Goal: Task Accomplishment & Management: Manage account settings

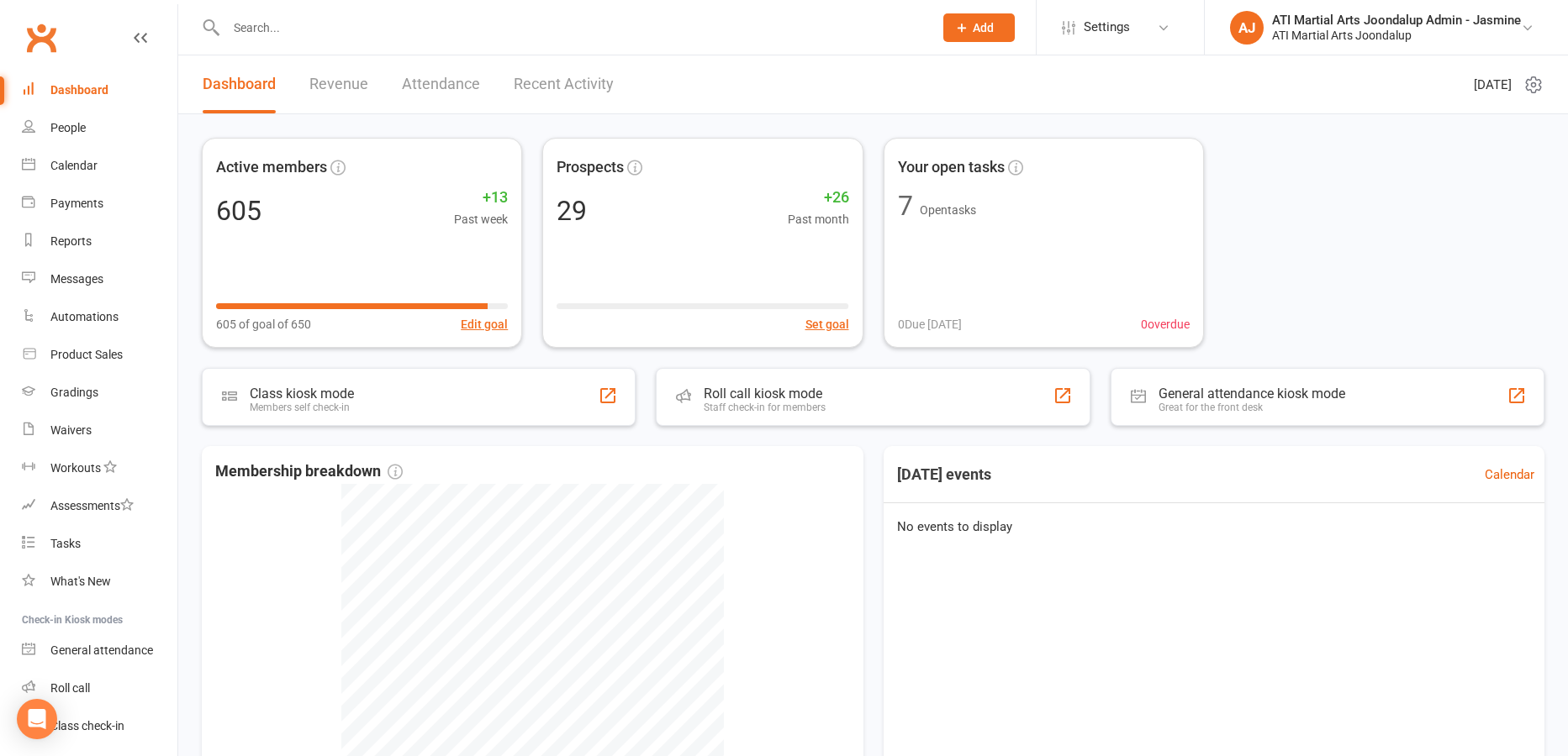
click at [386, 18] on input "text" at bounding box center [571, 27] width 700 height 24
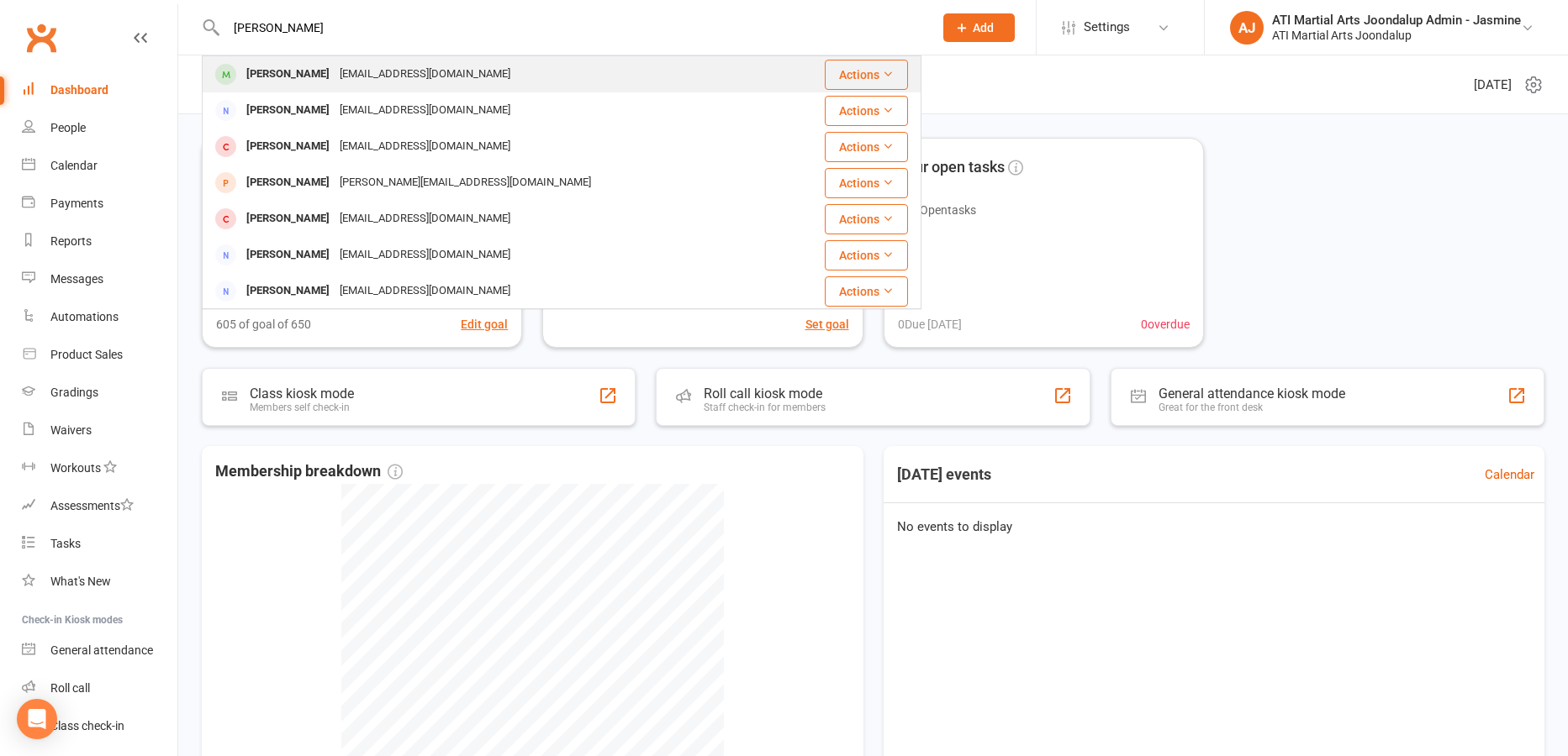
type input "[PERSON_NAME]"
click at [294, 79] on div "[PERSON_NAME]" at bounding box center [288, 74] width 93 height 25
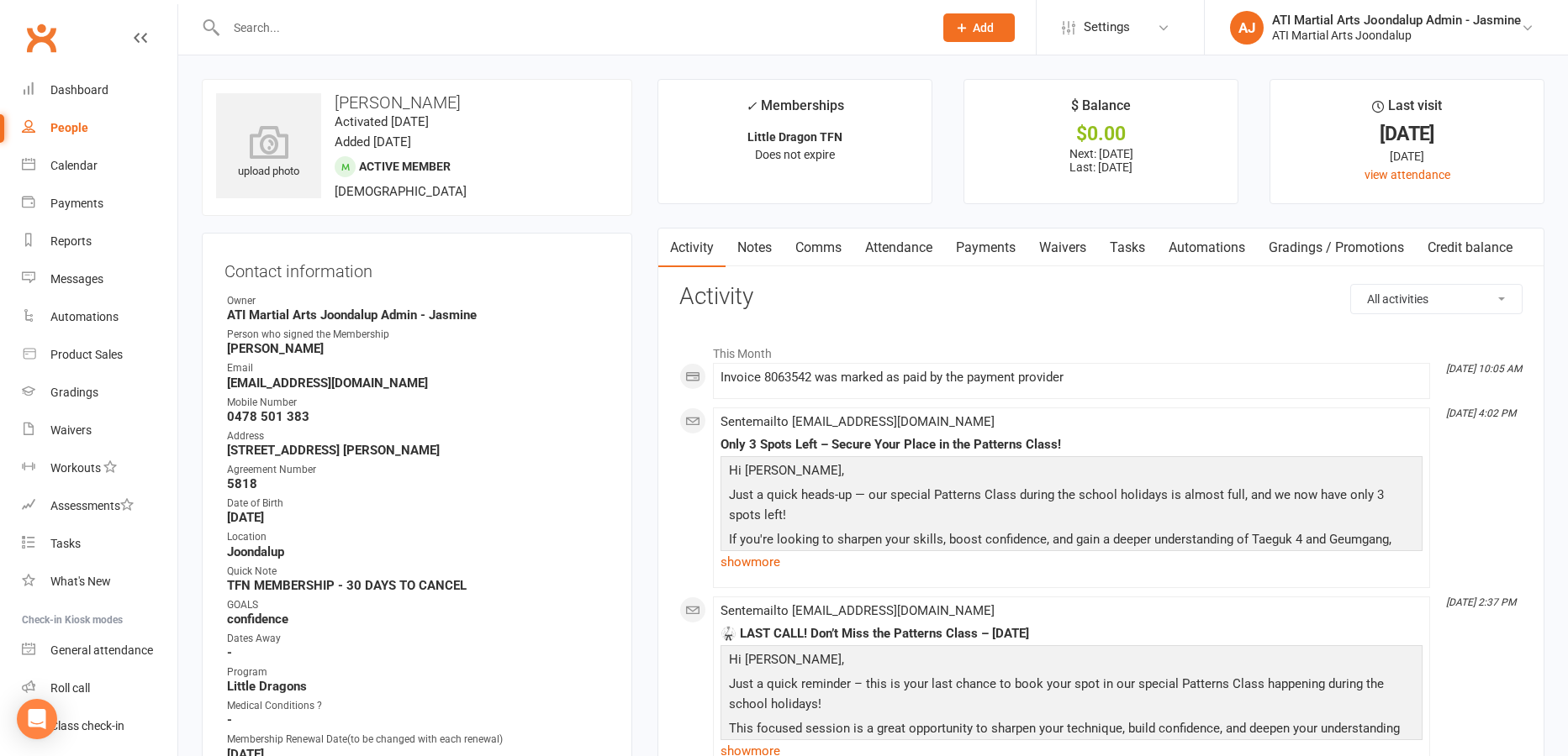
click at [995, 246] on link "Payments" at bounding box center [985, 247] width 83 height 38
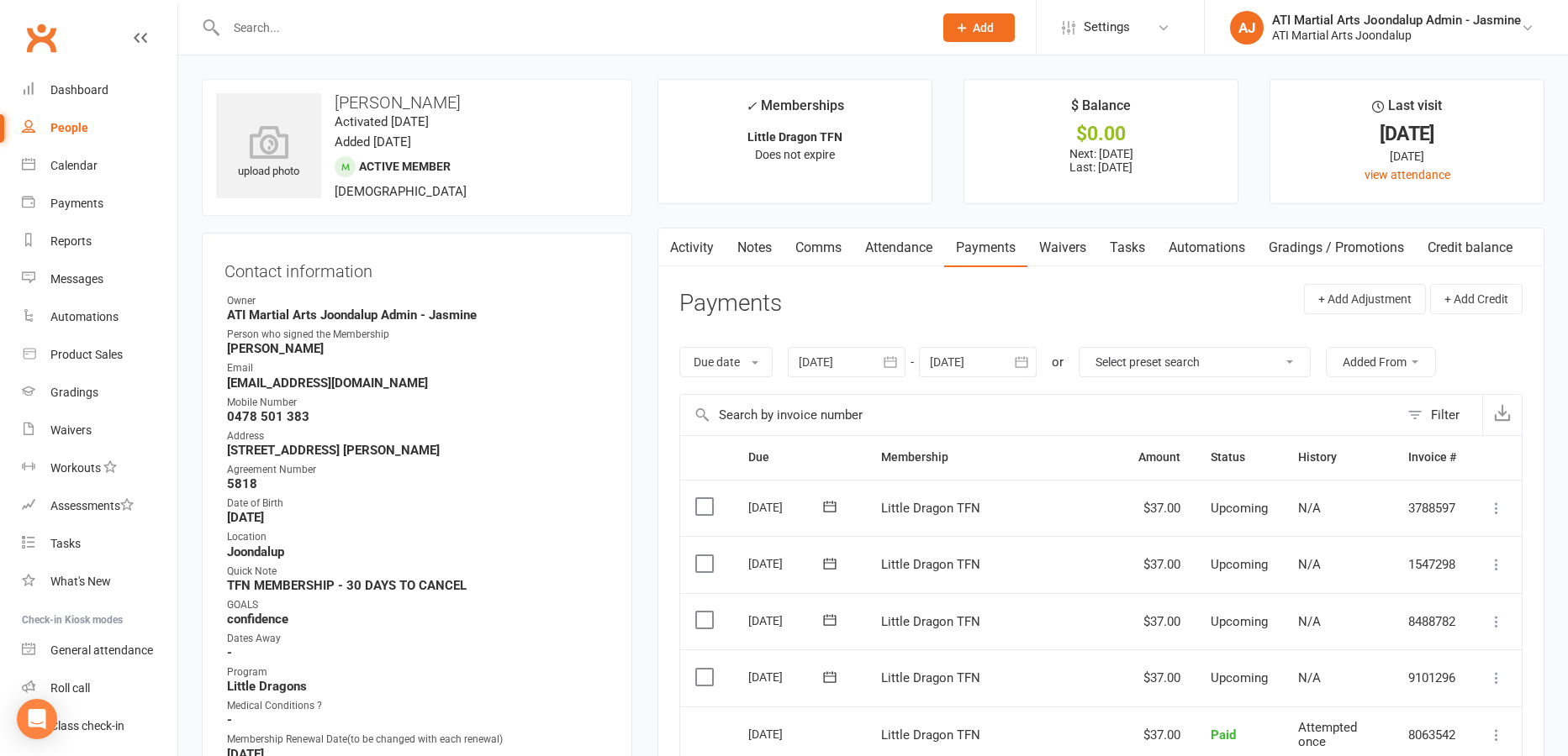
drag, startPoint x: 753, startPoint y: 245, endPoint x: 1058, endPoint y: 253, distance: 305.1
click at [755, 245] on link "Notes" at bounding box center [754, 247] width 58 height 38
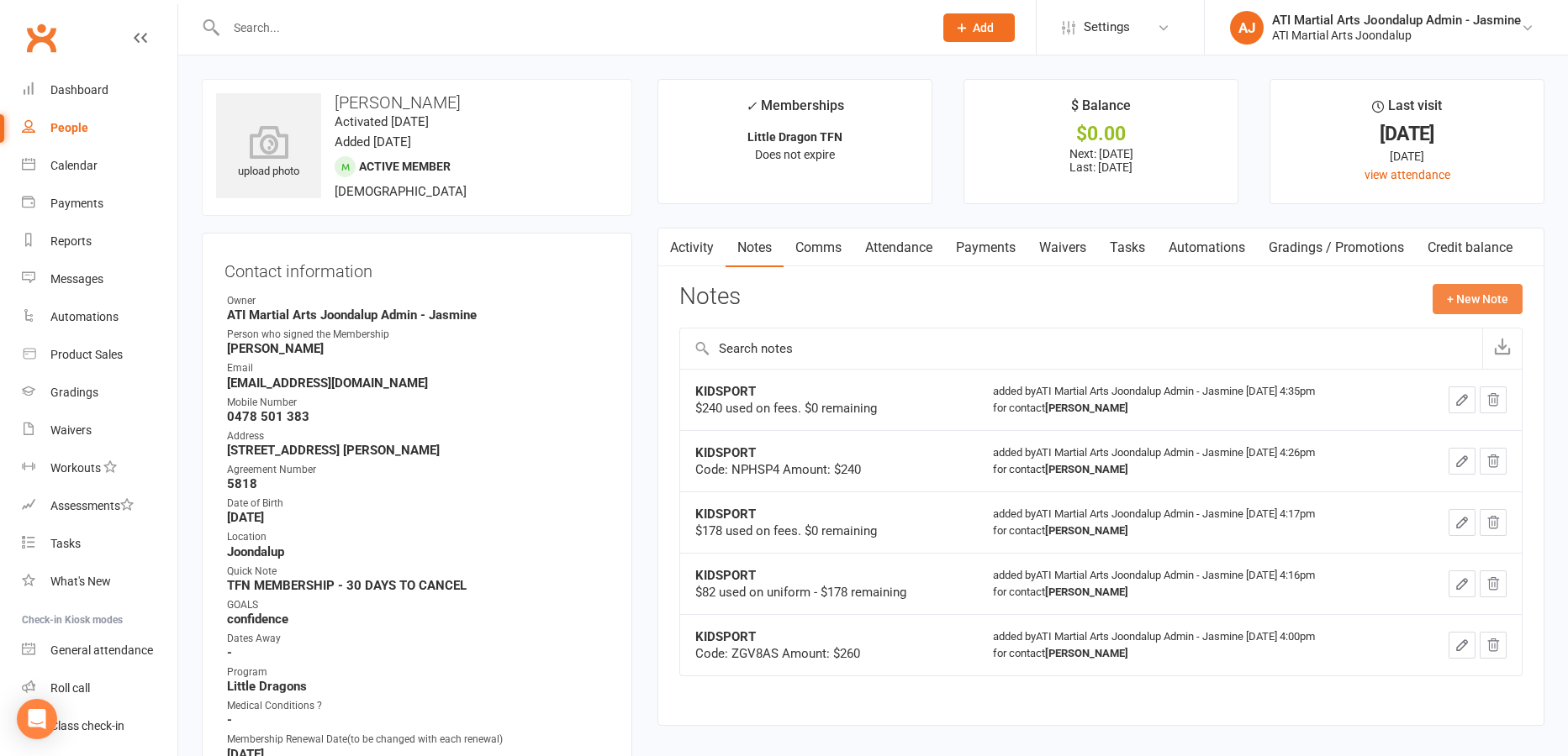
click at [1483, 299] on button "+ New Note" at bounding box center [1478, 299] width 89 height 30
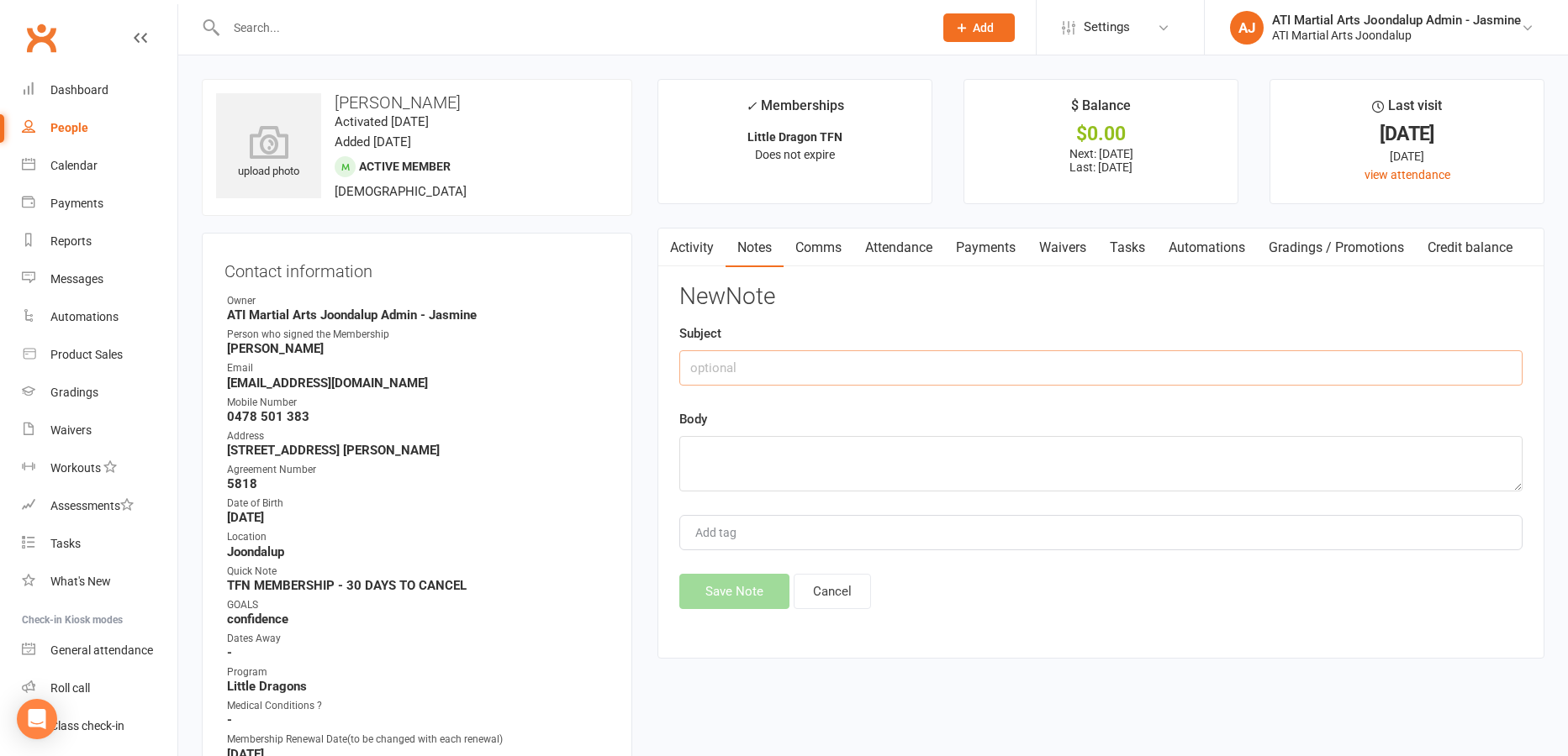
click at [823, 367] on input "text" at bounding box center [1100, 368] width 843 height 36
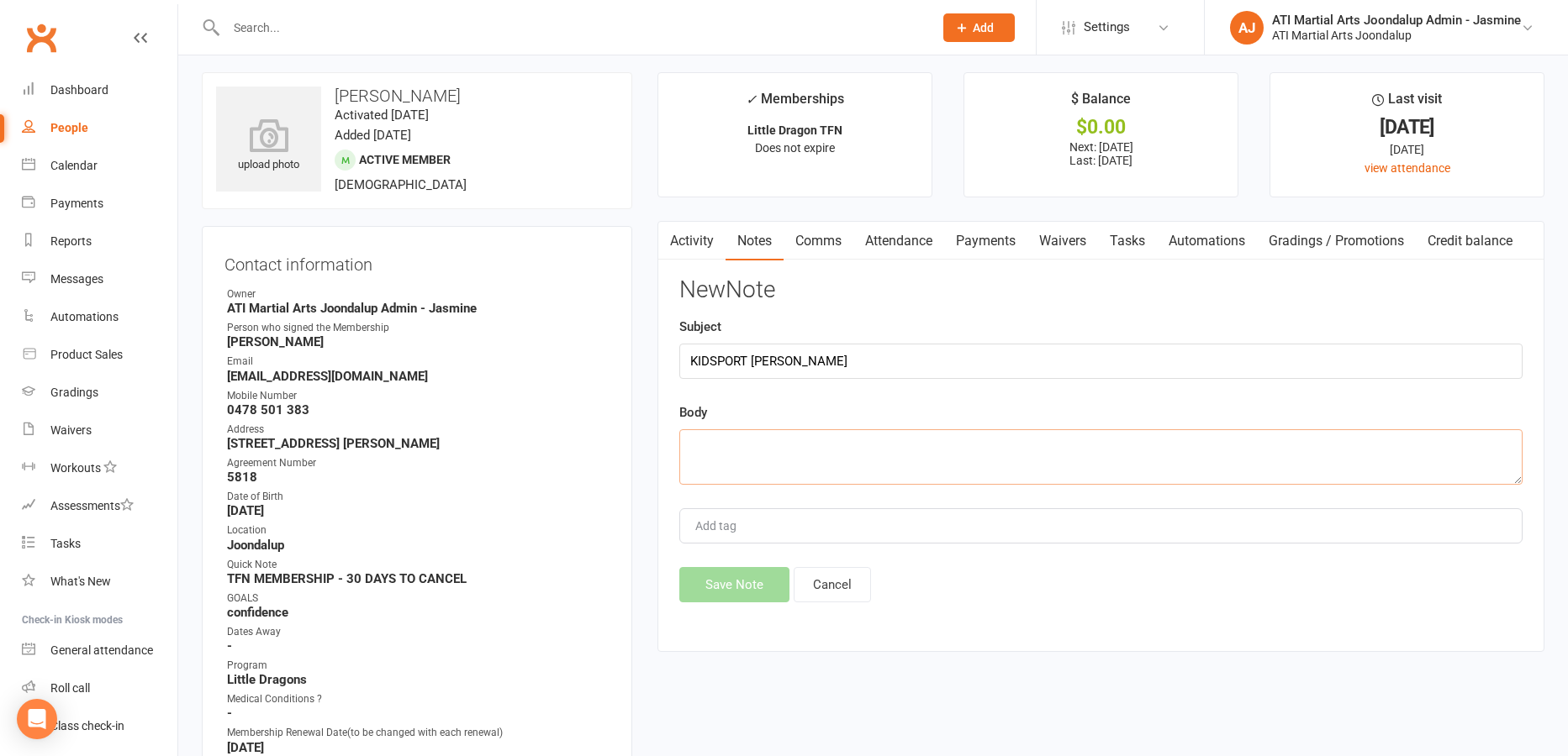
scroll to position [7, 1]
click at [742, 455] on textarea at bounding box center [1100, 456] width 843 height 56
click at [755, 365] on input "KIDSPORT [PERSON_NAME]" at bounding box center [1100, 362] width 843 height 36
type input "KIDSPORT [DATE] [PERSON_NAME]"
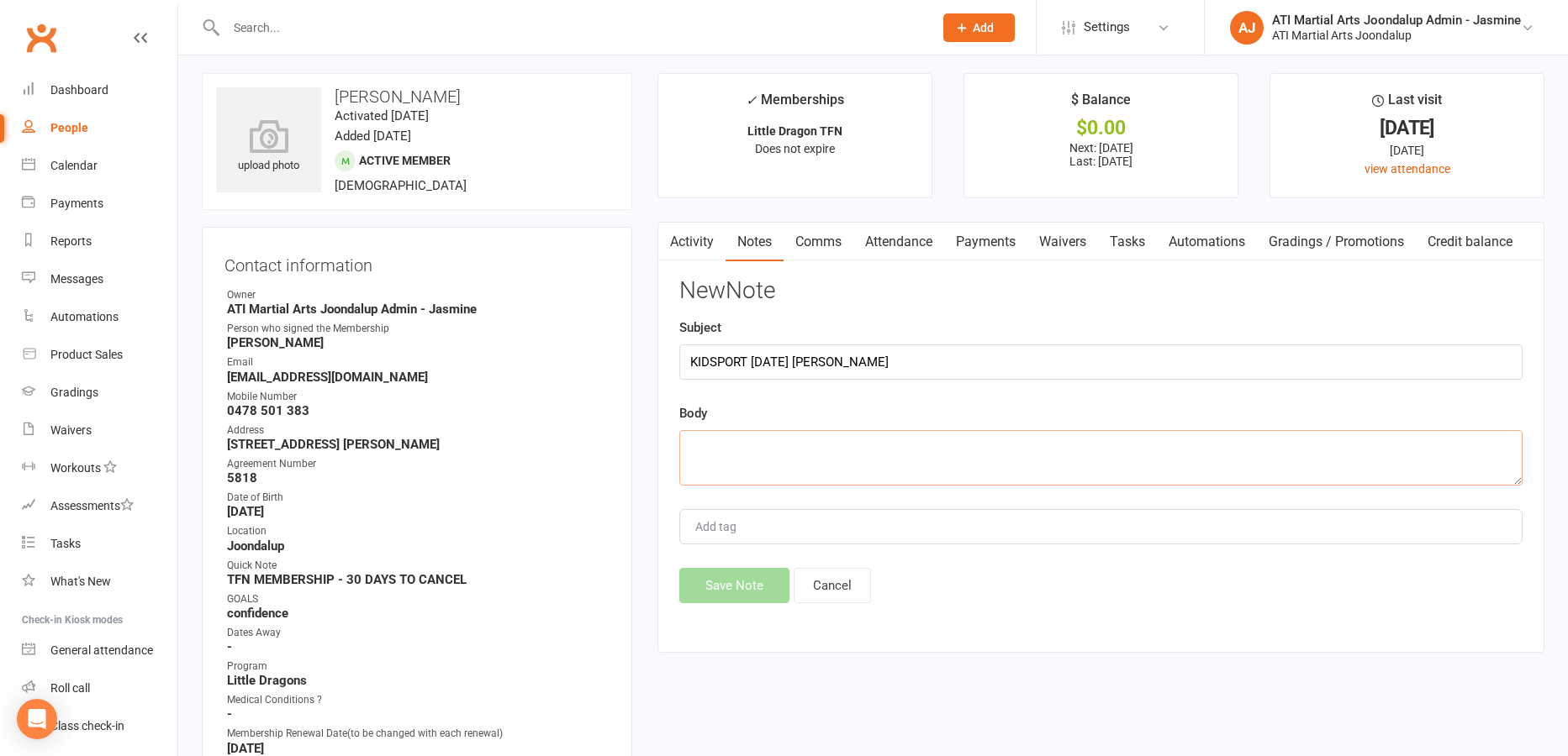
click at [714, 439] on textarea at bounding box center [1100, 457] width 843 height 56
type textarea "KIDSPORT CODE: WXTTXR AMOUNT: $300"
click at [902, 367] on input "KIDSPORT [DATE] [PERSON_NAME]" at bounding box center [1100, 362] width 843 height 36
type input "KIDSPORT [DATE] [PERSON_NAME] use for fees"
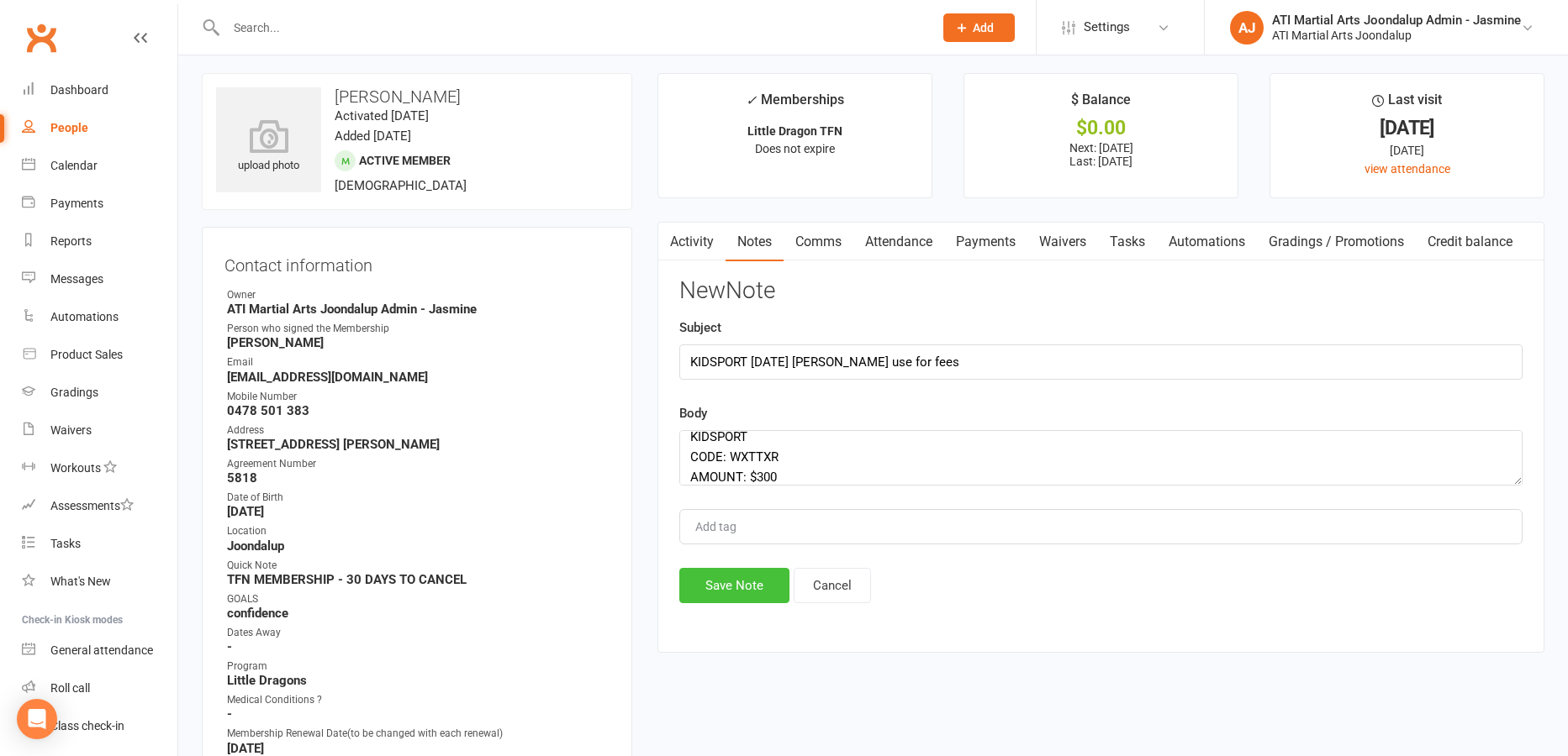
click at [735, 583] on button "Save Note" at bounding box center [734, 585] width 110 height 36
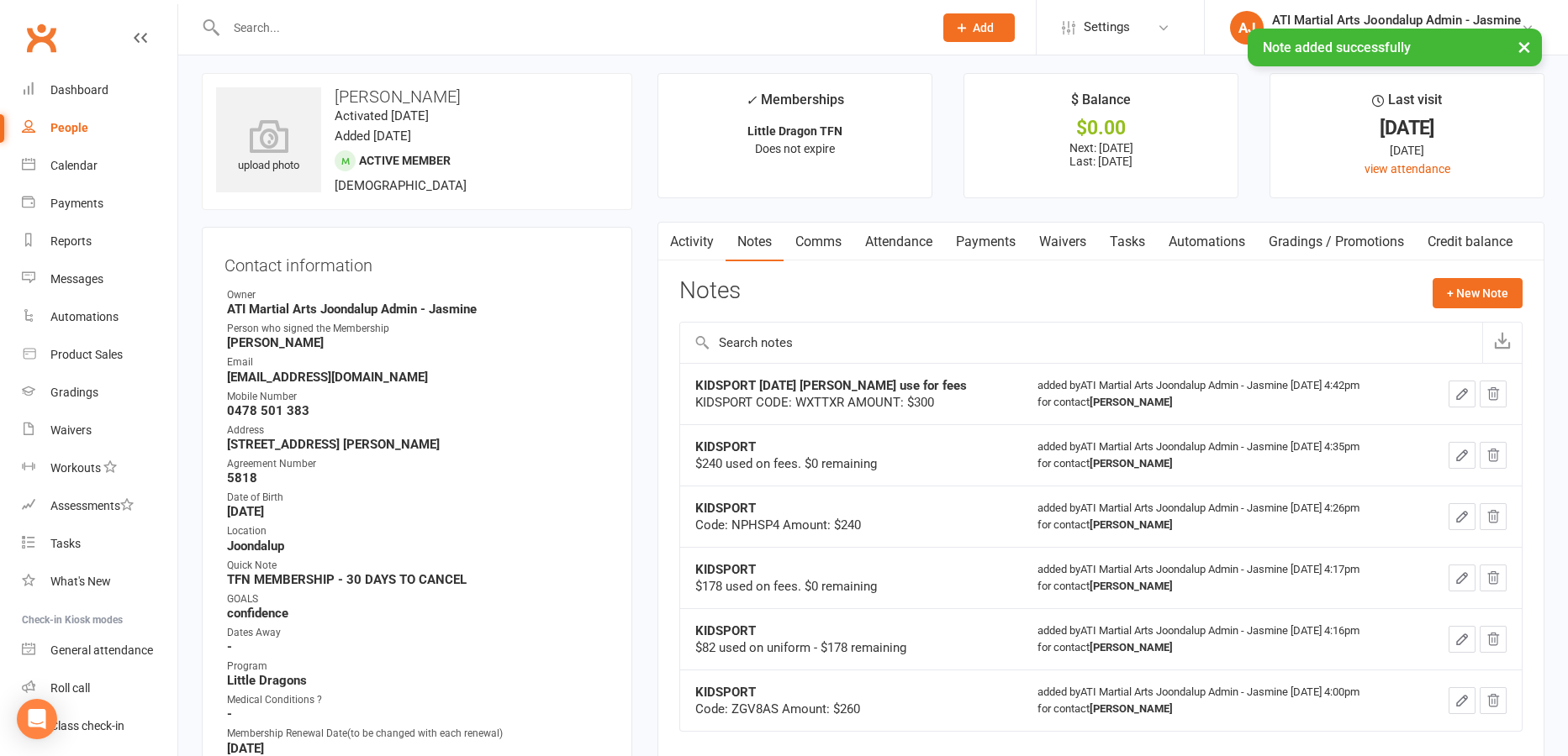
click at [986, 242] on link "Payments" at bounding box center [985, 242] width 83 height 38
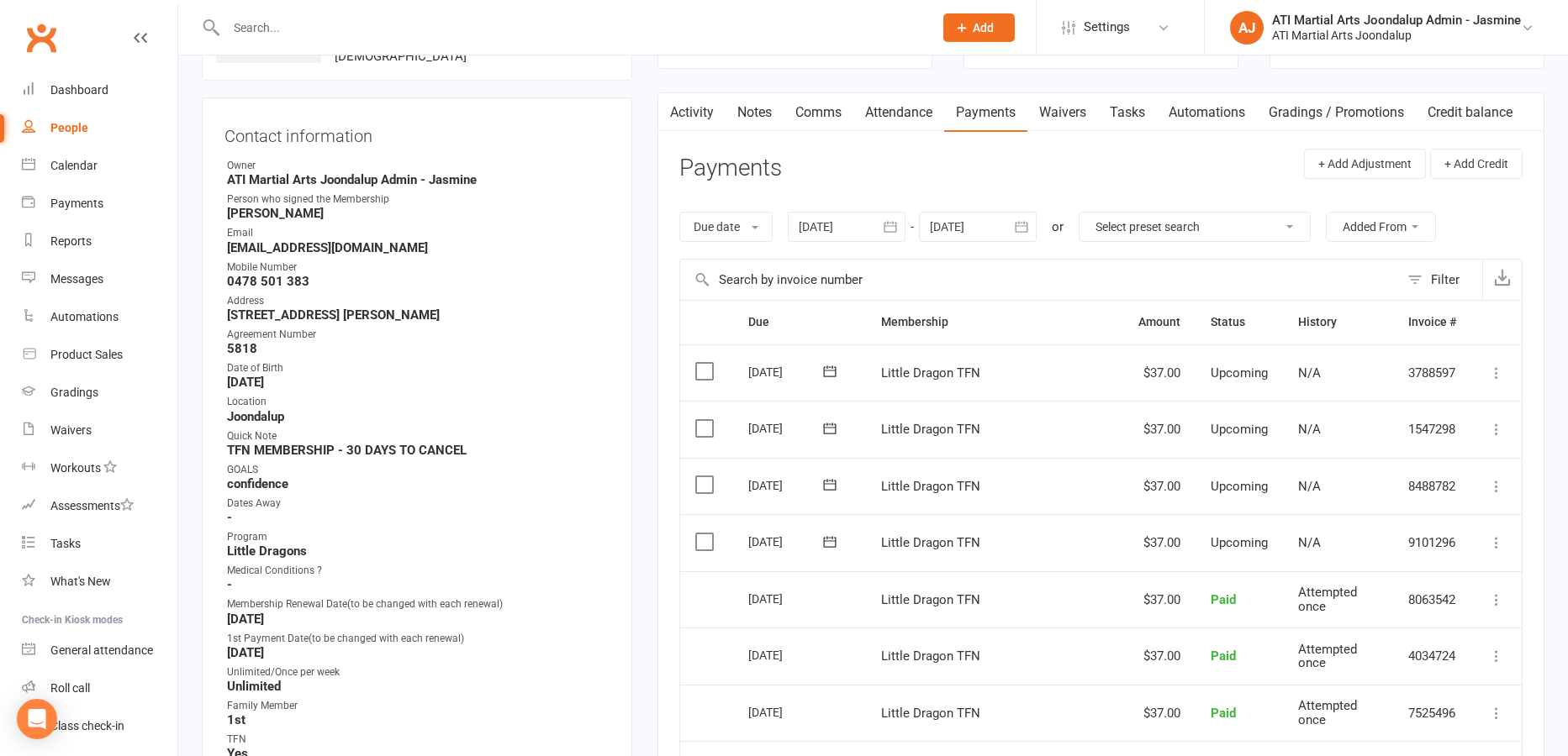
scroll to position [126, 0]
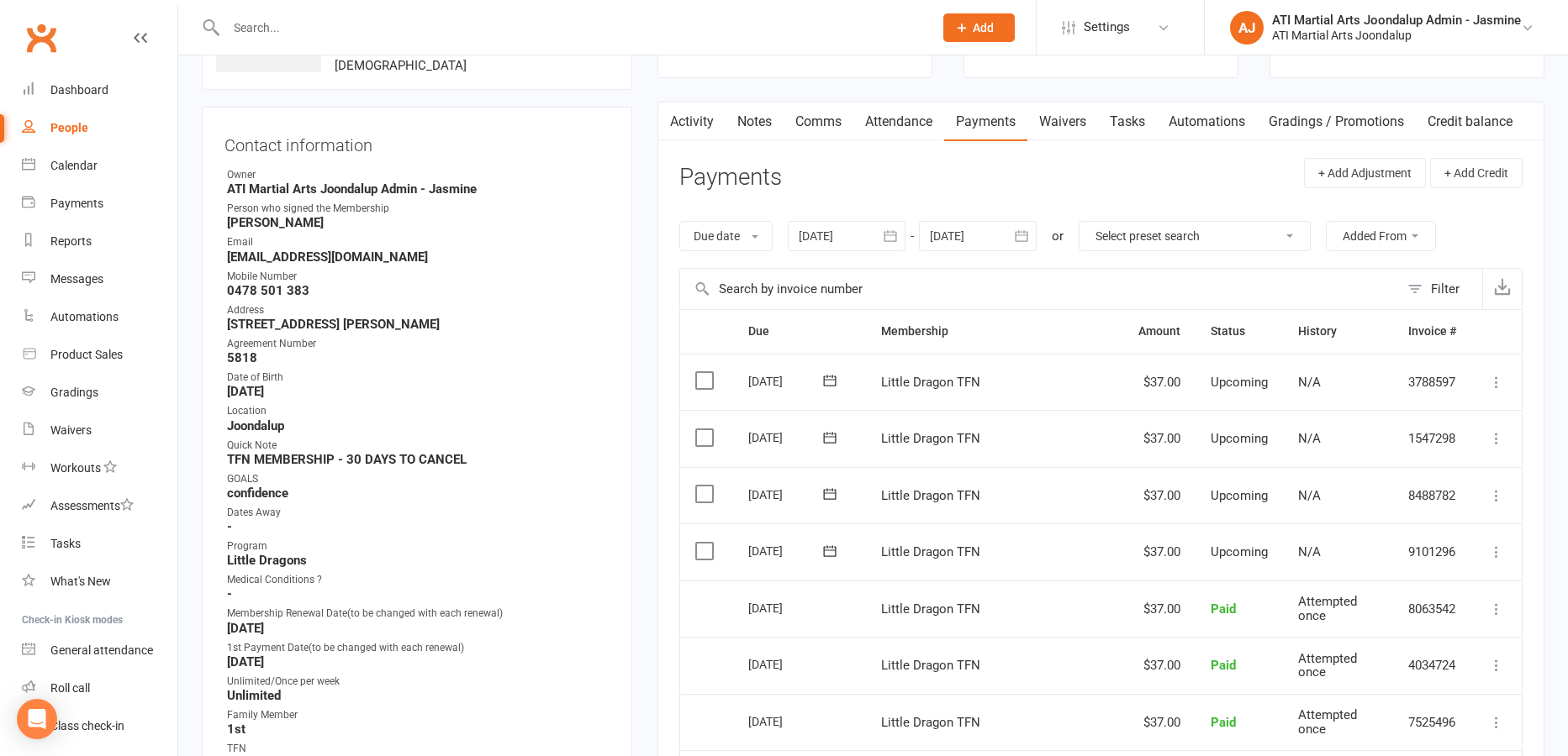
drag, startPoint x: 1024, startPoint y: 233, endPoint x: 1047, endPoint y: 246, distance: 26.4
click at [1025, 233] on icon "button" at bounding box center [1021, 236] width 13 height 11
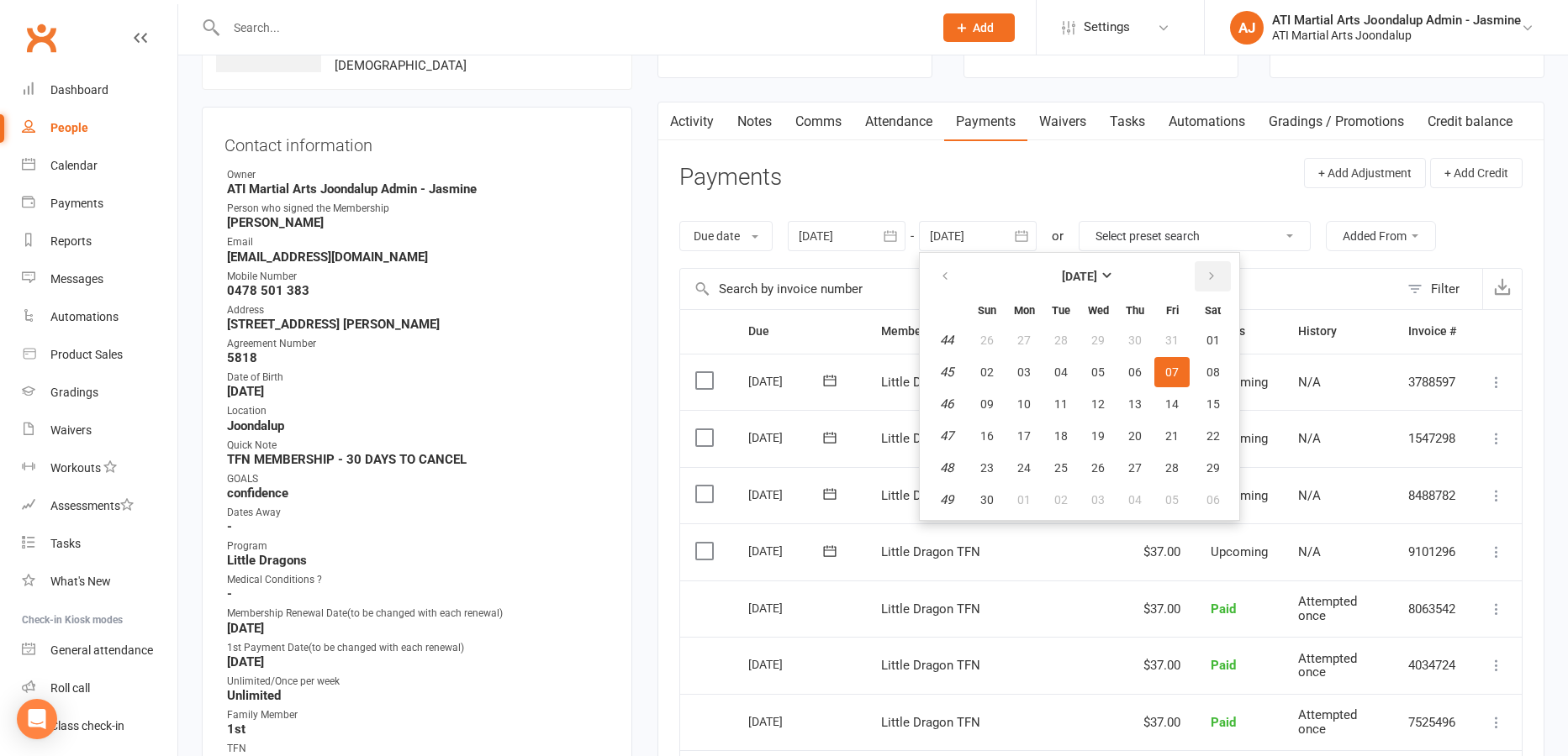
click at [1216, 274] on icon "button" at bounding box center [1211, 276] width 12 height 14
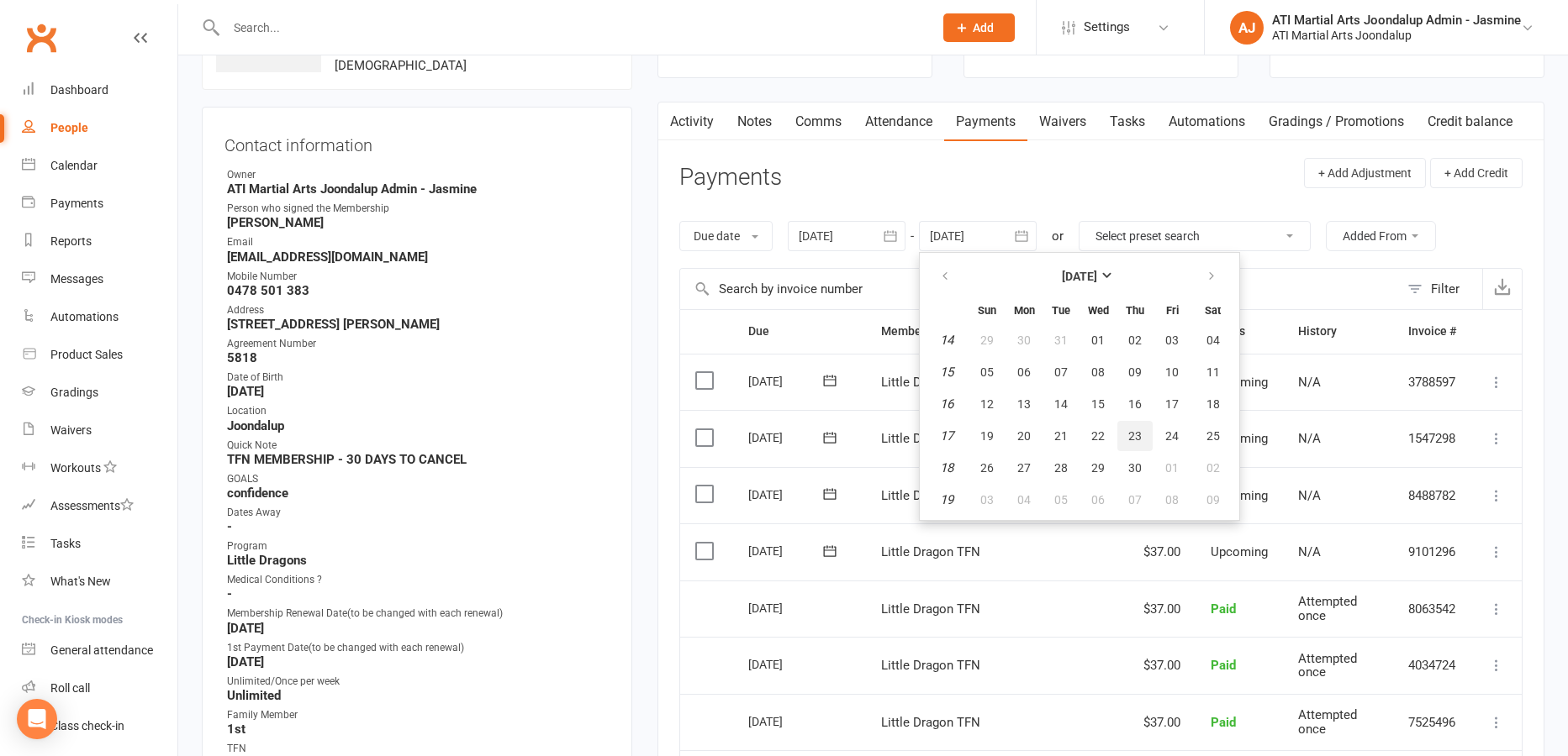
click at [1137, 436] on span "23" at bounding box center [1134, 436] width 14 height 14
type input "[DATE]"
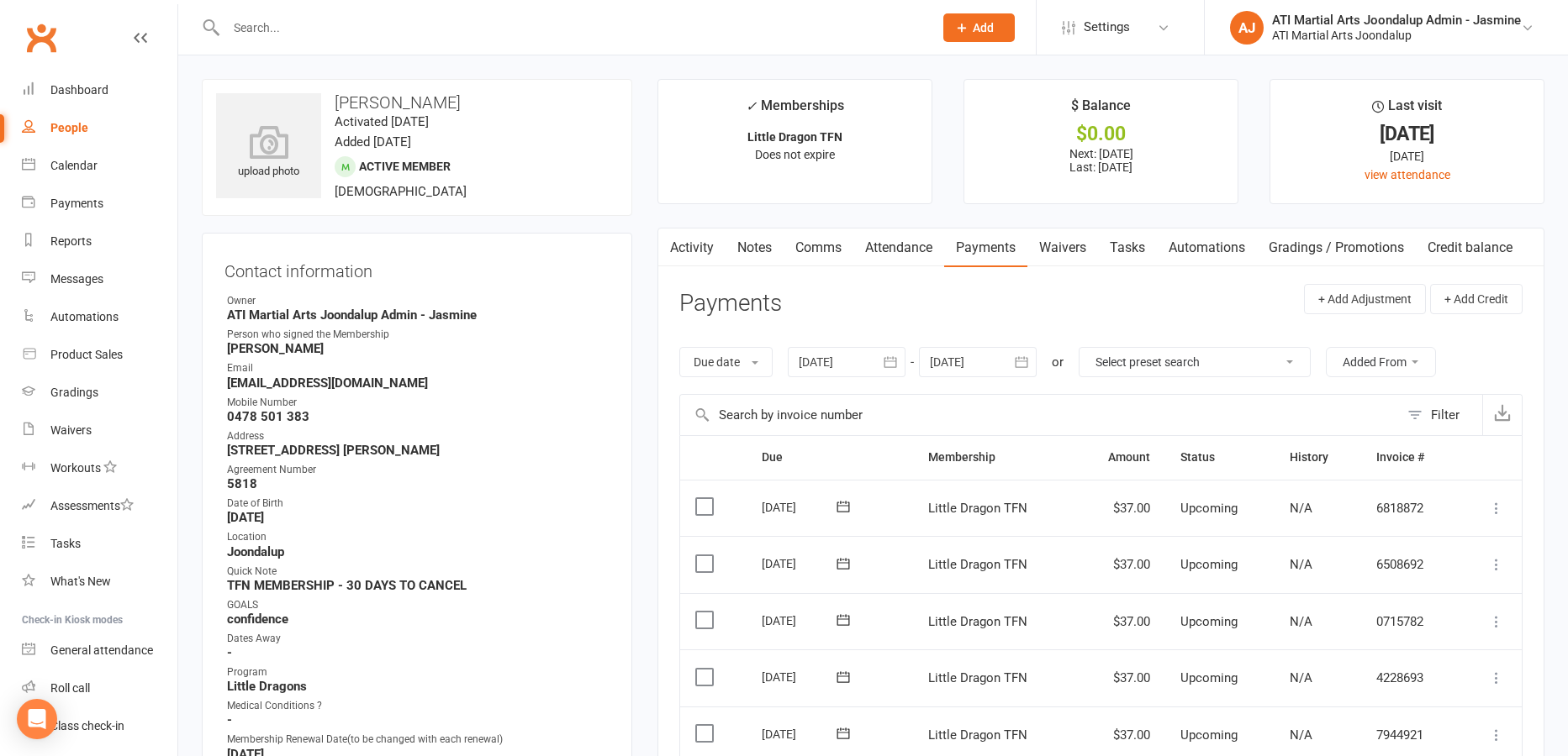
scroll to position [0, 0]
click at [749, 244] on link "Notes" at bounding box center [754, 247] width 58 height 38
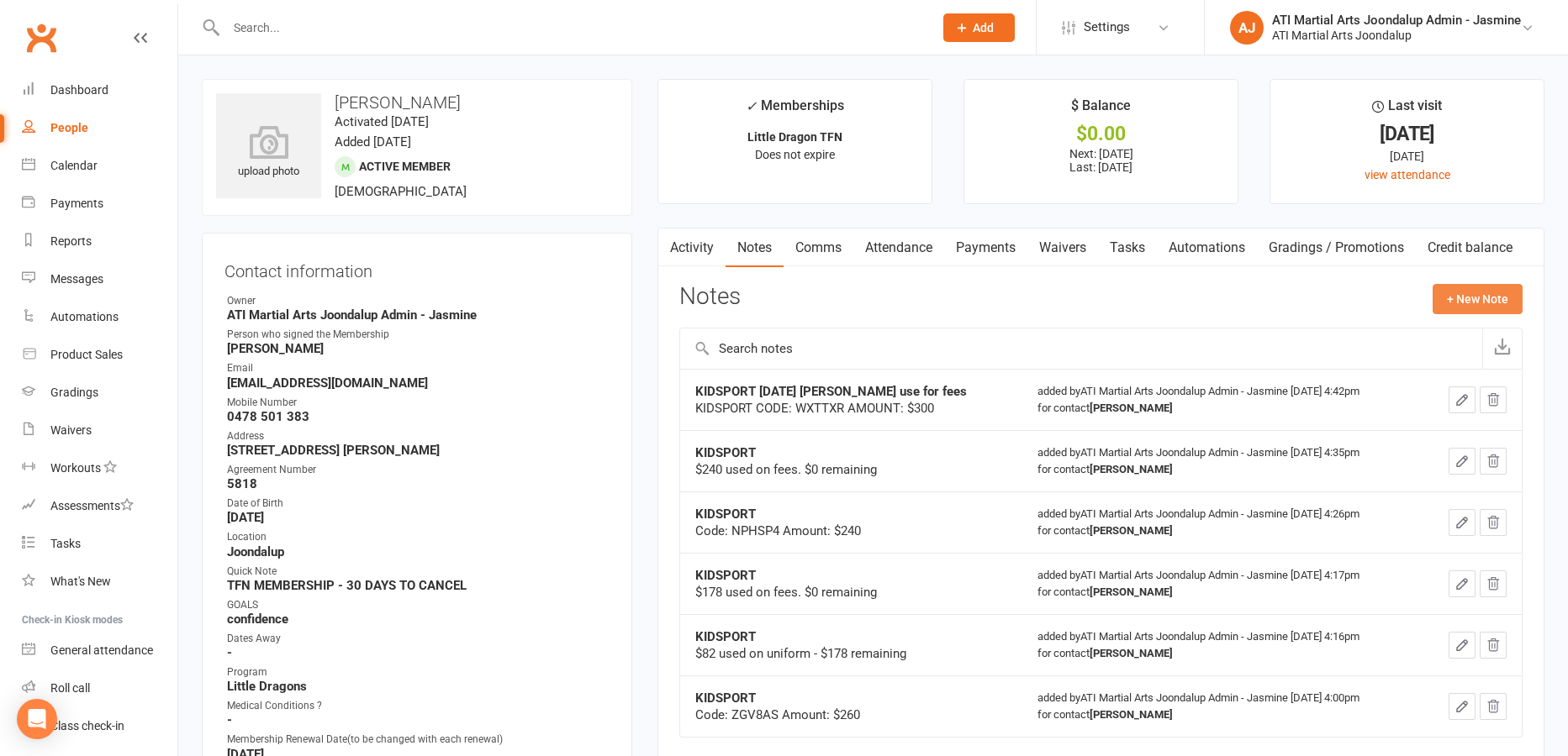
click at [1469, 301] on button "+ New Note" at bounding box center [1478, 299] width 89 height 30
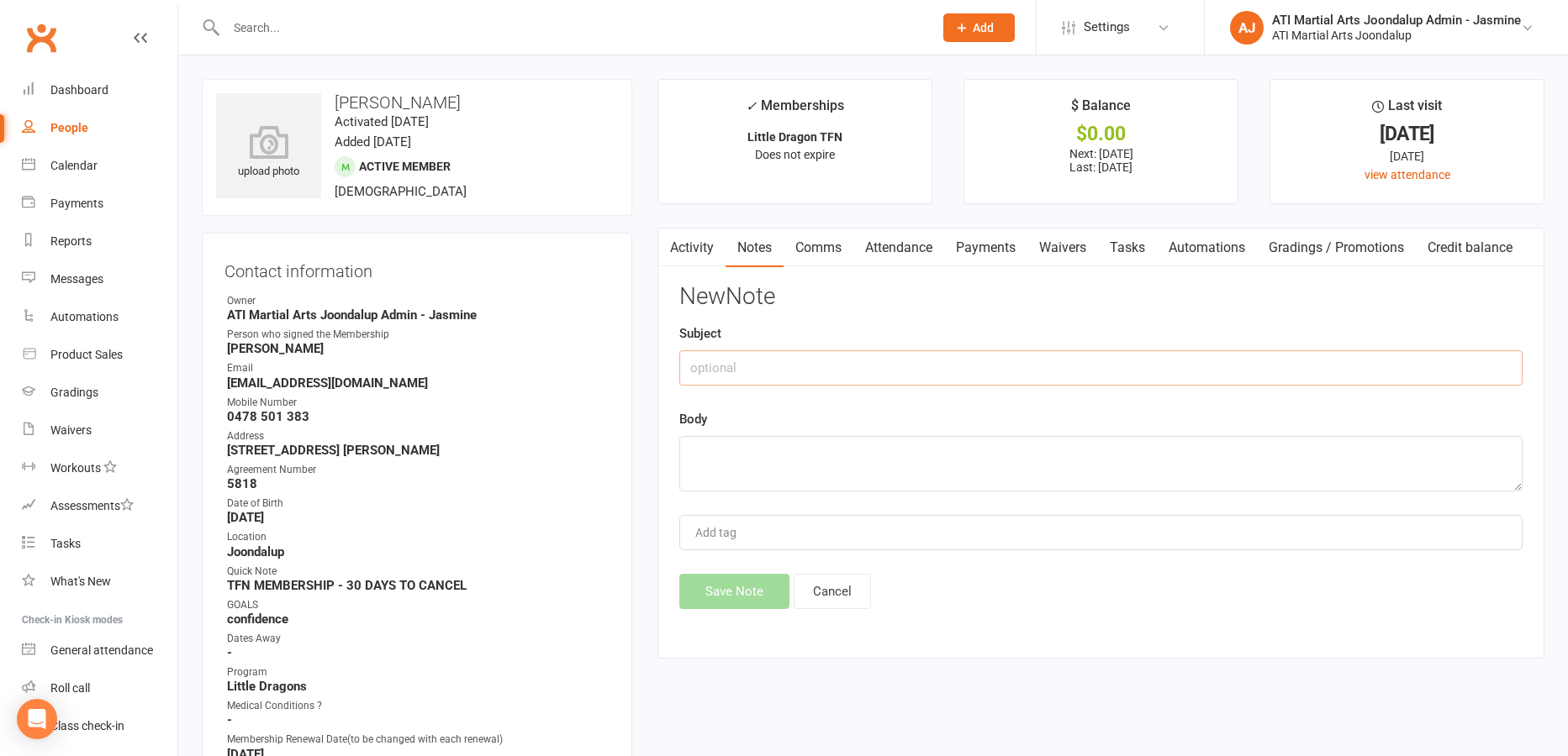
click at [755, 365] on input "text" at bounding box center [1100, 368] width 843 height 36
type input "KIDSPORT PAYMENTS SKIPPED [DATE] [PERSON_NAME]"
click at [705, 448] on textarea at bounding box center [1100, 464] width 843 height 56
type textarea "1"
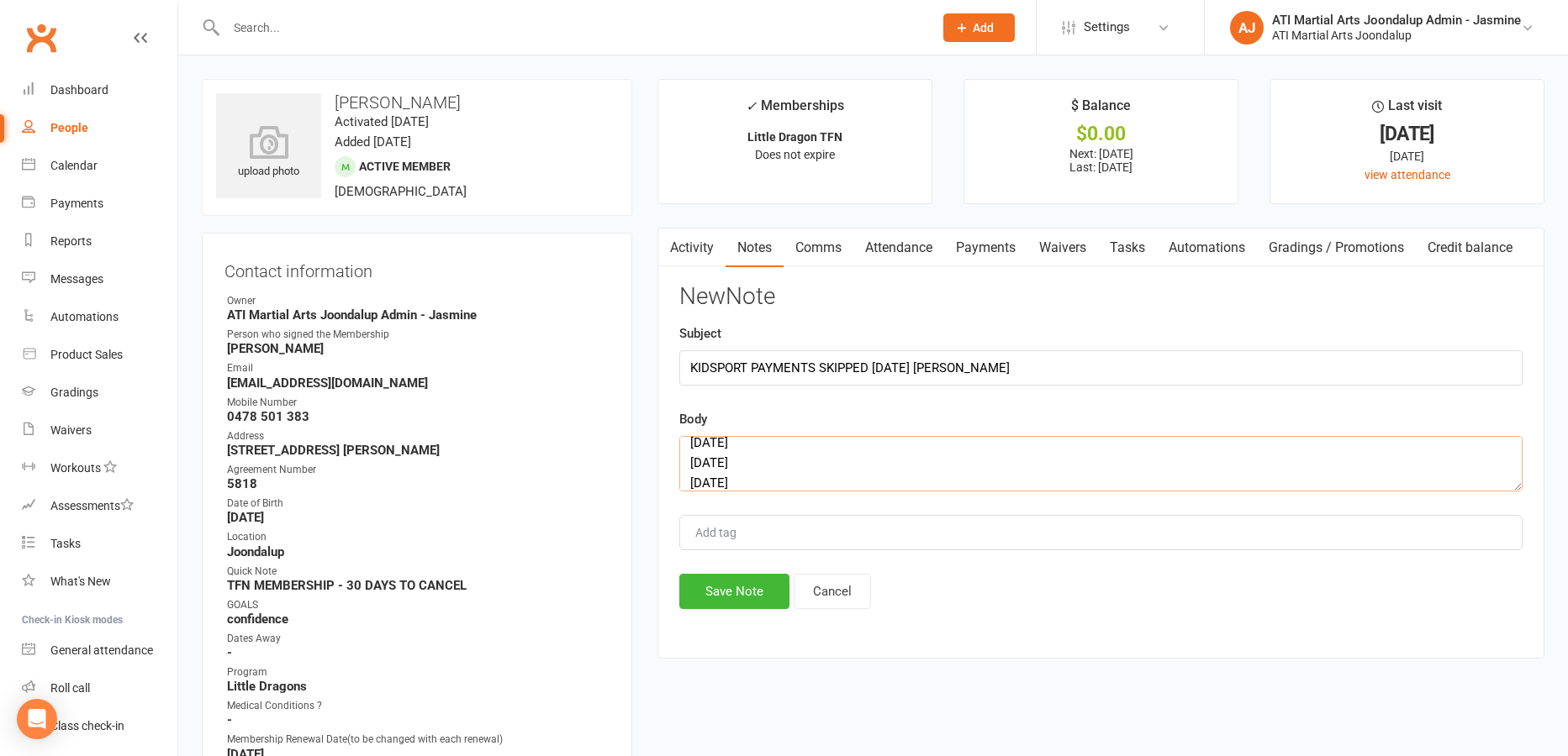
scroll to position [173, 0]
type textarea "Voucher used for fees Skipped payments: [DATE] [DATE] [DATE] [DATE] [DATE] [DAT…"
click at [712, 590] on button "Save Note" at bounding box center [734, 592] width 110 height 36
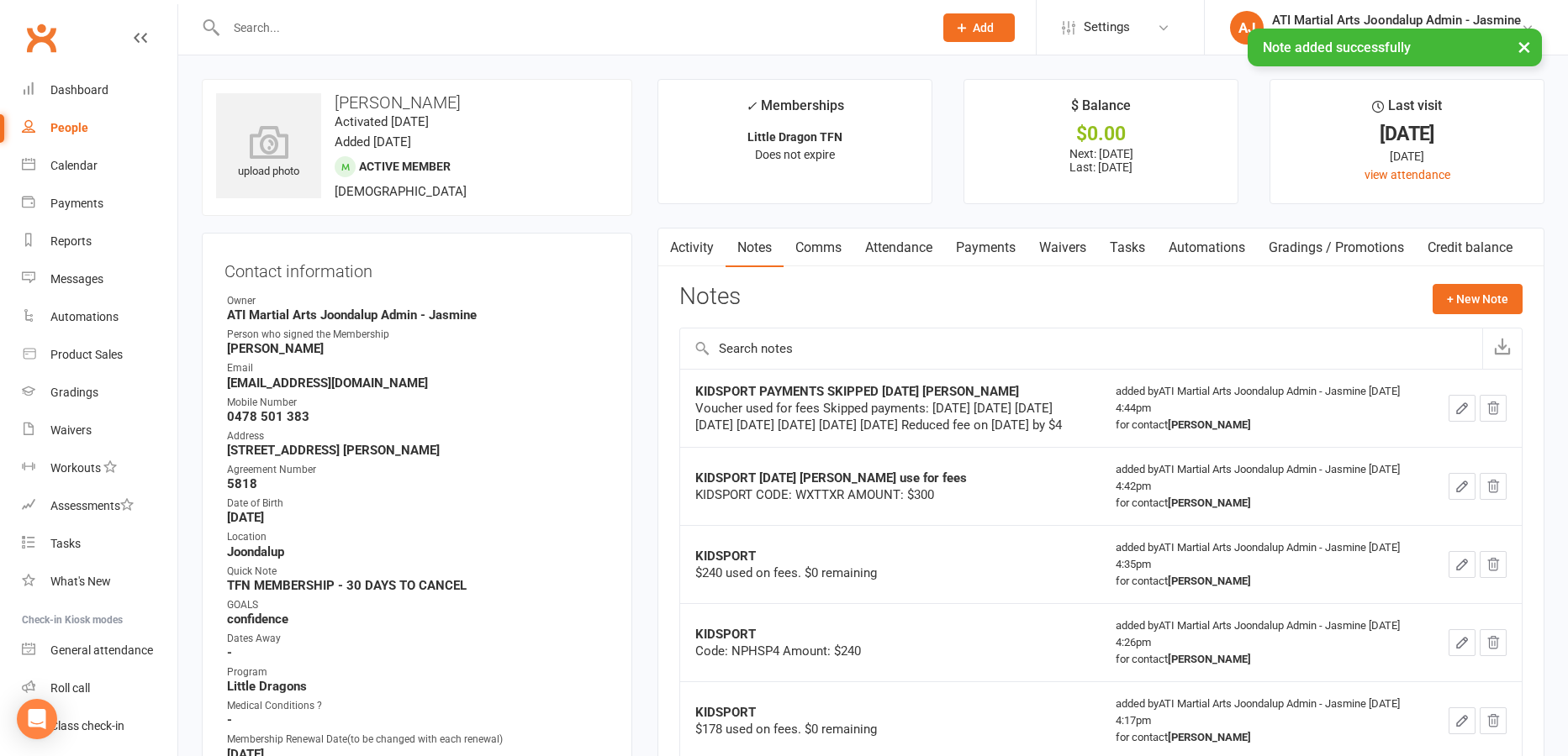
click at [984, 246] on link "Payments" at bounding box center [985, 247] width 83 height 38
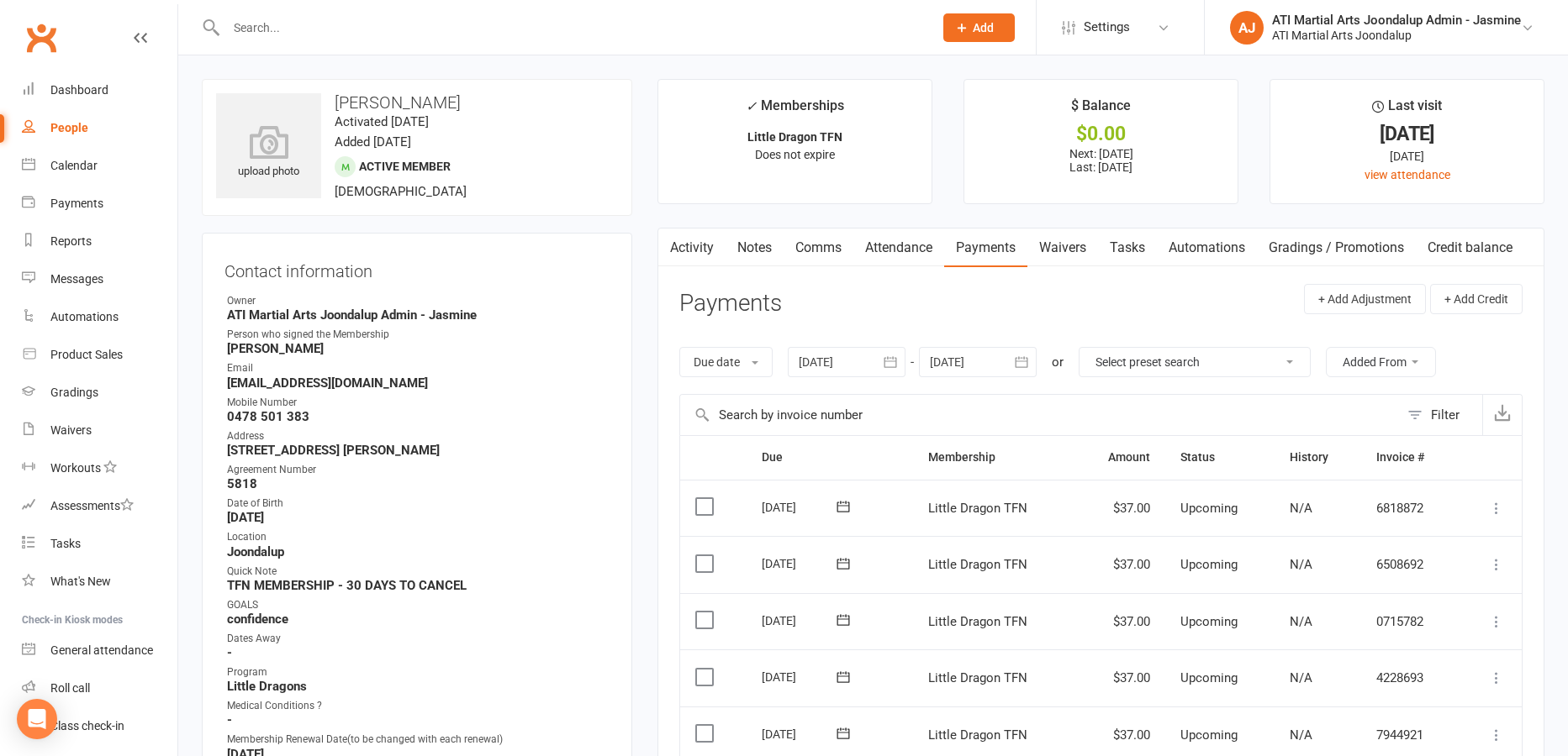
click at [763, 255] on link "Notes" at bounding box center [754, 247] width 58 height 38
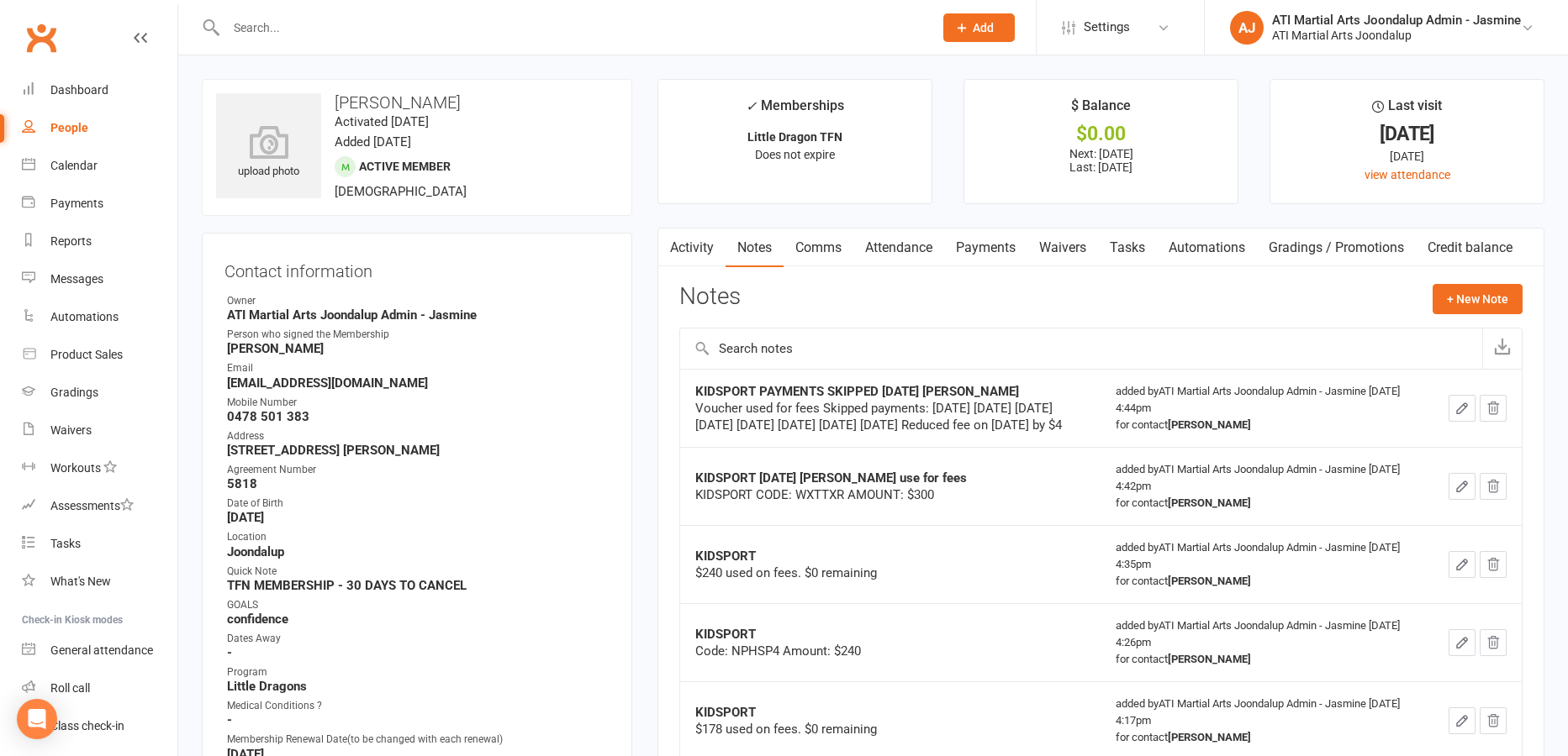
click at [984, 243] on link "Payments" at bounding box center [985, 247] width 83 height 38
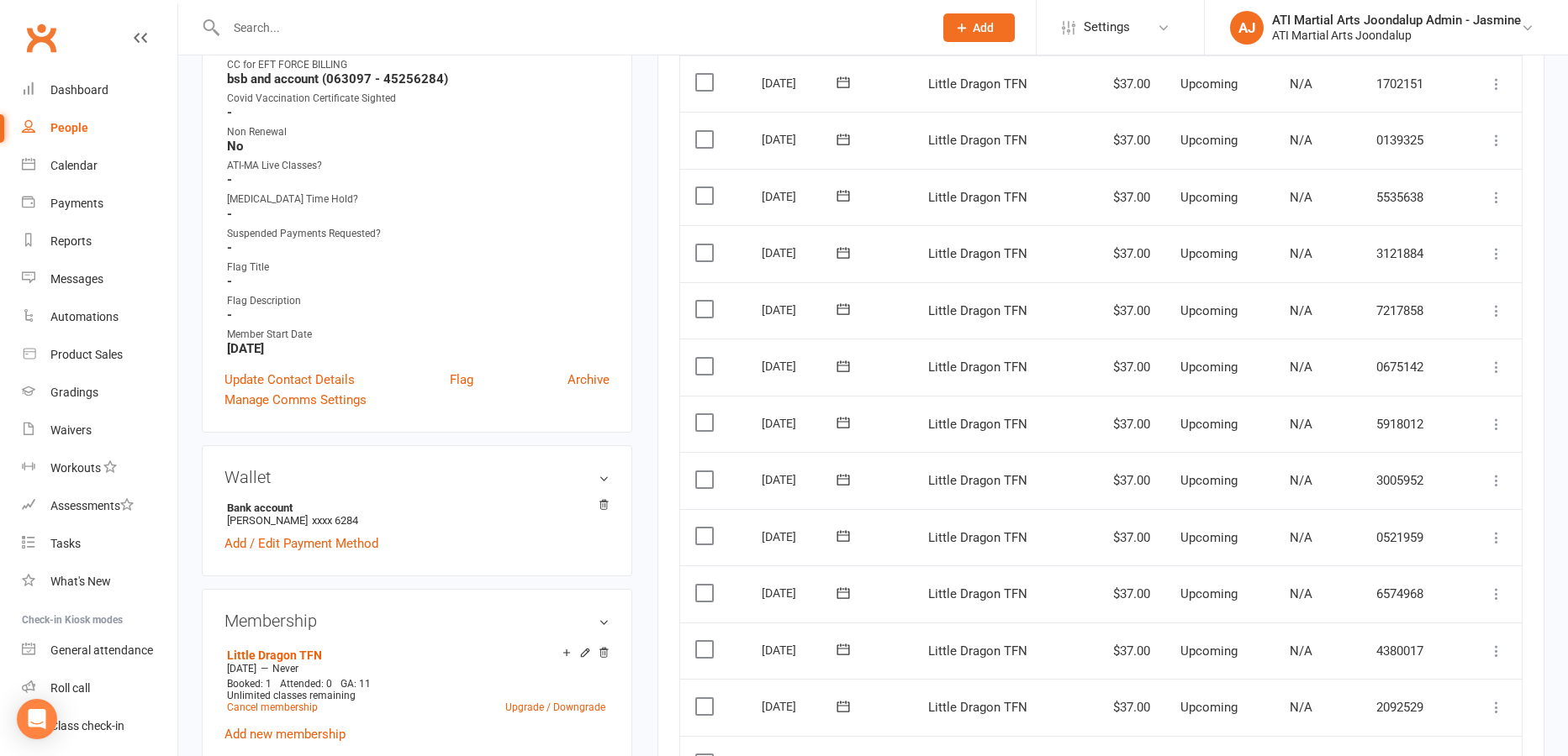
scroll to position [883, 0]
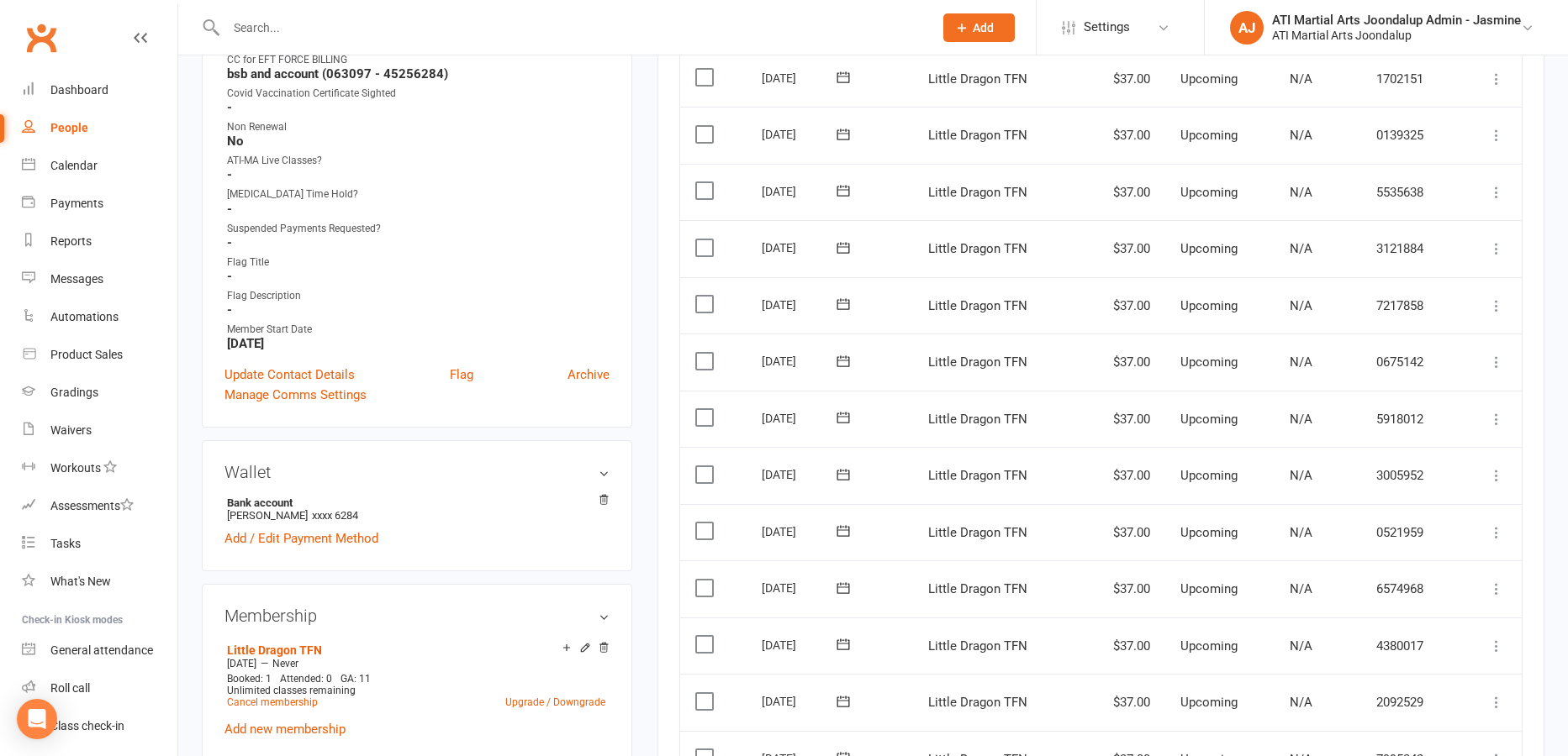
click at [1491, 694] on icon at bounding box center [1496, 702] width 16 height 16
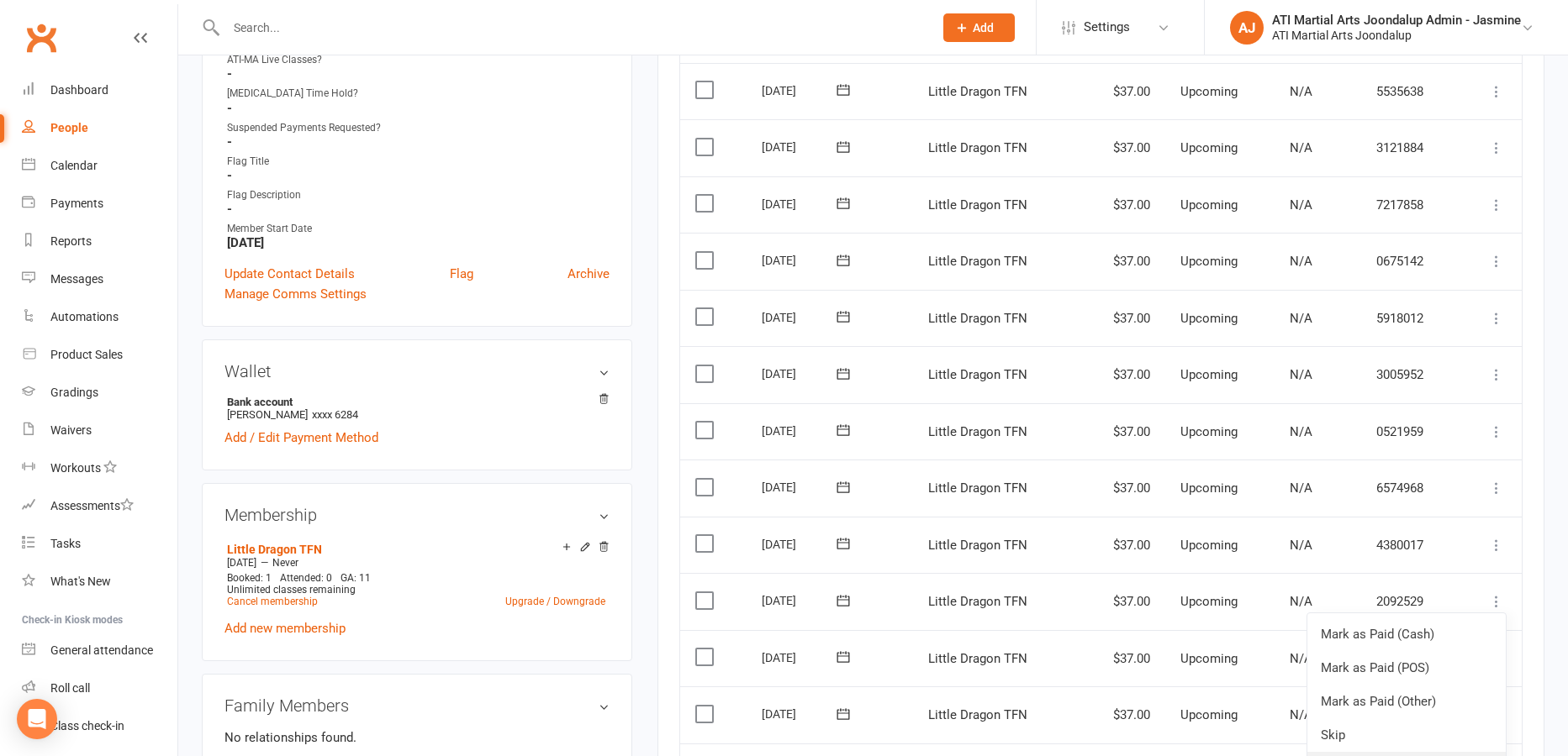
click at [1379, 752] on link "Change amount" at bounding box center [1405, 769] width 198 height 34
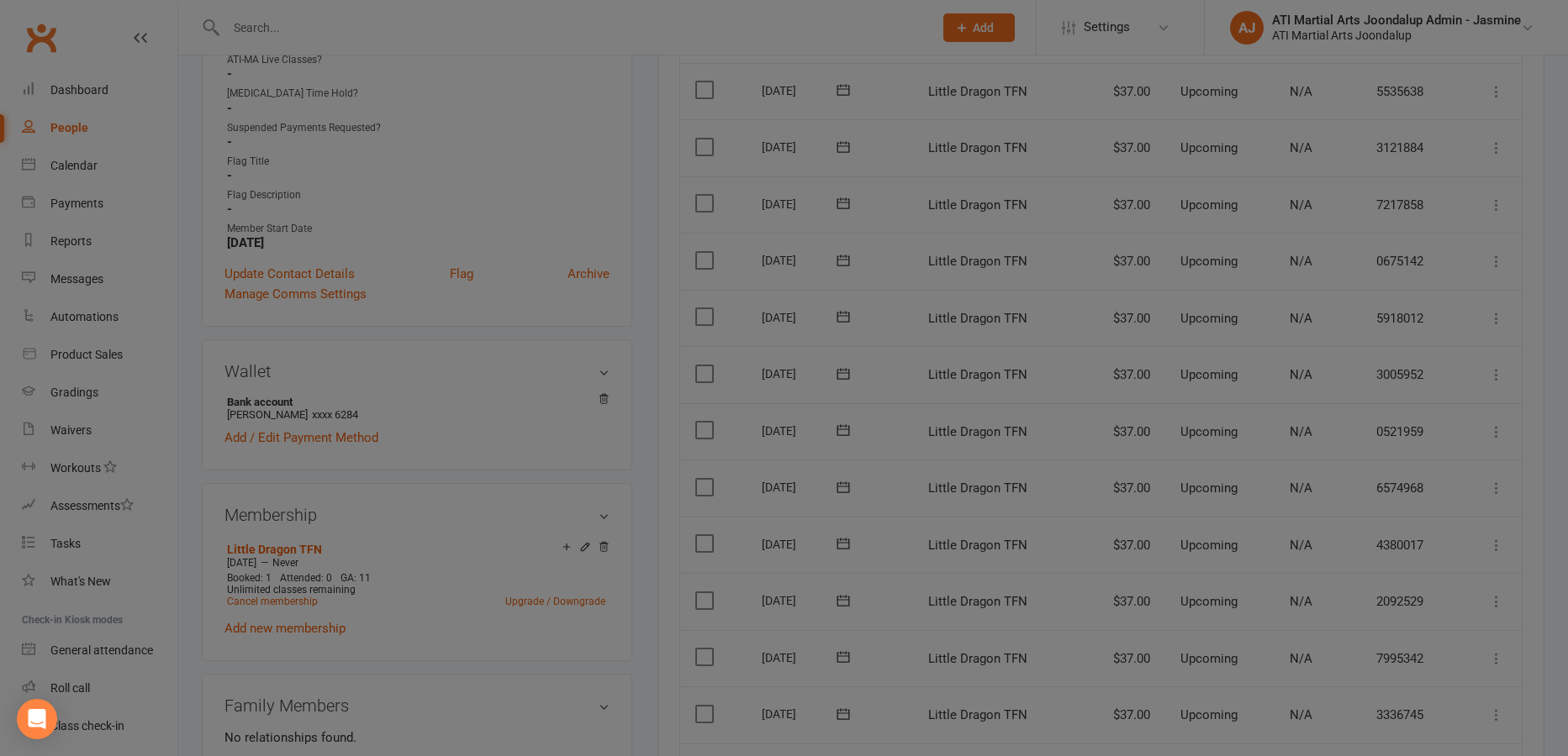
scroll to position [982, 0]
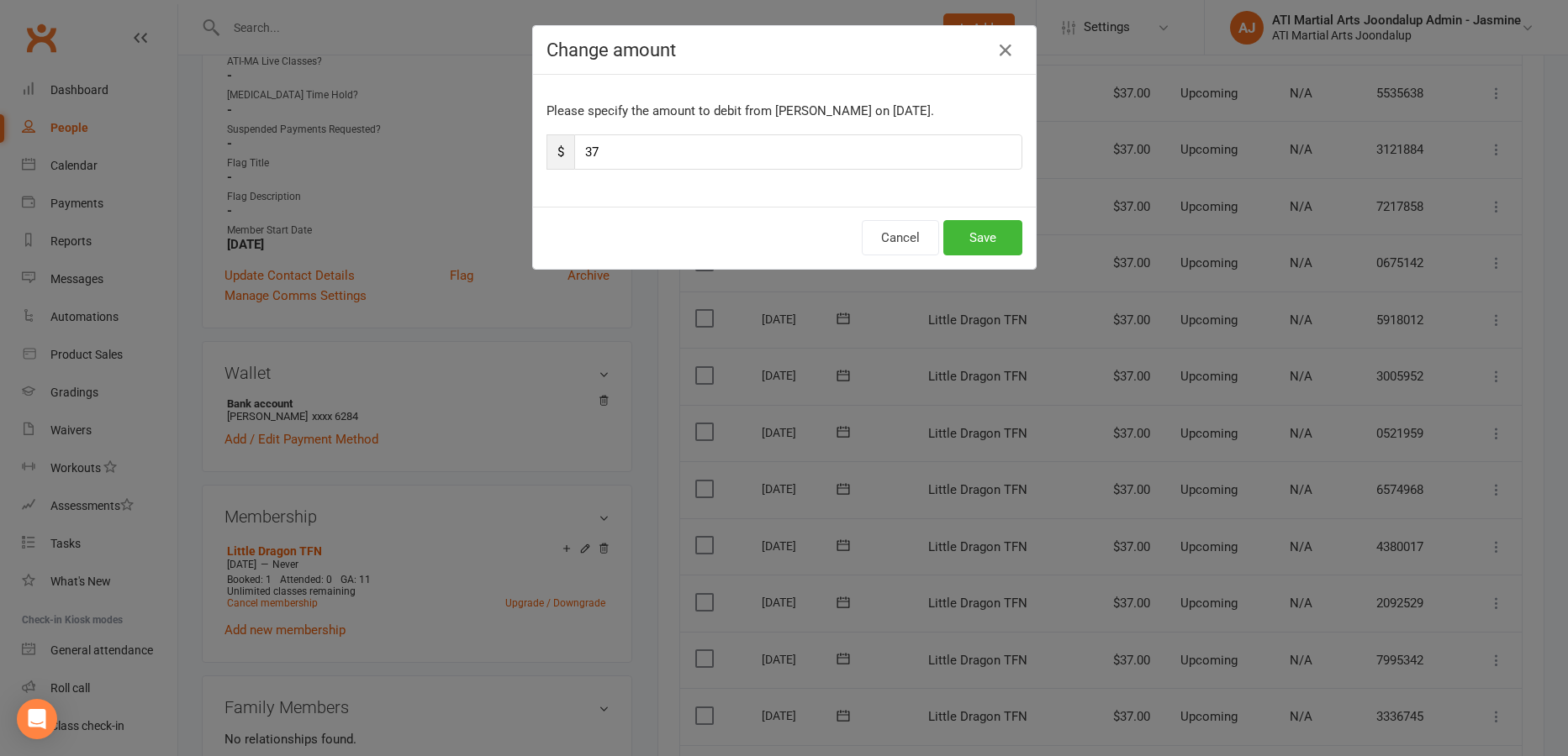
click at [595, 146] on input "37" at bounding box center [798, 152] width 448 height 36
type input "33"
click at [982, 236] on button "Save" at bounding box center [983, 237] width 79 height 36
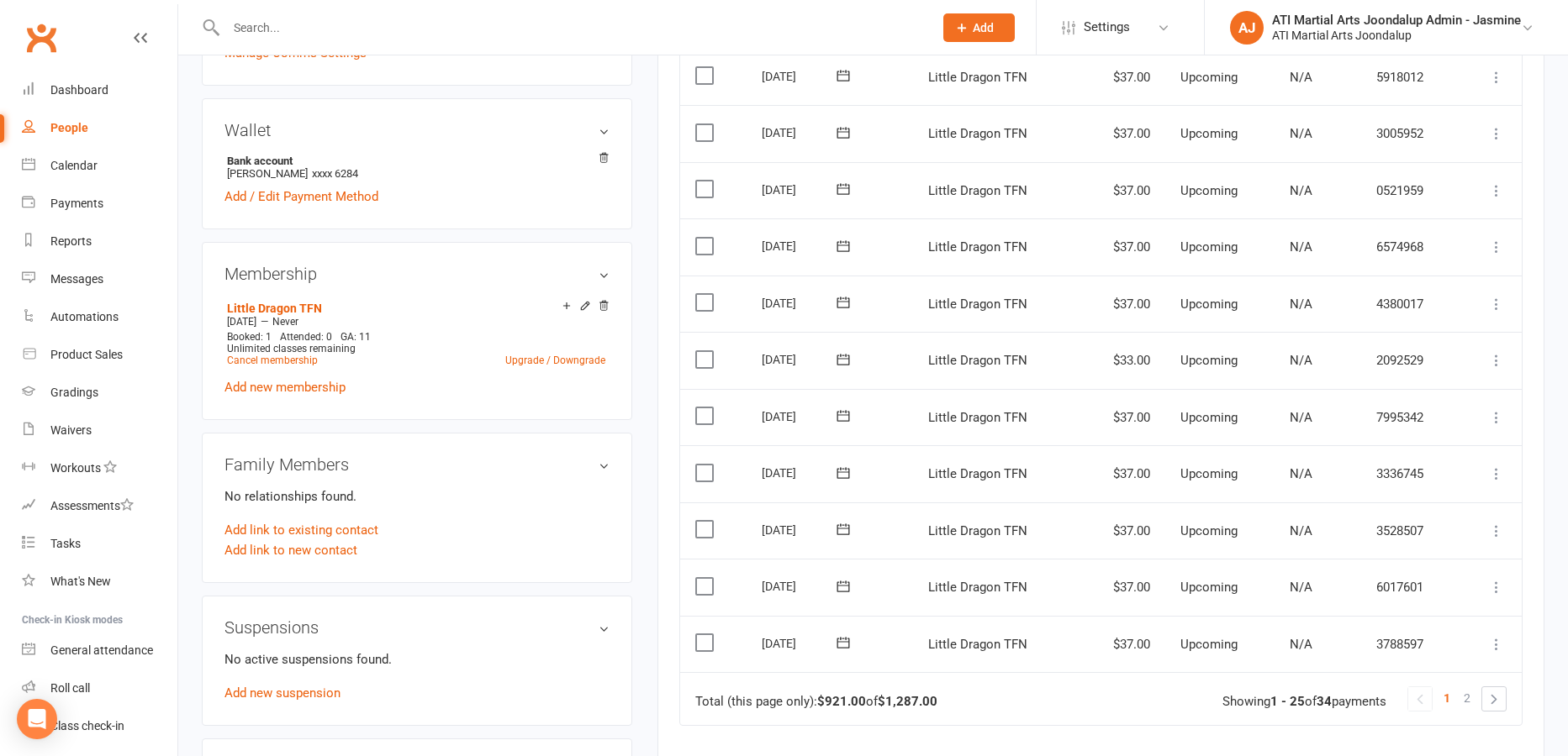
scroll to position [1220, 0]
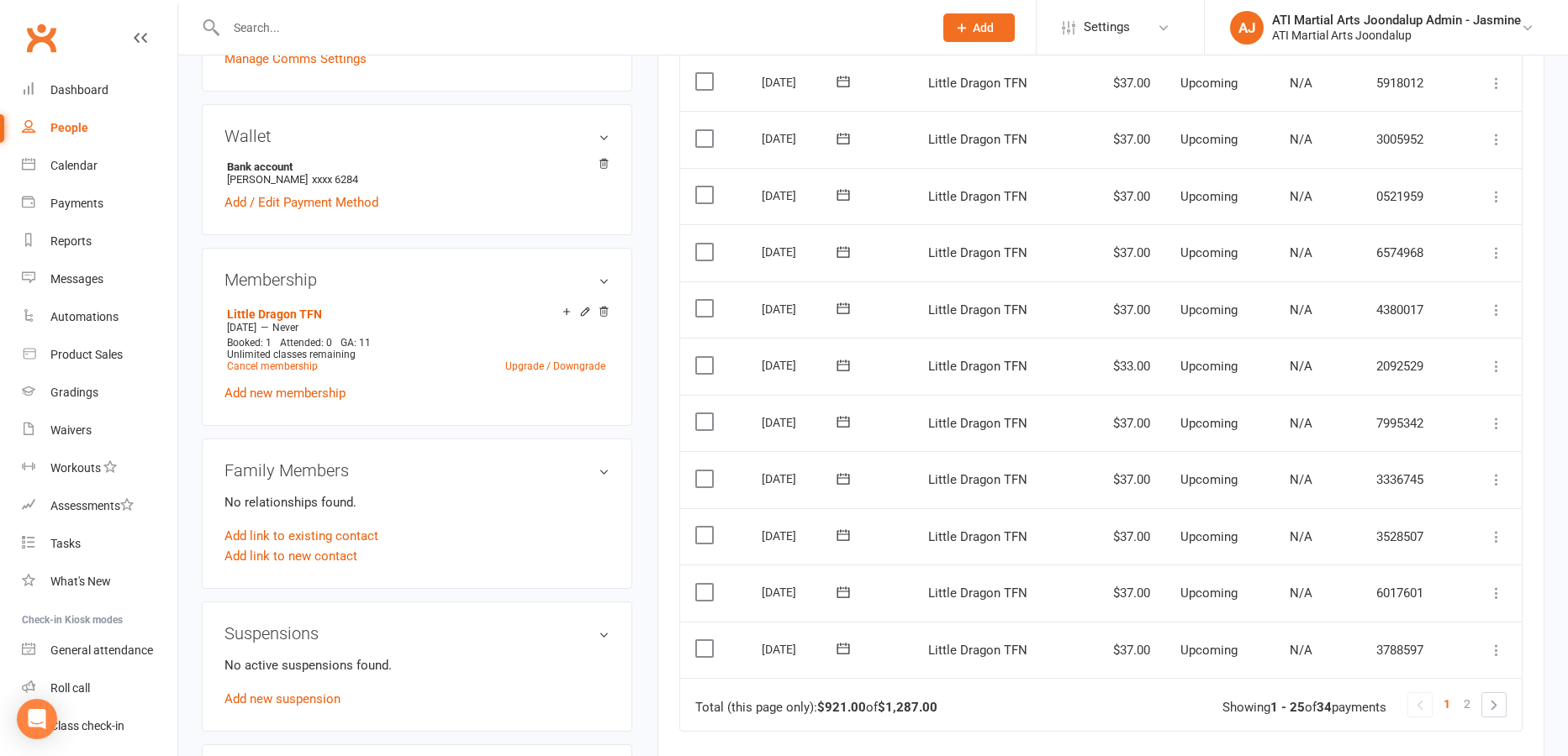
click at [1500, 415] on icon at bounding box center [1496, 424] width 16 height 16
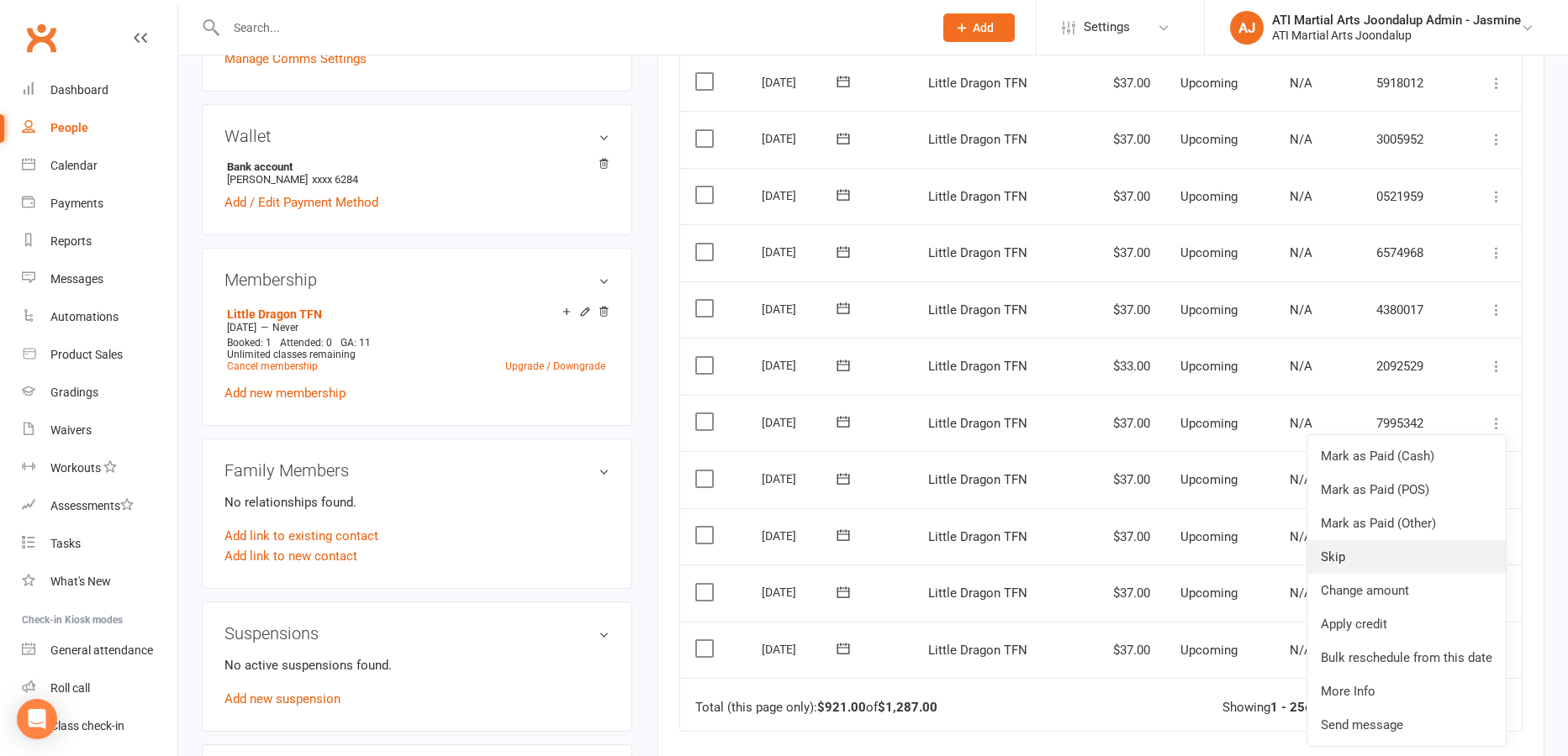
click at [1355, 541] on link "Skip" at bounding box center [1405, 557] width 198 height 34
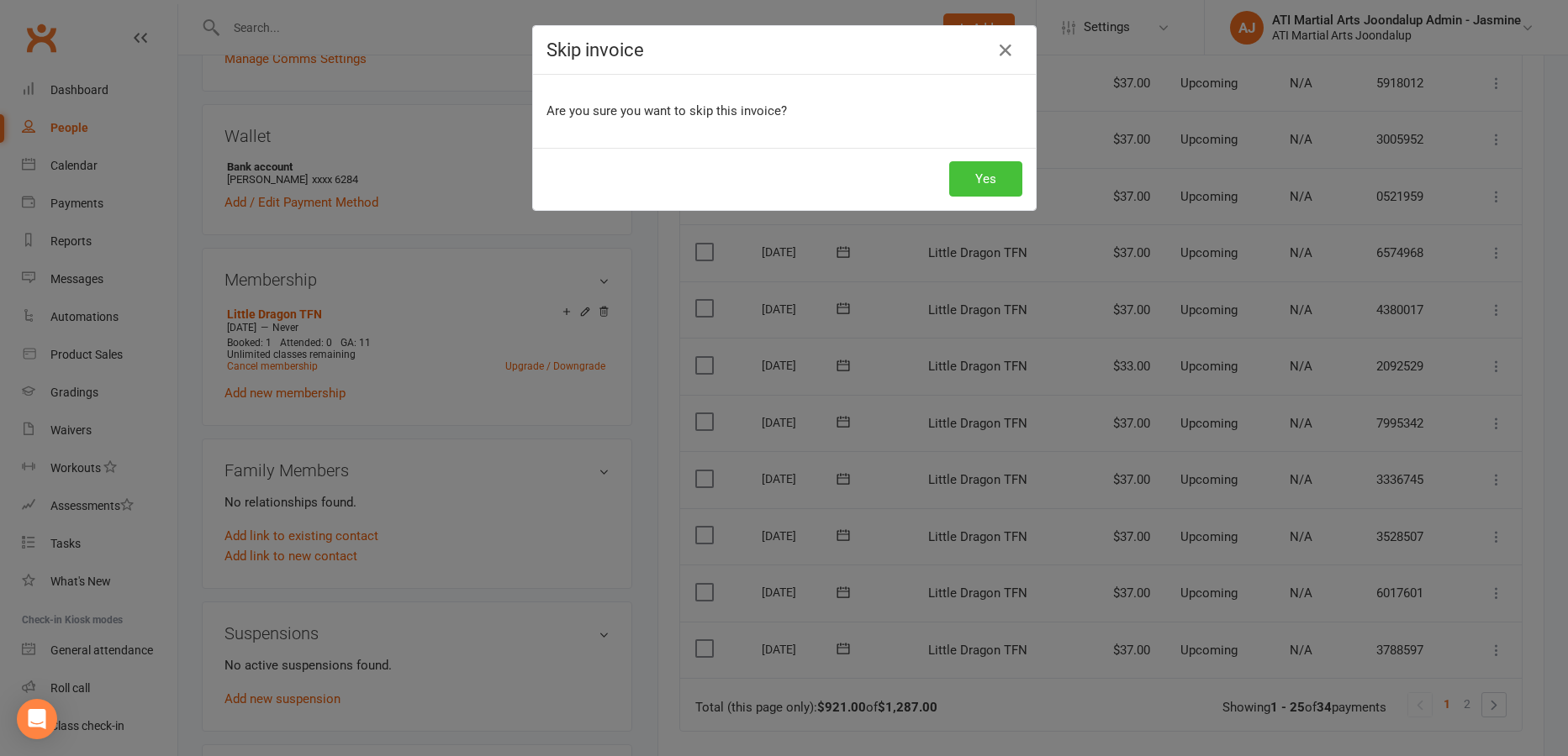
click at [995, 182] on button "Yes" at bounding box center [985, 179] width 73 height 36
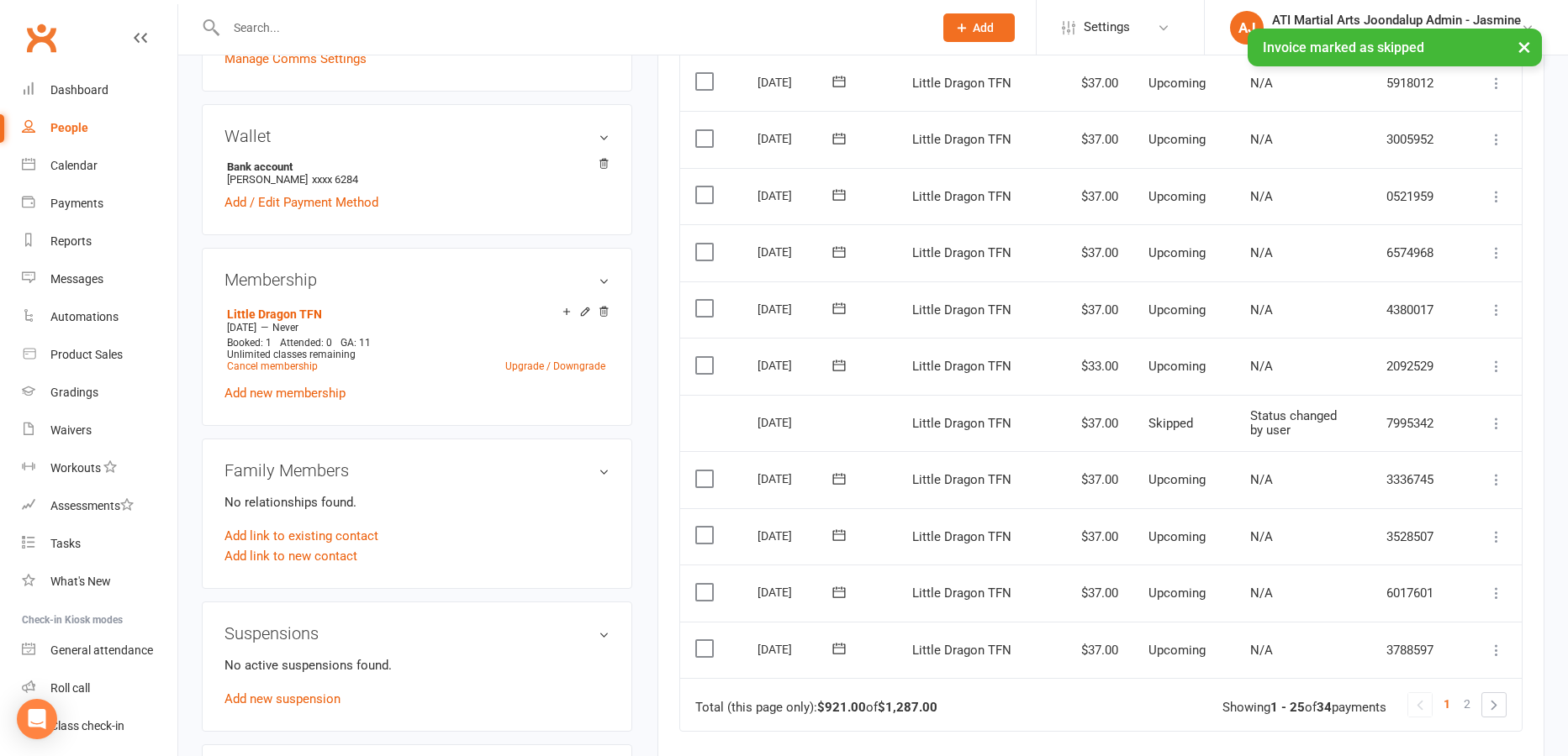
click at [1497, 471] on icon at bounding box center [1496, 479] width 16 height 16
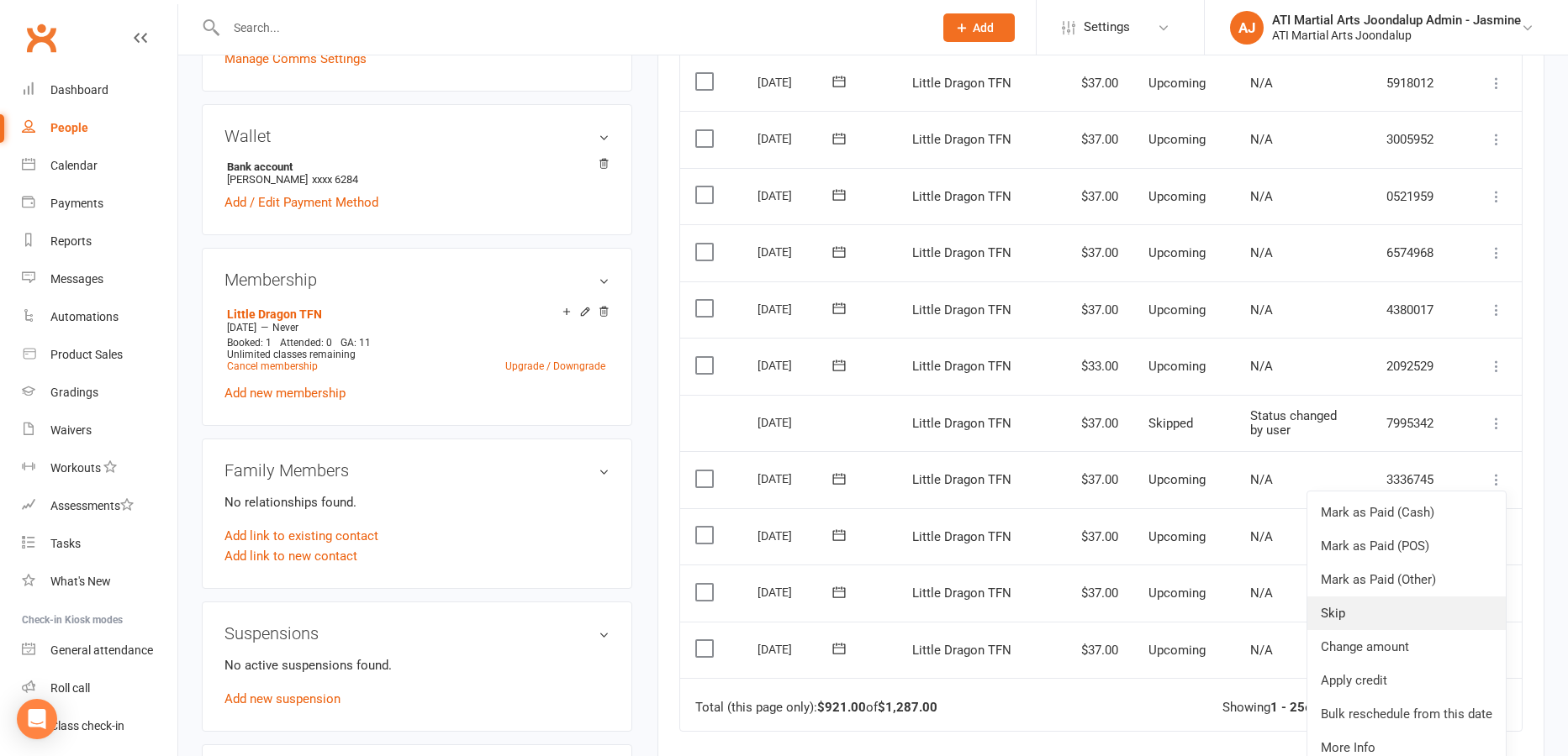
click at [1347, 597] on link "Skip" at bounding box center [1405, 614] width 198 height 34
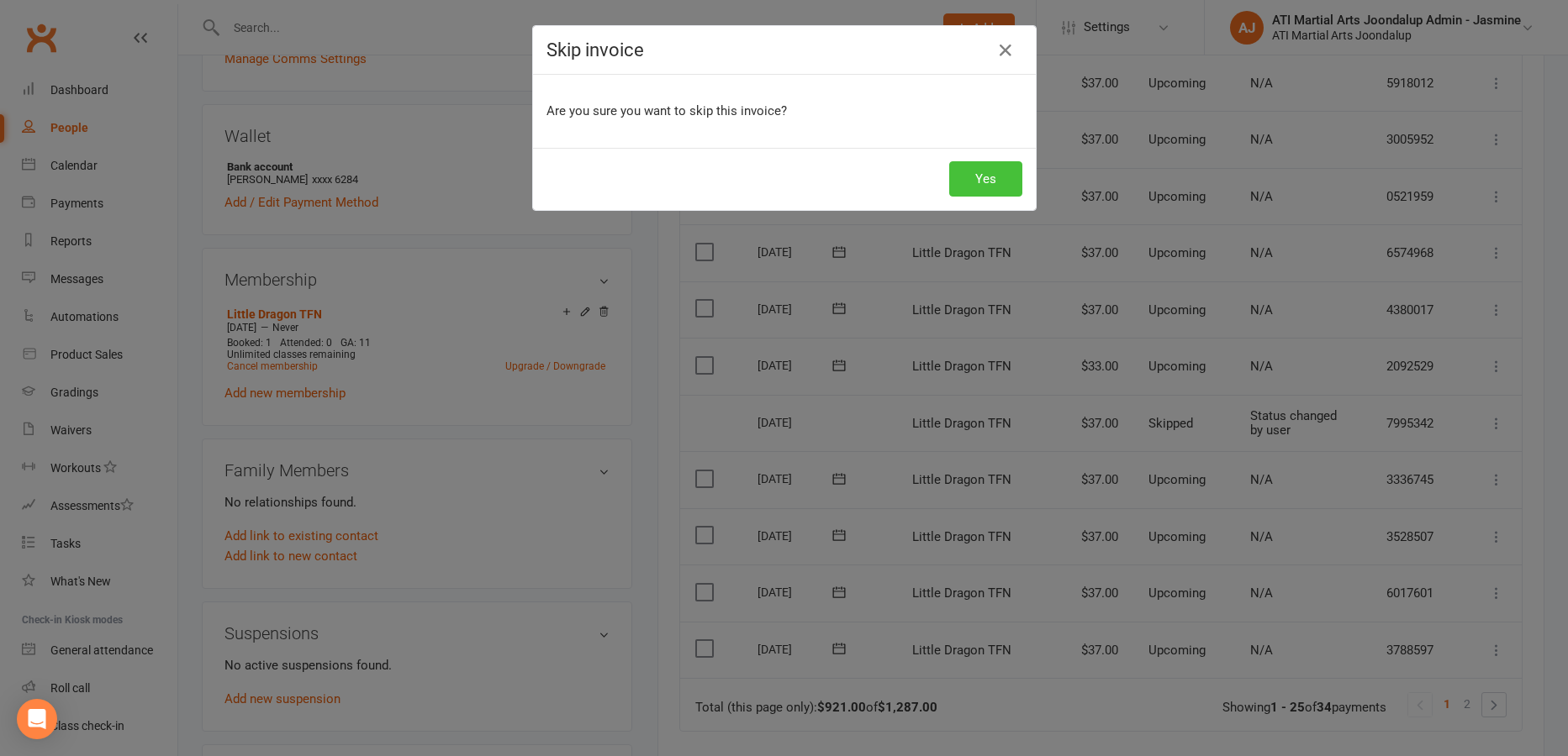
click at [1004, 187] on button "Yes" at bounding box center [985, 179] width 73 height 36
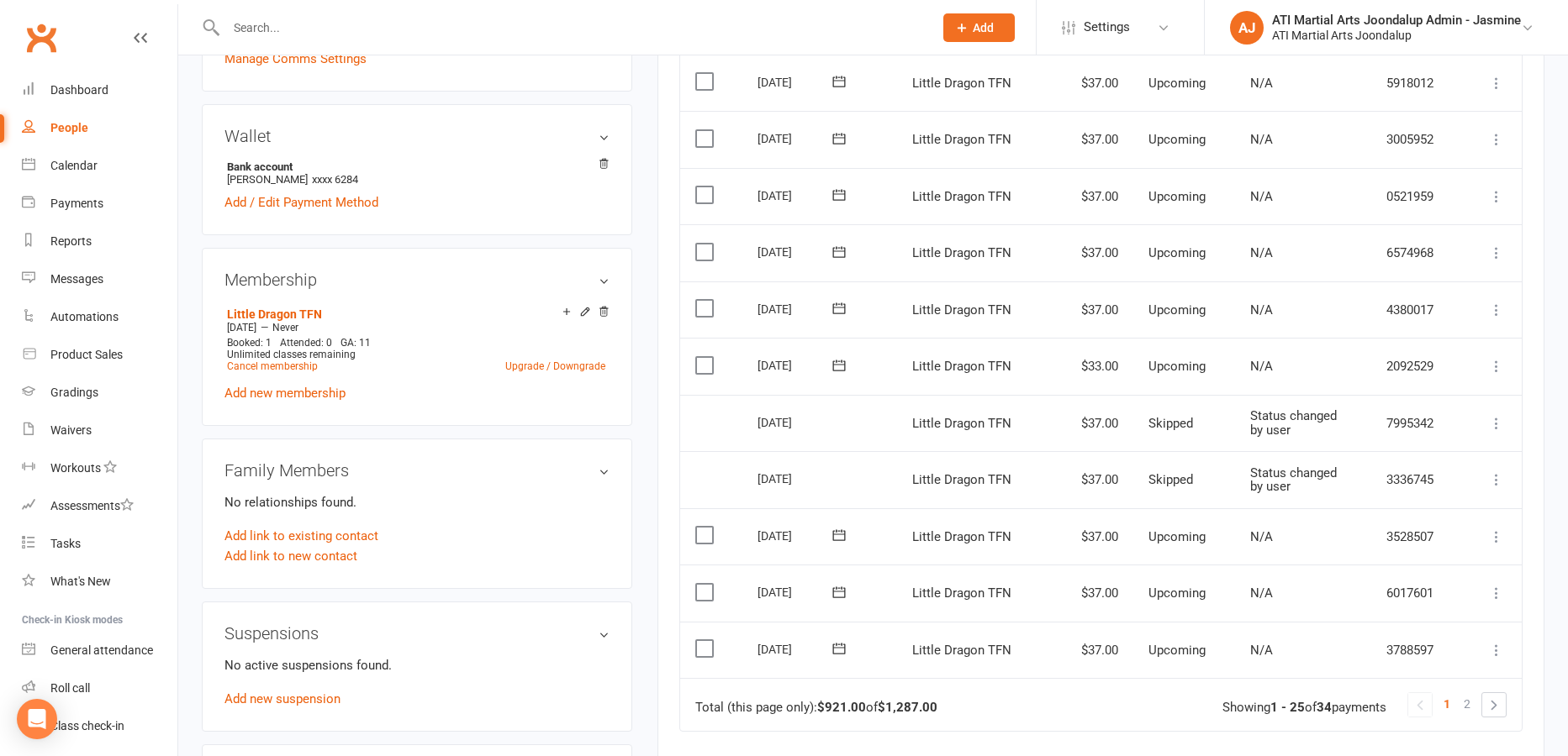
click at [1498, 529] on icon at bounding box center [1496, 537] width 16 height 16
click at [1338, 654] on link "Skip" at bounding box center [1405, 670] width 198 height 34
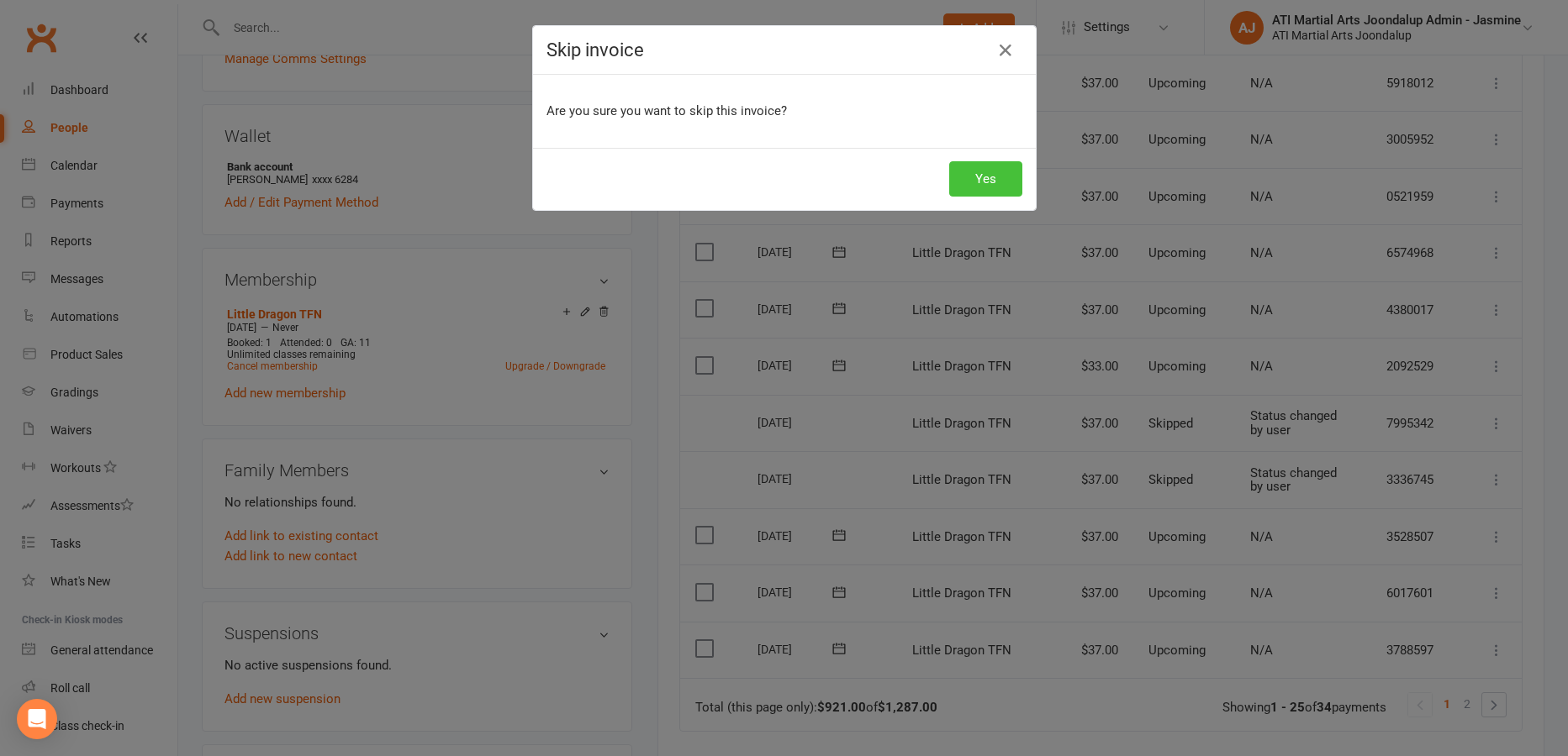
click at [990, 183] on button "Yes" at bounding box center [985, 179] width 73 height 36
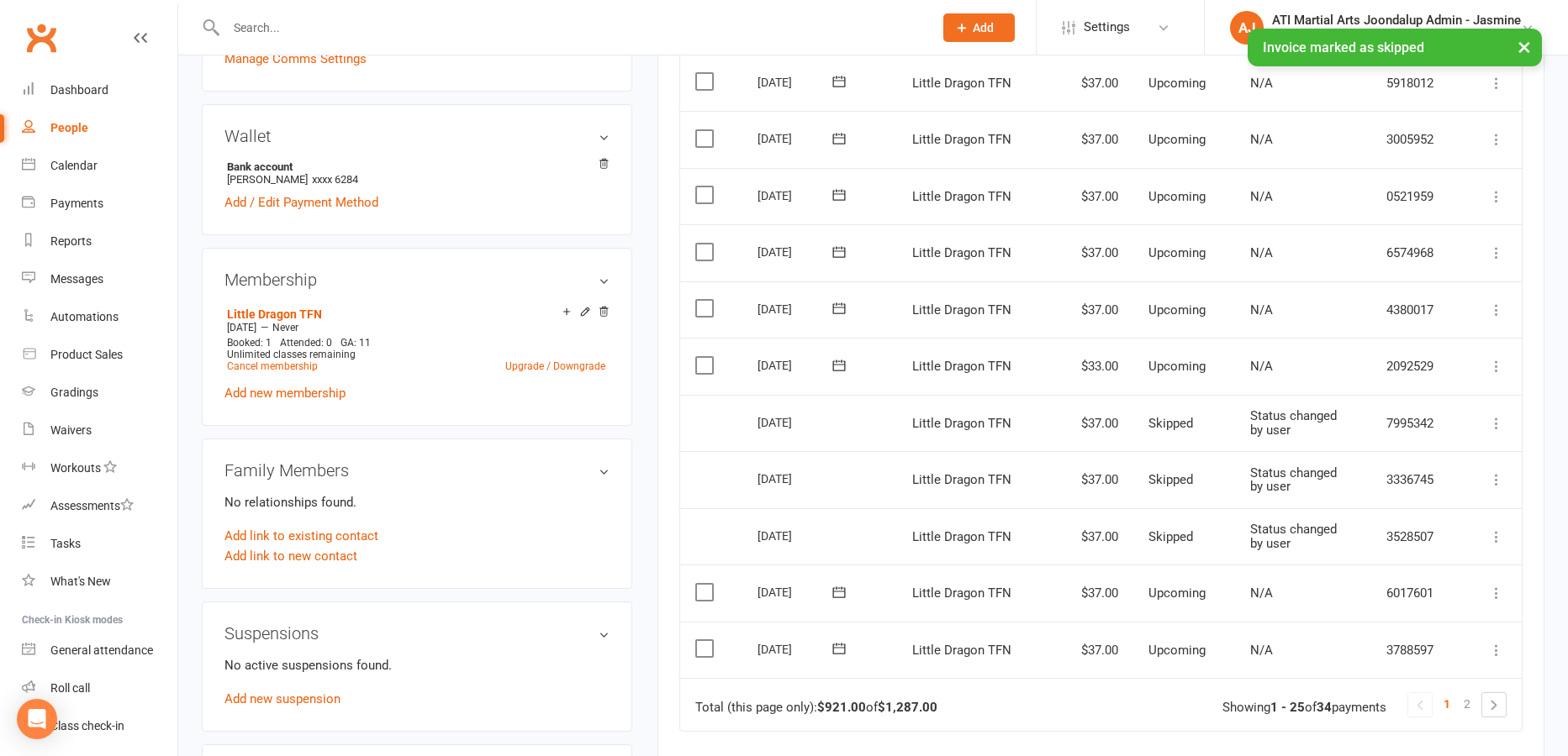
click at [1489, 585] on icon at bounding box center [1496, 593] width 16 height 16
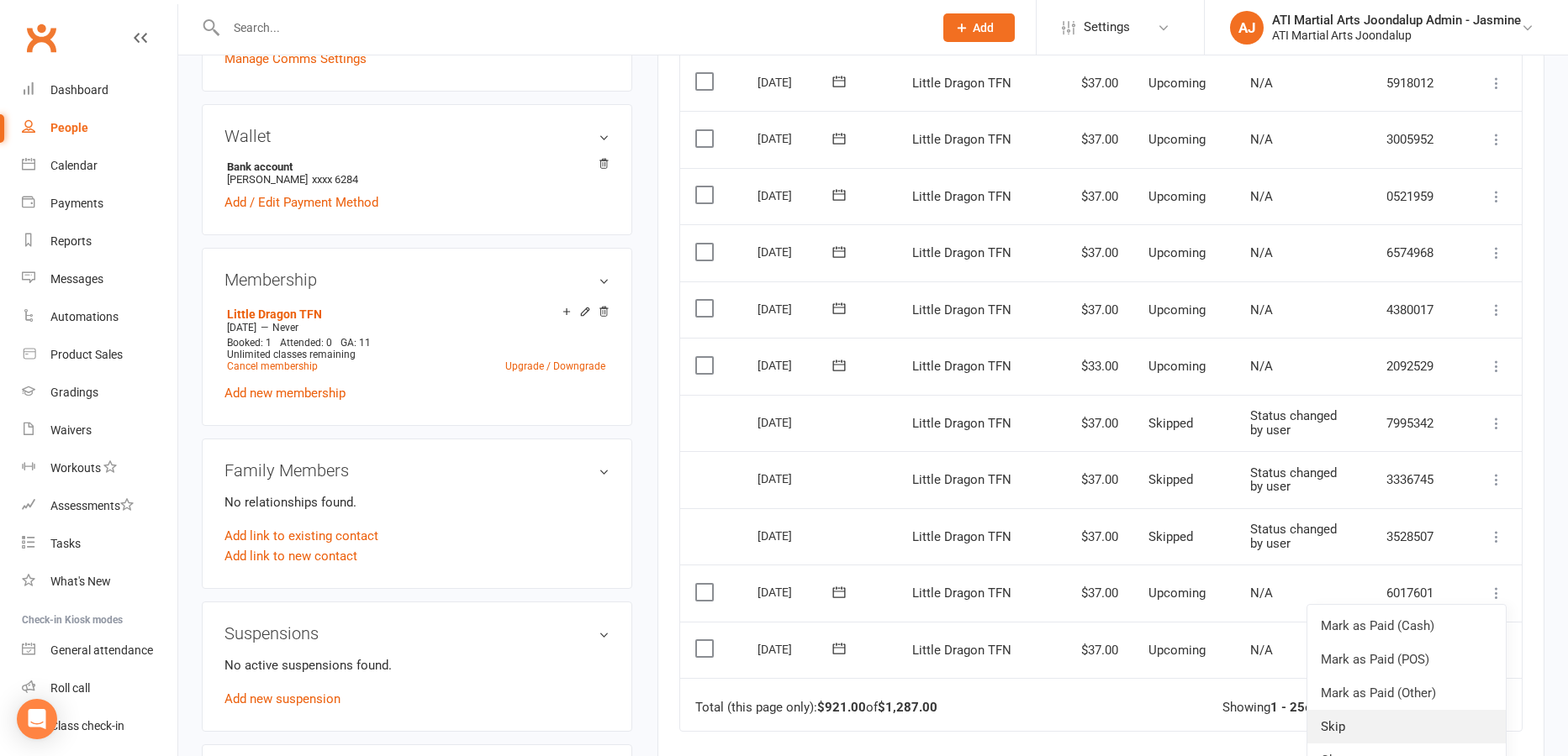
click at [1352, 710] on link "Skip" at bounding box center [1405, 727] width 198 height 34
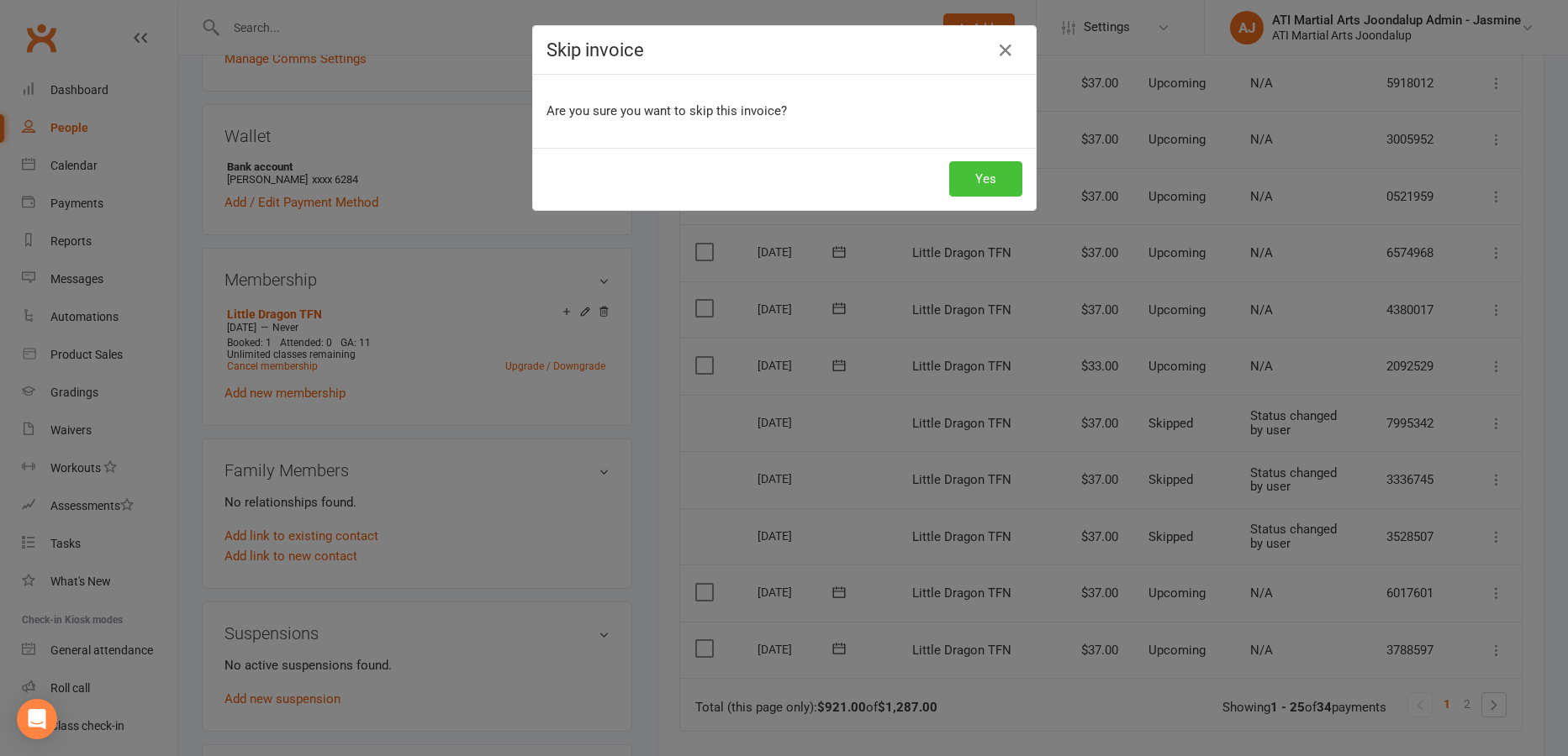
click at [1002, 173] on button "Yes" at bounding box center [985, 179] width 73 height 36
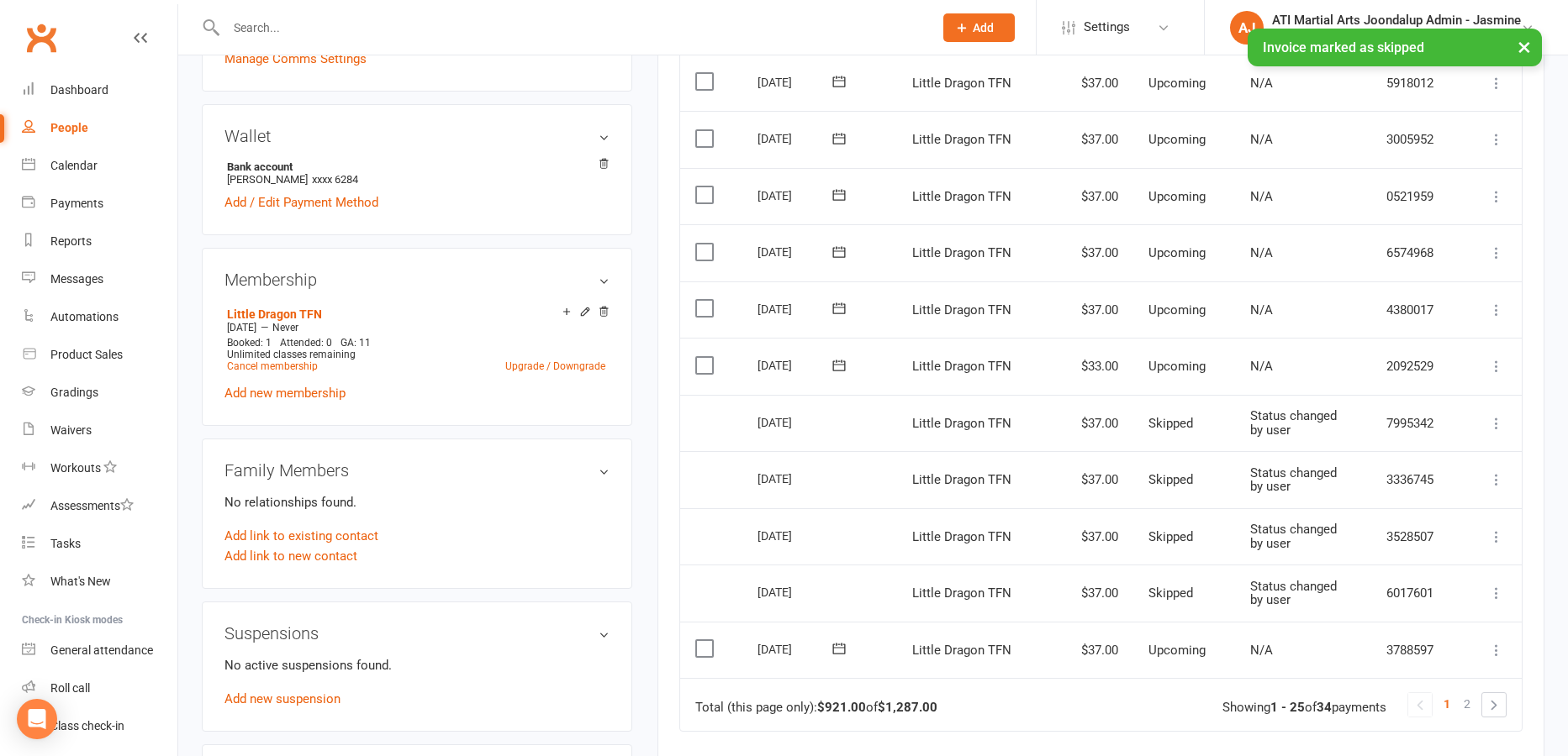
click at [1496, 642] on icon at bounding box center [1496, 650] width 16 height 16
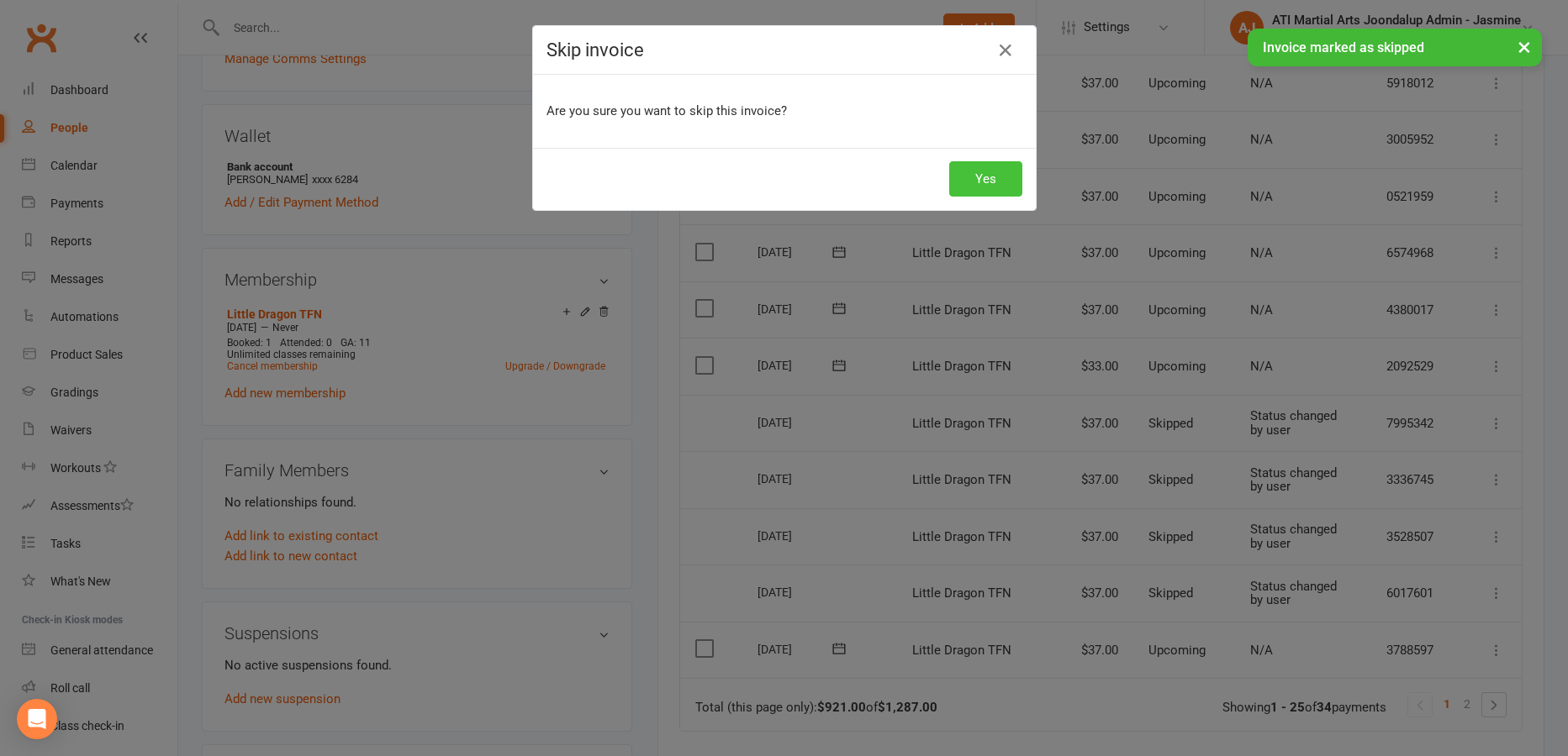
click at [1004, 177] on button "Yes" at bounding box center [985, 179] width 73 height 36
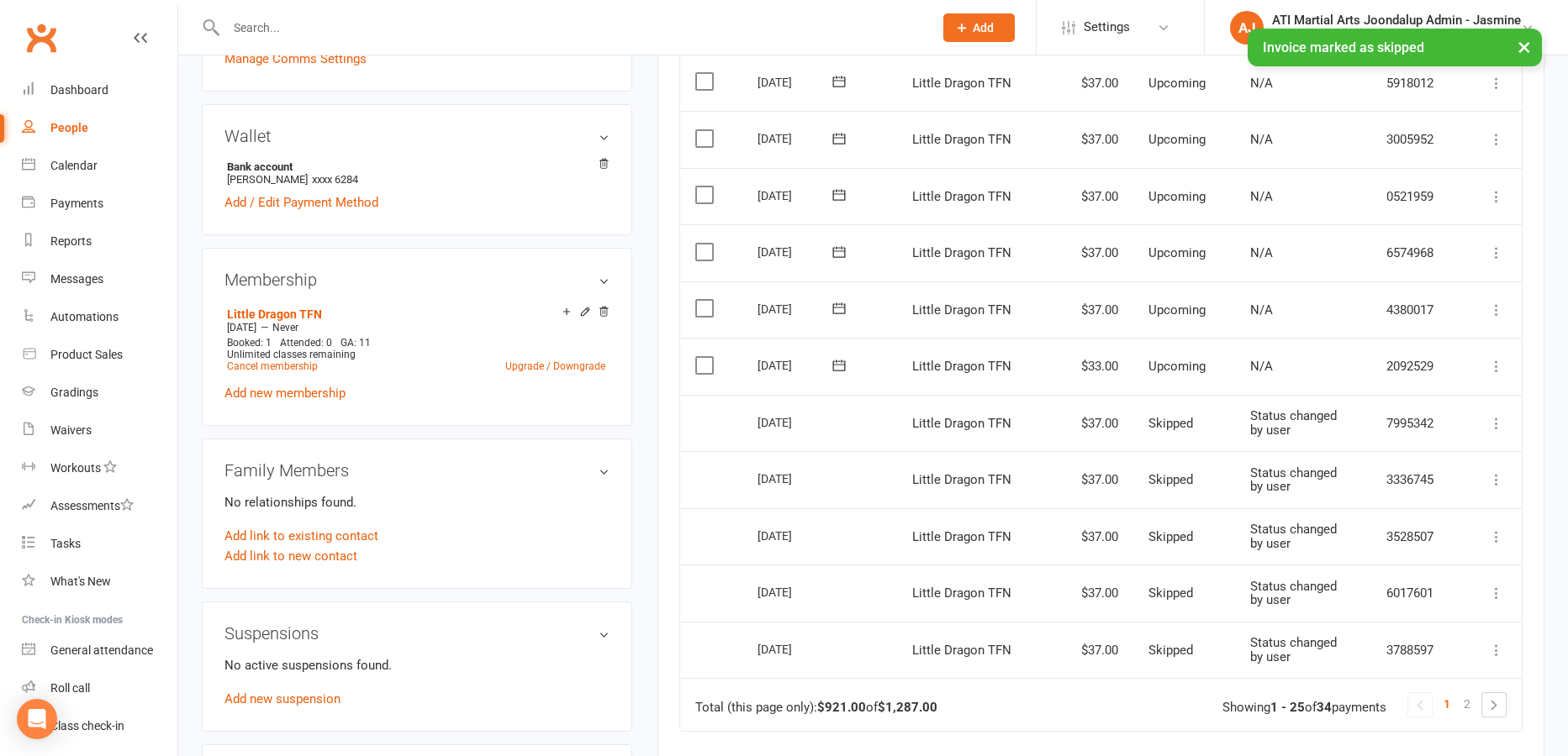
click at [1468, 693] on span "2" at bounding box center [1467, 705] width 6 height 24
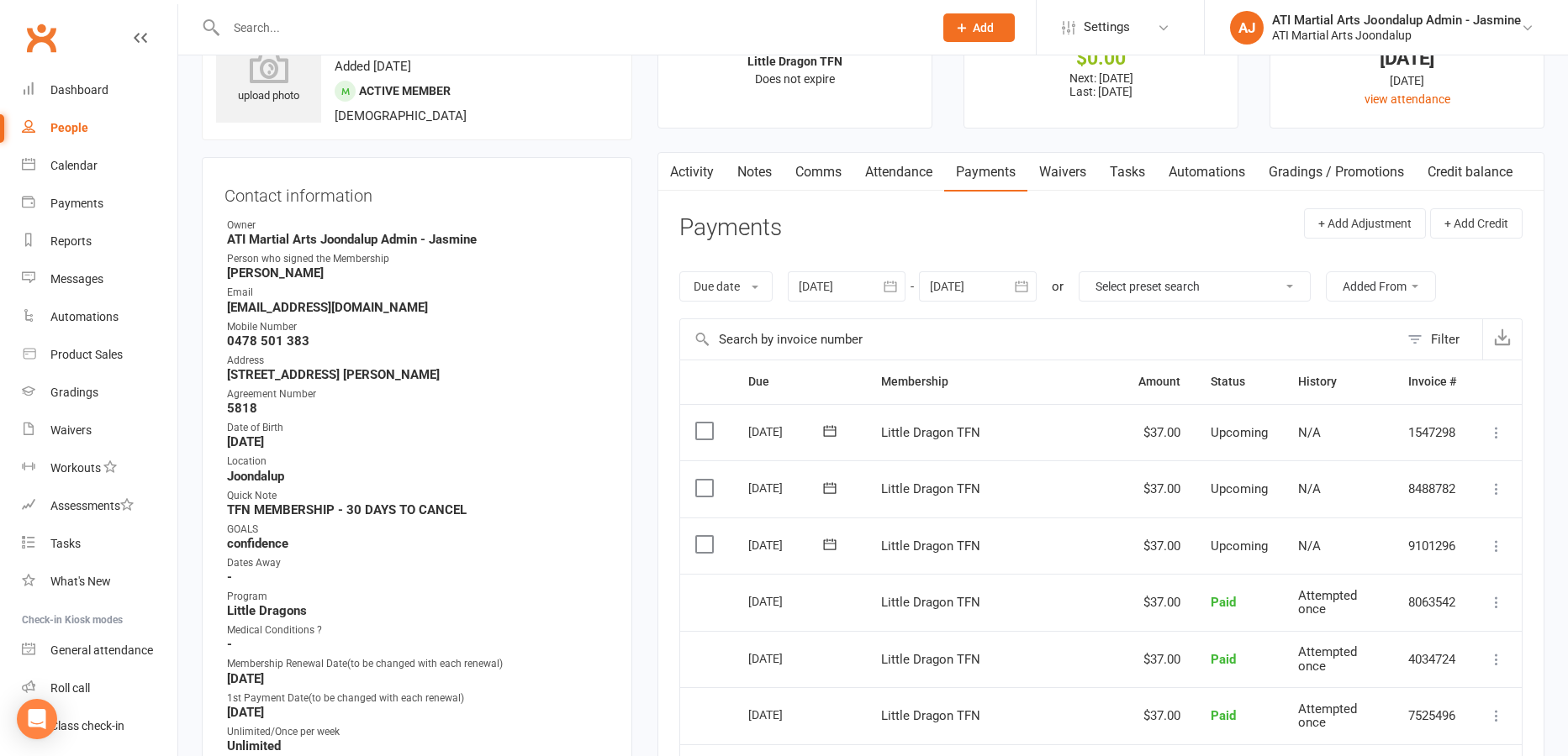
scroll to position [72, 0]
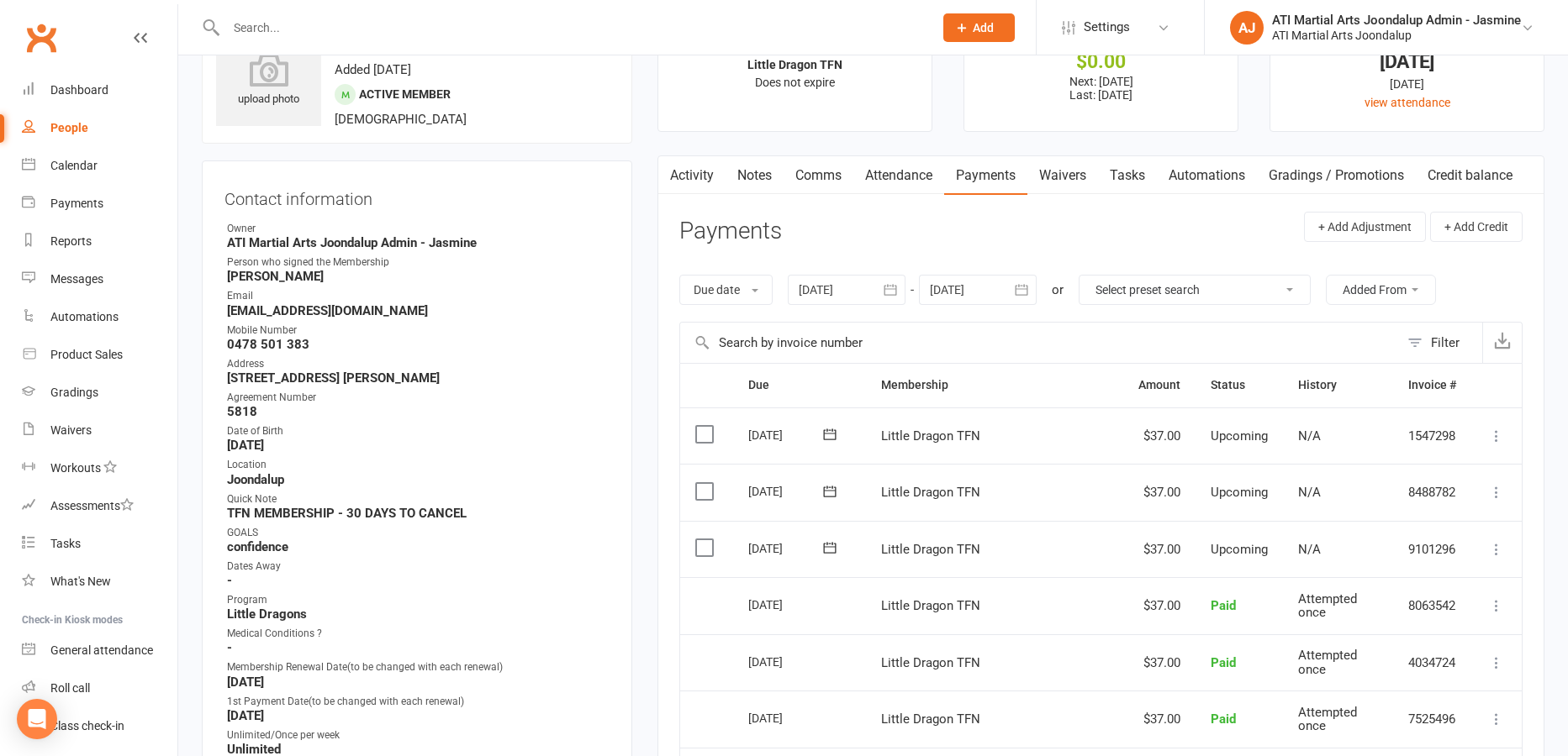
click at [1497, 431] on icon at bounding box center [1496, 436] width 16 height 16
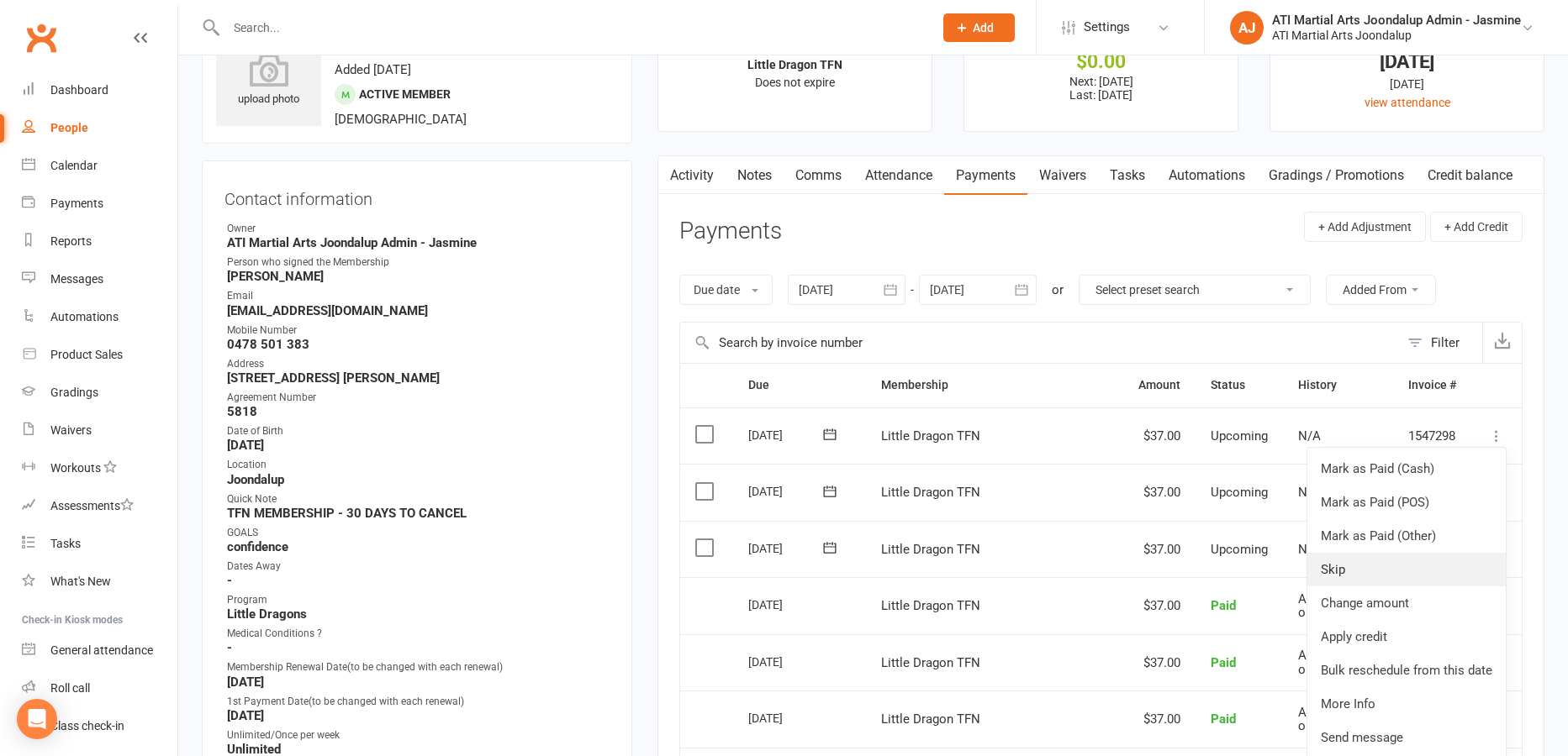
click at [1359, 565] on link "Skip" at bounding box center [1405, 570] width 198 height 34
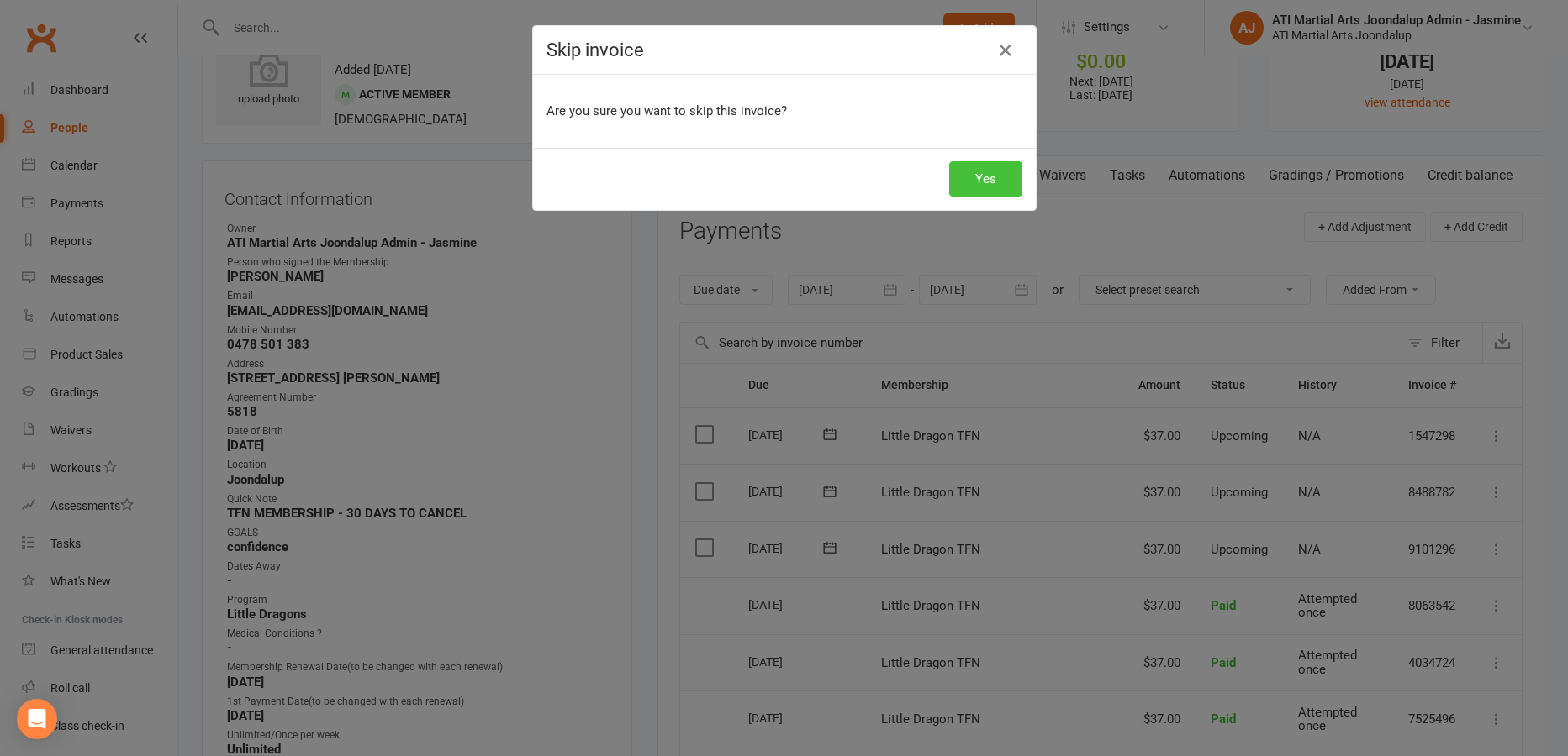
click at [995, 170] on button "Yes" at bounding box center [985, 179] width 73 height 36
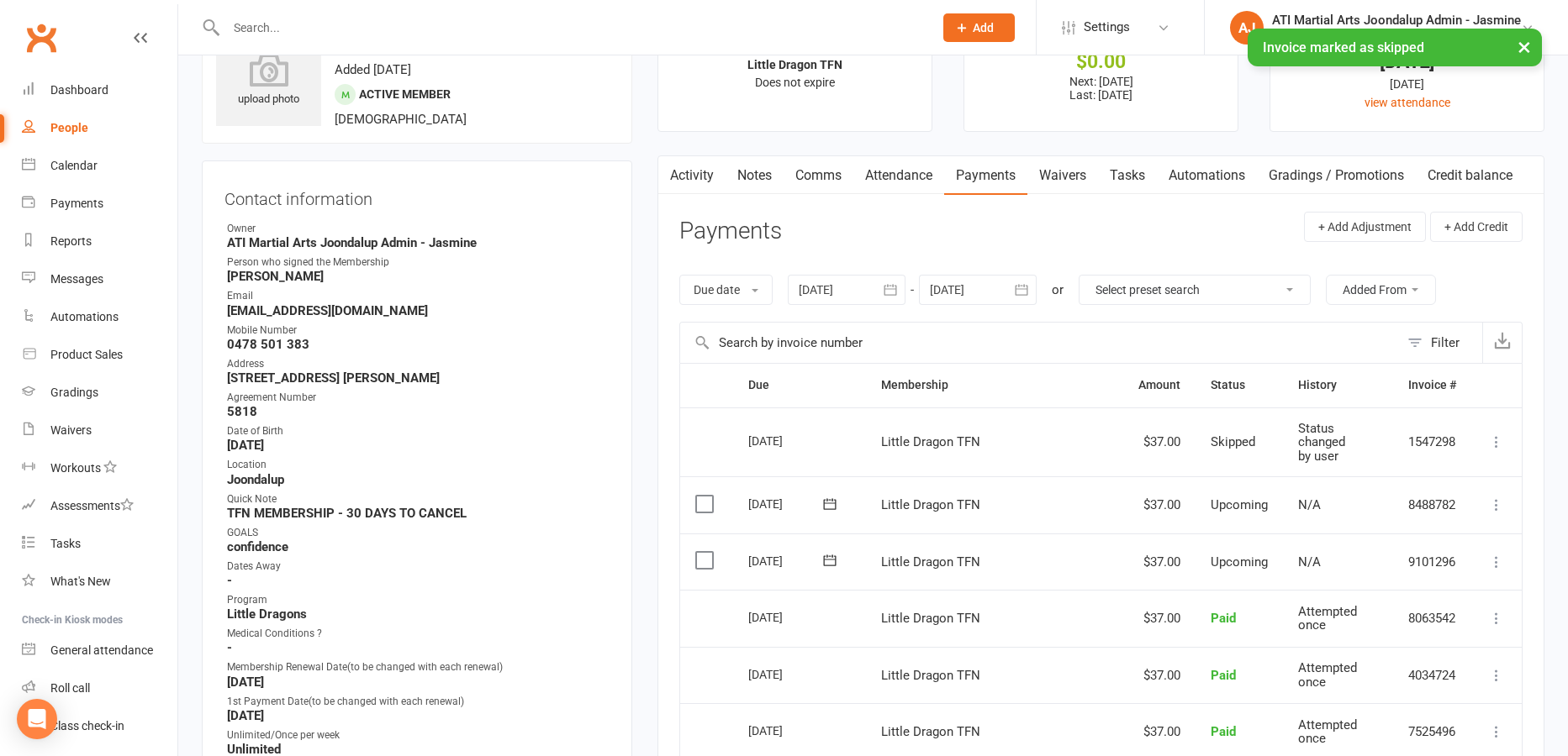
click at [1496, 499] on icon at bounding box center [1496, 505] width 16 height 16
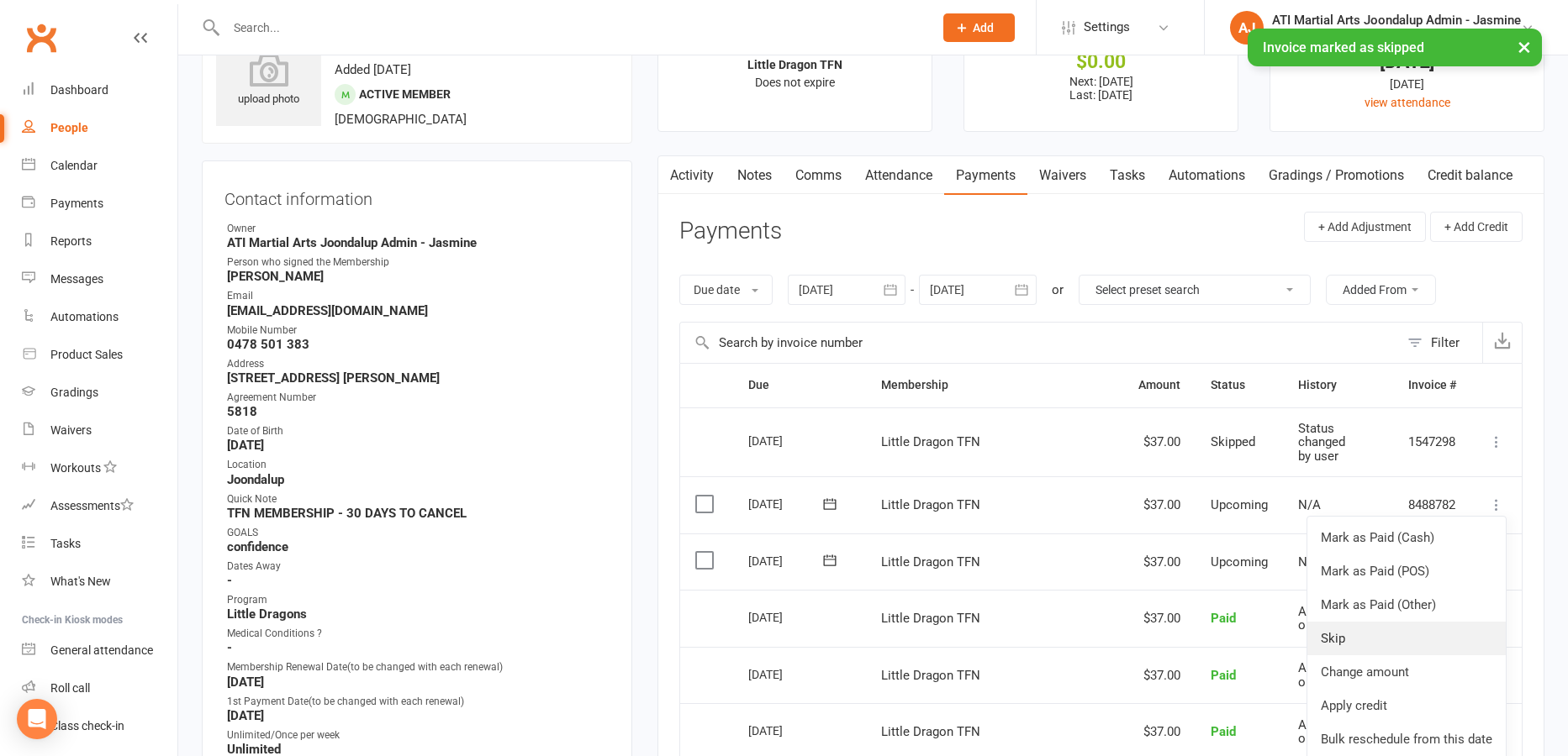
click at [1368, 633] on link "Skip" at bounding box center [1405, 638] width 198 height 34
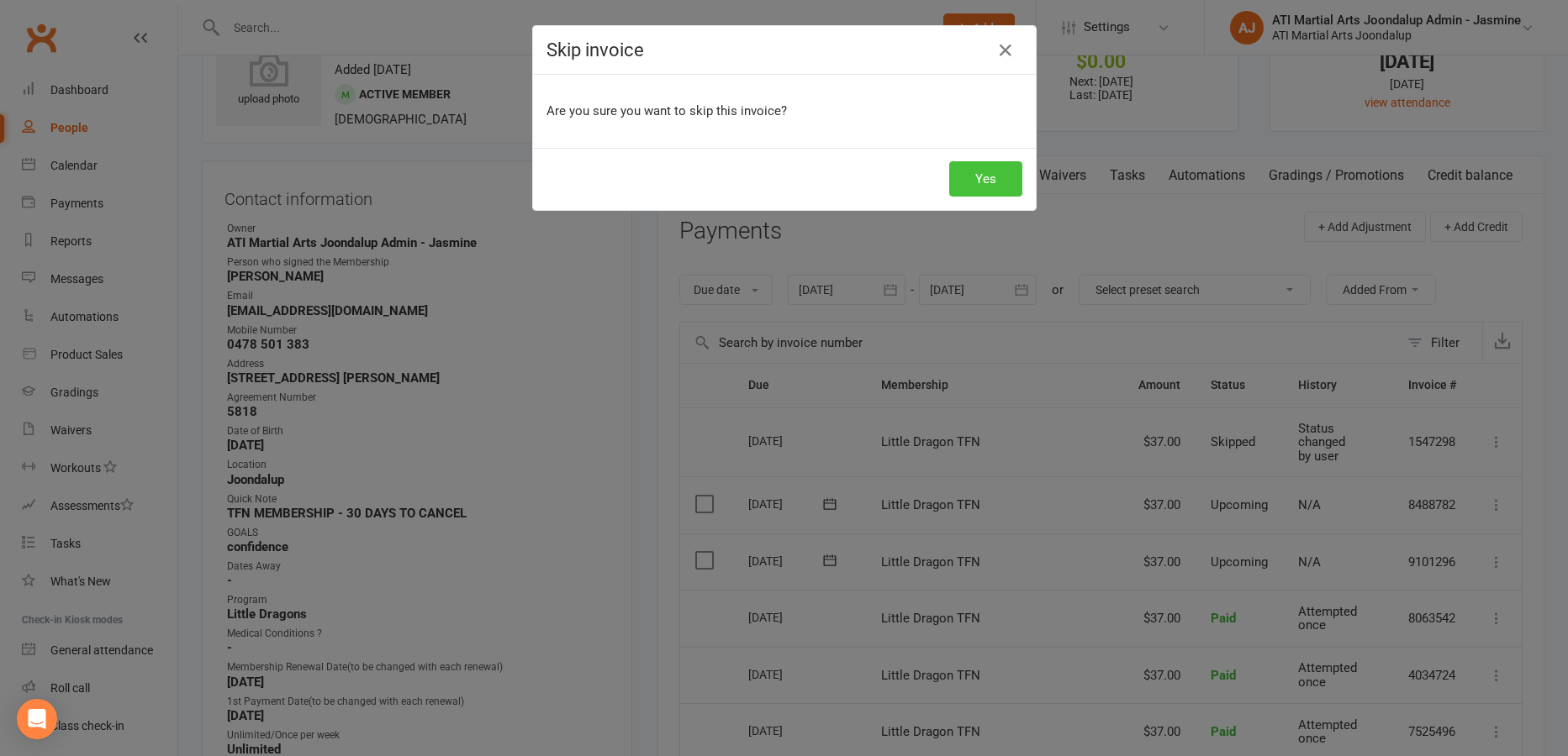
click at [976, 191] on button "Yes" at bounding box center [985, 179] width 73 height 36
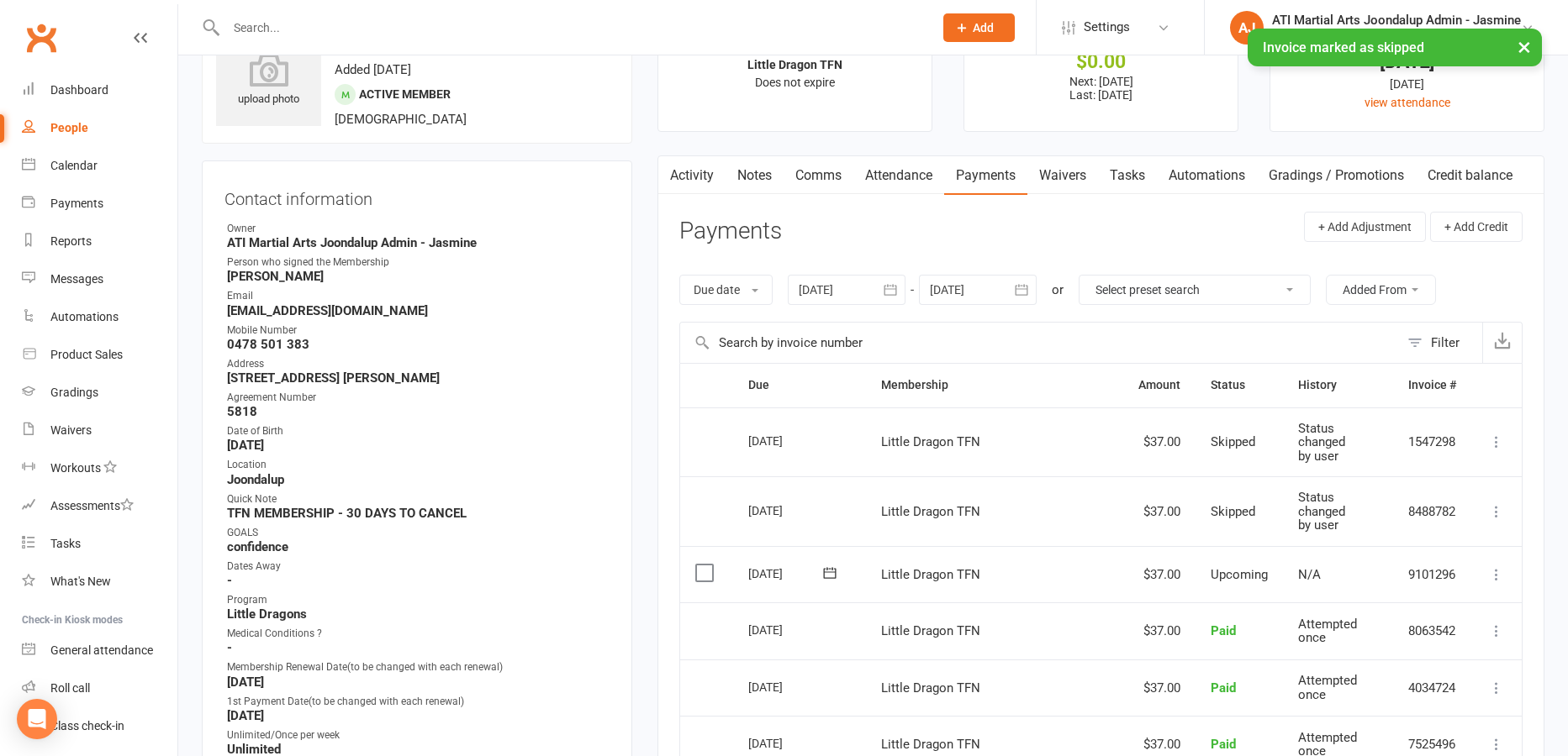
click at [1506, 566] on button at bounding box center [1497, 575] width 20 height 20
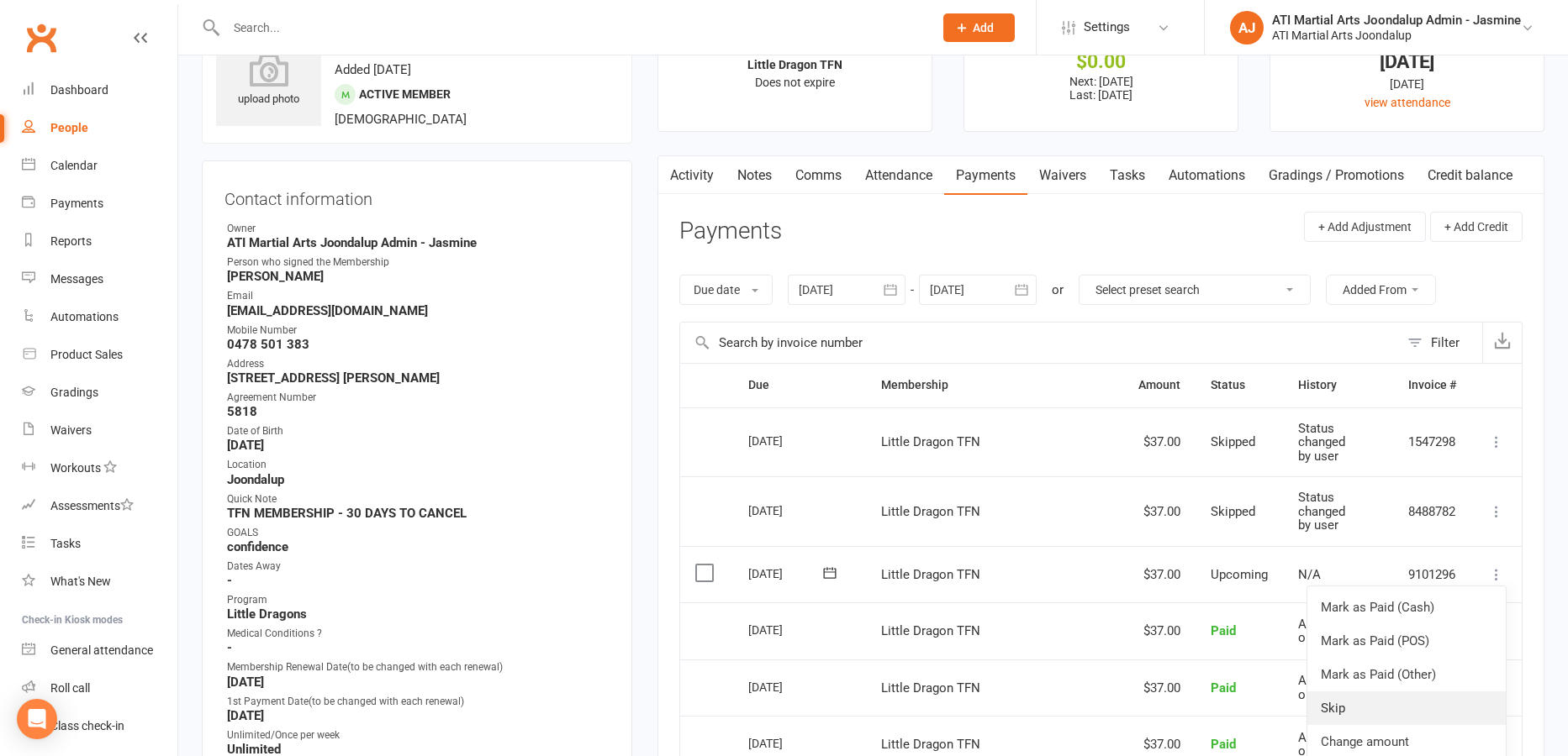
click at [1354, 695] on link "Skip" at bounding box center [1405, 709] width 198 height 34
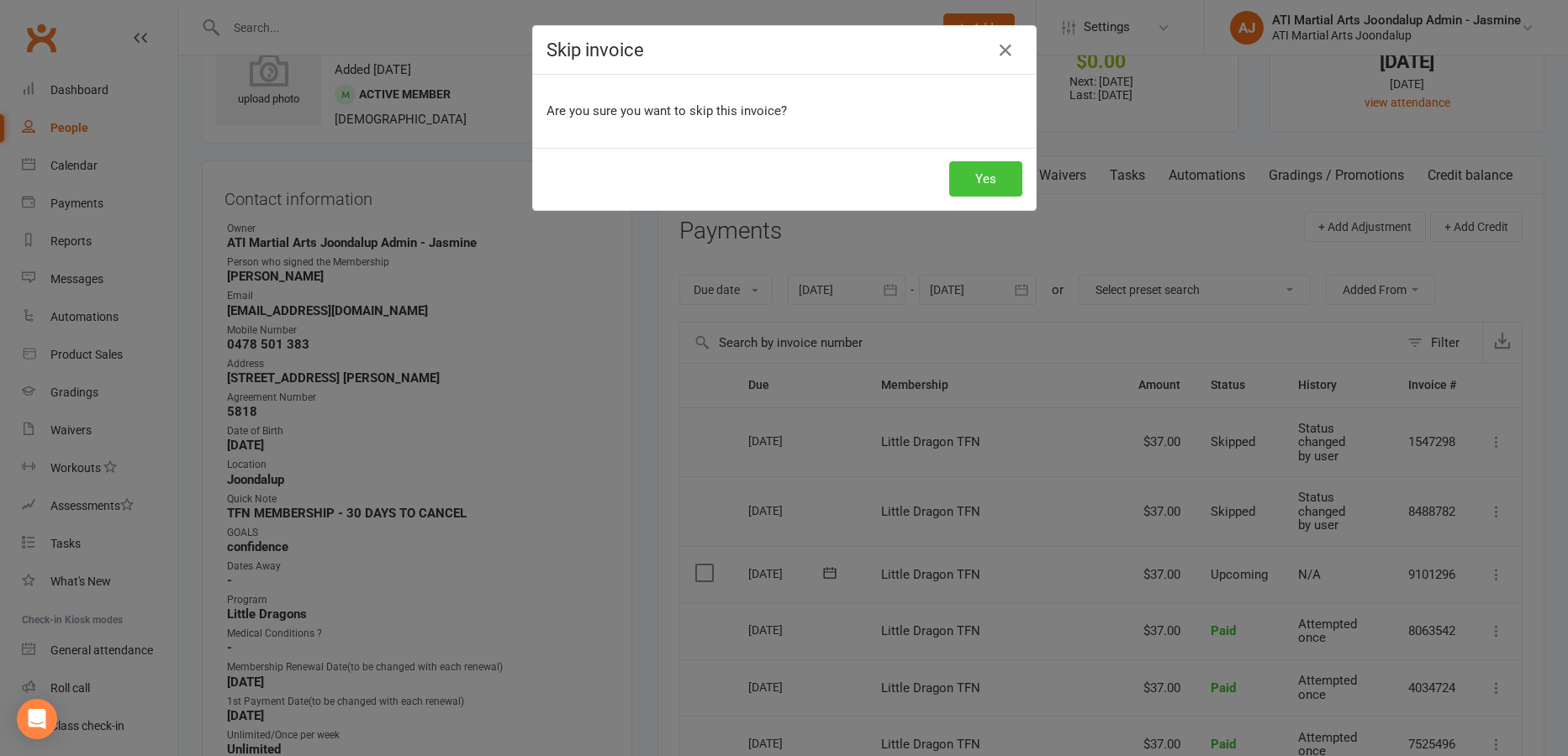
click at [980, 173] on button "Yes" at bounding box center [985, 179] width 73 height 36
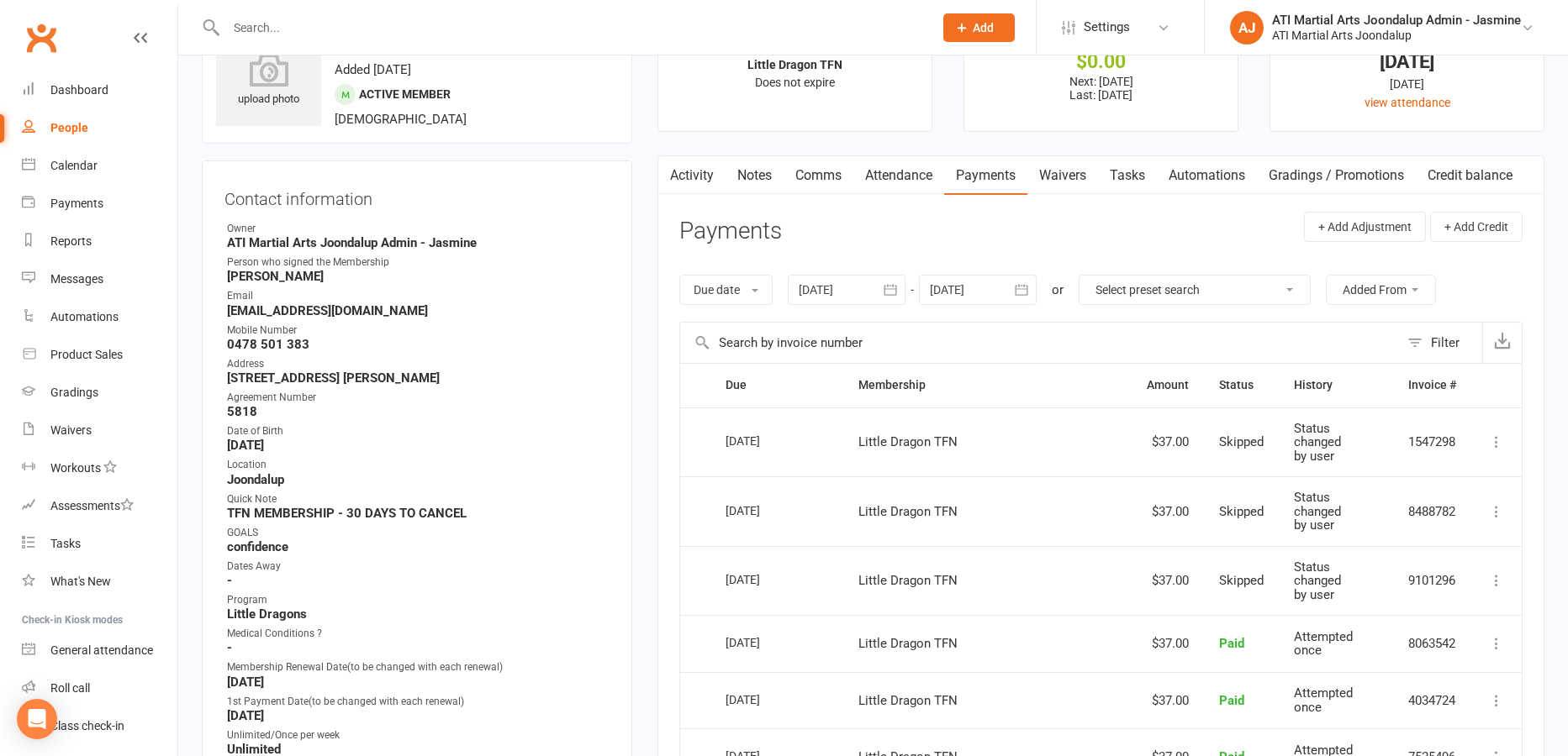
click at [759, 176] on link "Notes" at bounding box center [754, 175] width 58 height 38
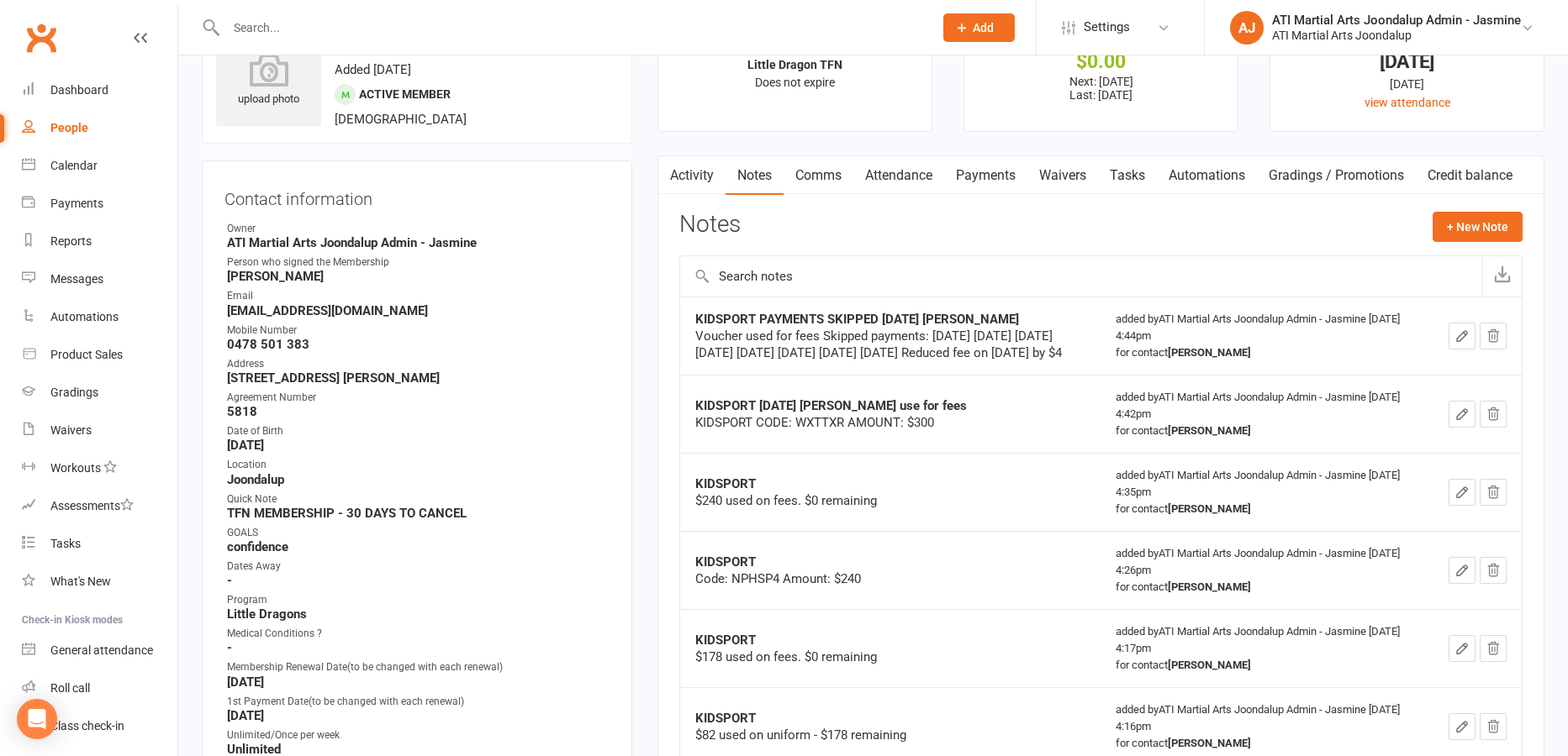
click at [696, 180] on link "Activity" at bounding box center [692, 175] width 68 height 38
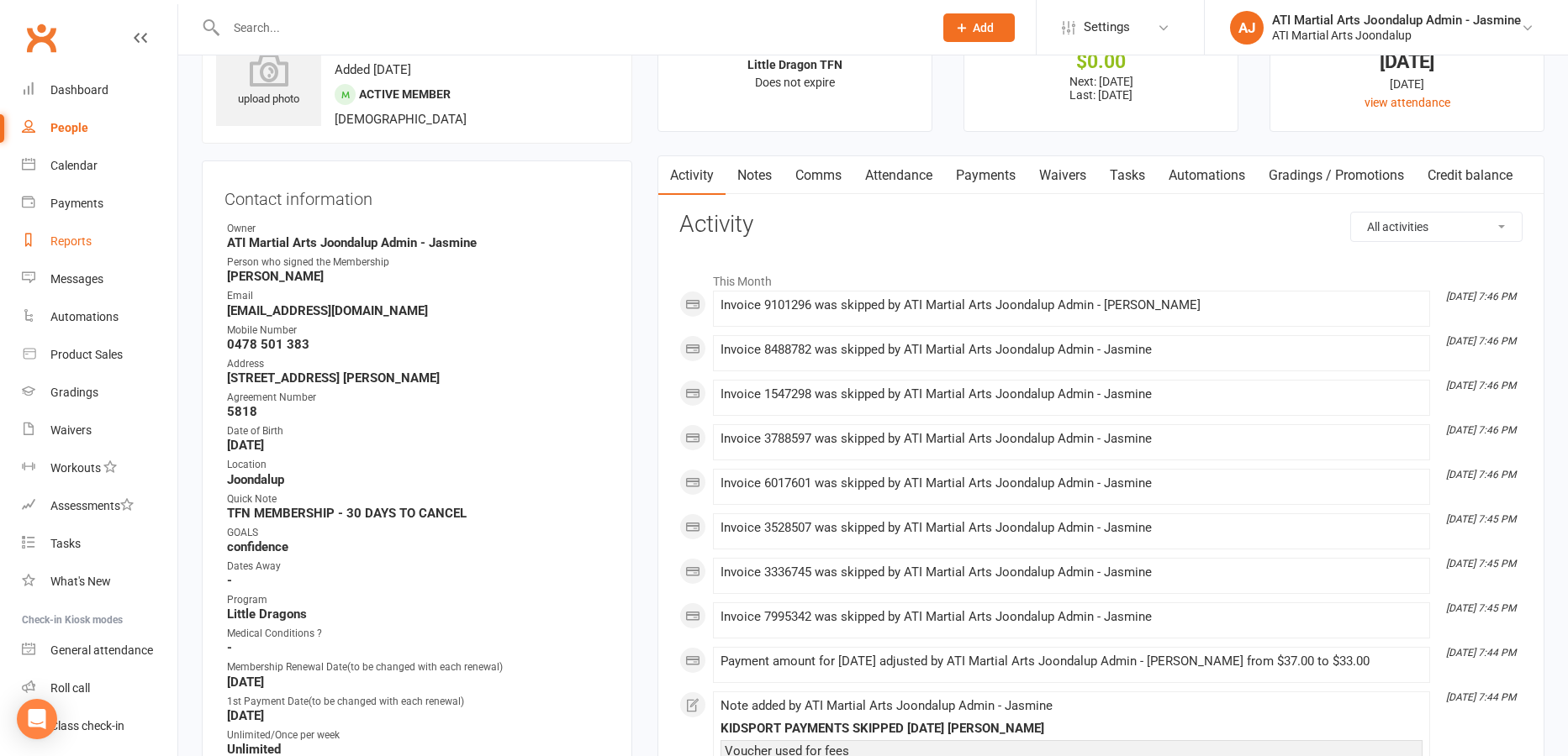
drag, startPoint x: 73, startPoint y: 241, endPoint x: 104, endPoint y: 237, distance: 31.3
click at [75, 240] on div "Reports" at bounding box center [70, 241] width 41 height 14
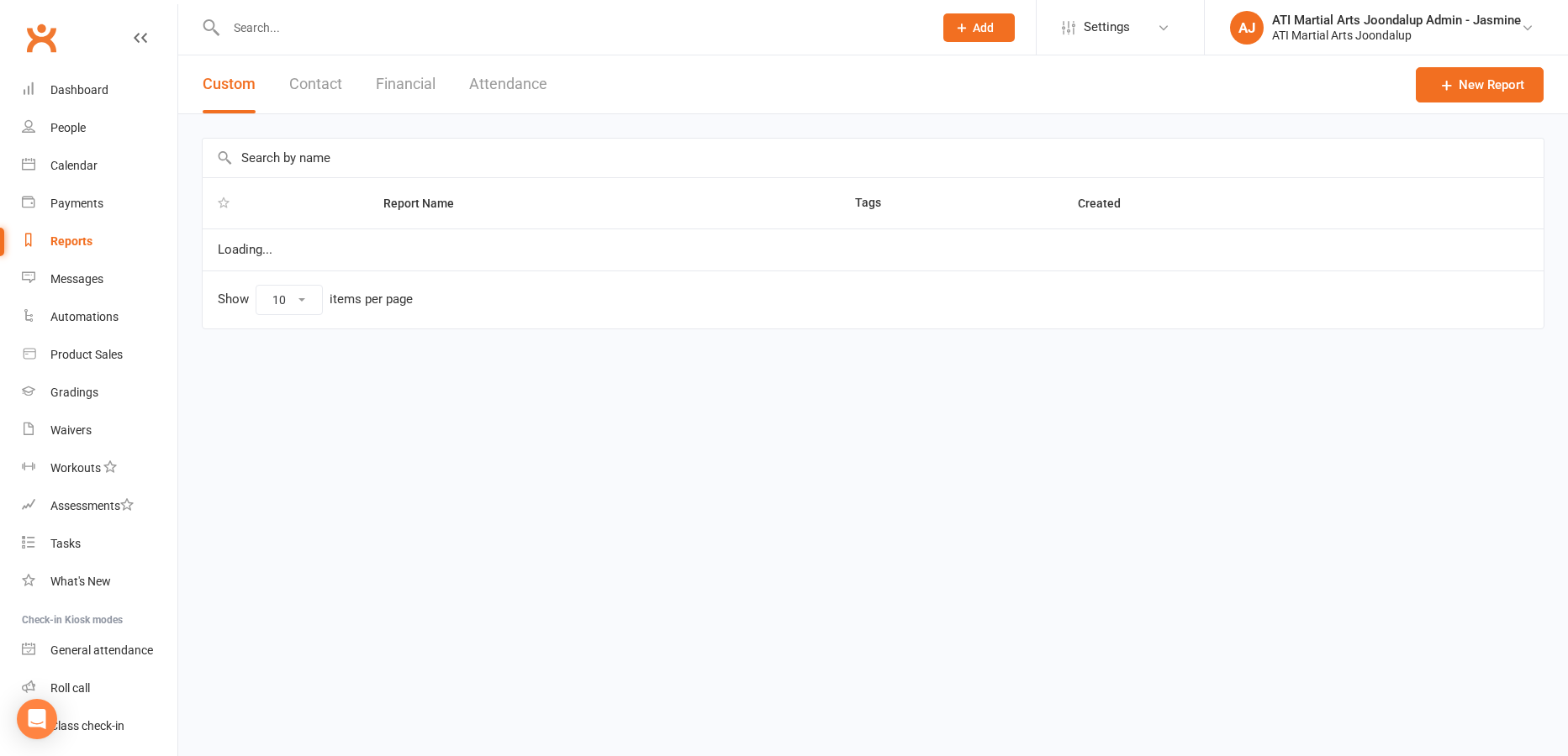
select select "100"
click at [396, 89] on button "Financial" at bounding box center [405, 85] width 59 height 58
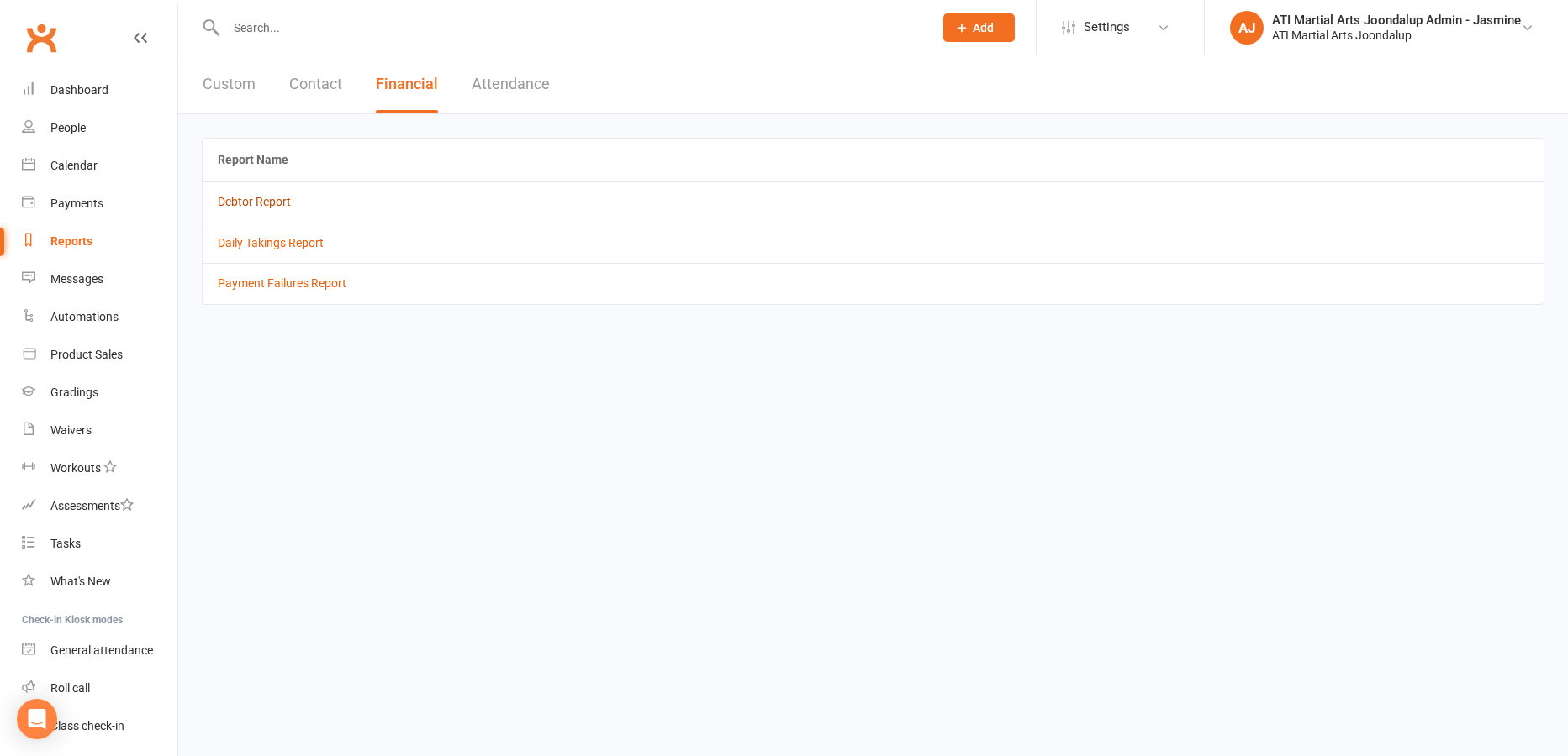
click at [254, 205] on link "Debtor Report" at bounding box center [254, 202] width 73 height 14
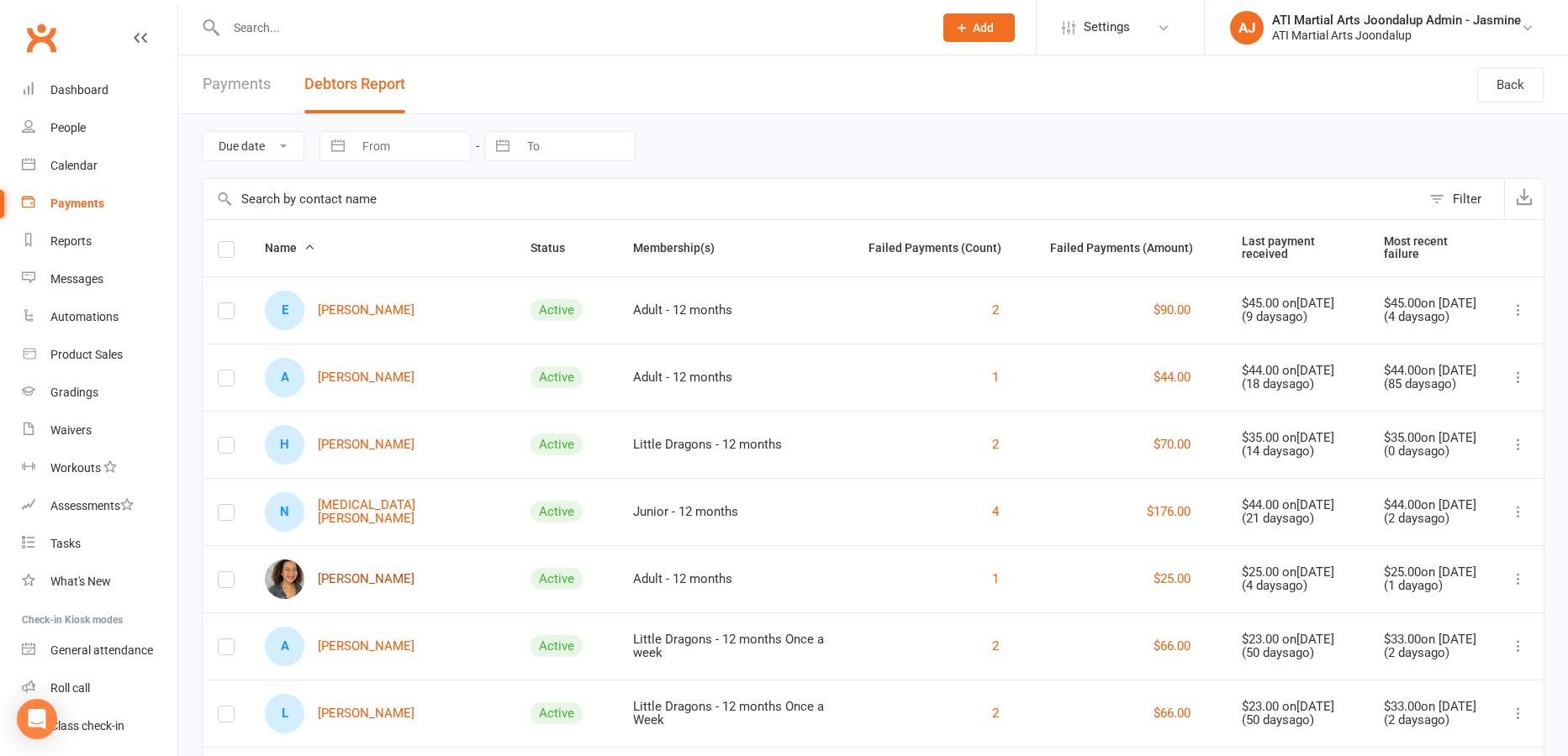
click at [355, 563] on link "[PERSON_NAME]" at bounding box center [340, 579] width 150 height 39
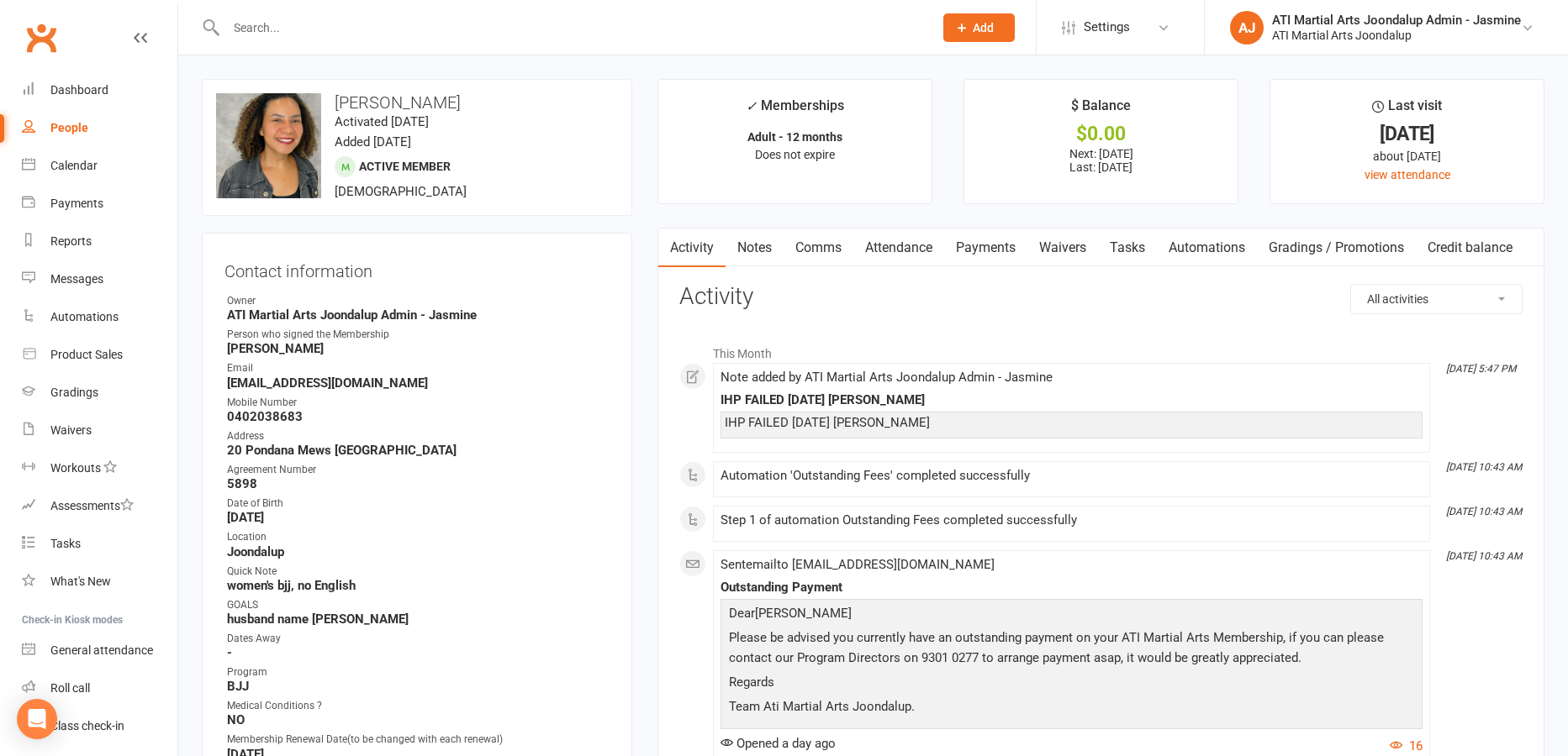
click at [985, 243] on link "Payments" at bounding box center [985, 247] width 83 height 38
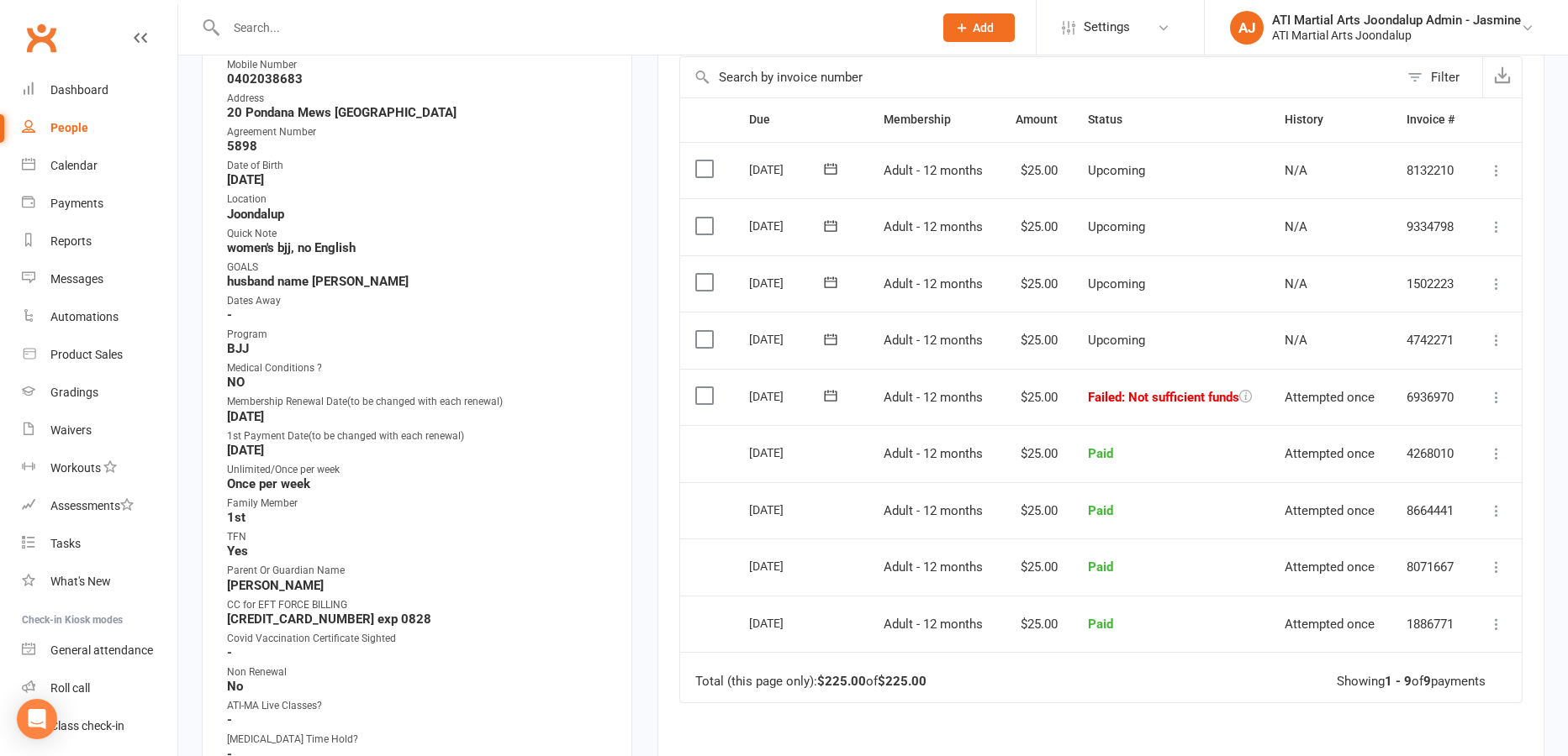
scroll to position [322, 0]
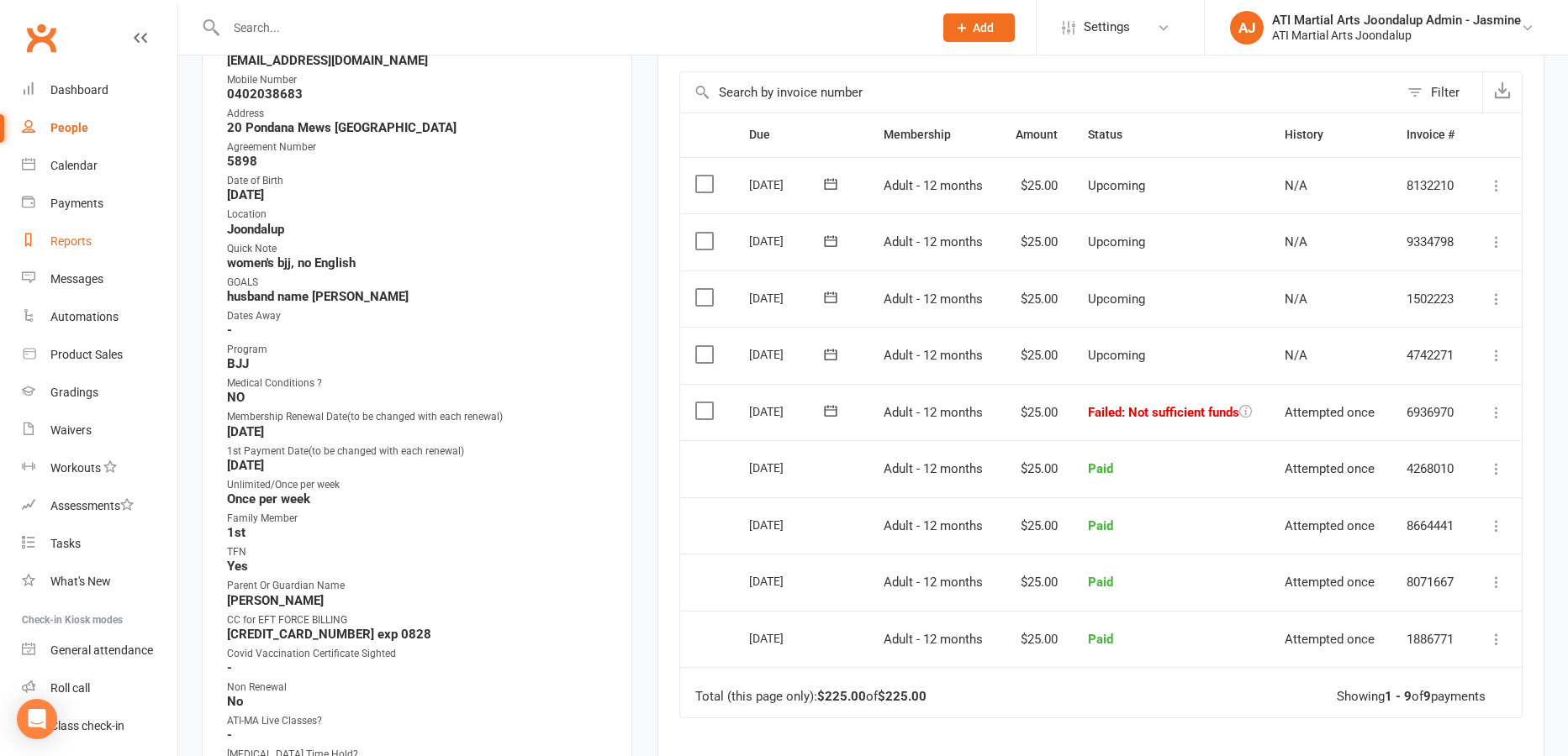
click at [85, 247] on div "Reports" at bounding box center [70, 241] width 41 height 14
select select "100"
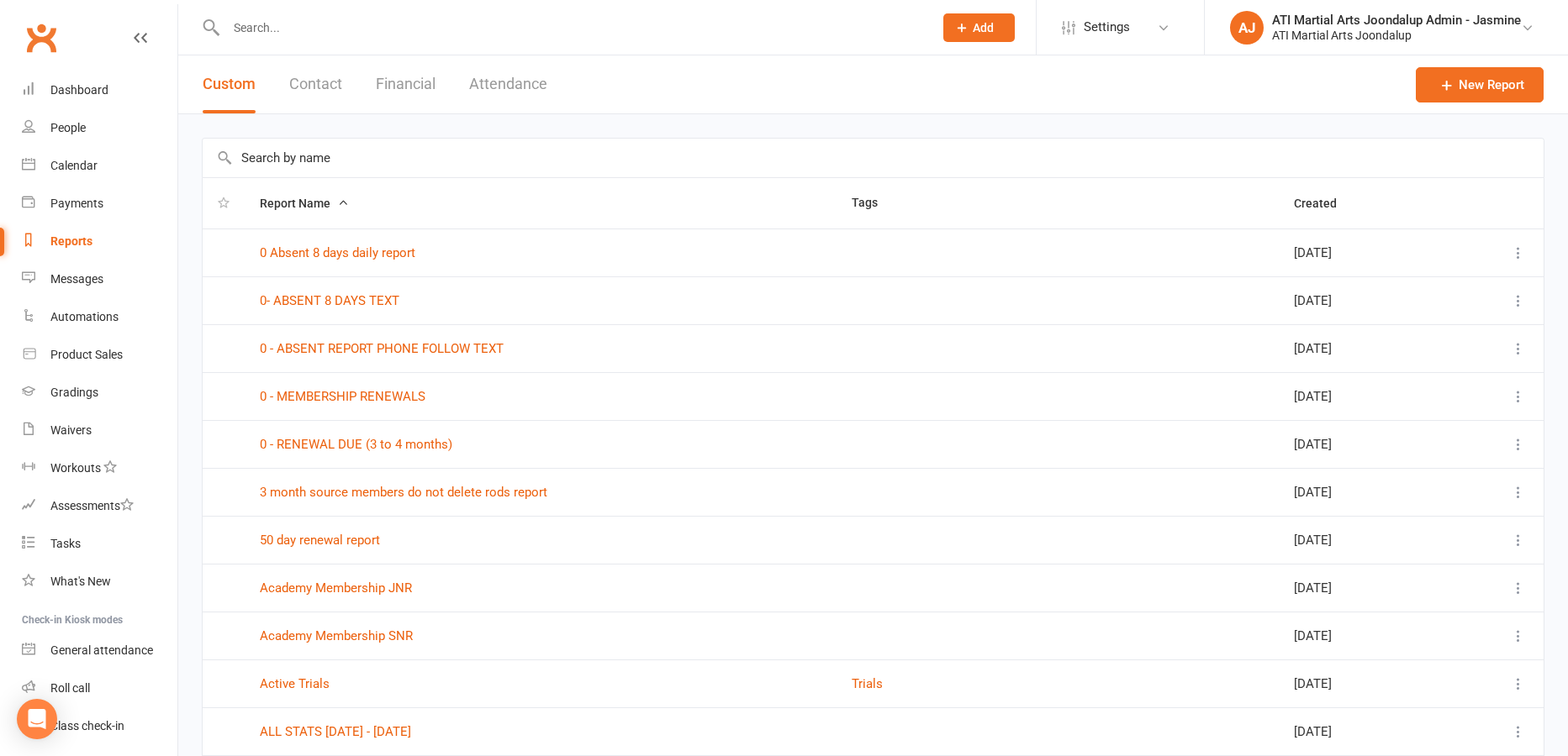
click at [377, 82] on button "Financial" at bounding box center [405, 85] width 59 height 58
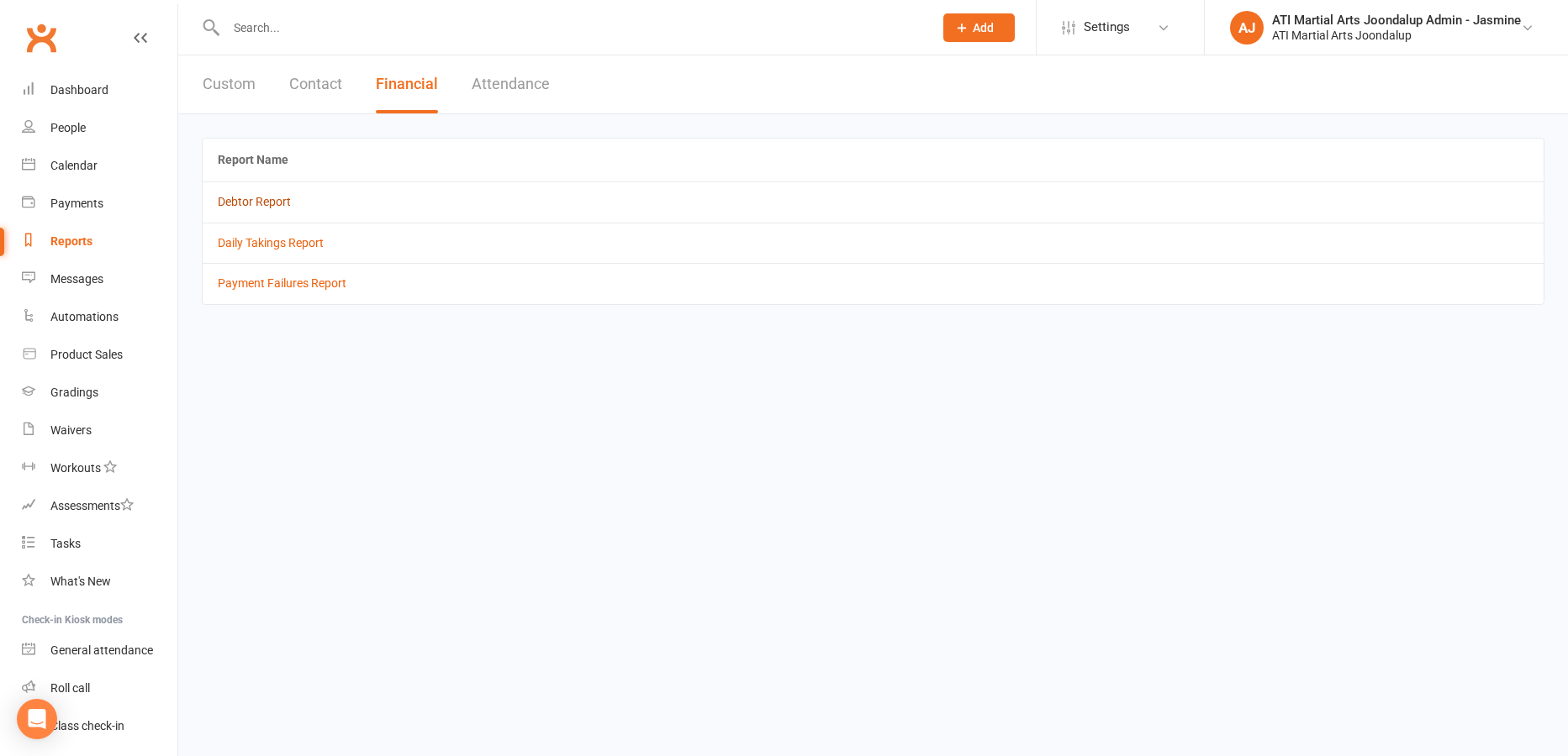
click at [229, 195] on link "Debtor Report" at bounding box center [254, 202] width 73 height 14
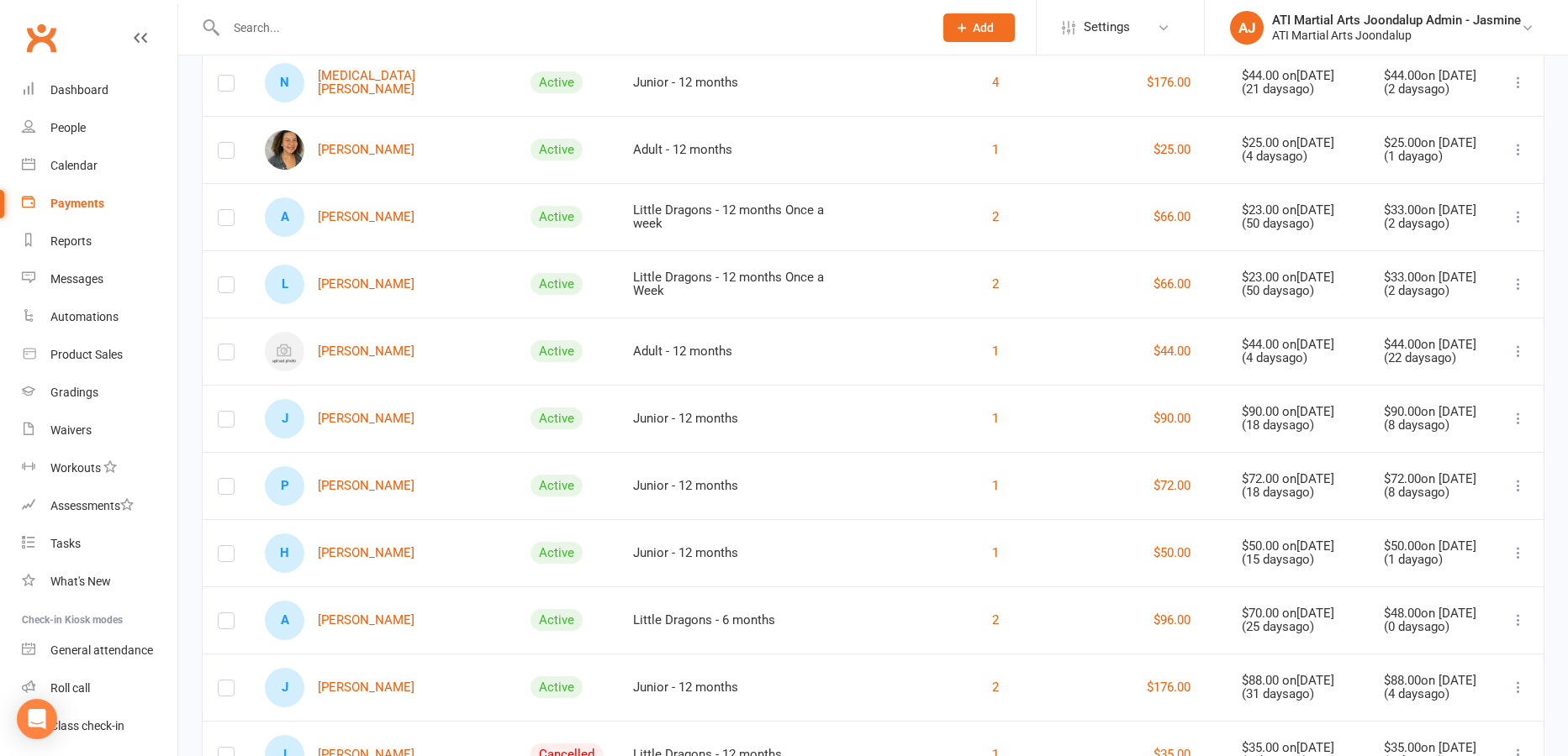
scroll to position [436, 0]
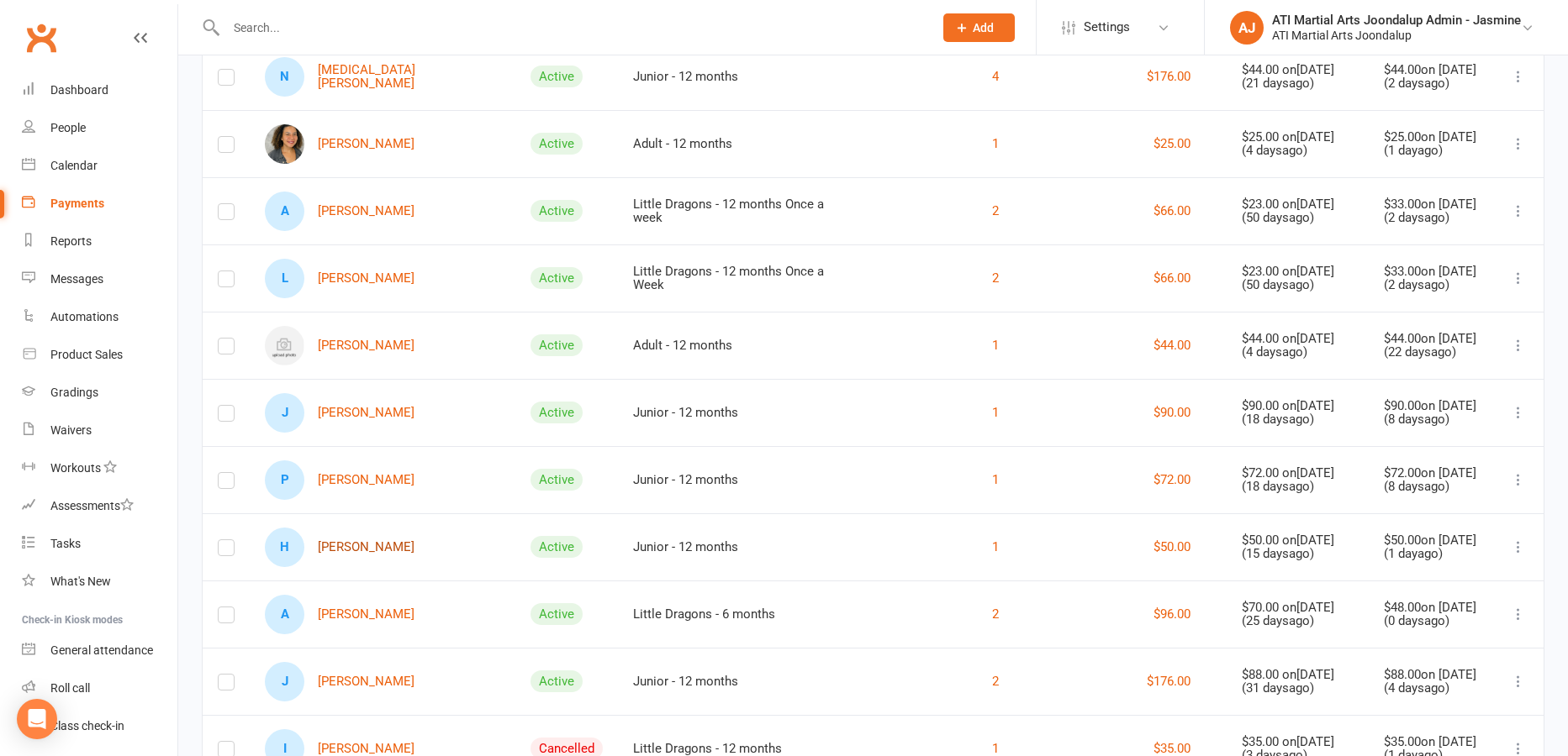
click at [346, 549] on link "H [PERSON_NAME]" at bounding box center [340, 547] width 150 height 39
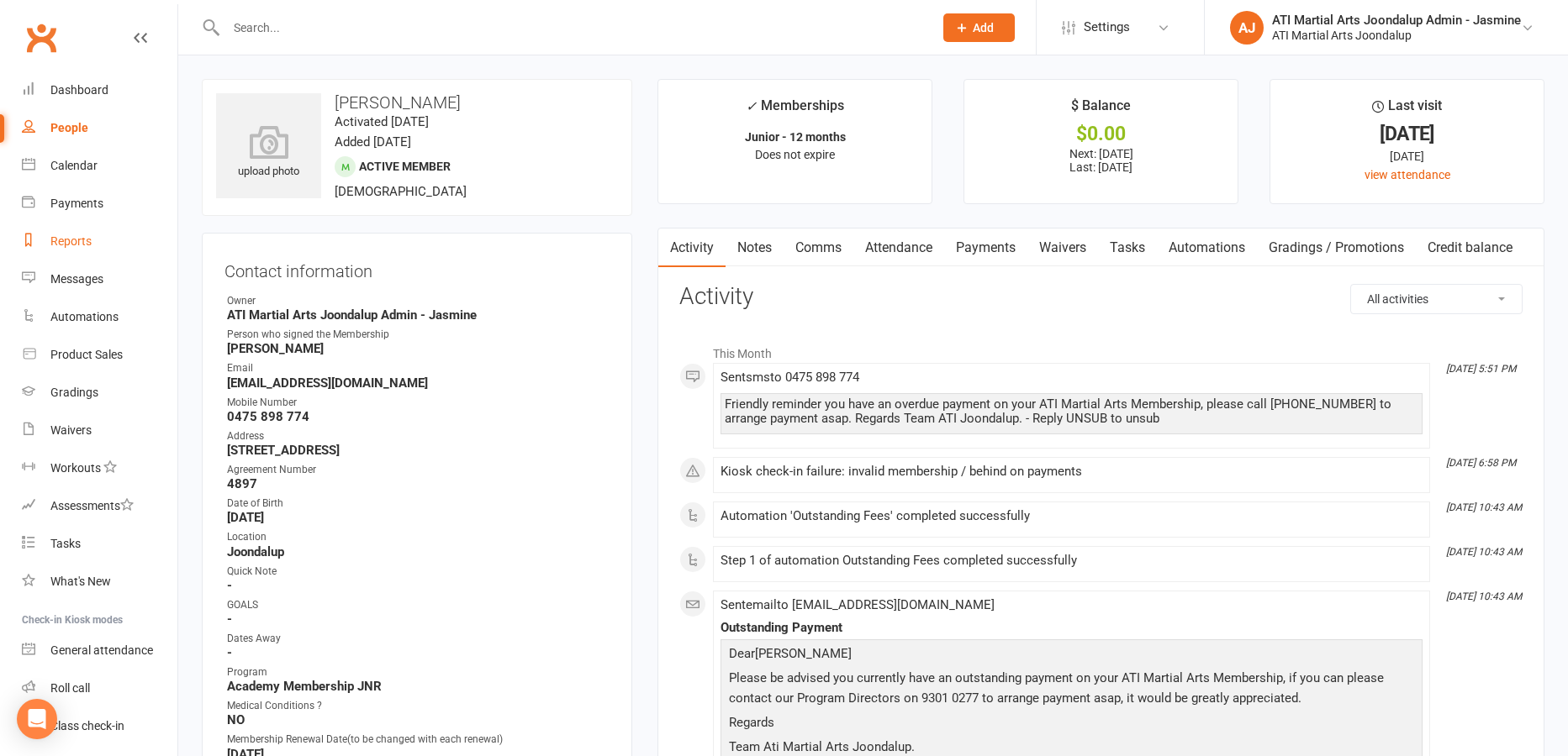
drag, startPoint x: 70, startPoint y: 236, endPoint x: 89, endPoint y: 231, distance: 19.6
click at [70, 236] on div "Reports" at bounding box center [70, 241] width 41 height 14
select select "100"
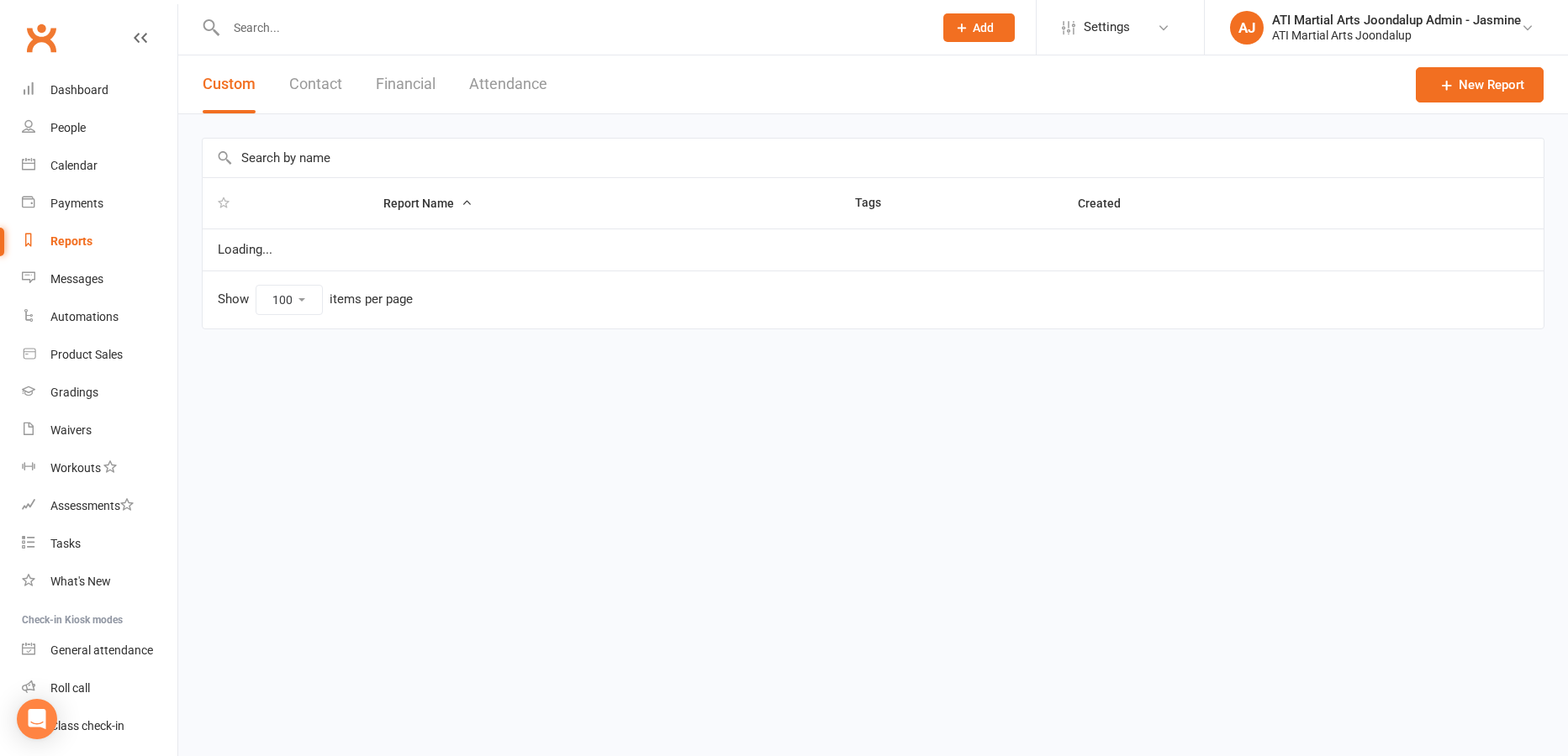
drag, startPoint x: 411, startPoint y: 79, endPoint x: 377, endPoint y: 104, distance: 42.2
click at [411, 79] on button "Financial" at bounding box center [405, 85] width 59 height 58
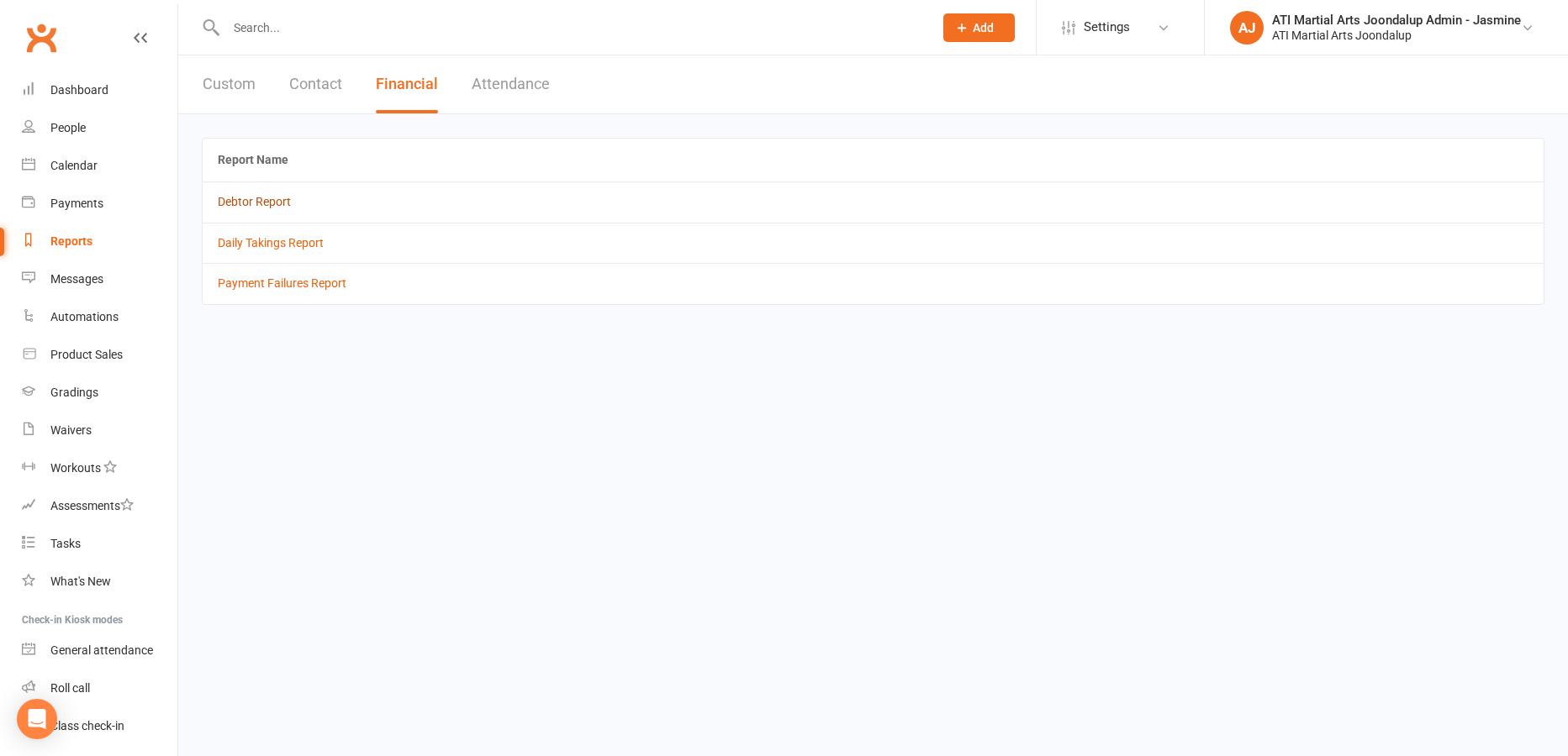
click at [255, 204] on link "Debtor Report" at bounding box center [254, 202] width 73 height 14
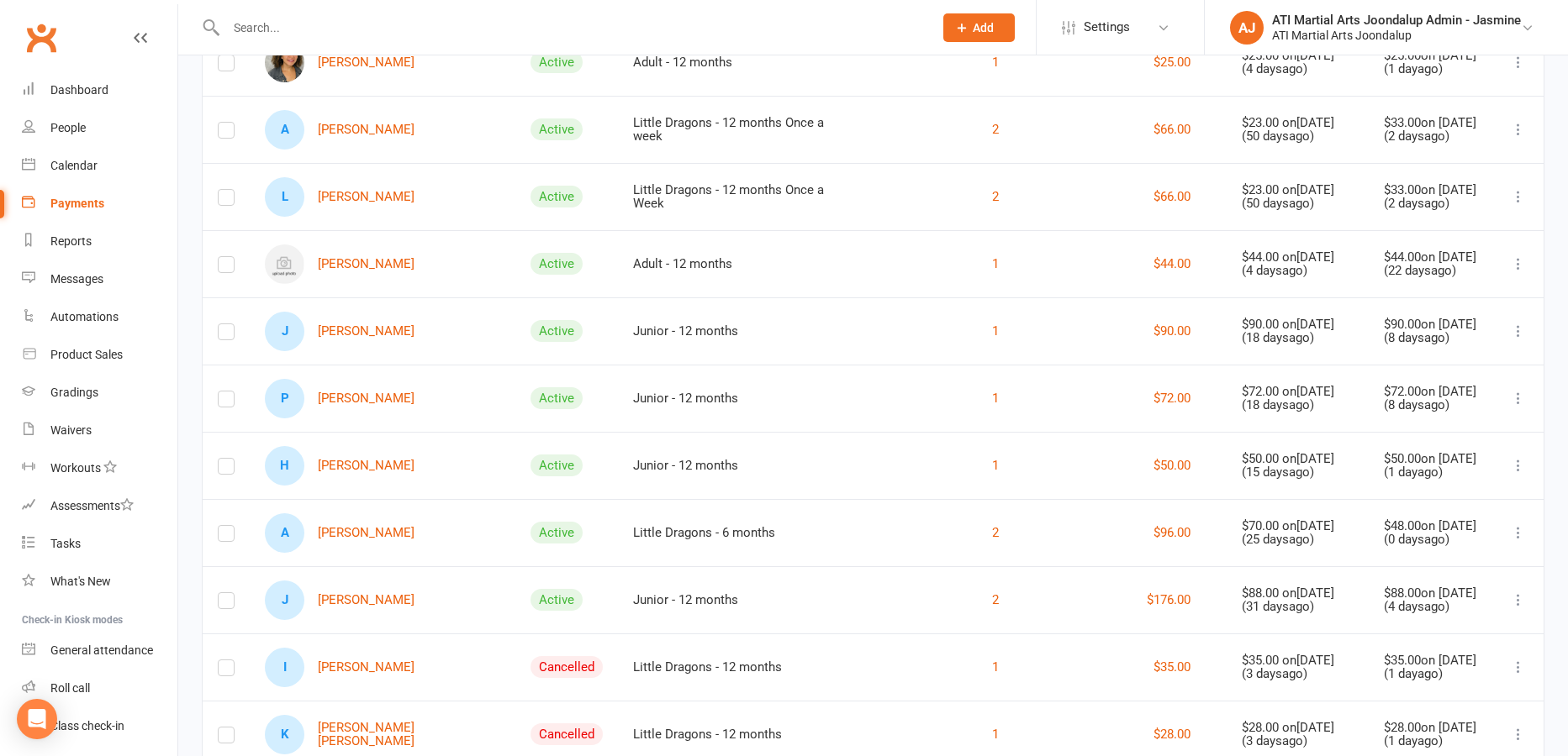
scroll to position [523, 0]
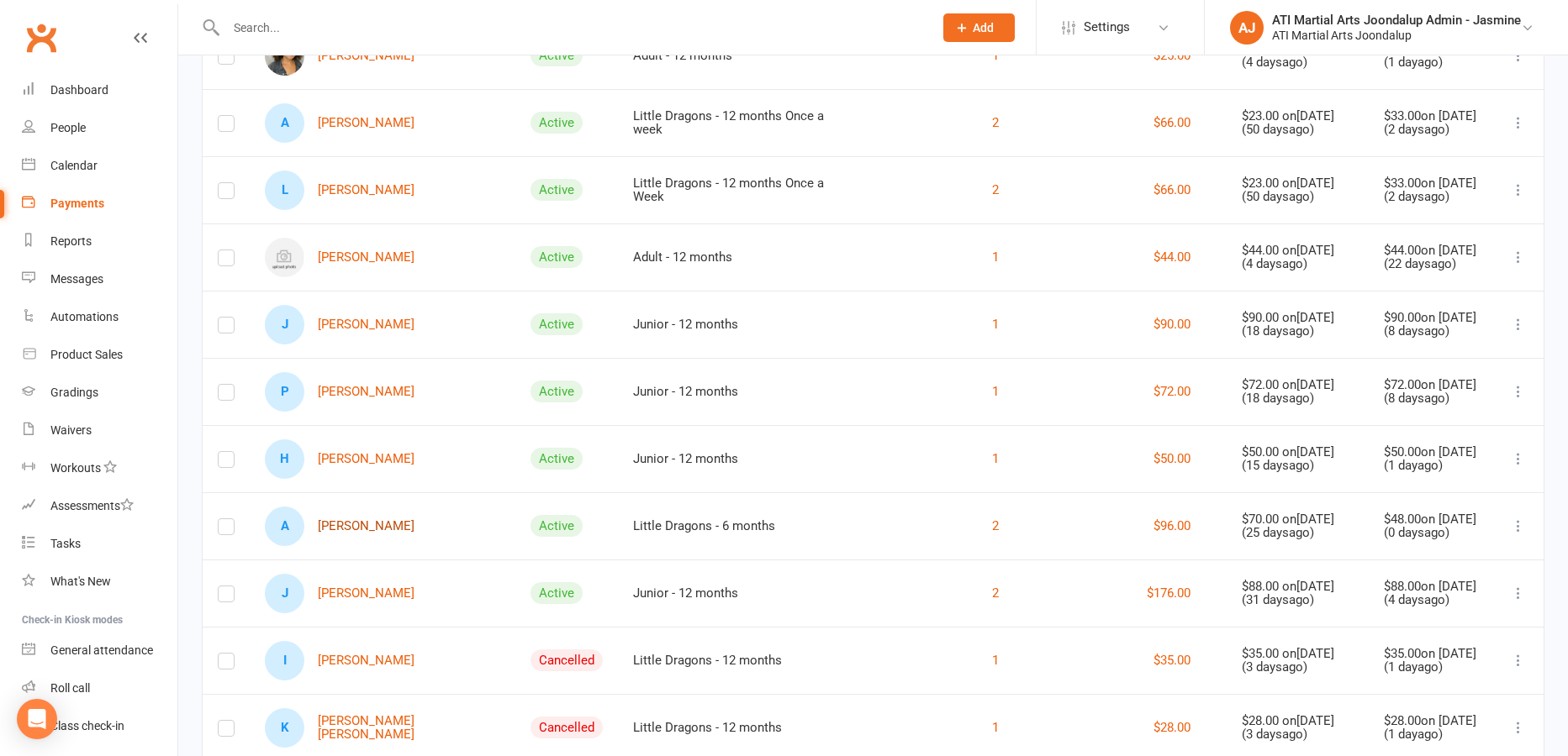
click at [372, 535] on link "A [PERSON_NAME]" at bounding box center [340, 526] width 150 height 39
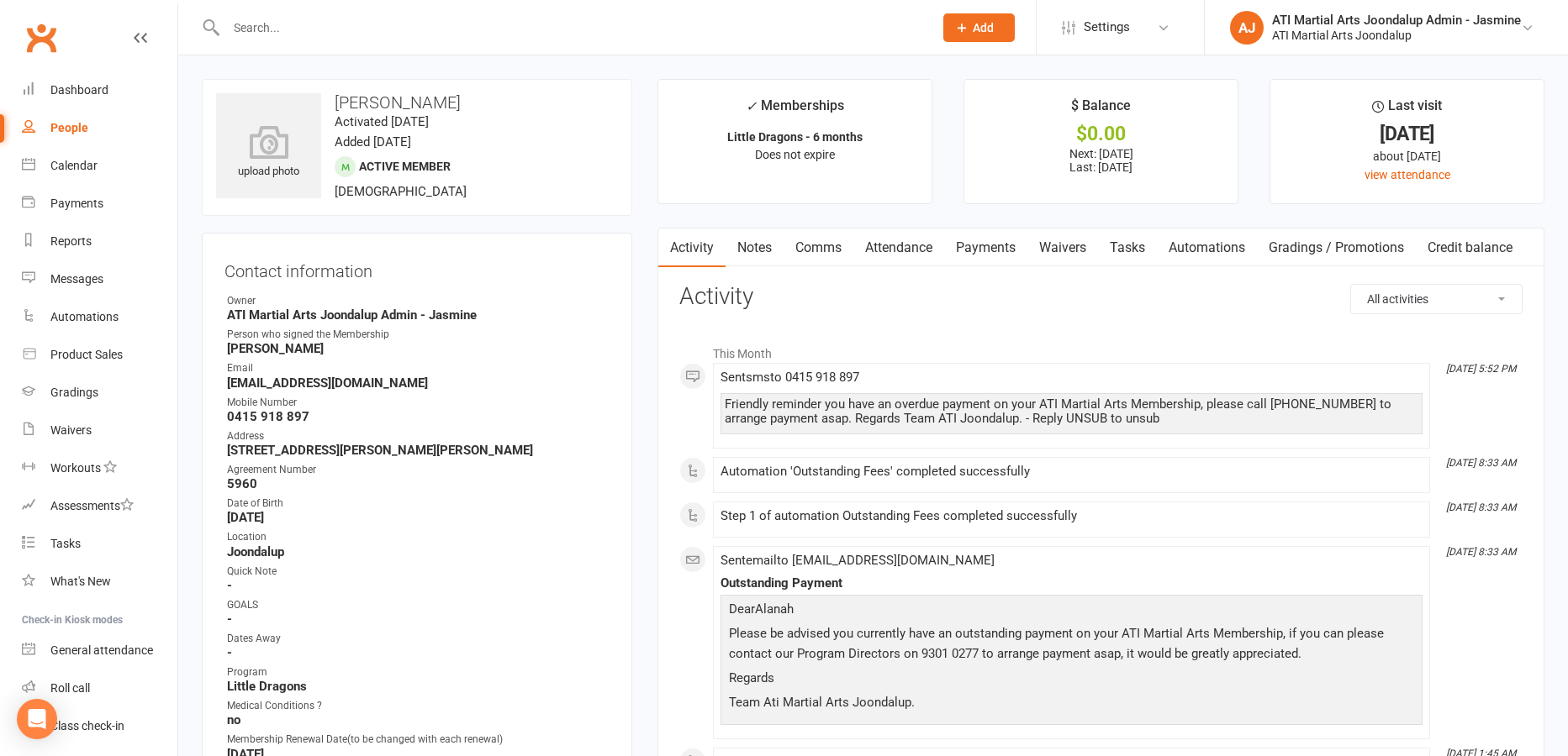
click at [974, 247] on link "Payments" at bounding box center [985, 247] width 83 height 38
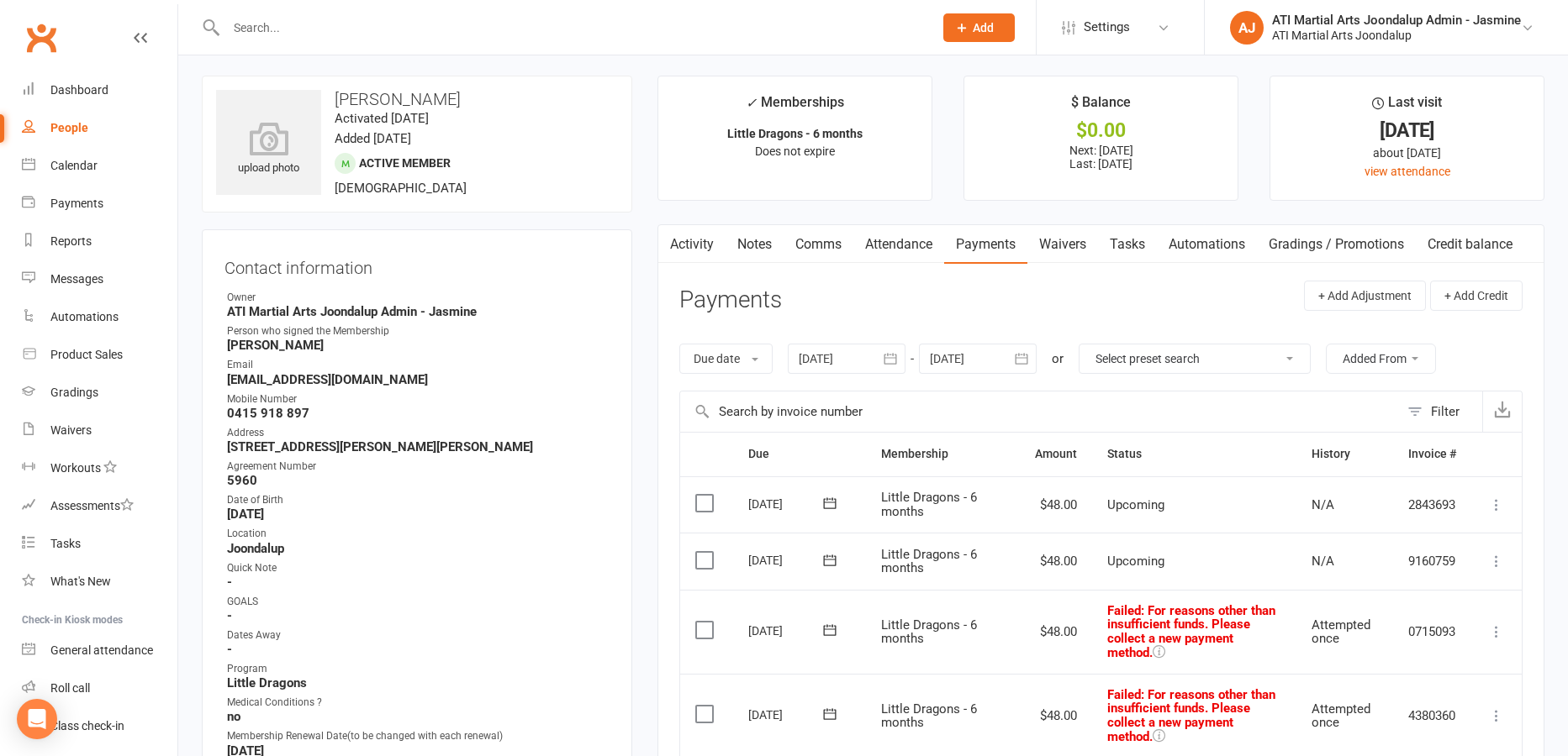
scroll to position [3, 0]
click at [821, 245] on link "Comms" at bounding box center [818, 246] width 69 height 38
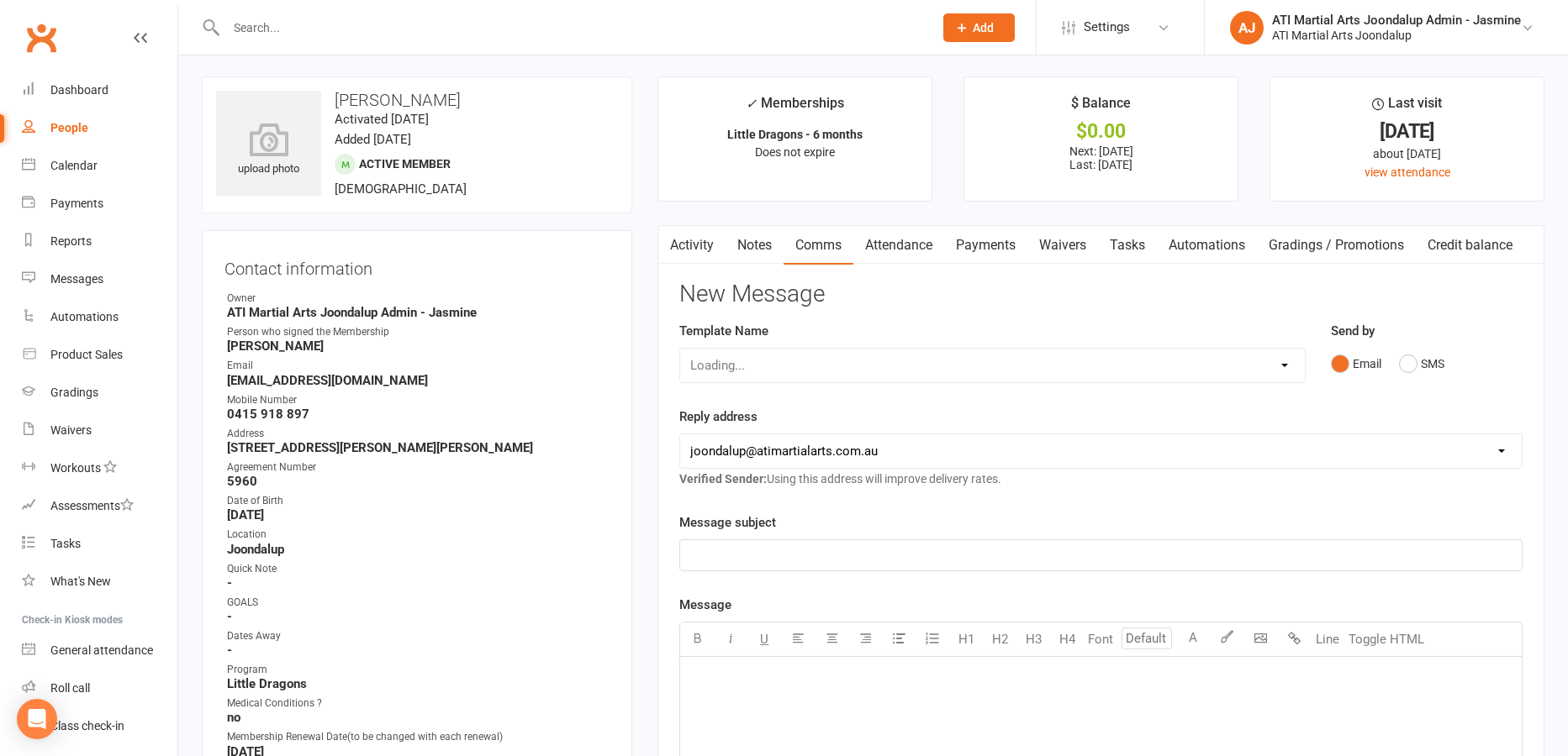
click at [700, 248] on link "Activity" at bounding box center [692, 246] width 68 height 38
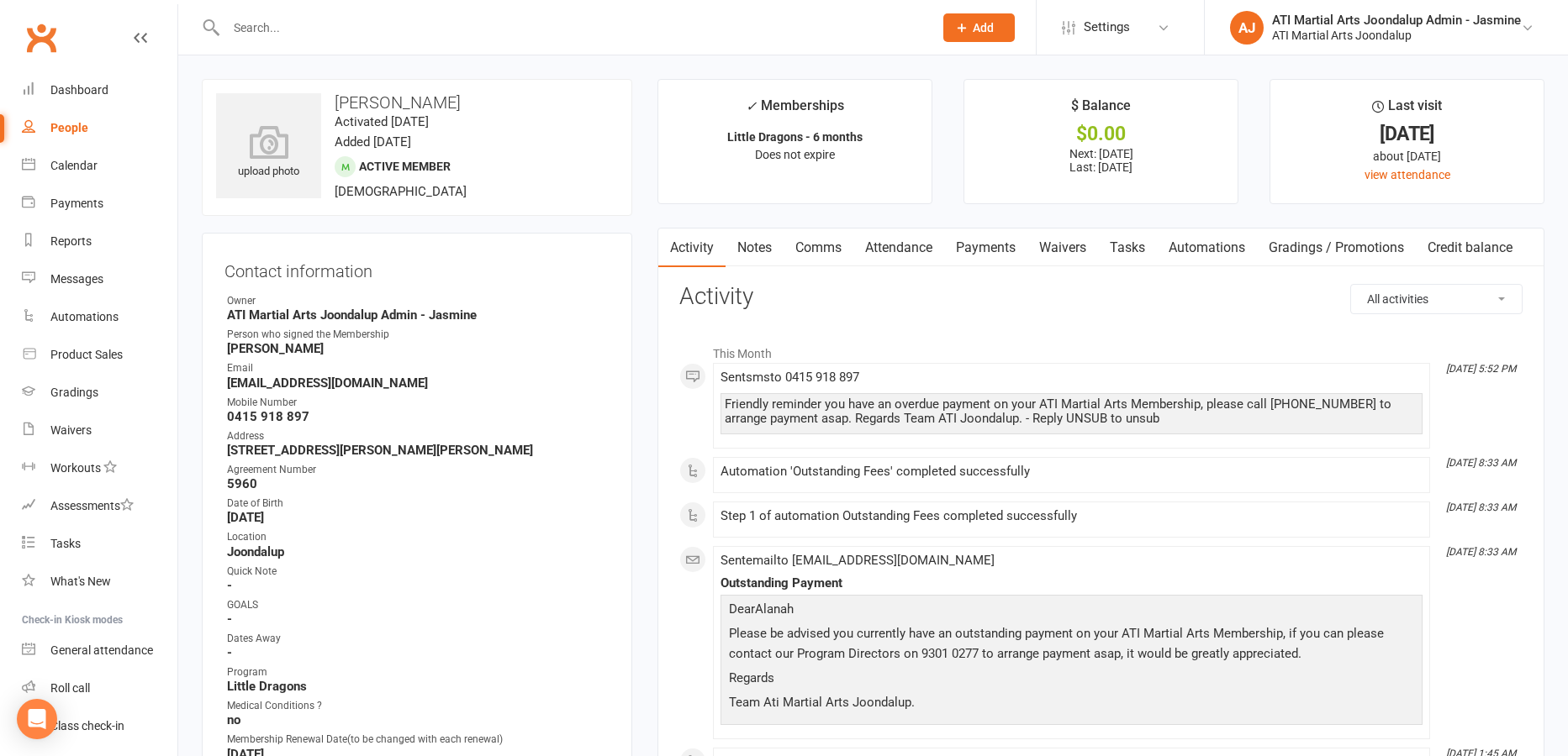
click at [973, 250] on link "Payments" at bounding box center [985, 247] width 83 height 38
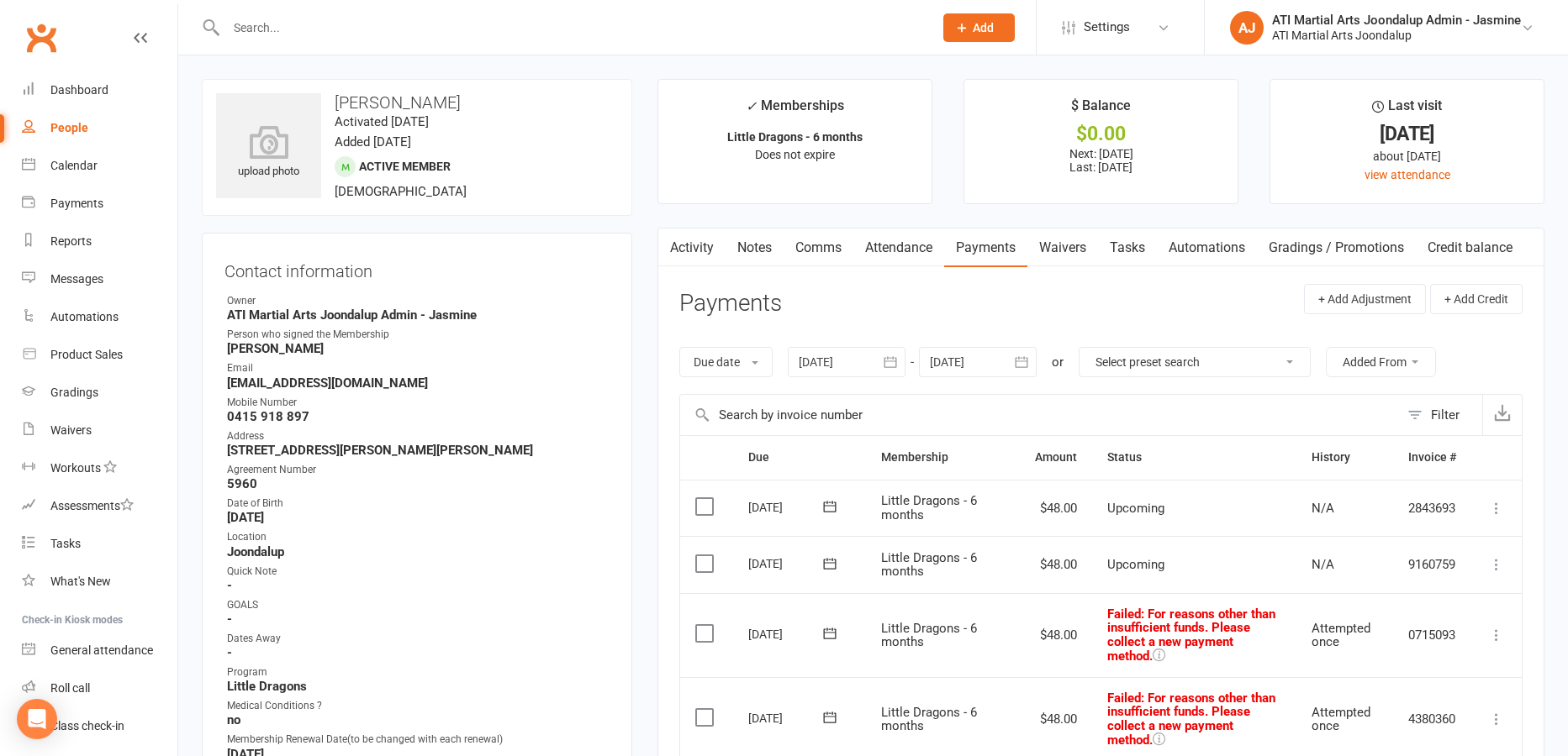
click at [765, 242] on link "Notes" at bounding box center [754, 247] width 58 height 38
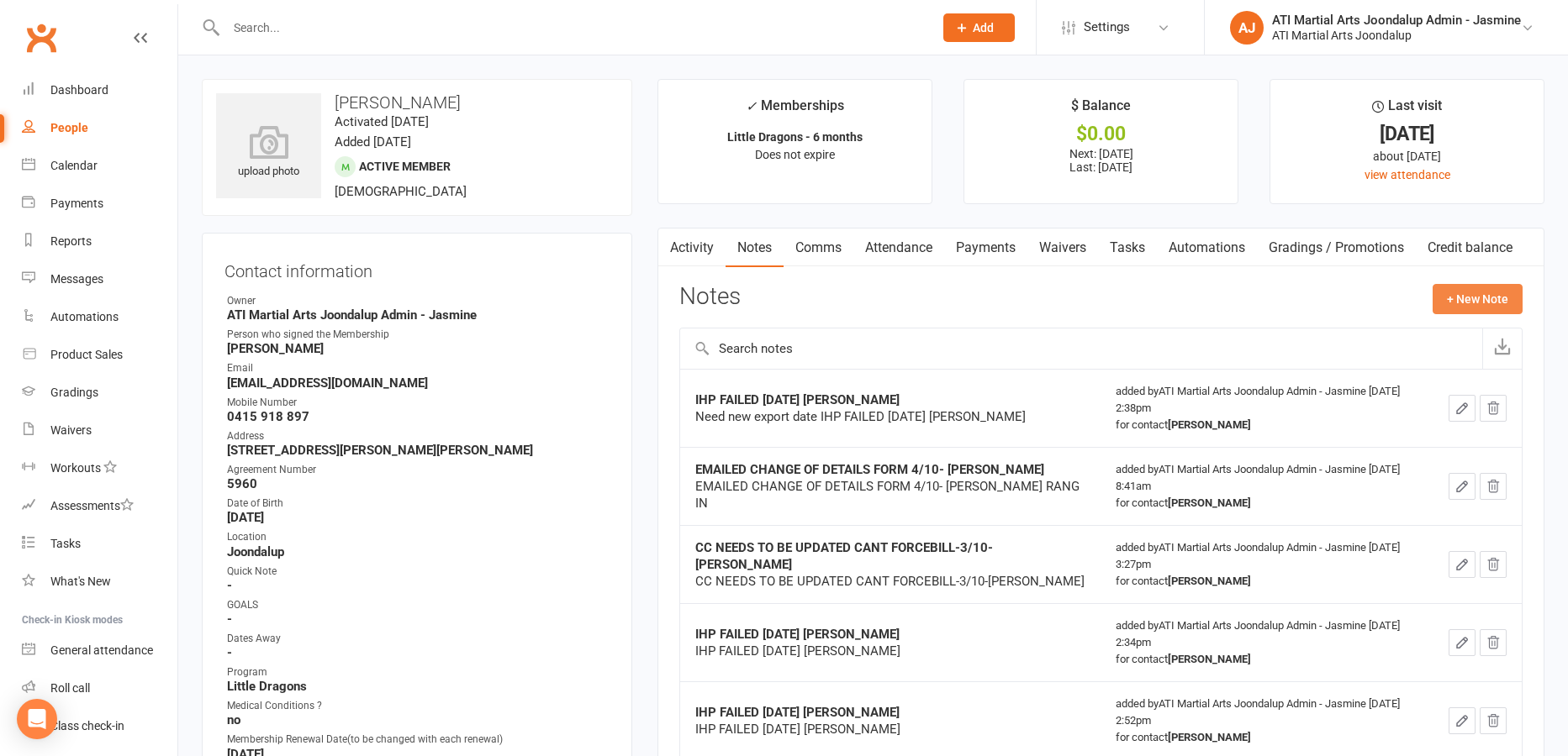
click at [1476, 306] on button "+ New Note" at bounding box center [1478, 299] width 89 height 30
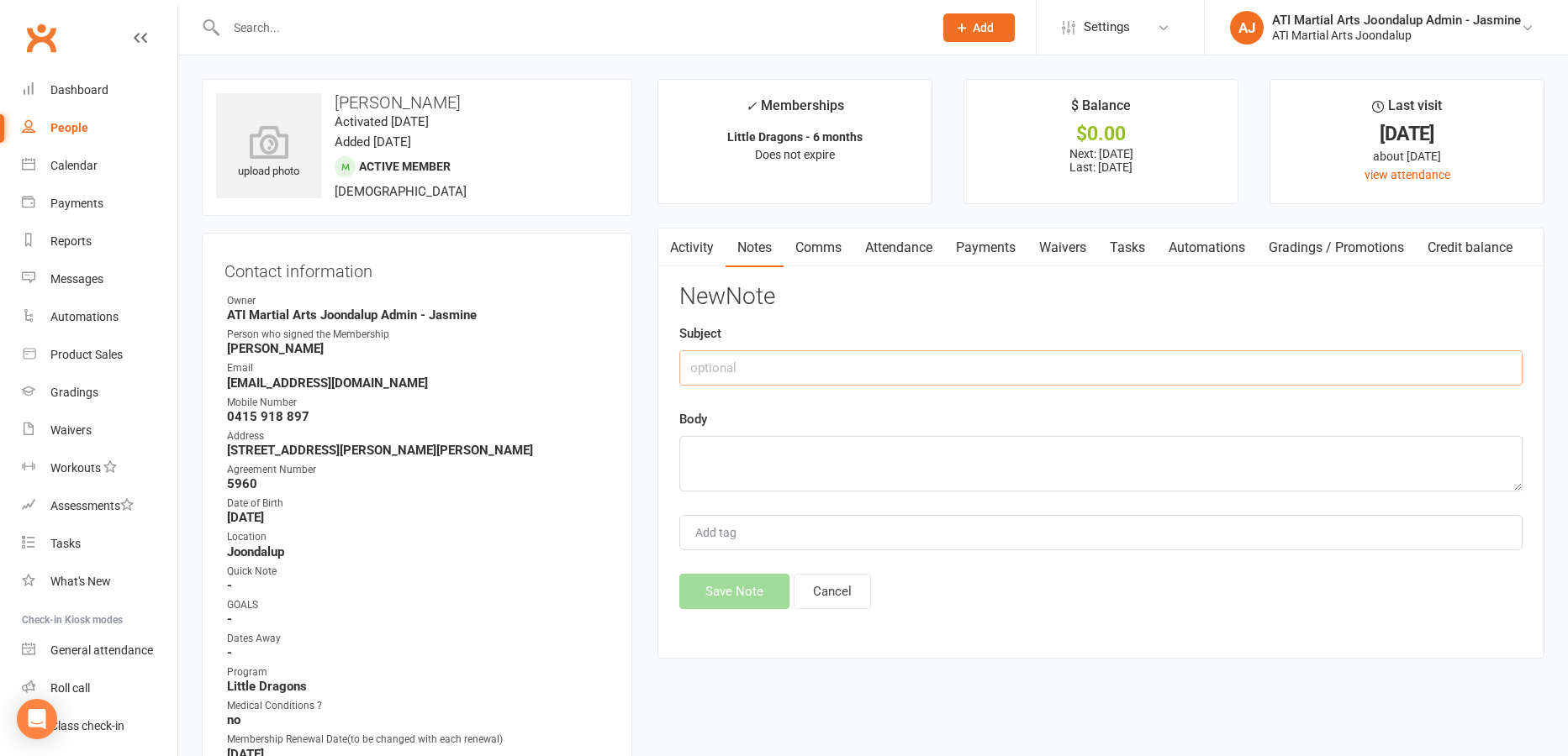
click at [821, 374] on input "text" at bounding box center [1100, 368] width 843 height 36
type input "[DATE] Outstanding fees"
type textarea "Mum coming in [DATE] to give new details and pay outstanding fees"
click at [719, 595] on button "Save Note" at bounding box center [734, 592] width 110 height 36
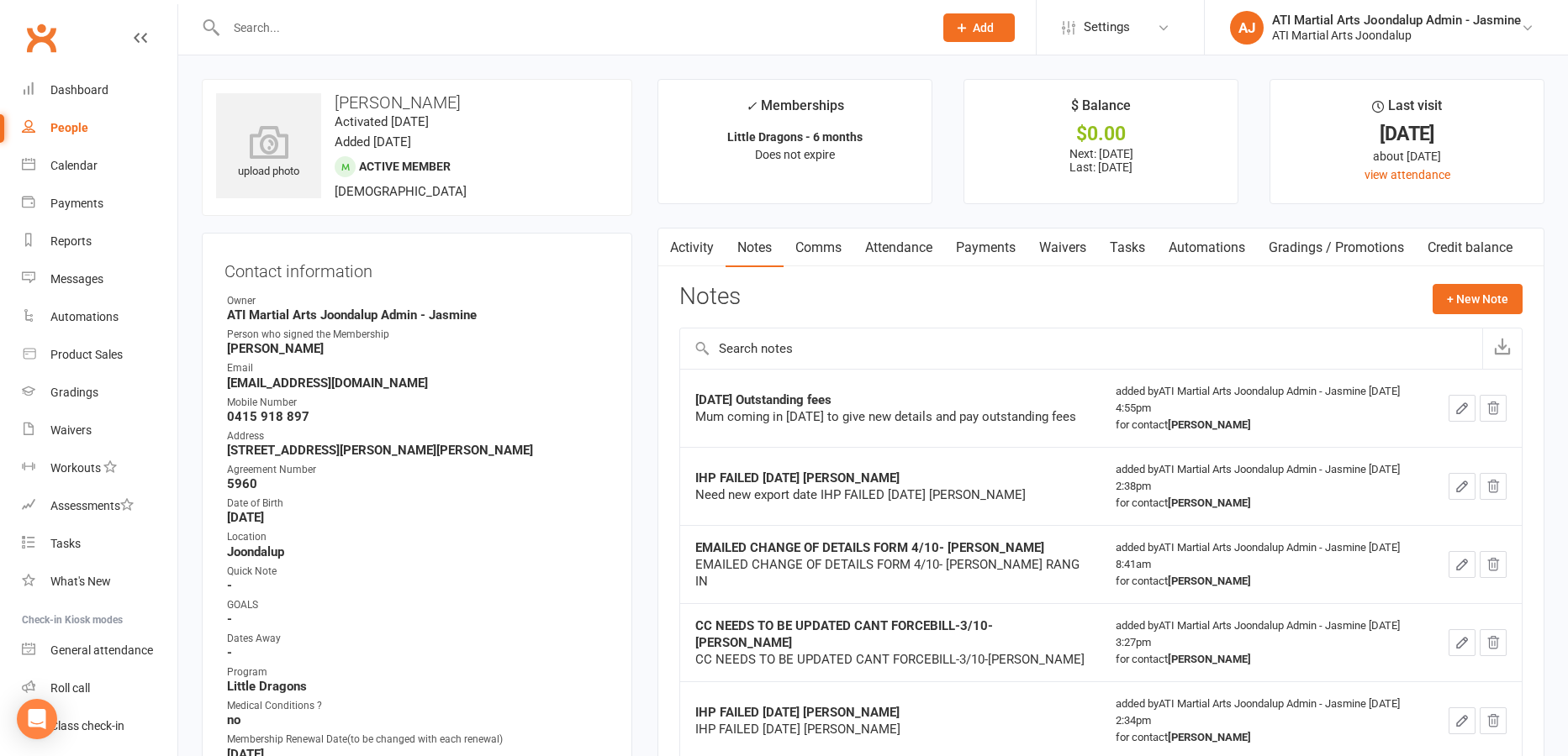
click at [560, 33] on input "text" at bounding box center [571, 27] width 700 height 24
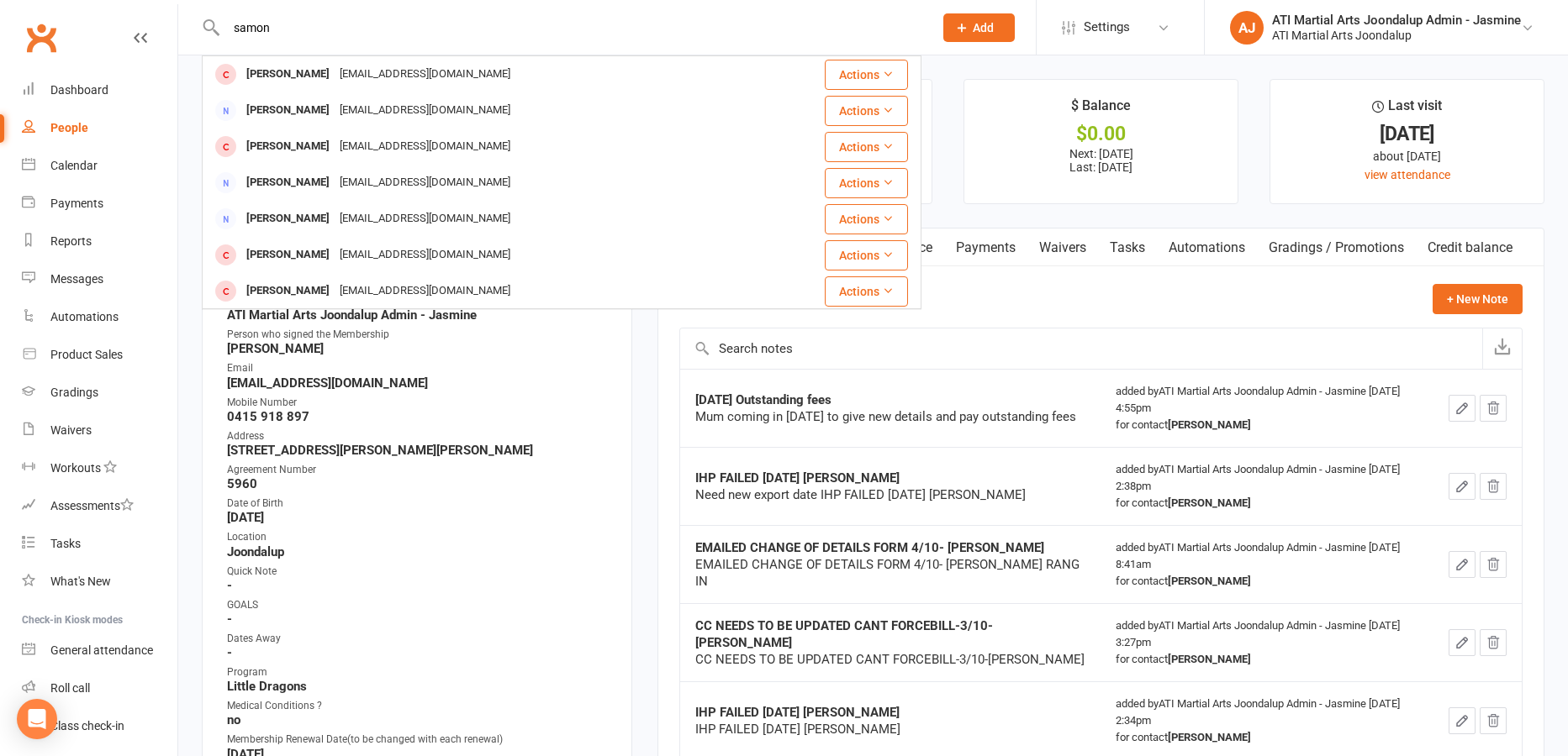
drag, startPoint x: 304, startPoint y: 37, endPoint x: 229, endPoint y: 26, distance: 75.8
click at [229, 26] on input "samon" at bounding box center [571, 27] width 700 height 24
type input "0470 292 500"
drag, startPoint x: 312, startPoint y: 26, endPoint x: 216, endPoint y: 28, distance: 96.0
click at [216, 28] on div "0470 292 500 [PERSON_NAME] [EMAIL_ADDRESS][DOMAIN_NAME] Actions [PERSON_NAME] […" at bounding box center [562, 27] width 720 height 55
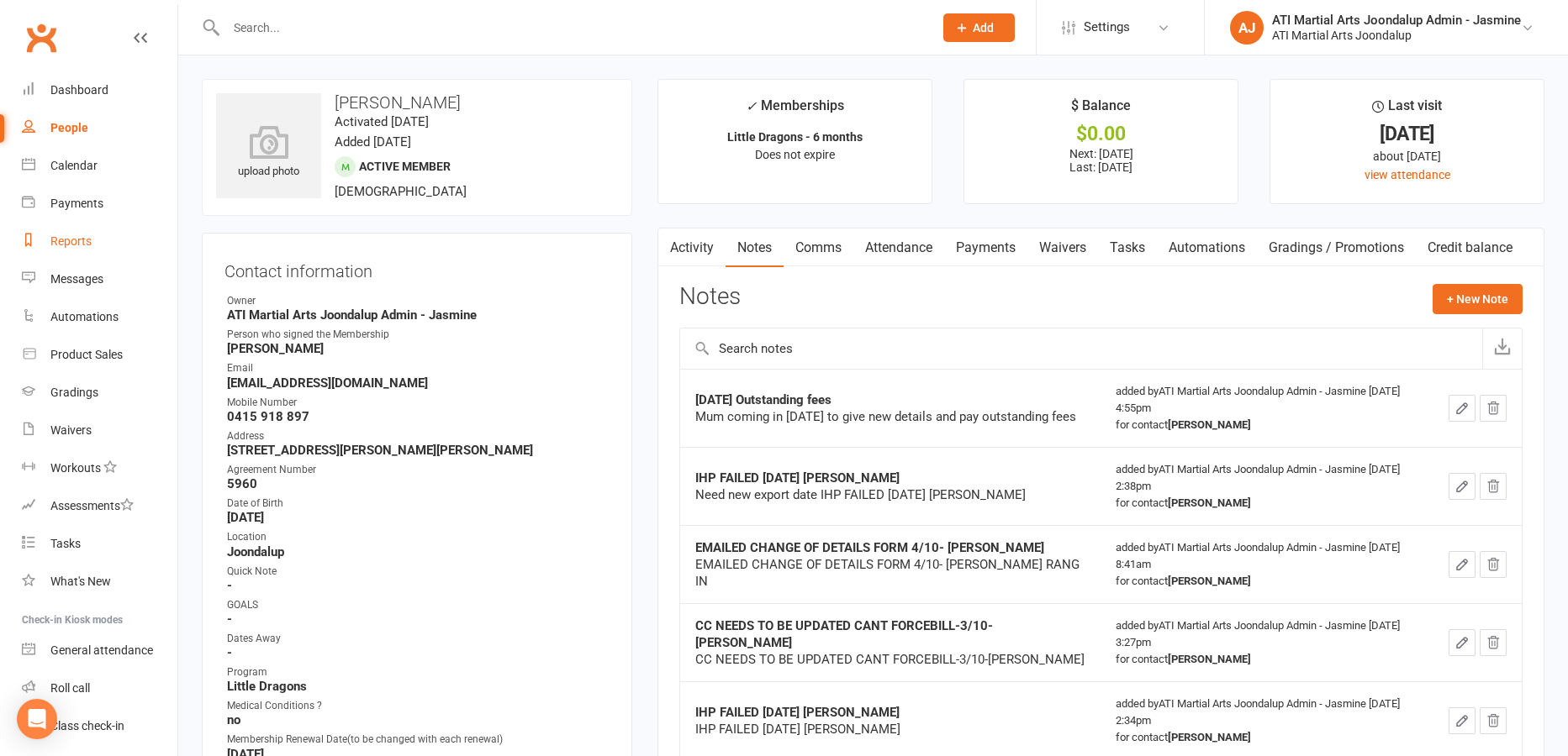
click at [68, 243] on div "Reports" at bounding box center [70, 241] width 41 height 14
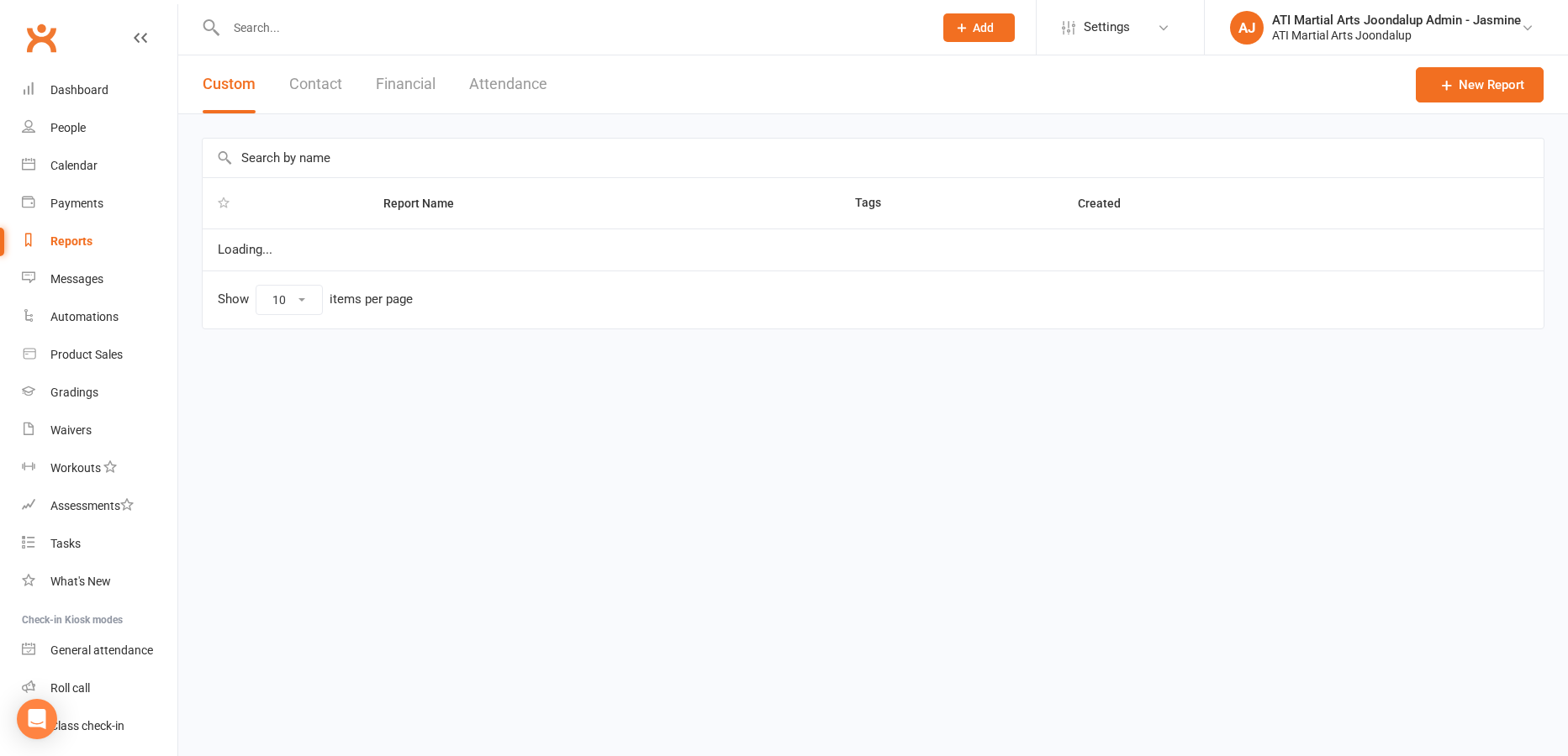
select select "100"
drag, startPoint x: 403, startPoint y: 75, endPoint x: 379, endPoint y: 110, distance: 42.4
click at [402, 75] on button "Financial" at bounding box center [405, 85] width 59 height 58
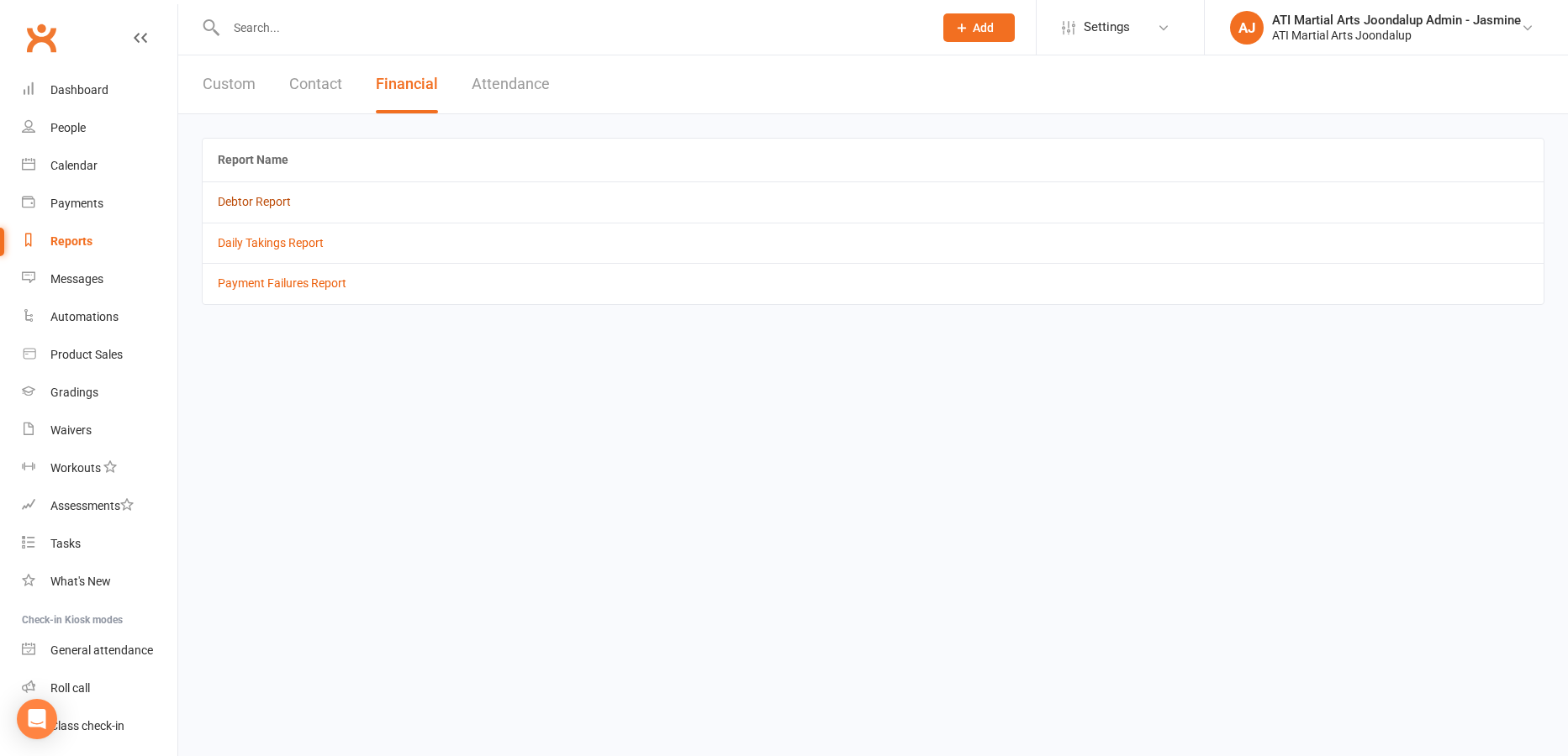
click at [248, 202] on link "Debtor Report" at bounding box center [254, 202] width 73 height 14
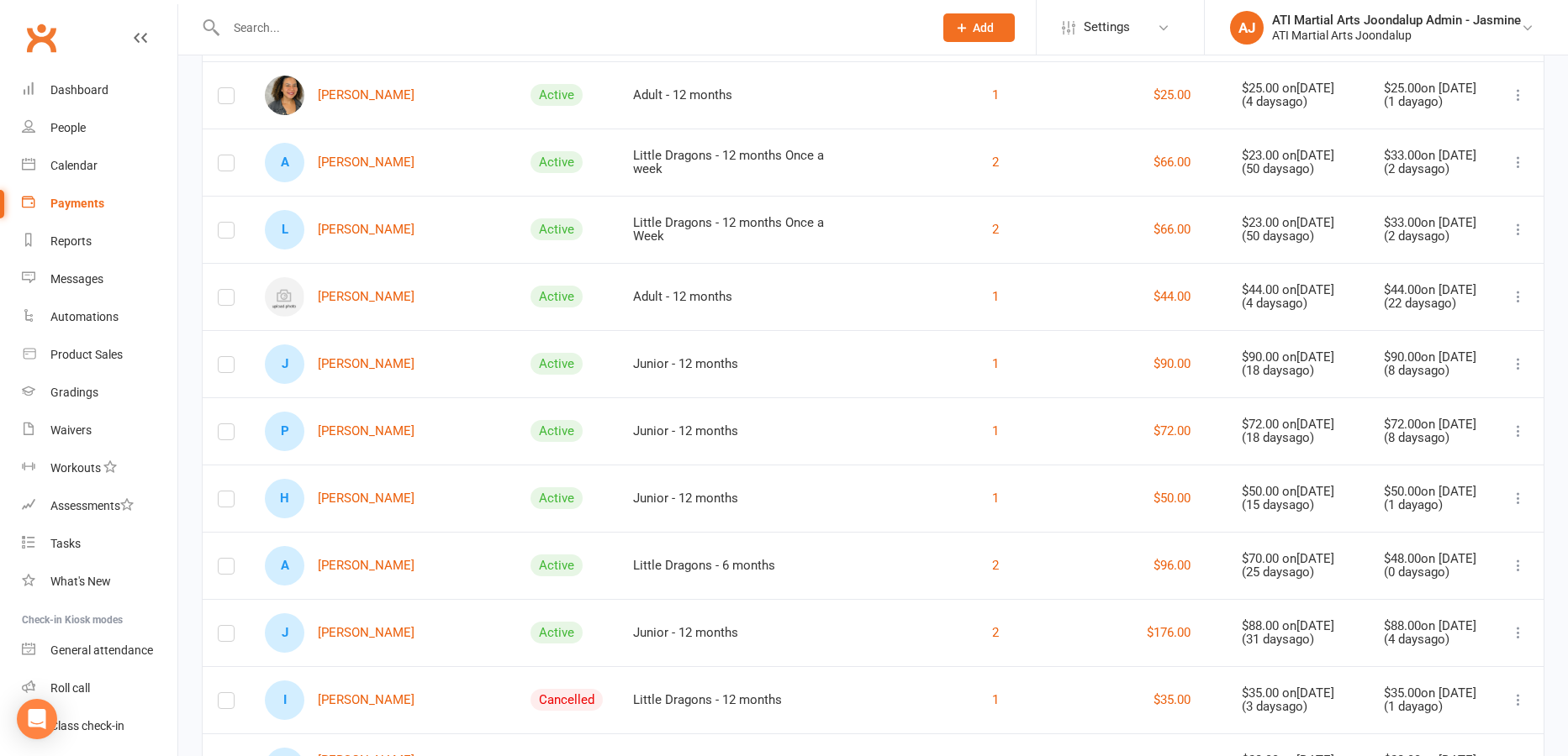
scroll to position [497, 0]
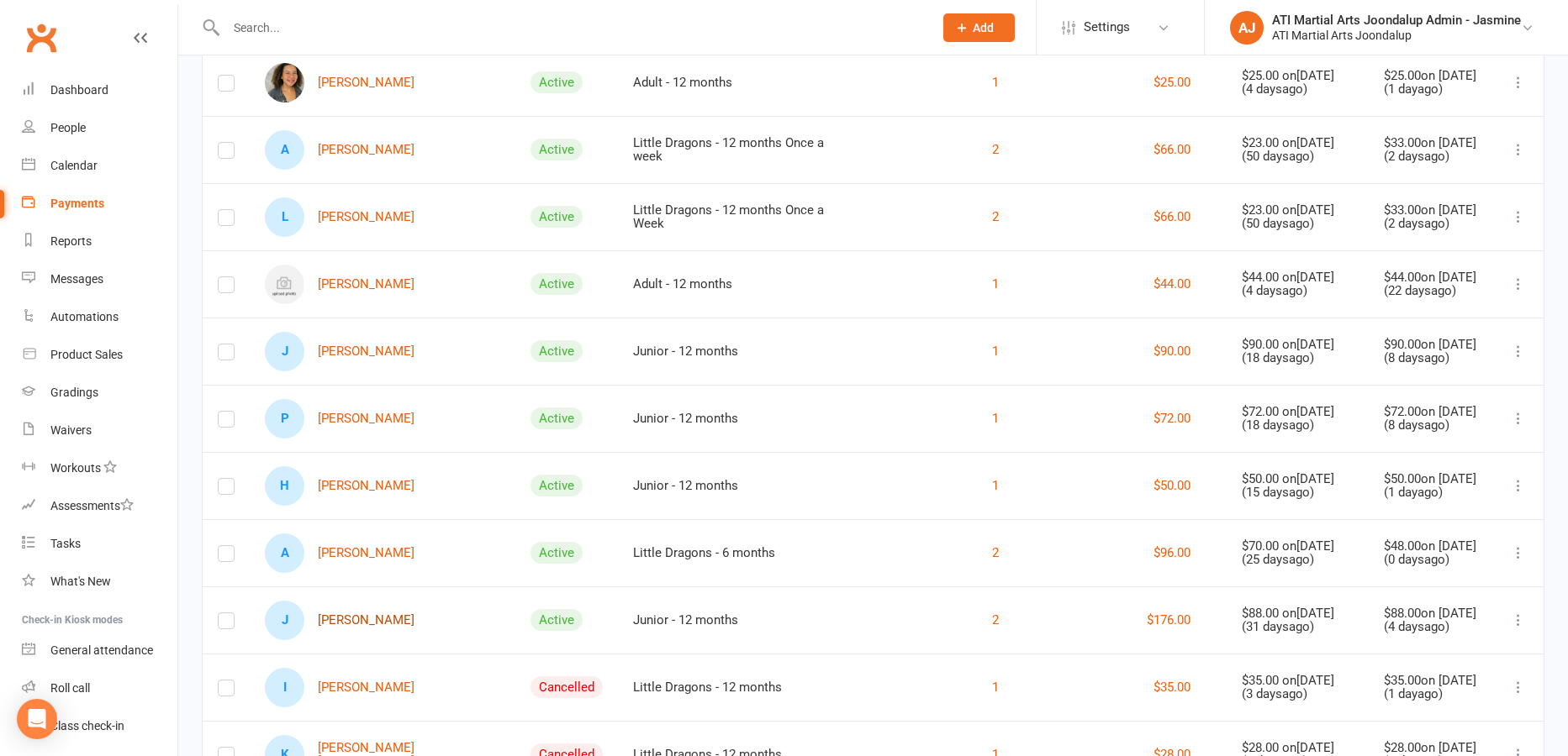
click at [361, 629] on link "[PERSON_NAME]" at bounding box center [340, 620] width 150 height 39
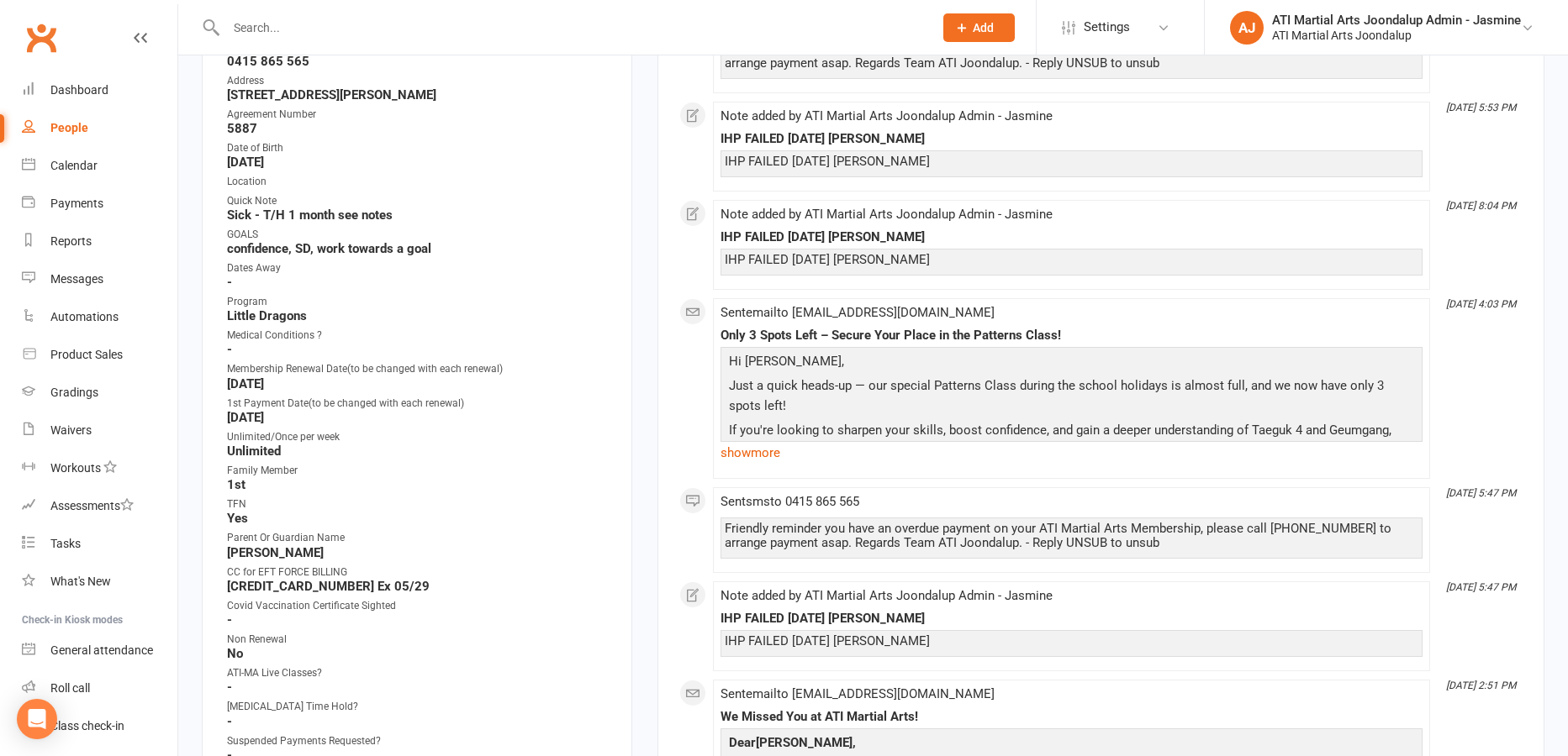
scroll to position [379, 0]
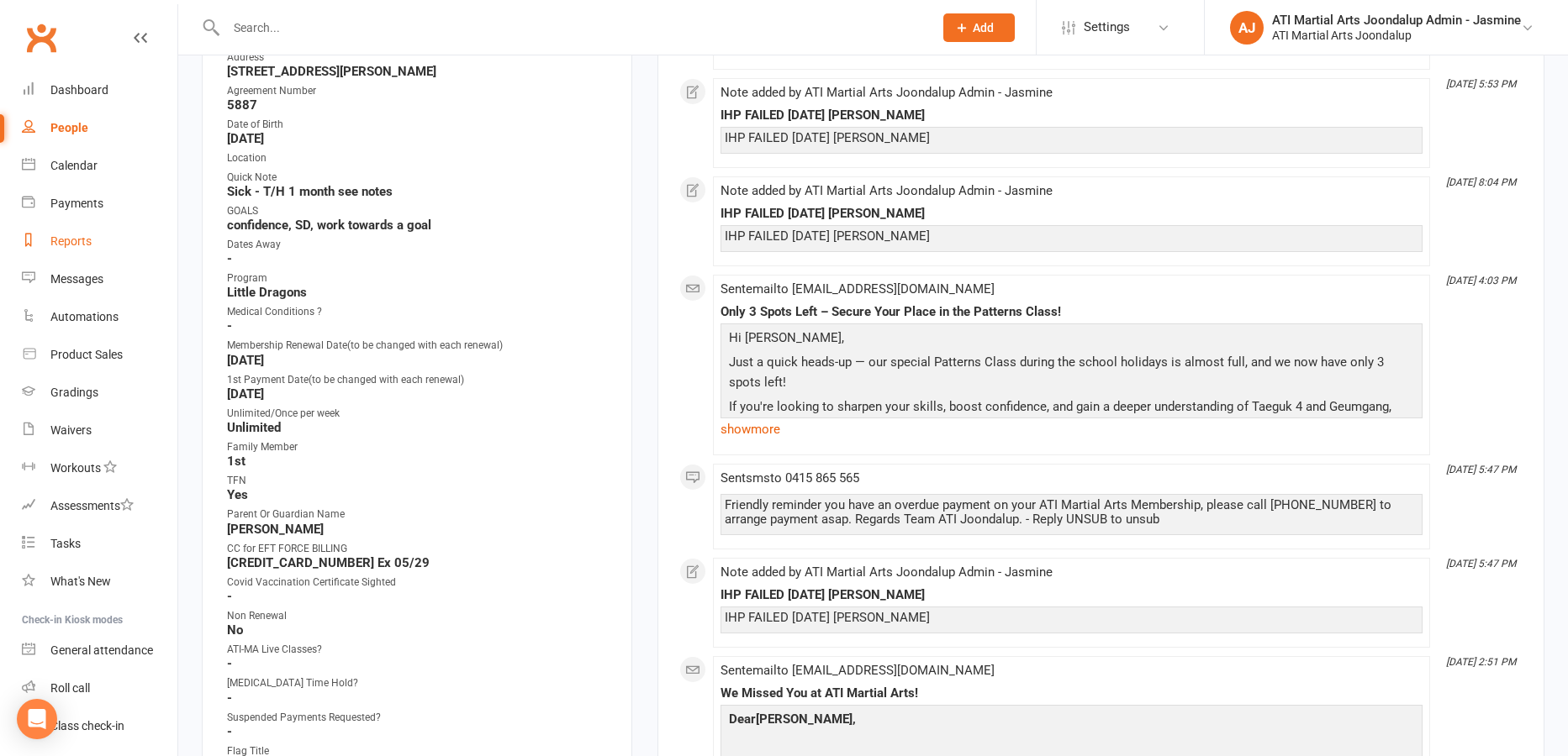
click at [89, 238] on div "Reports" at bounding box center [70, 241] width 41 height 14
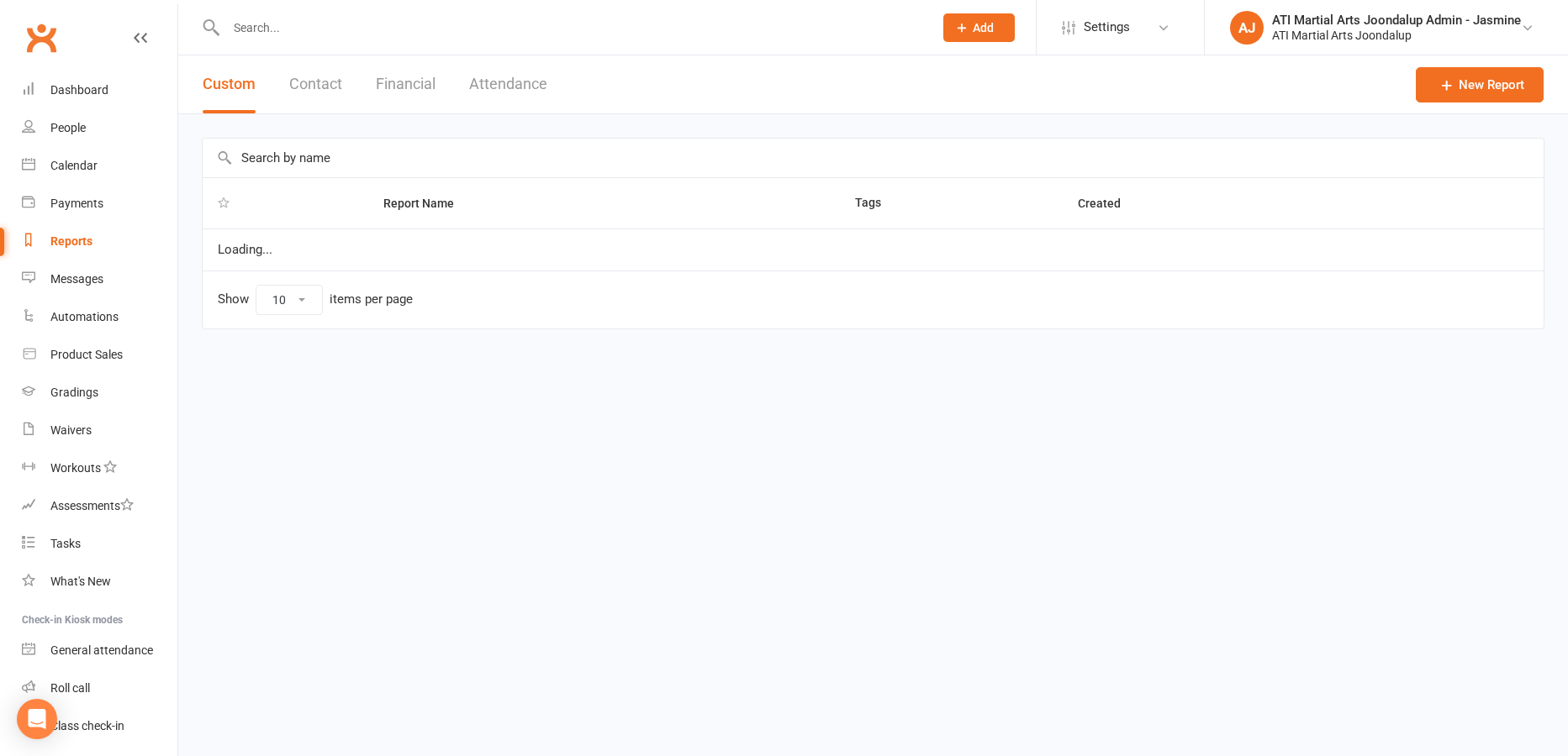
select select "100"
drag, startPoint x: 410, startPoint y: 84, endPoint x: 333, endPoint y: 132, distance: 90.7
click at [407, 86] on button "Financial" at bounding box center [405, 85] width 59 height 58
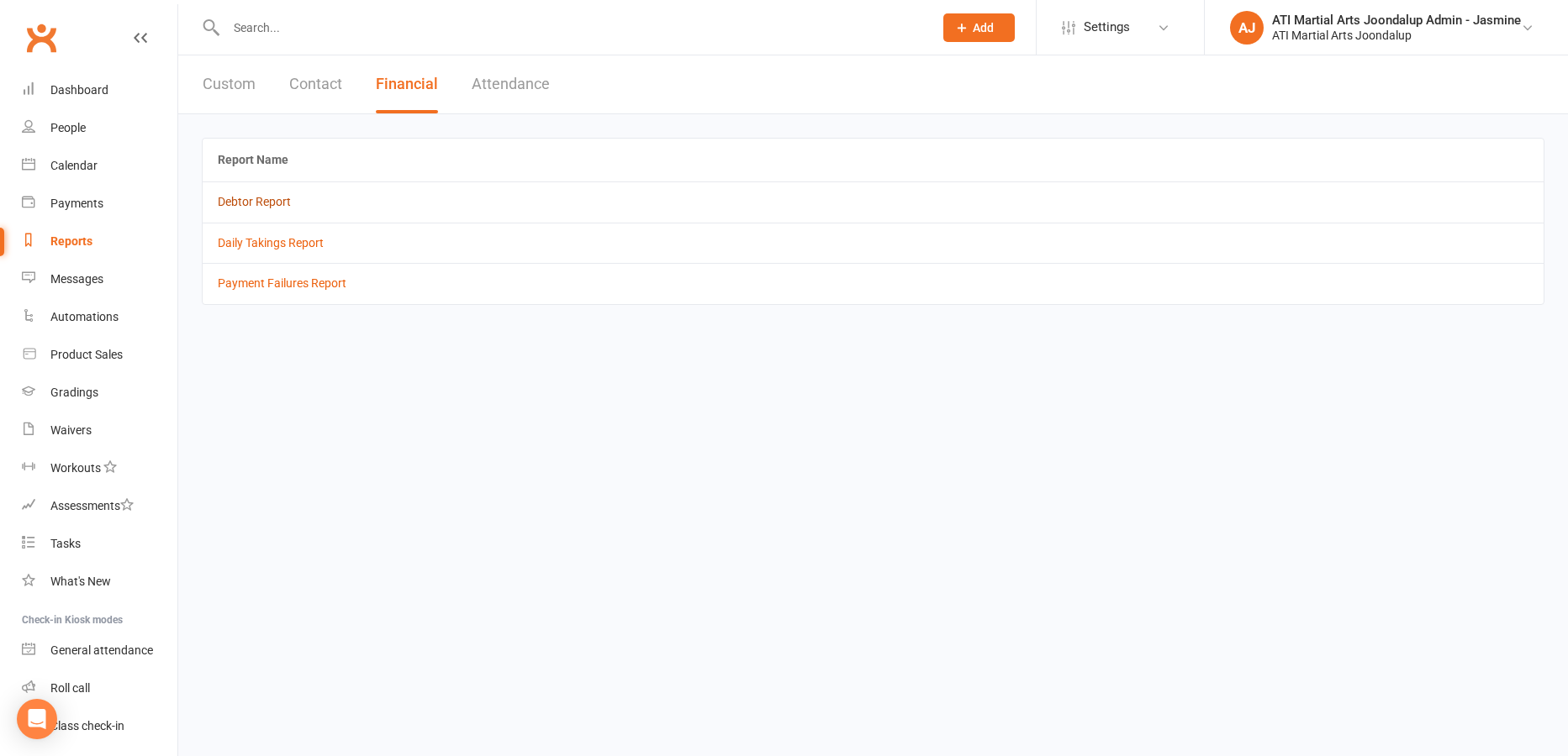
click at [254, 202] on link "Debtor Report" at bounding box center [254, 202] width 73 height 14
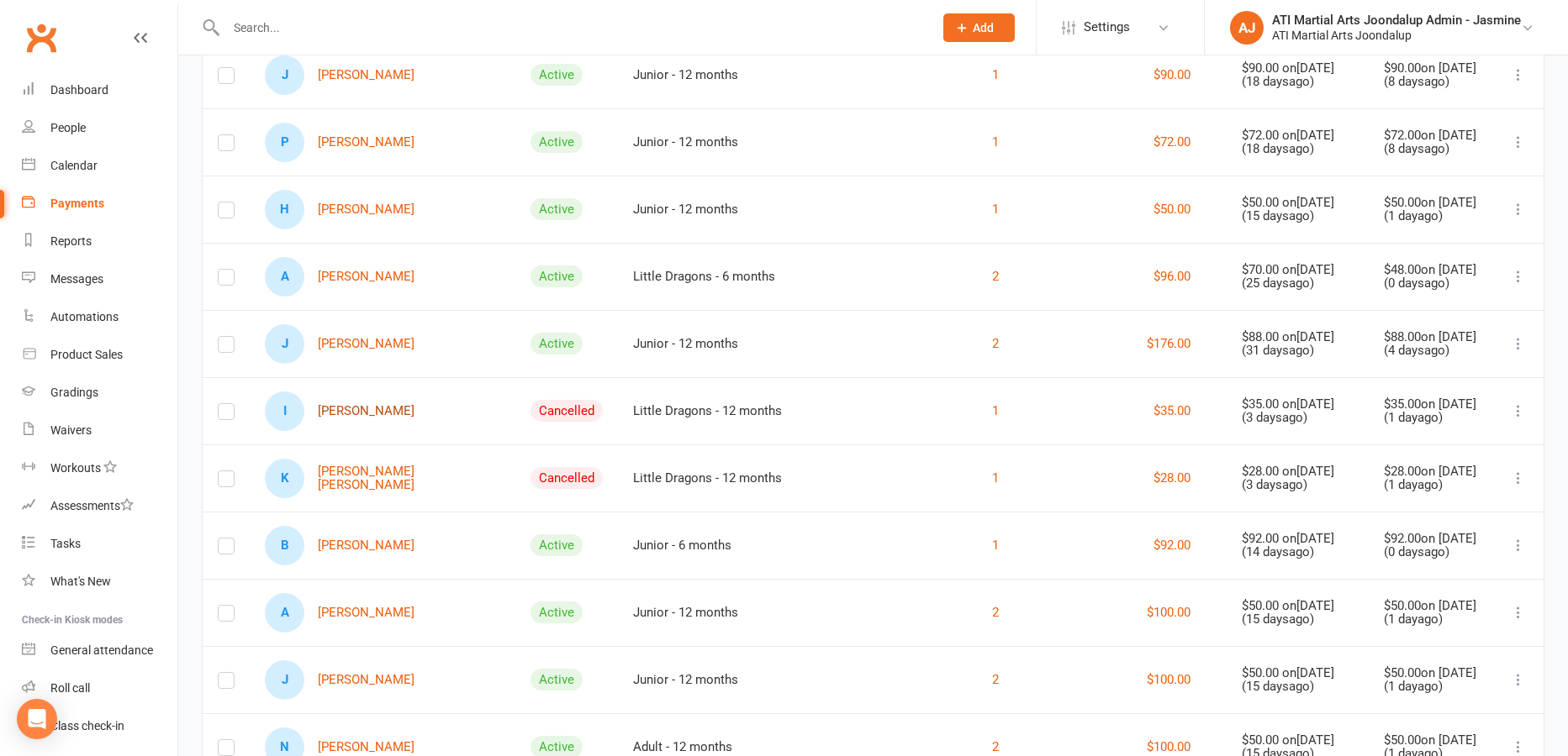
scroll to position [788, 0]
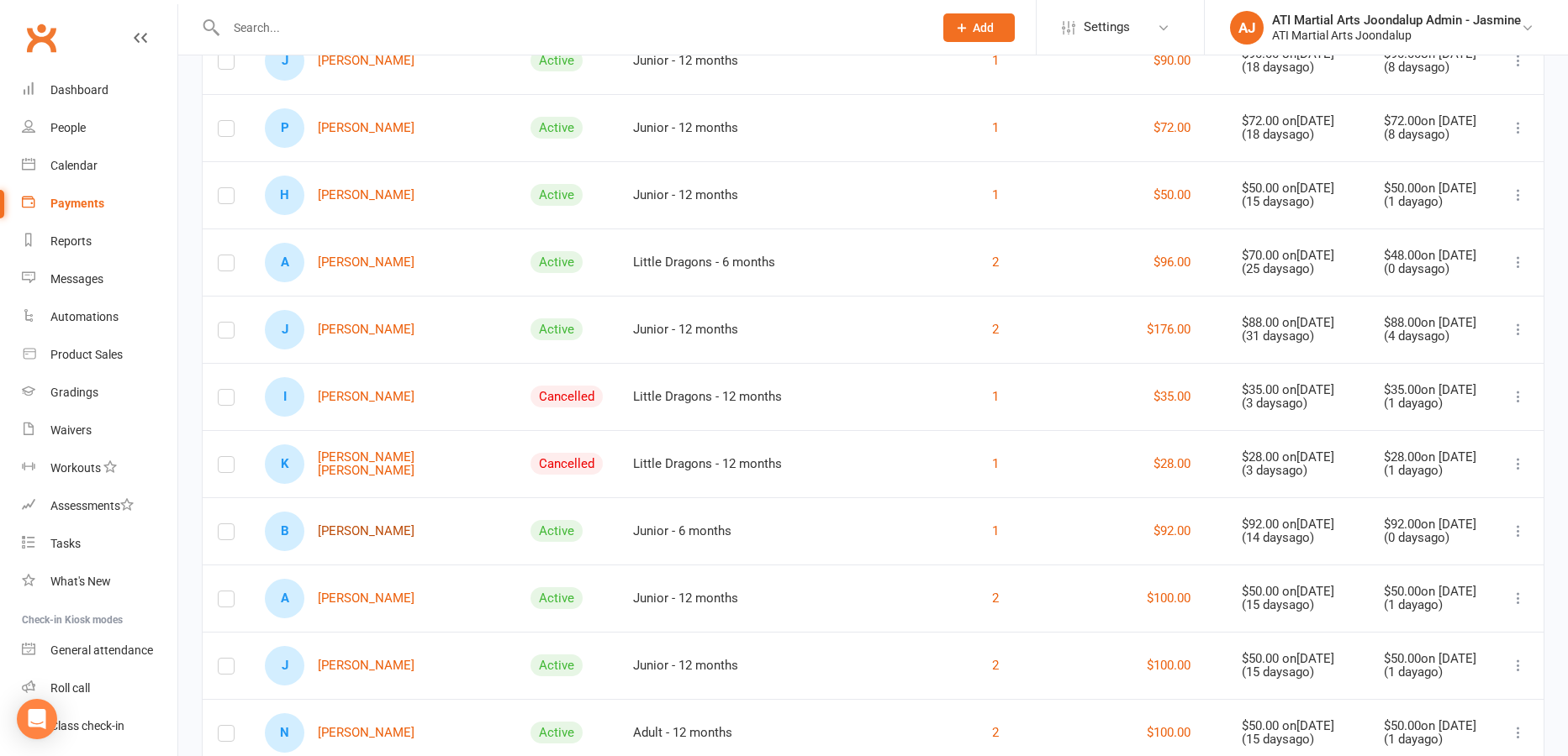
click at [357, 539] on link "B [PERSON_NAME]" at bounding box center [340, 531] width 150 height 39
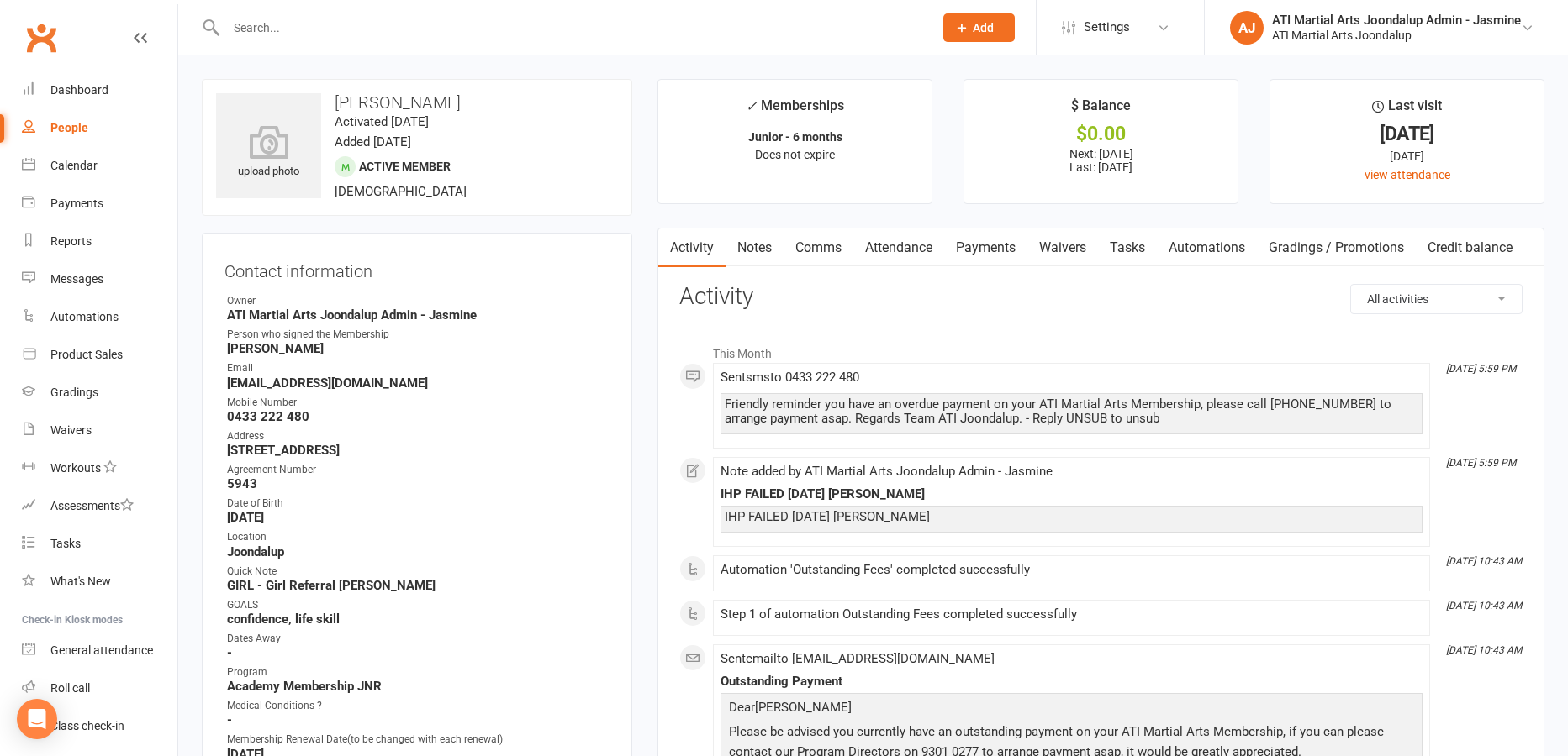
click at [1012, 242] on link "Payments" at bounding box center [985, 247] width 83 height 38
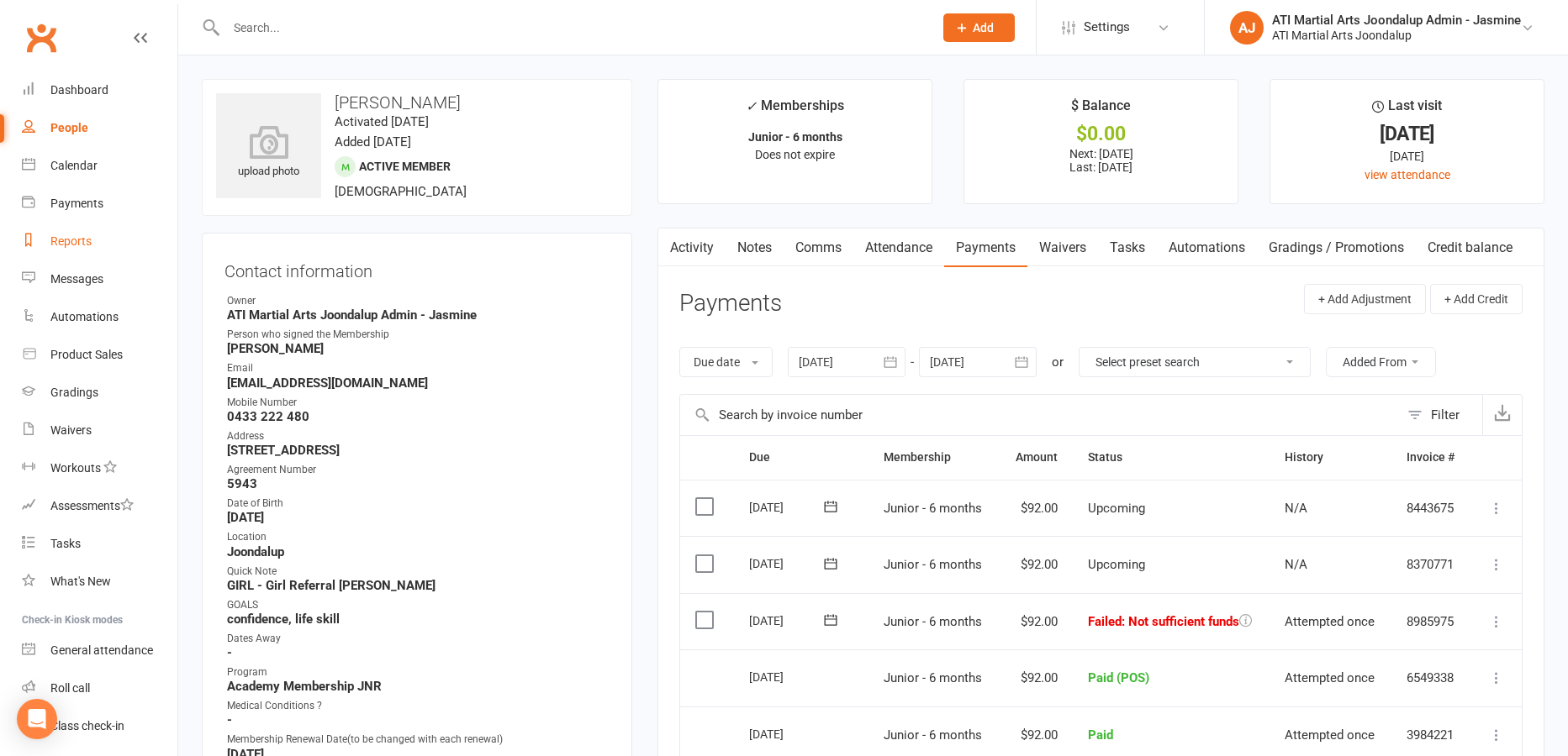
drag, startPoint x: 69, startPoint y: 242, endPoint x: 98, endPoint y: 227, distance: 32.6
click at [72, 240] on div "Reports" at bounding box center [70, 241] width 41 height 14
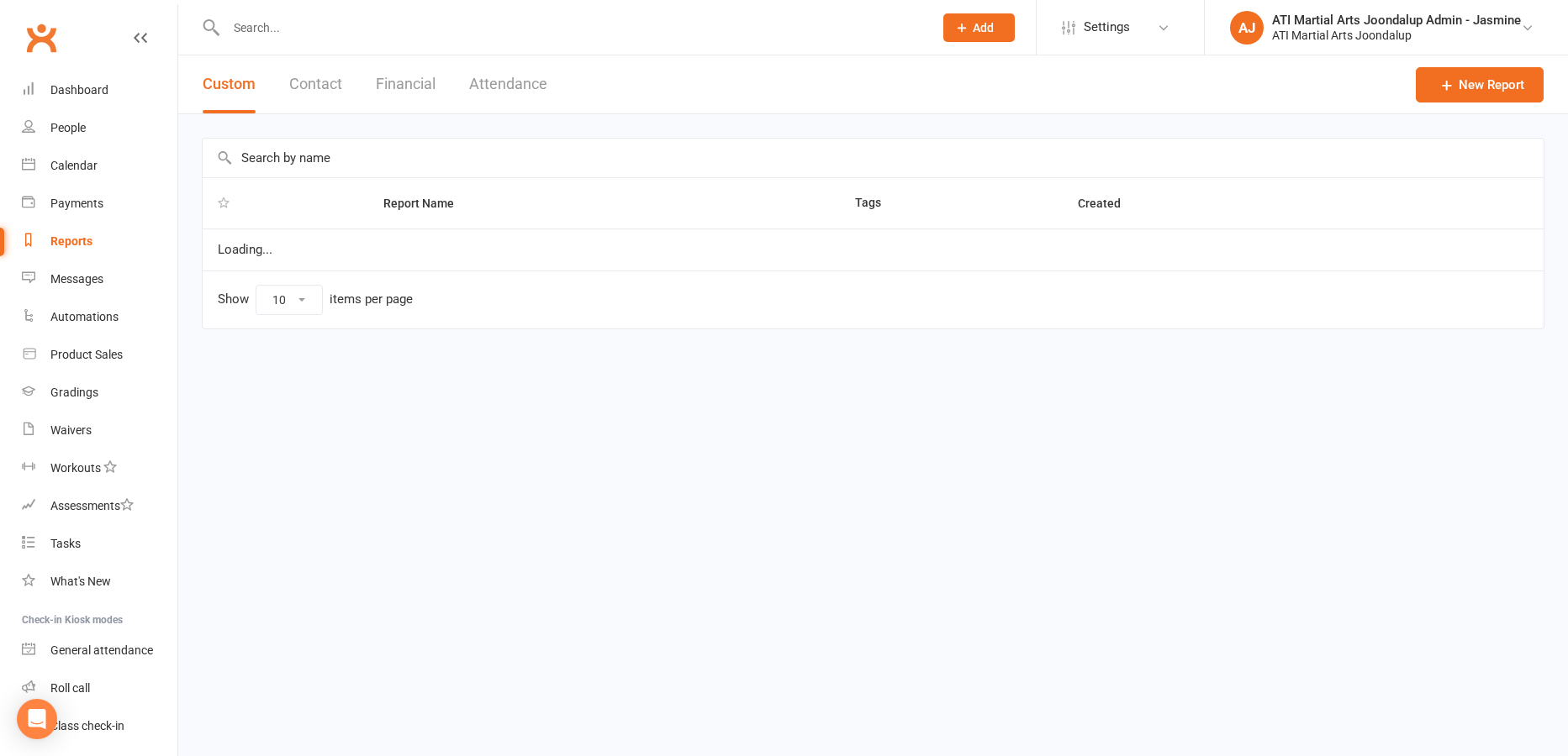
select select "100"
click at [383, 79] on button "Financial" at bounding box center [405, 85] width 59 height 58
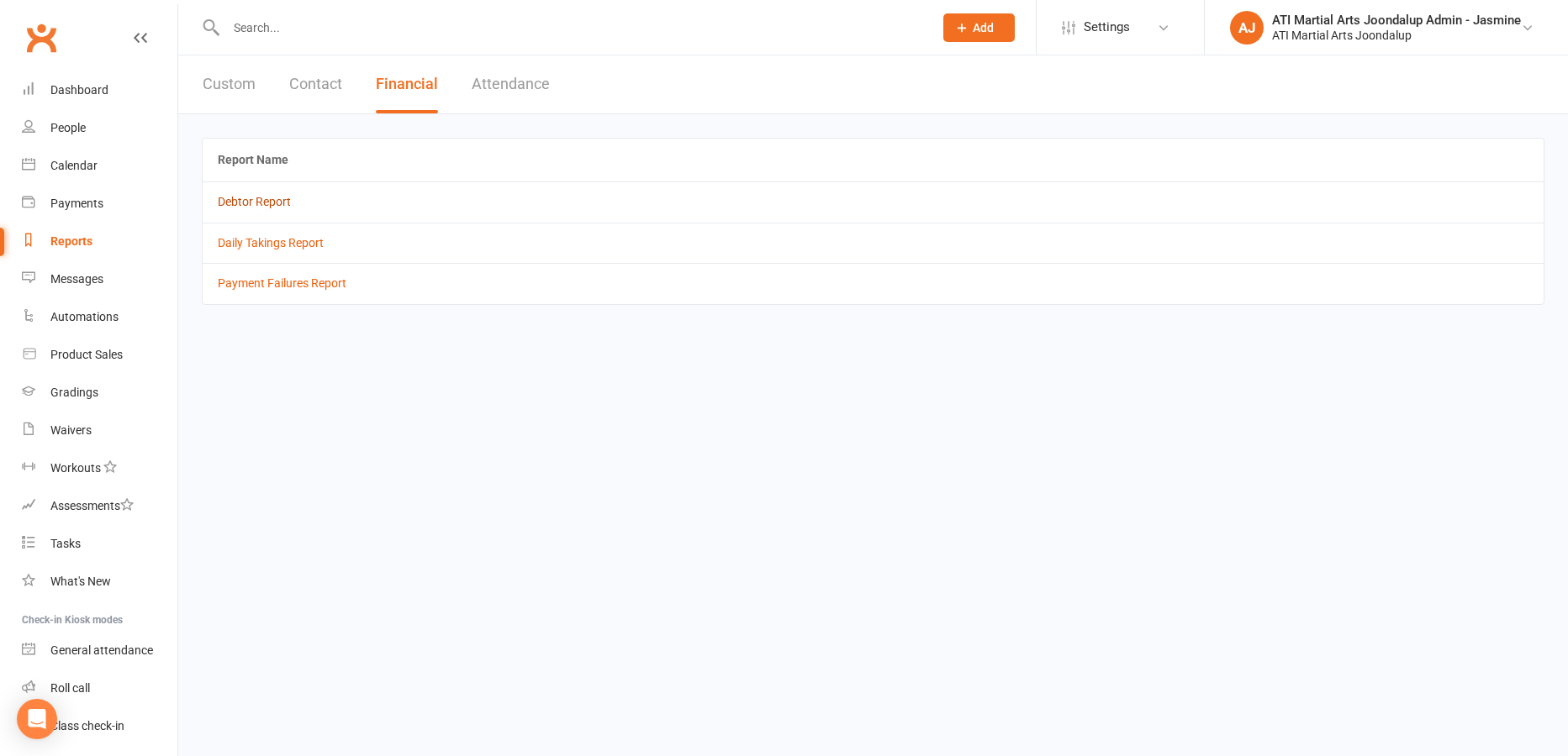
click at [249, 195] on link "Debtor Report" at bounding box center [254, 202] width 73 height 14
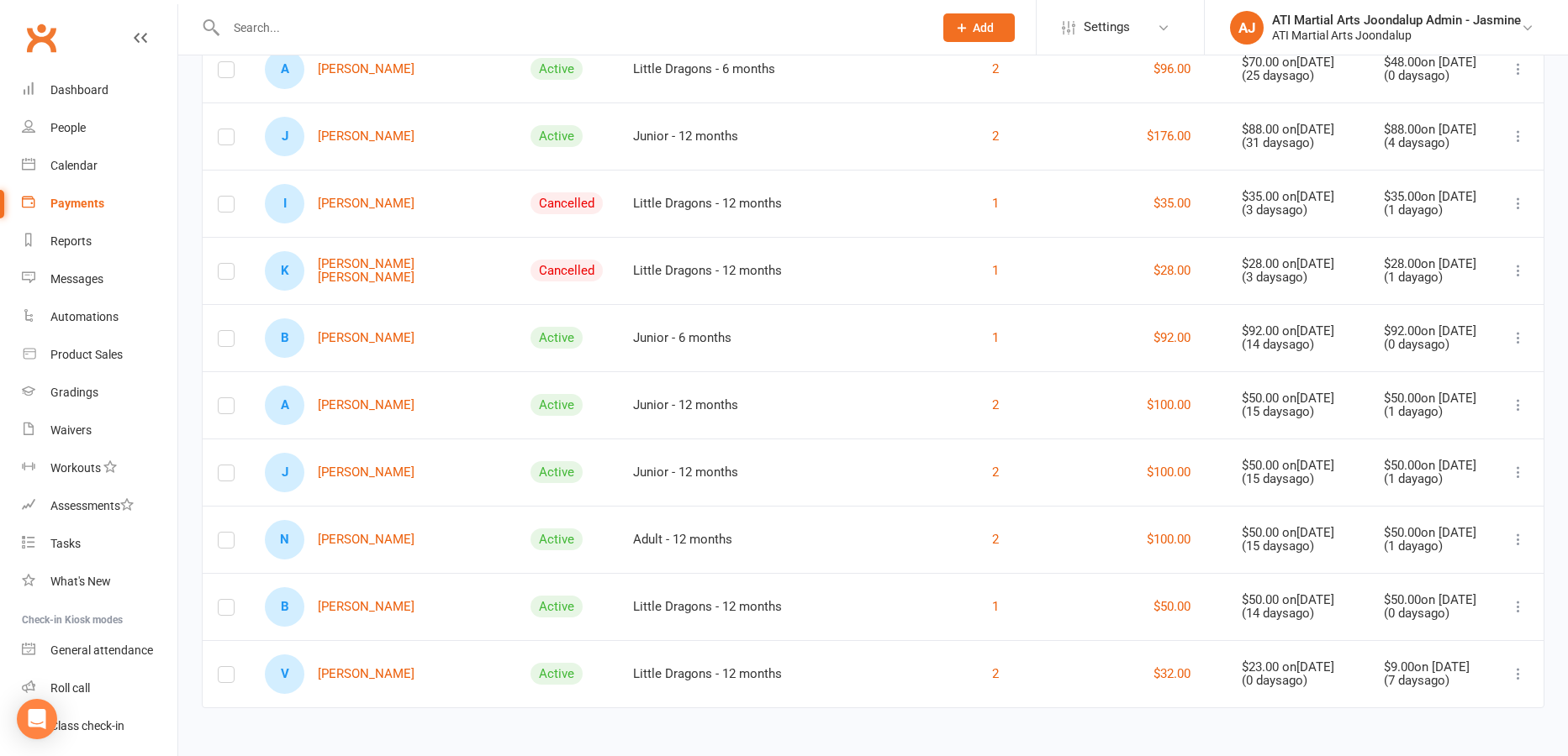
scroll to position [992, 0]
click at [79, 89] on div "Dashboard" at bounding box center [79, 89] width 58 height 14
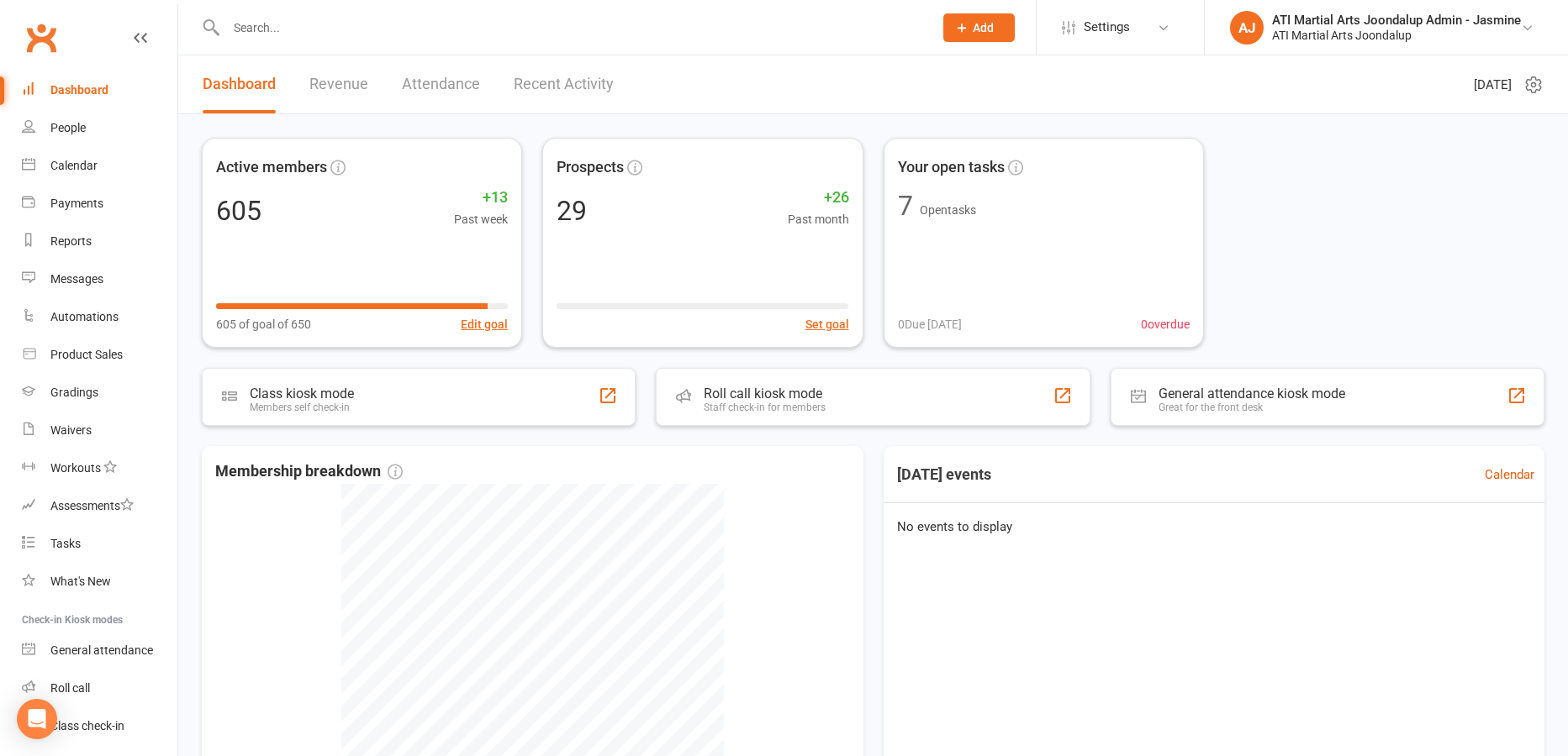
click at [441, 26] on input "text" at bounding box center [571, 27] width 700 height 24
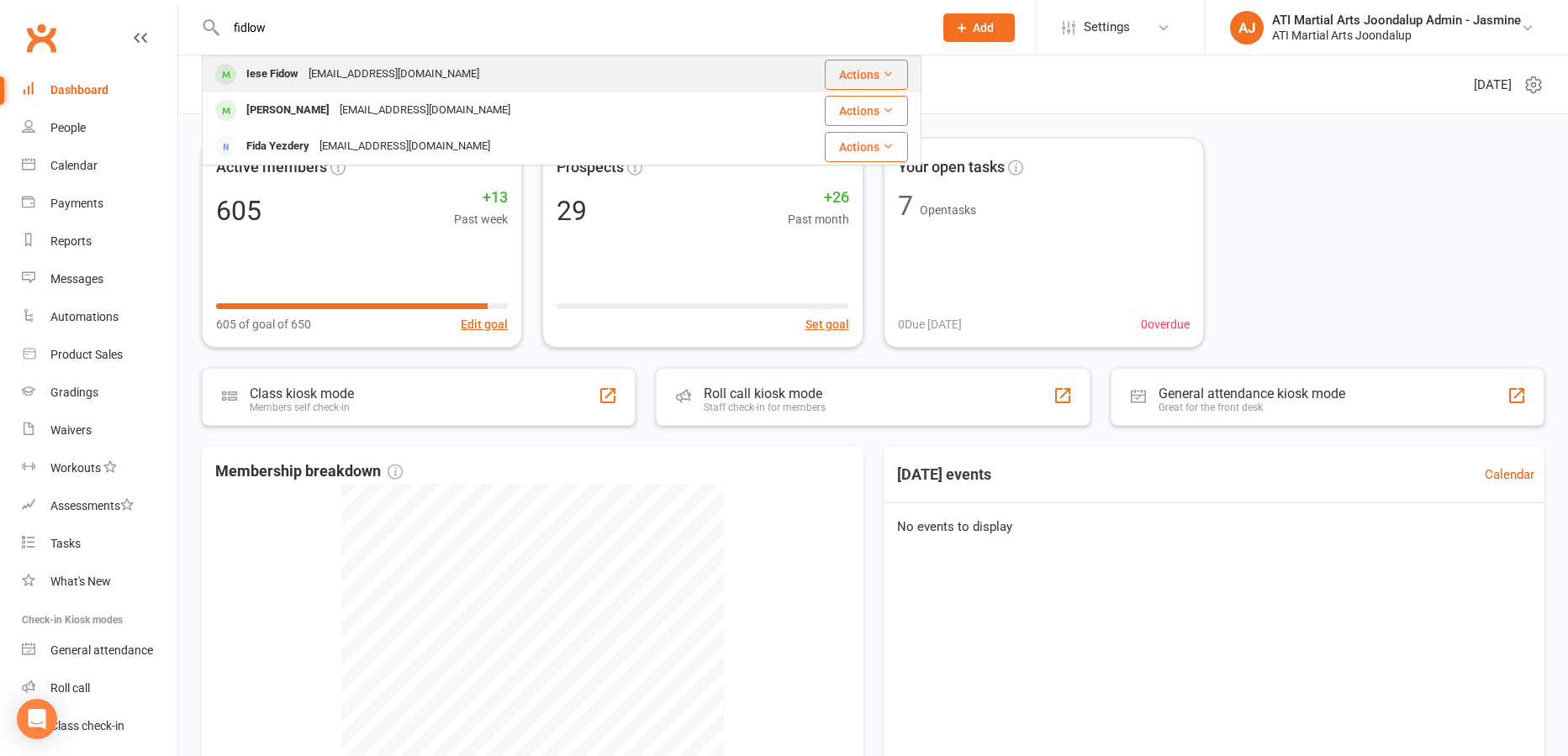
type input "fidlow"
click at [347, 71] on div "[EMAIL_ADDRESS][DOMAIN_NAME]" at bounding box center [394, 74] width 181 height 25
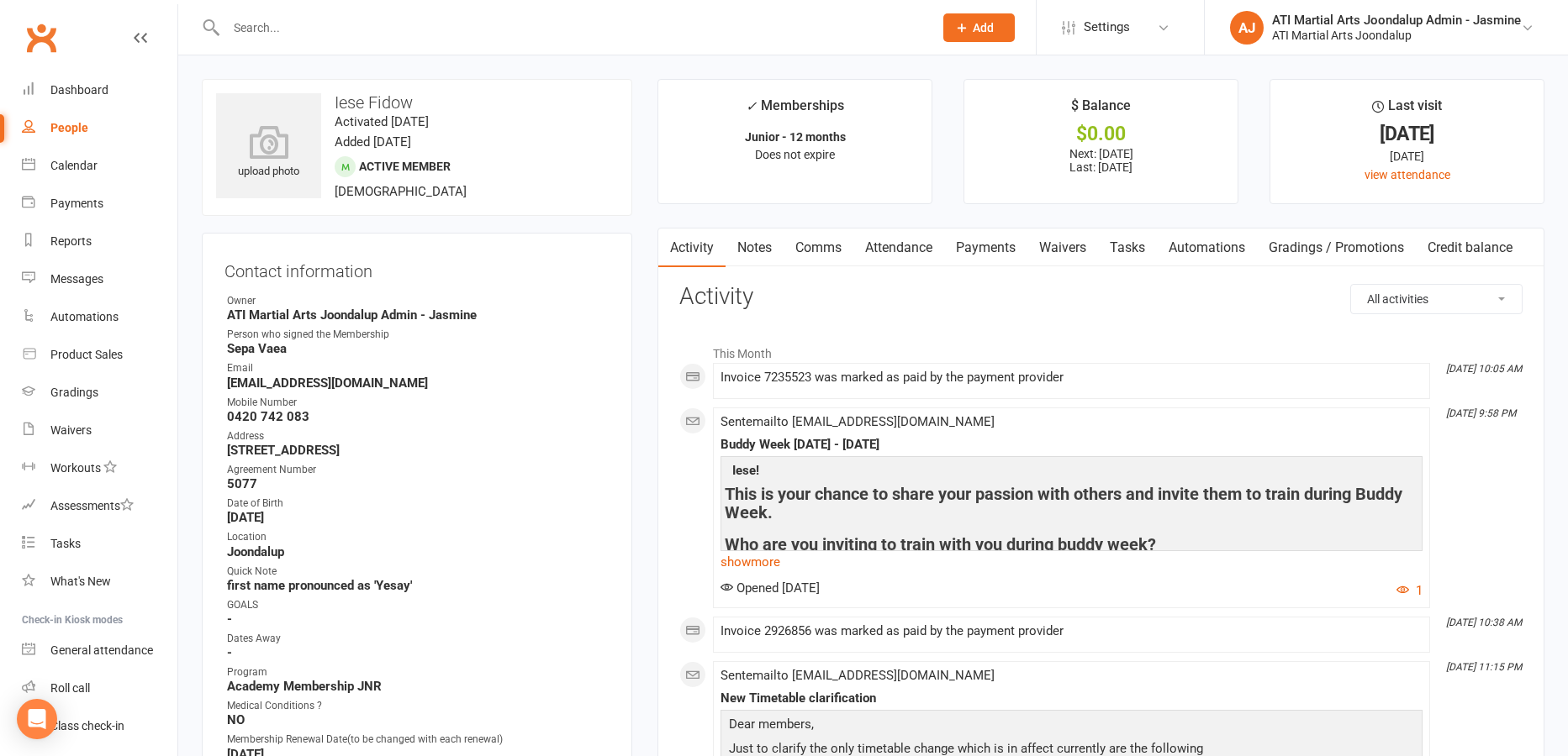
click at [821, 252] on link "Comms" at bounding box center [818, 247] width 69 height 38
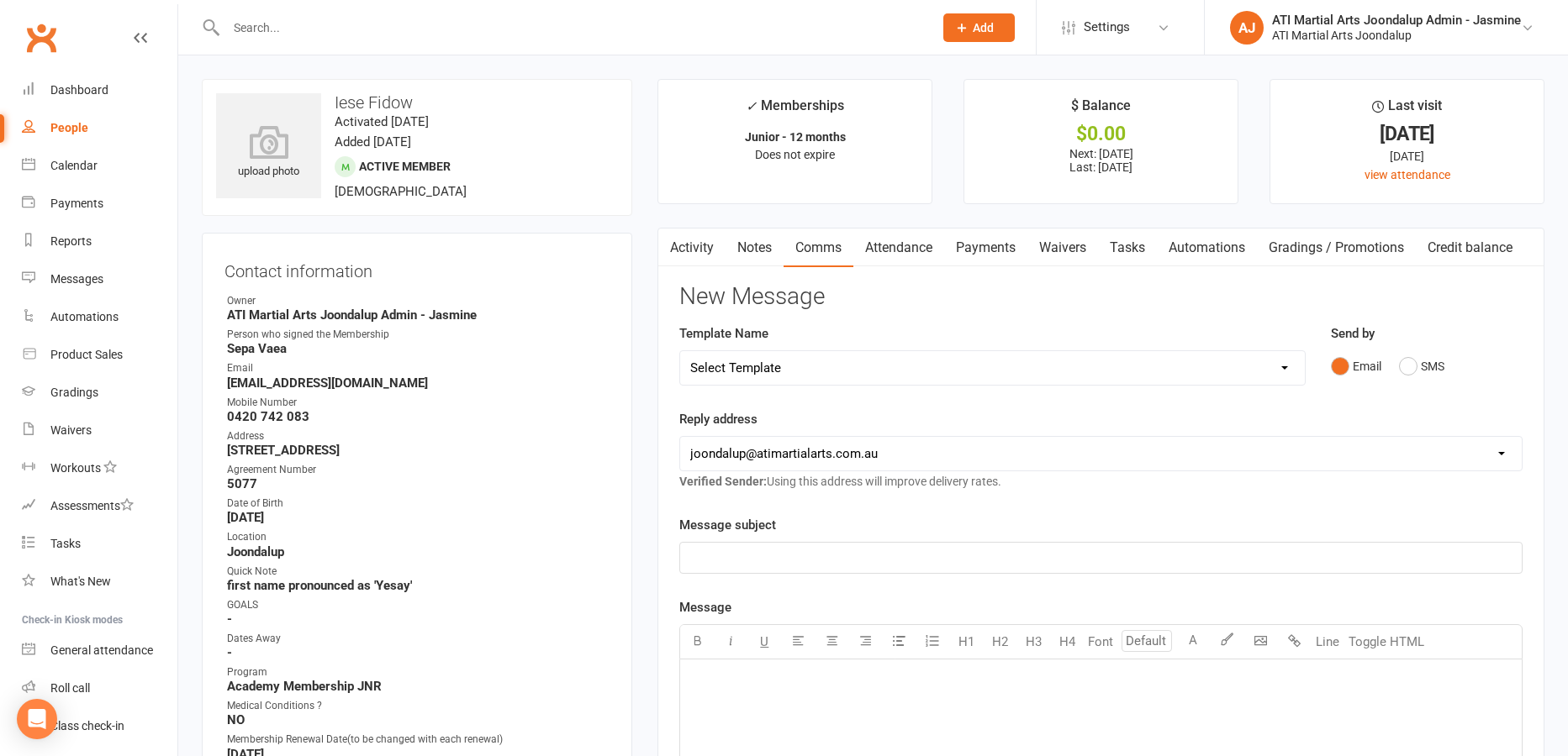
select select "34"
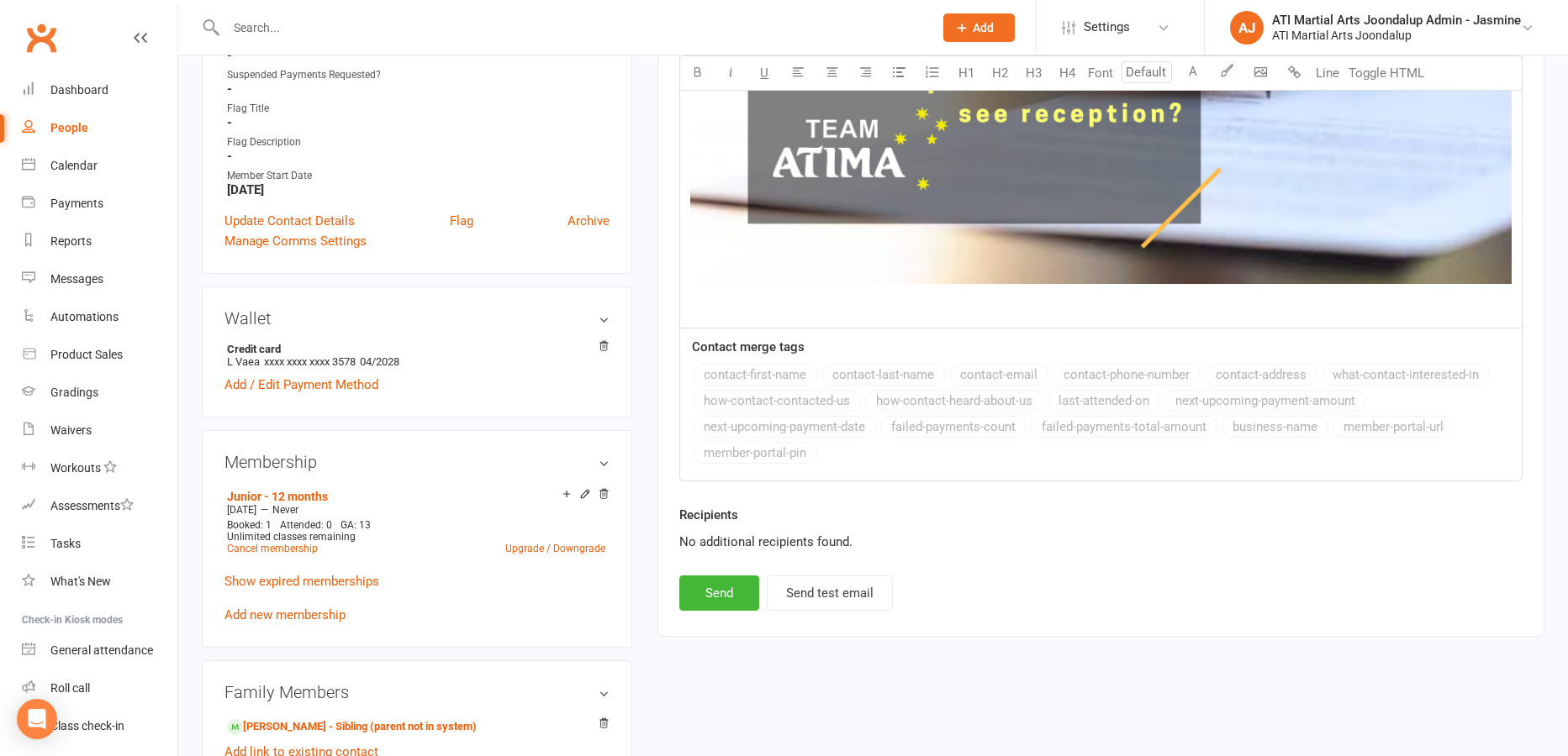
scroll to position [1046, 0]
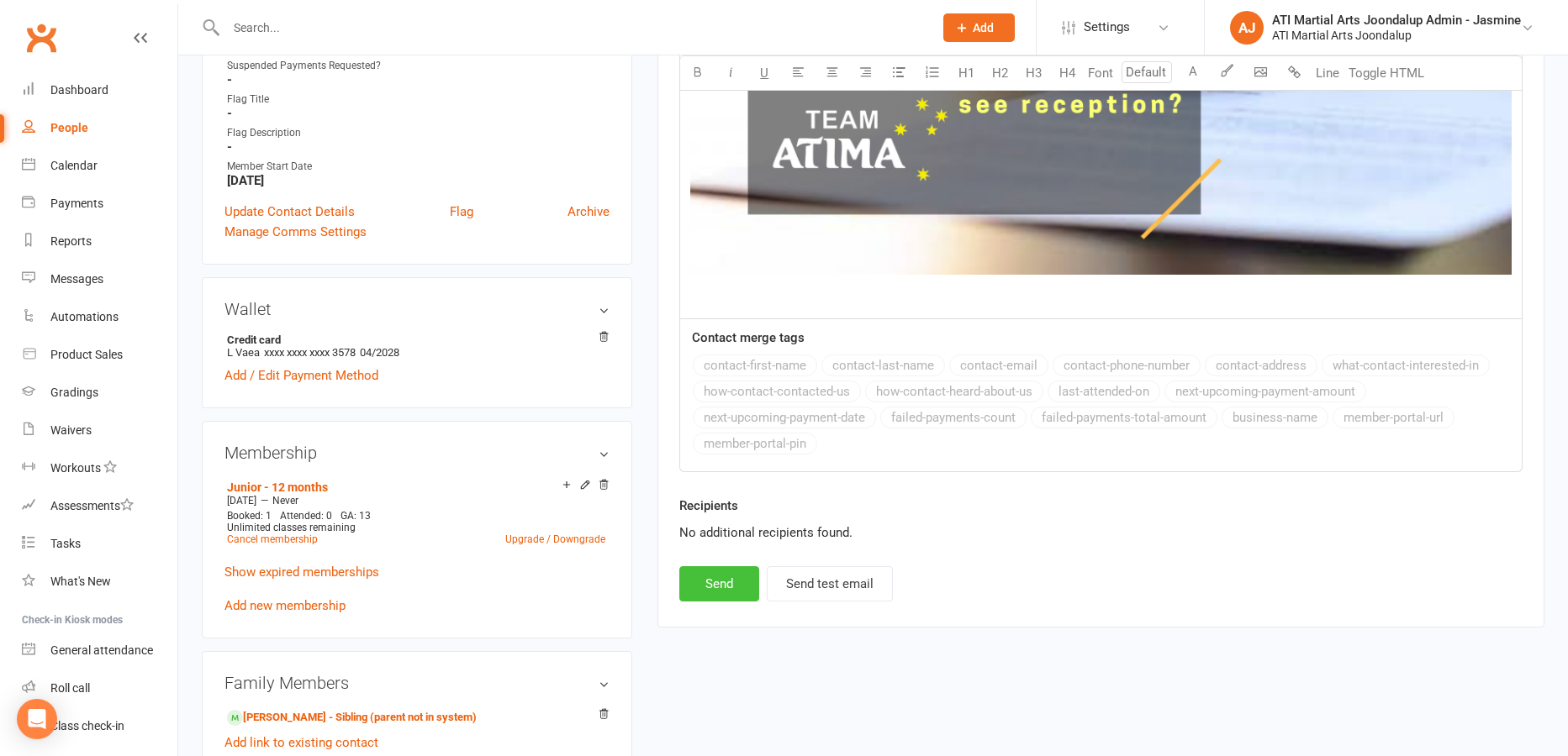
click at [721, 583] on button "Send" at bounding box center [719, 583] width 79 height 36
select select
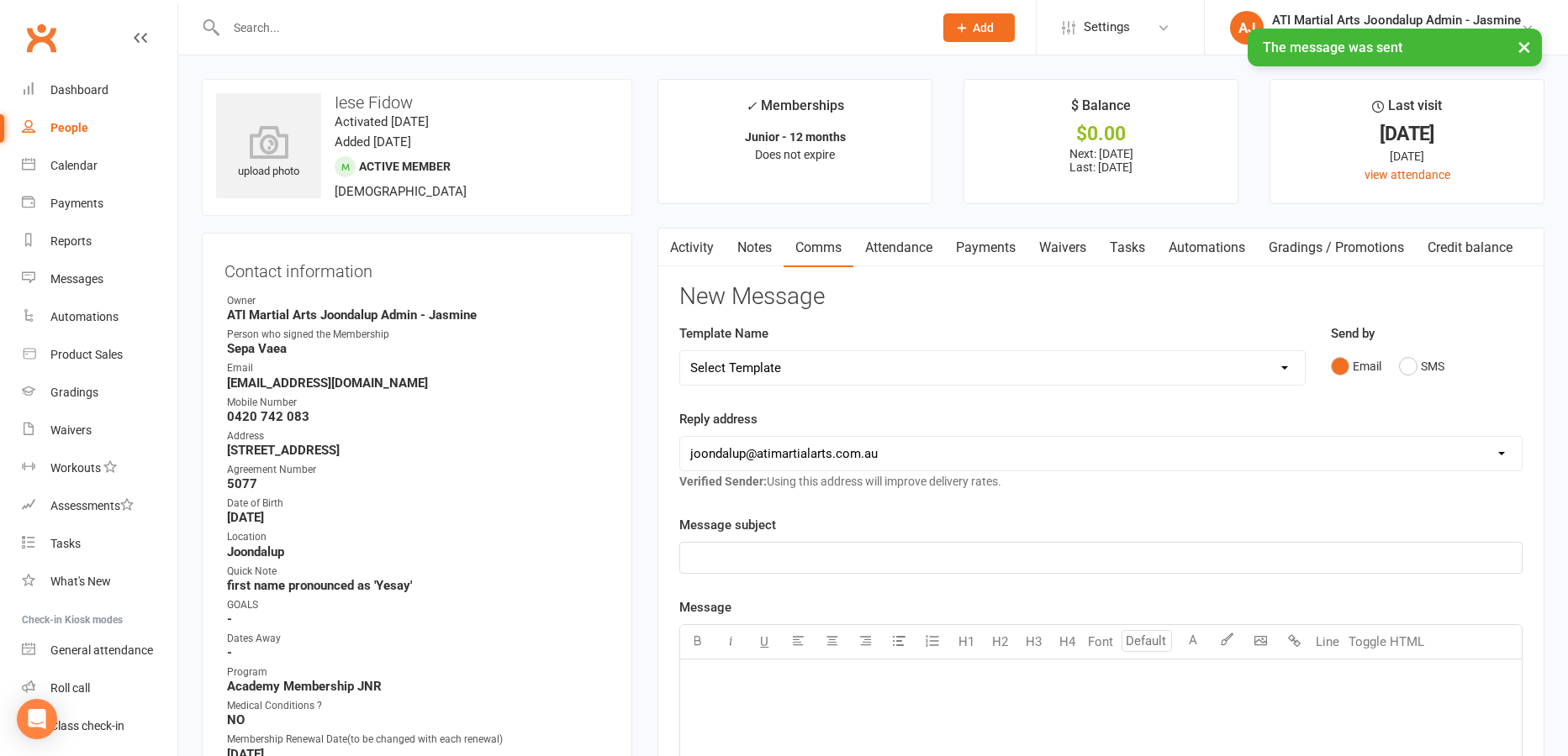
scroll to position [0, 0]
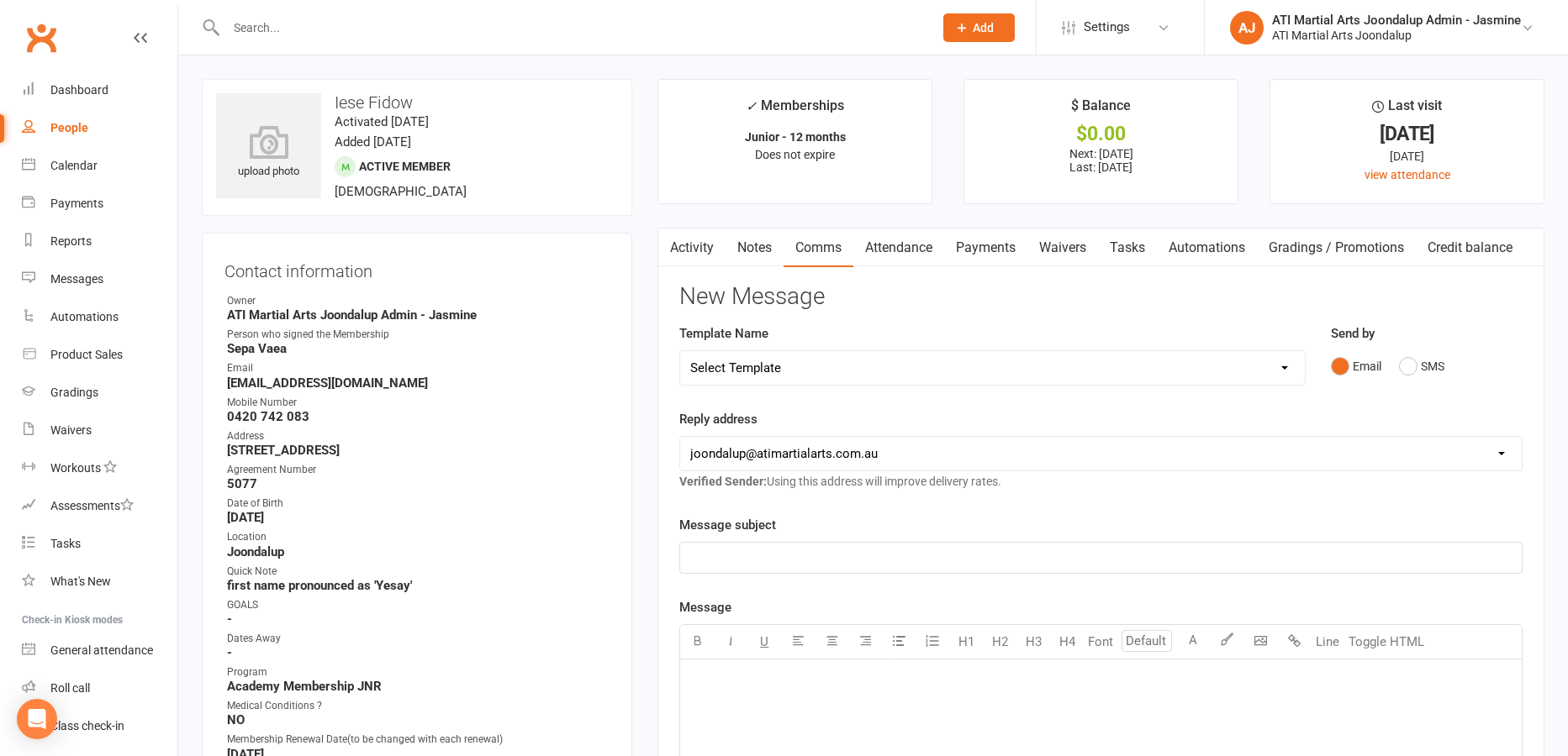
click at [516, 37] on input "text" at bounding box center [571, 27] width 700 height 24
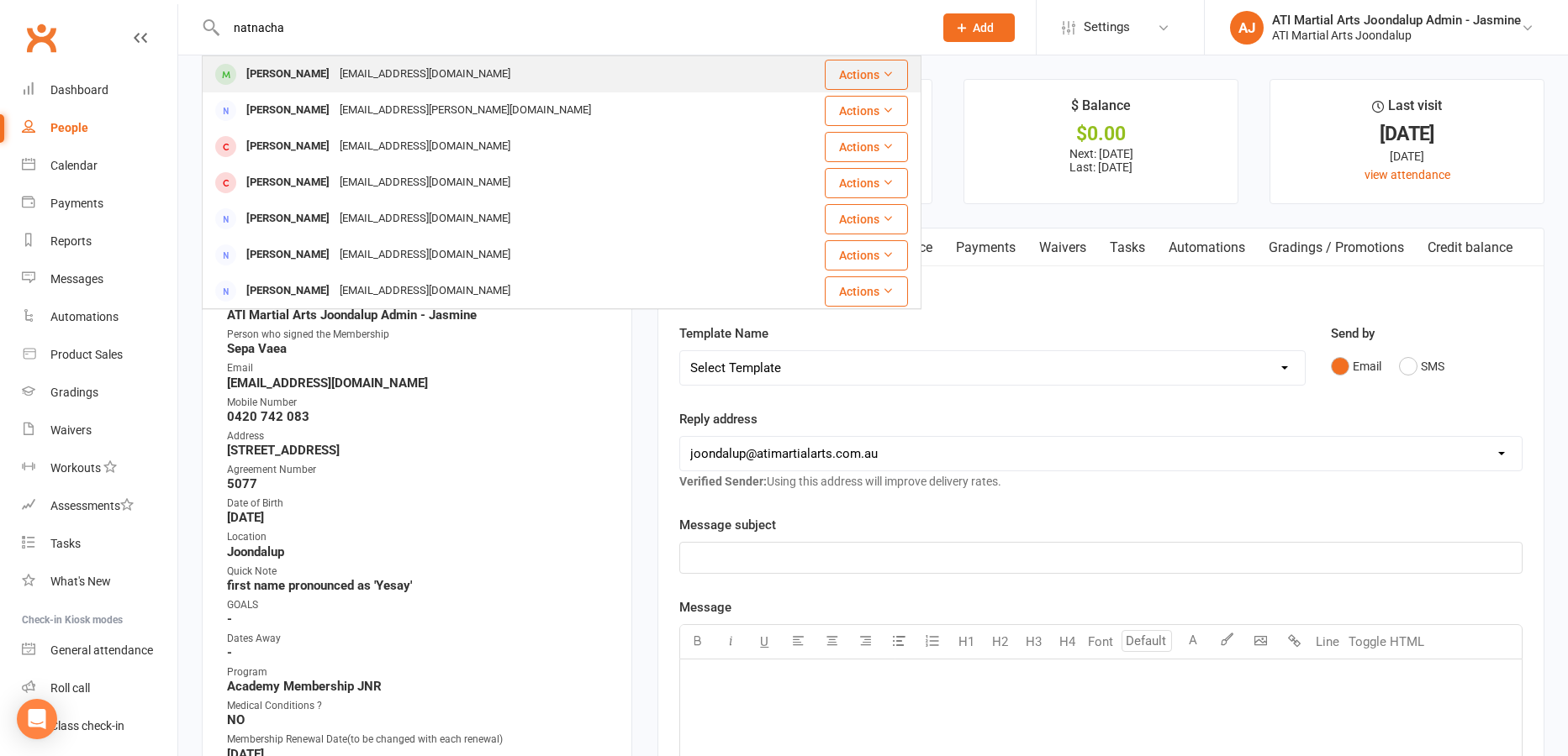
type input "natnacha"
click at [400, 79] on div "[EMAIL_ADDRESS][DOMAIN_NAME]" at bounding box center [425, 74] width 181 height 25
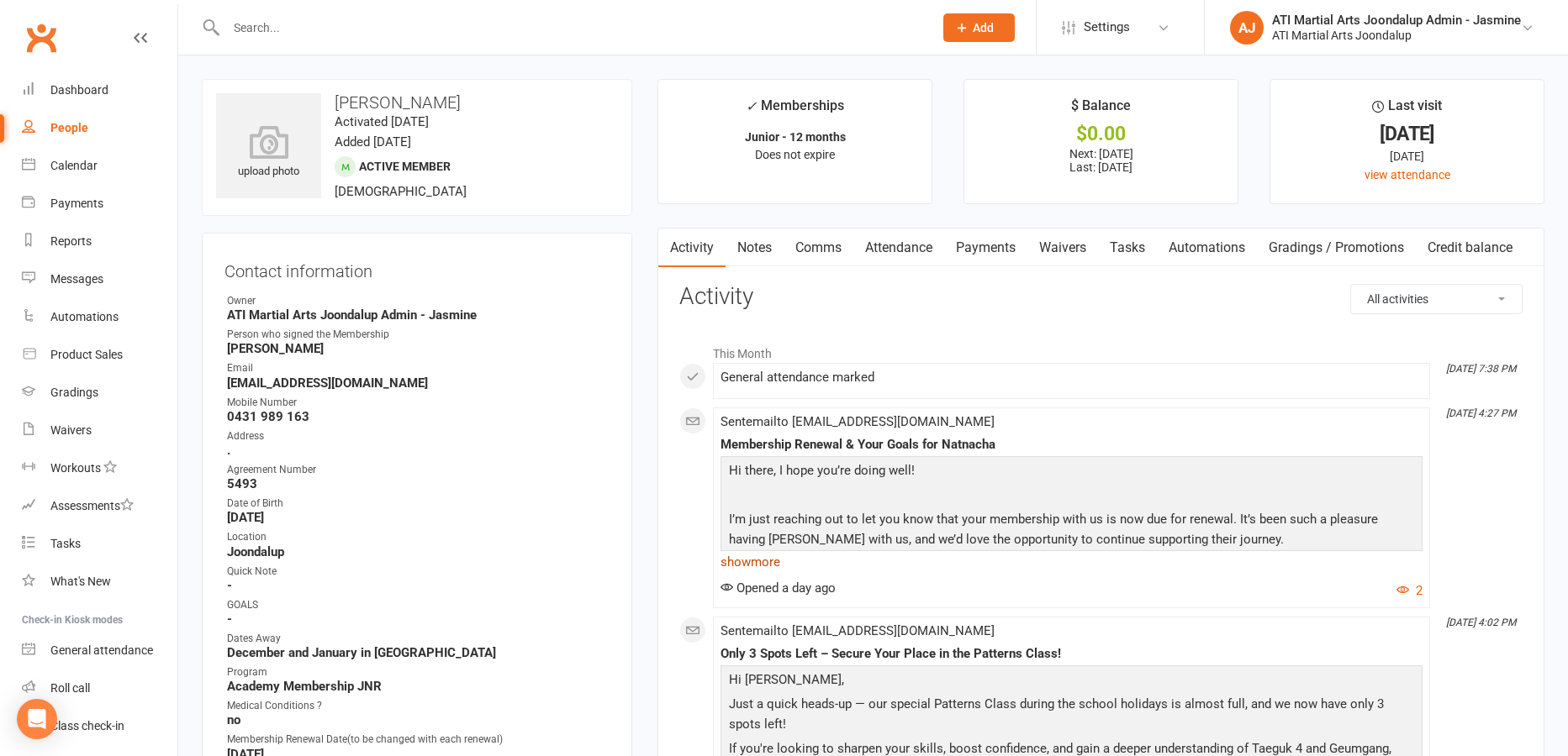
click at [755, 555] on link "show more" at bounding box center [1071, 562] width 702 height 24
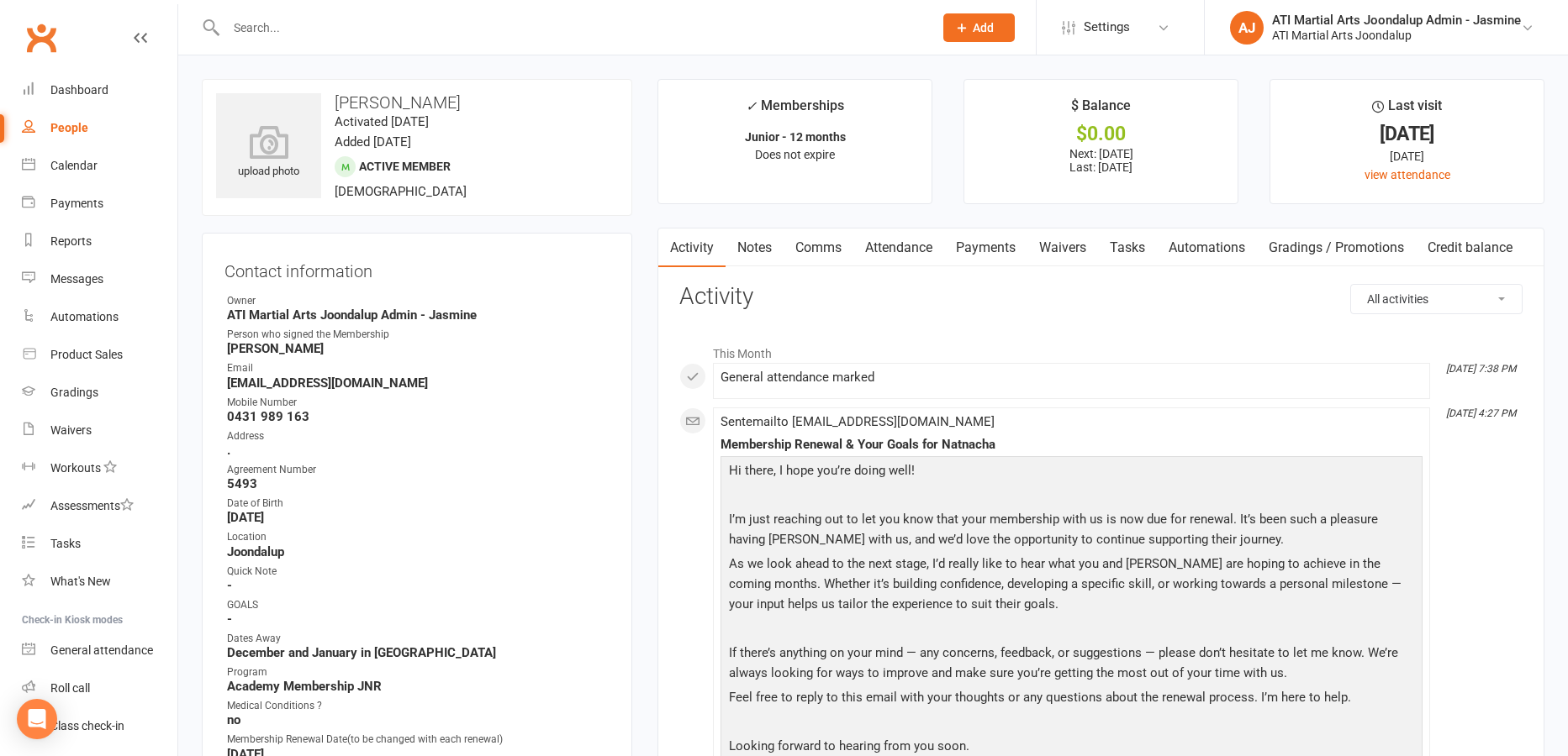
click at [404, 25] on input "text" at bounding box center [571, 27] width 700 height 24
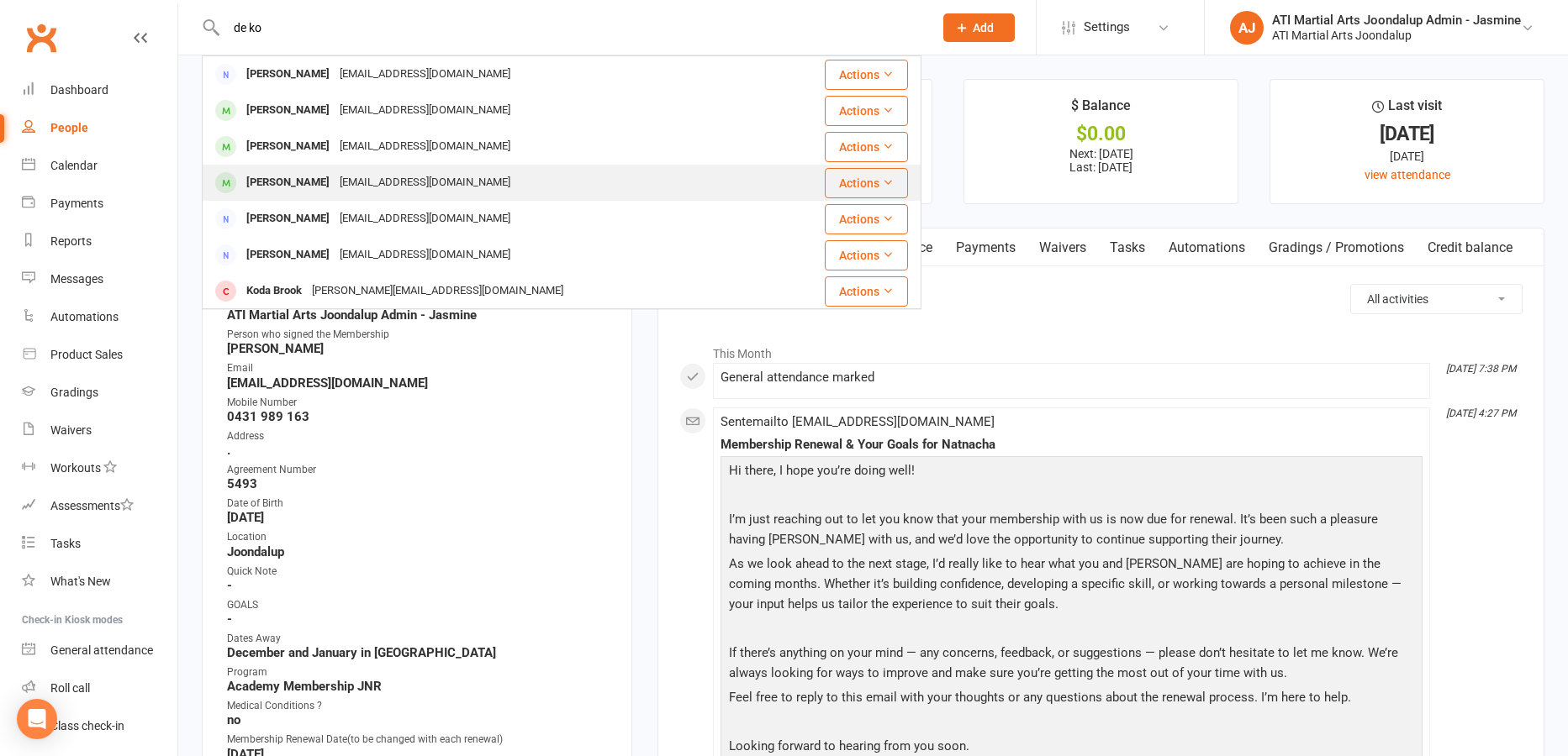
type input "de ko"
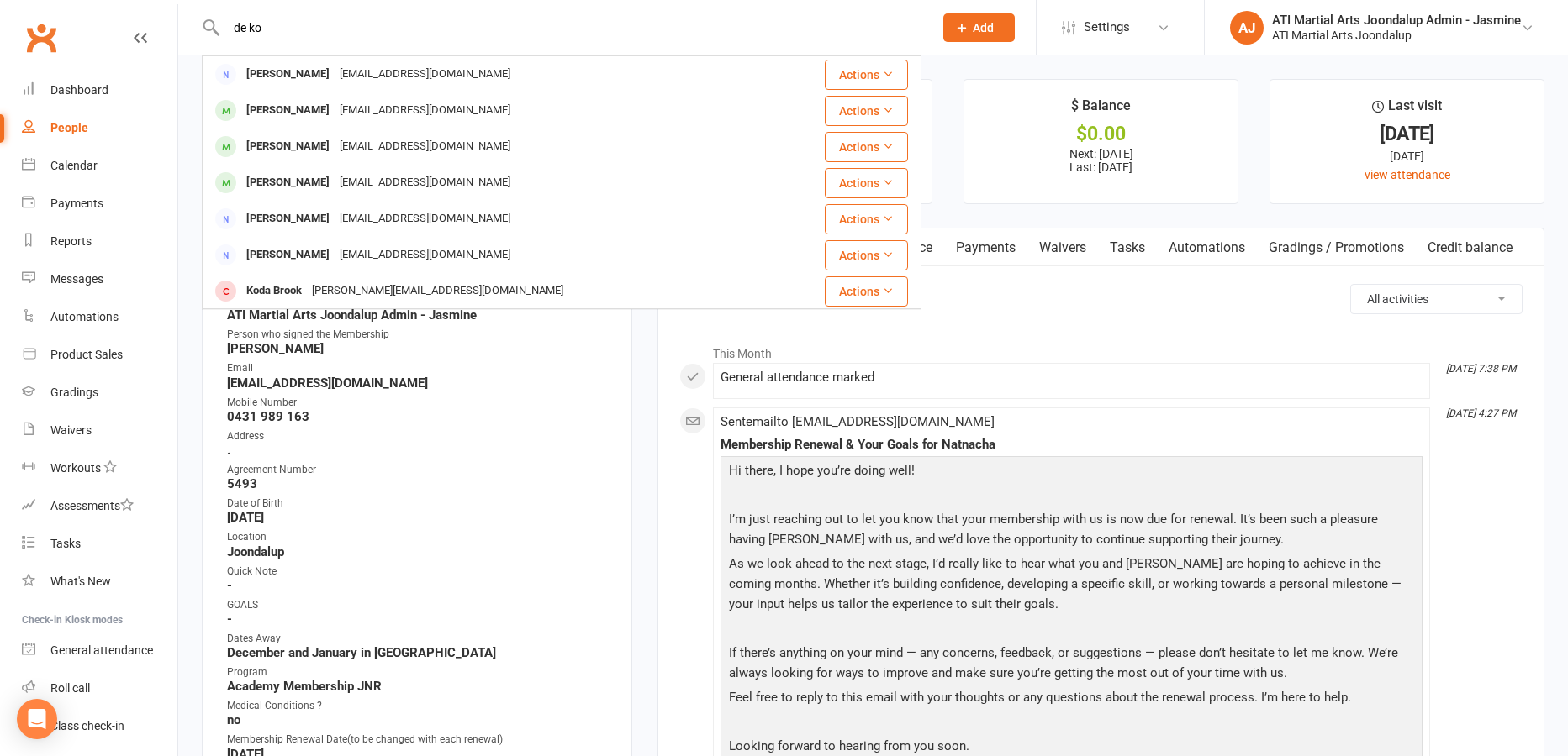
click at [334, 185] on div "[EMAIL_ADDRESS][DOMAIN_NAME]" at bounding box center [425, 183] width 181 height 25
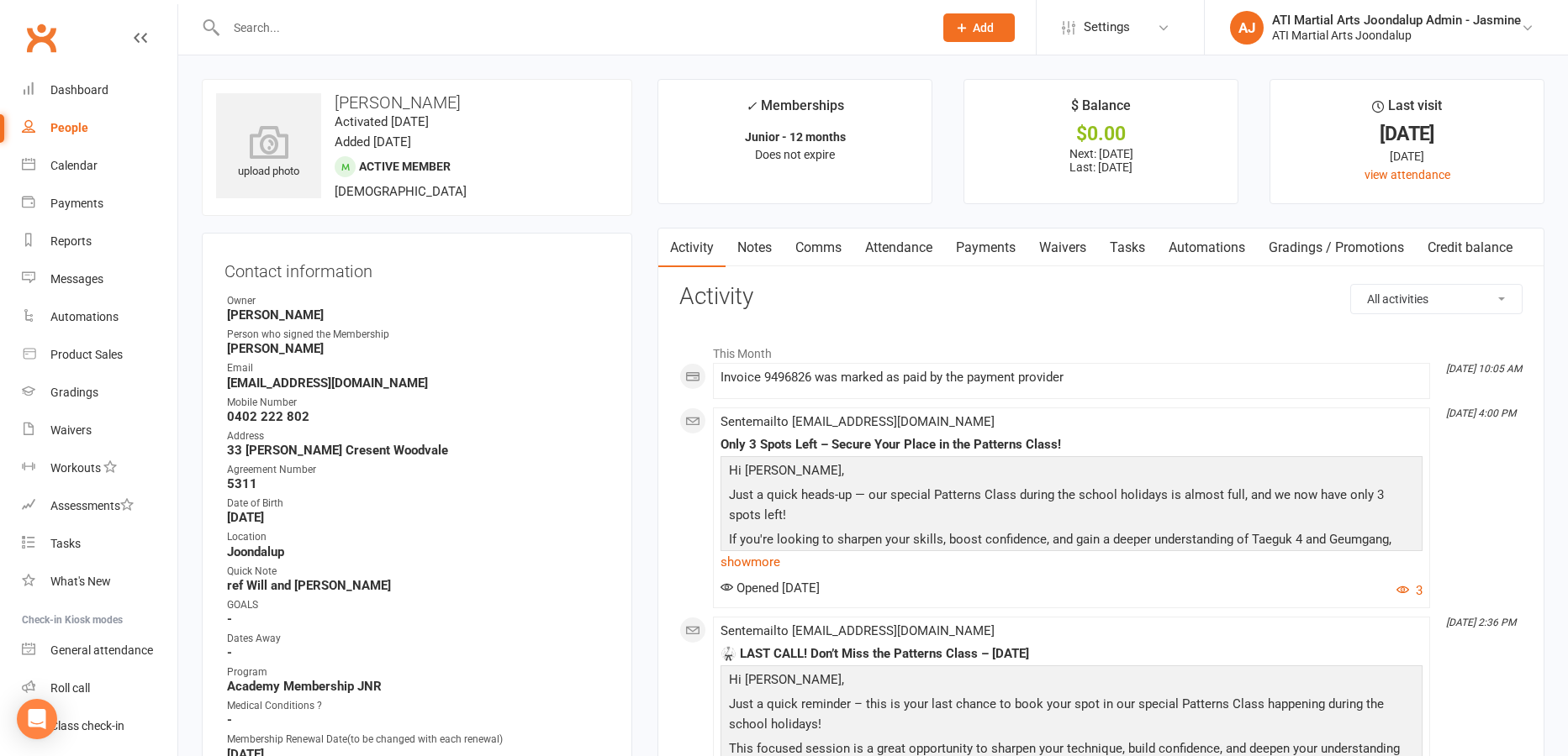
click at [806, 252] on link "Comms" at bounding box center [818, 247] width 69 height 38
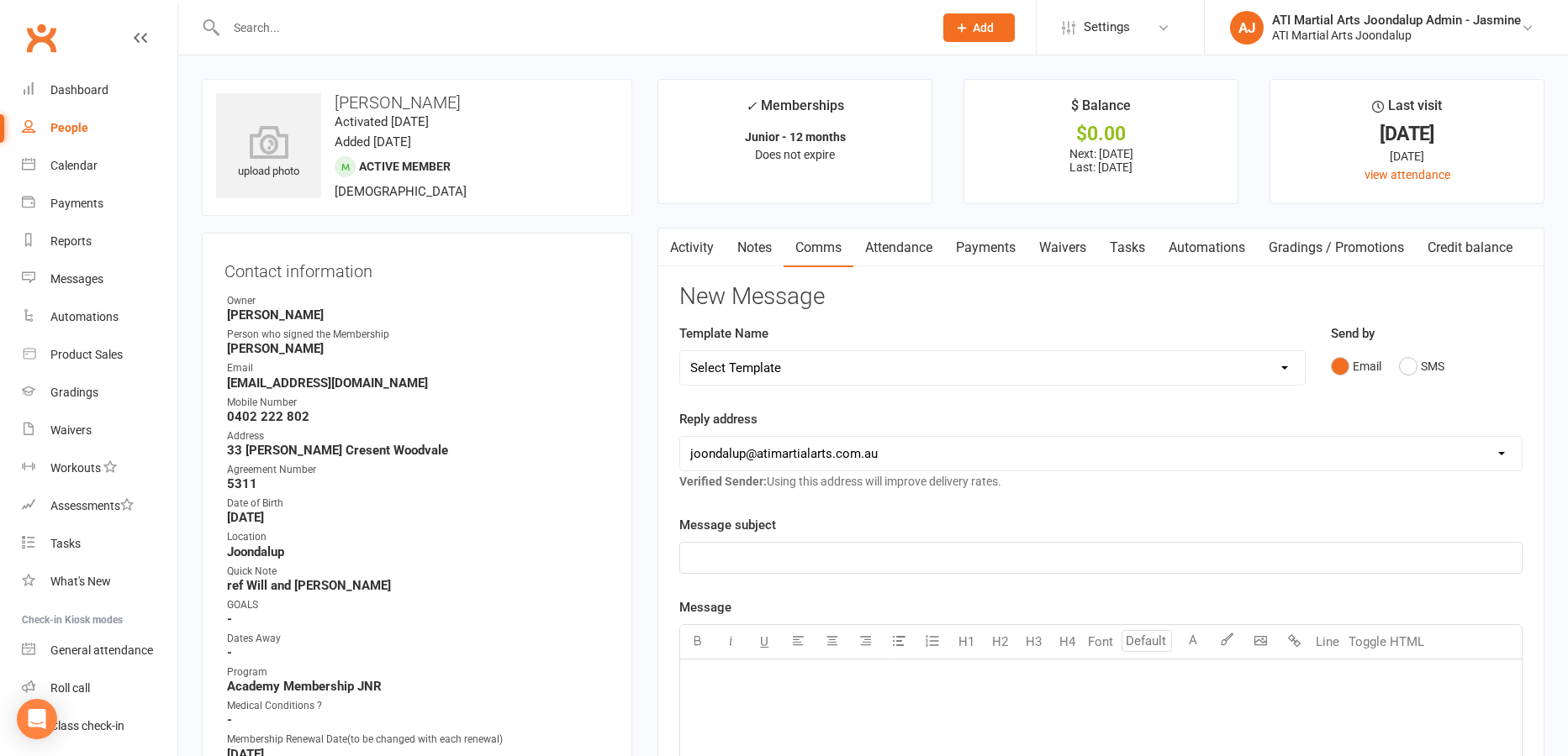
select select "34"
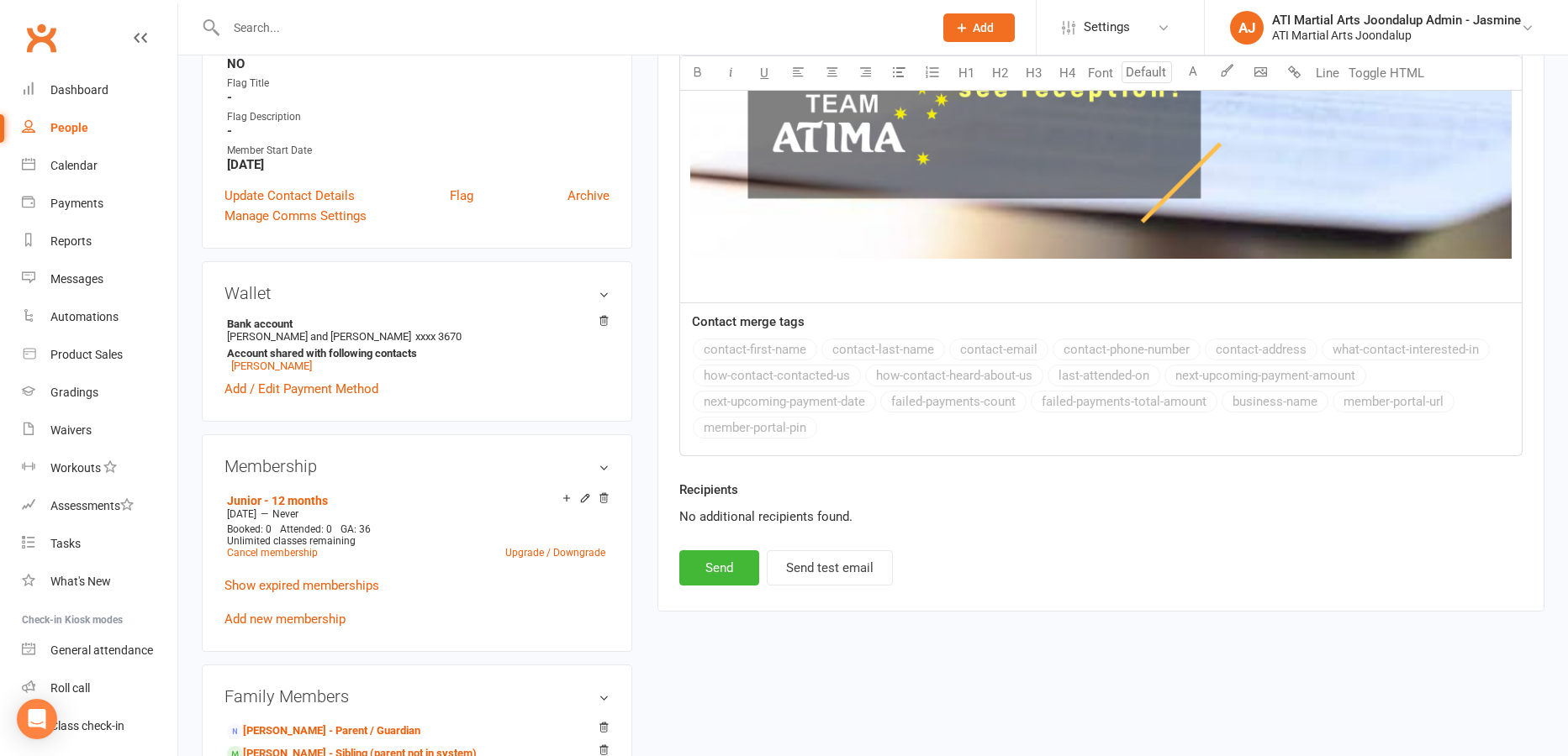
scroll to position [1066, 0]
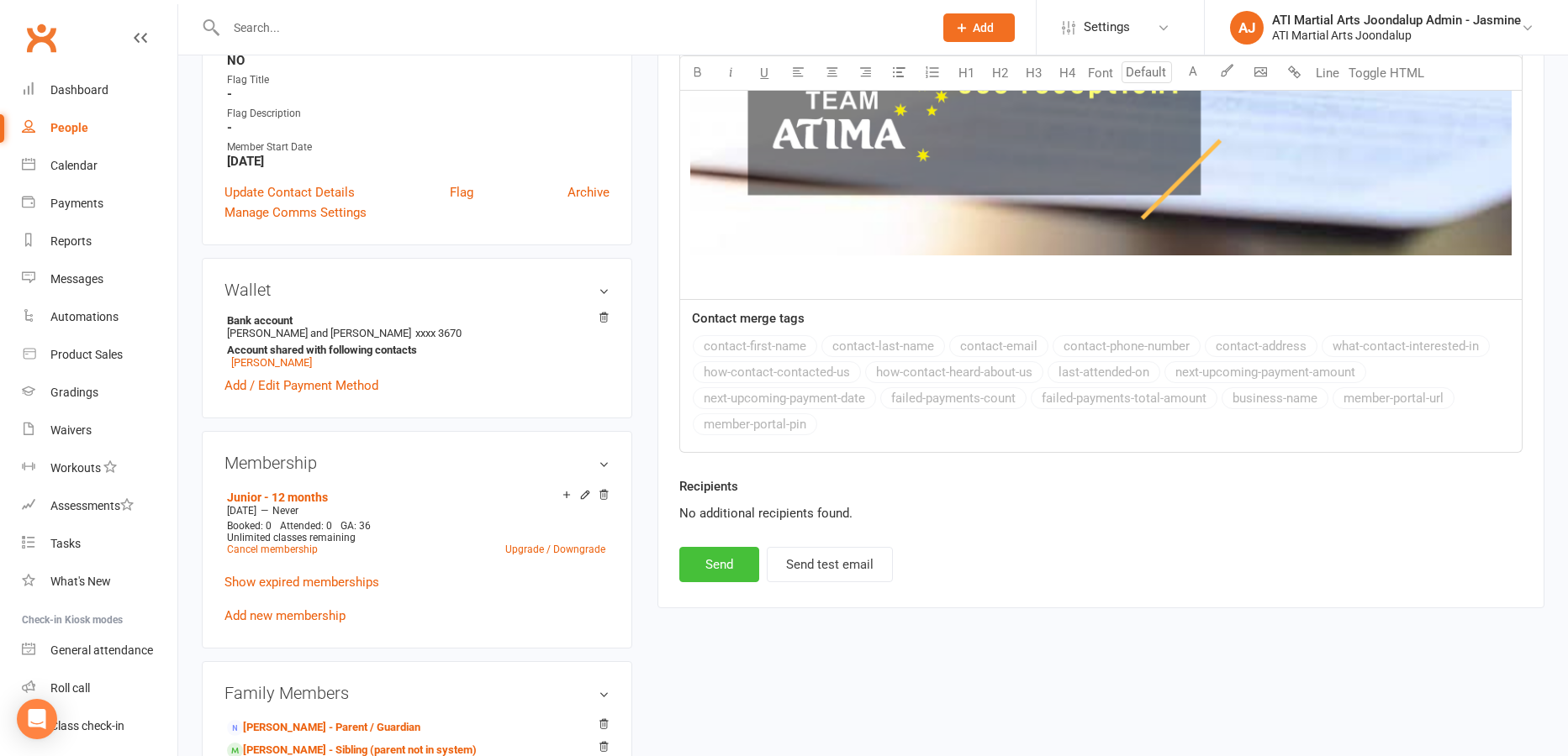
click at [725, 571] on button "Send" at bounding box center [719, 564] width 79 height 36
select select
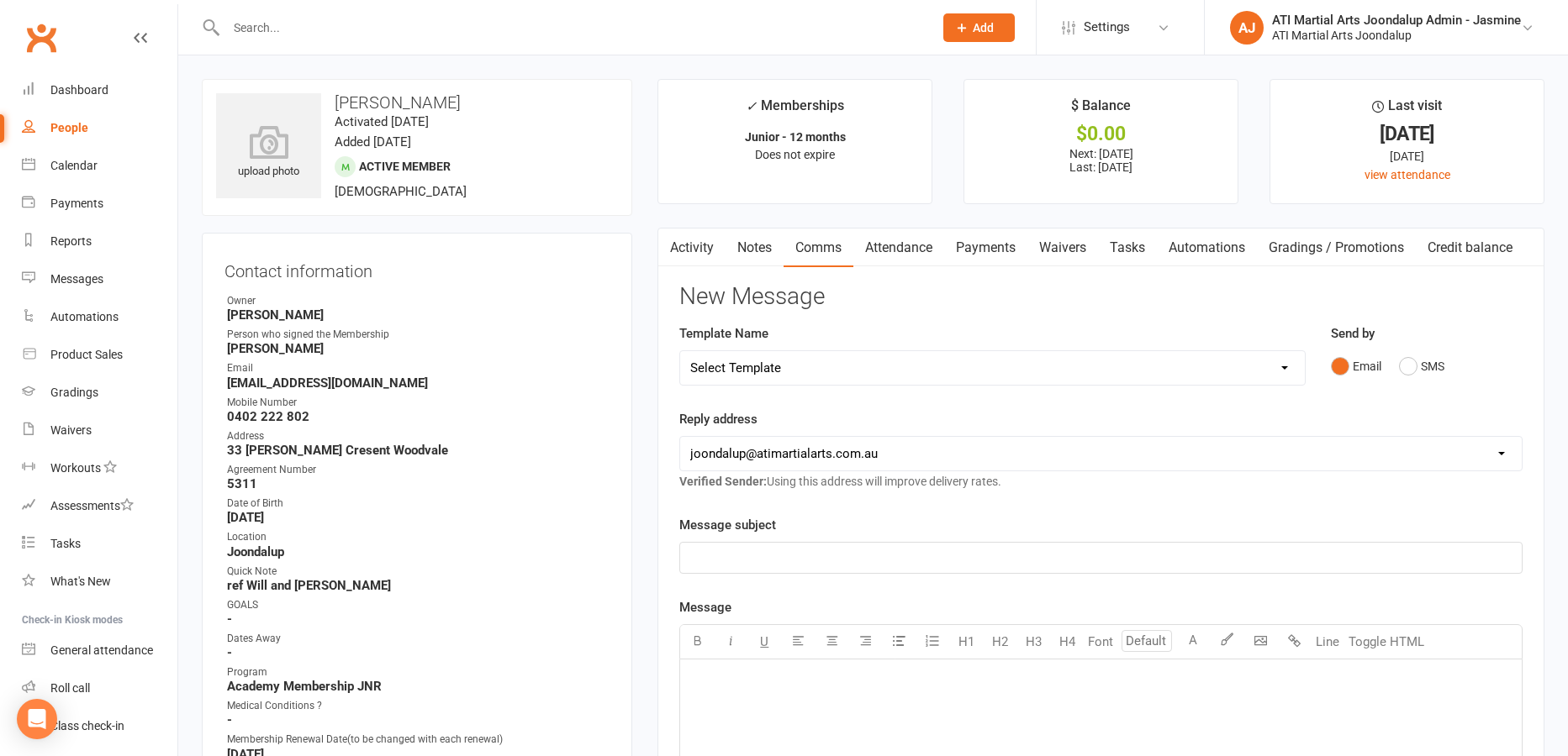
scroll to position [0, 0]
click at [605, 32] on input "text" at bounding box center [571, 27] width 700 height 24
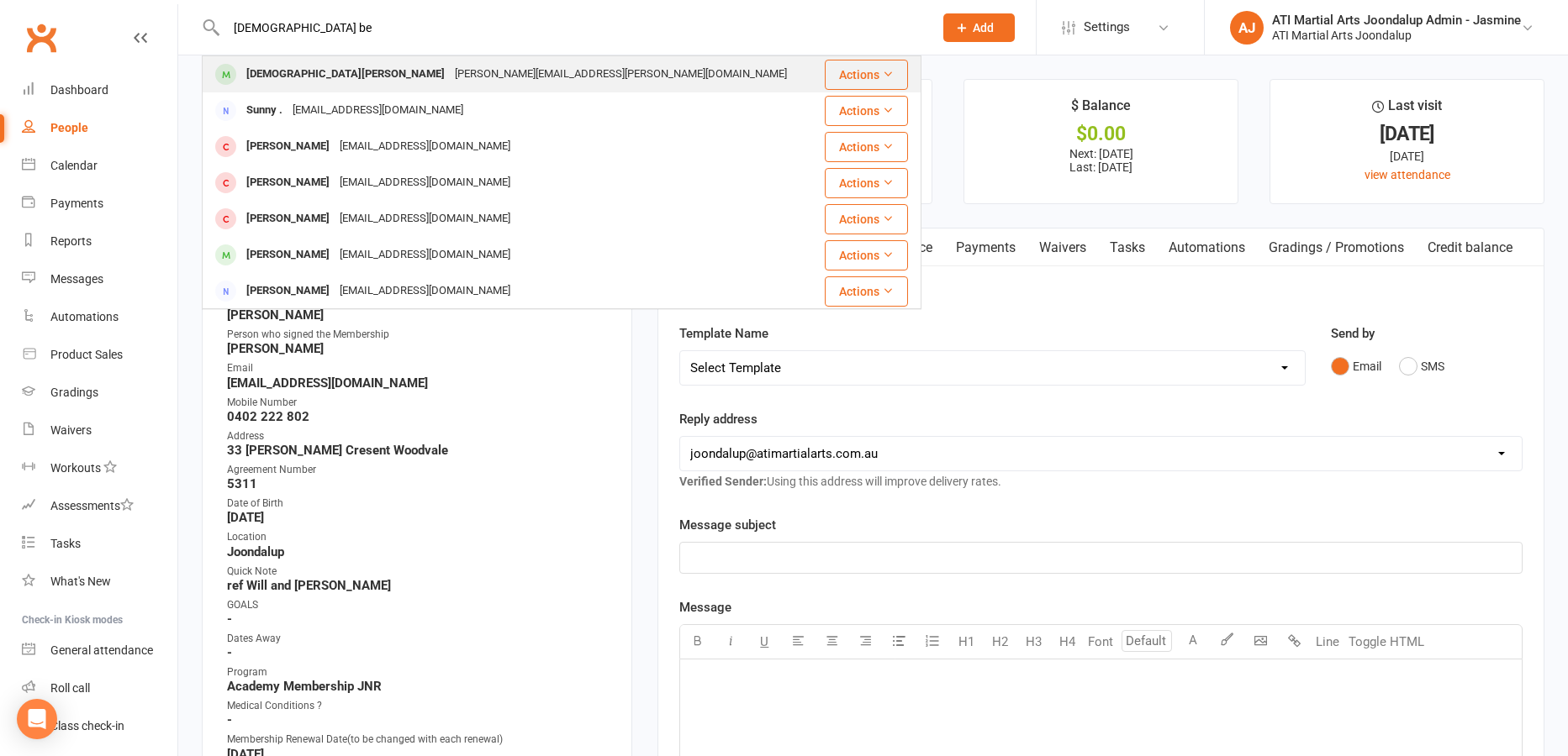
type input "[DEMOGRAPHIC_DATA] be"
drag, startPoint x: 443, startPoint y: 80, endPoint x: 559, endPoint y: 72, distance: 116.3
click at [449, 80] on div "[PERSON_NAME][EMAIL_ADDRESS][PERSON_NAME][DOMAIN_NAME]" at bounding box center [620, 74] width 342 height 25
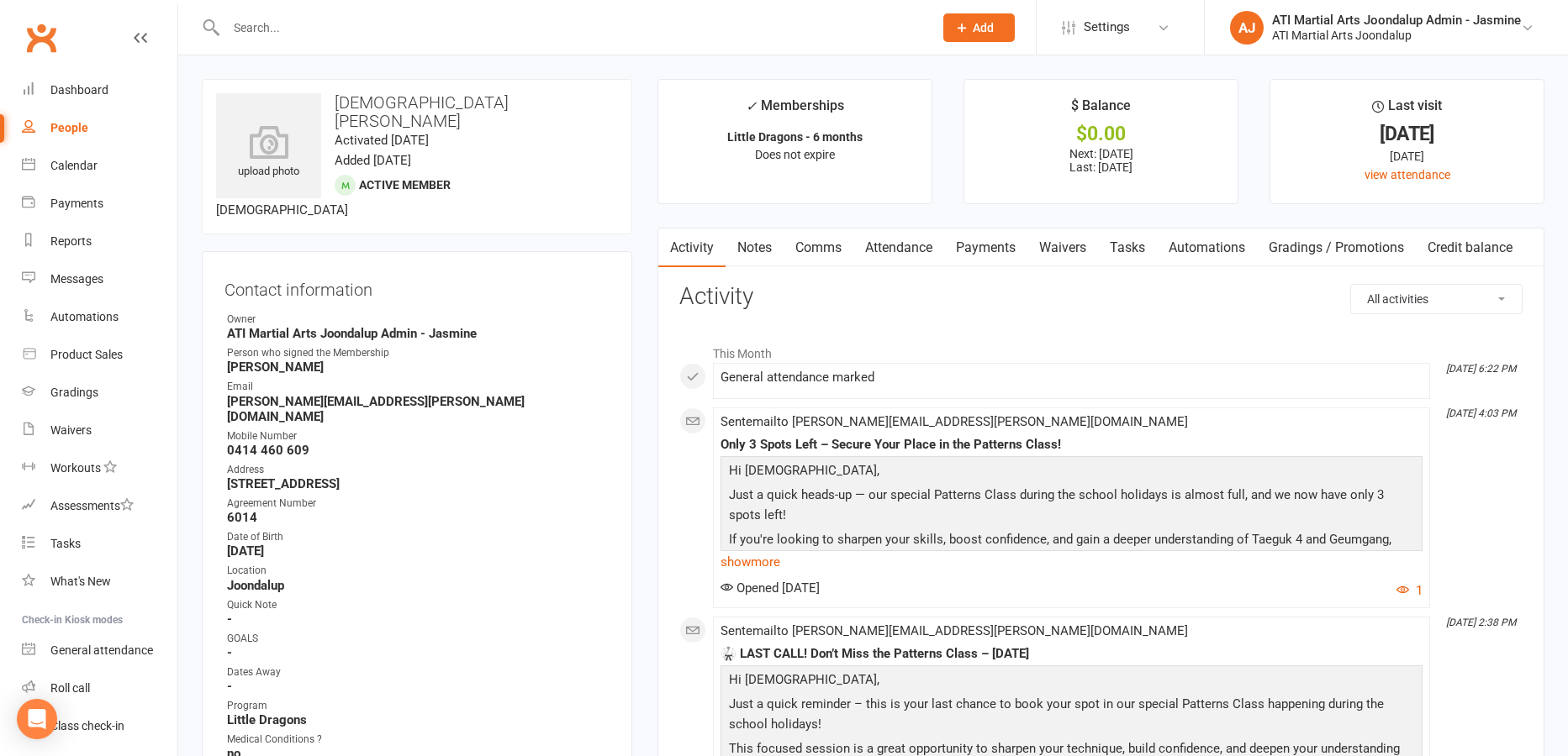
click at [823, 242] on link "Comms" at bounding box center [818, 247] width 69 height 38
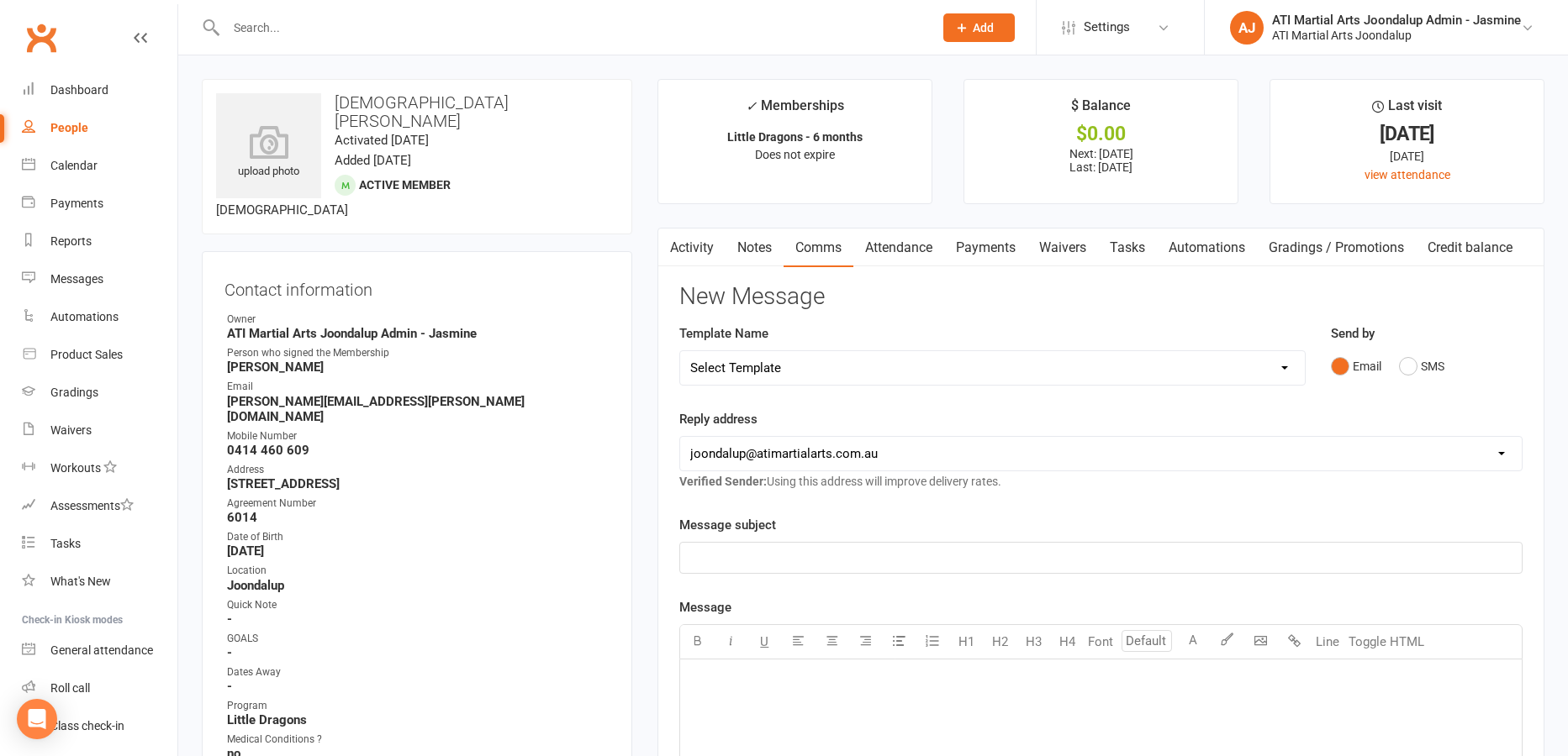
select select "34"
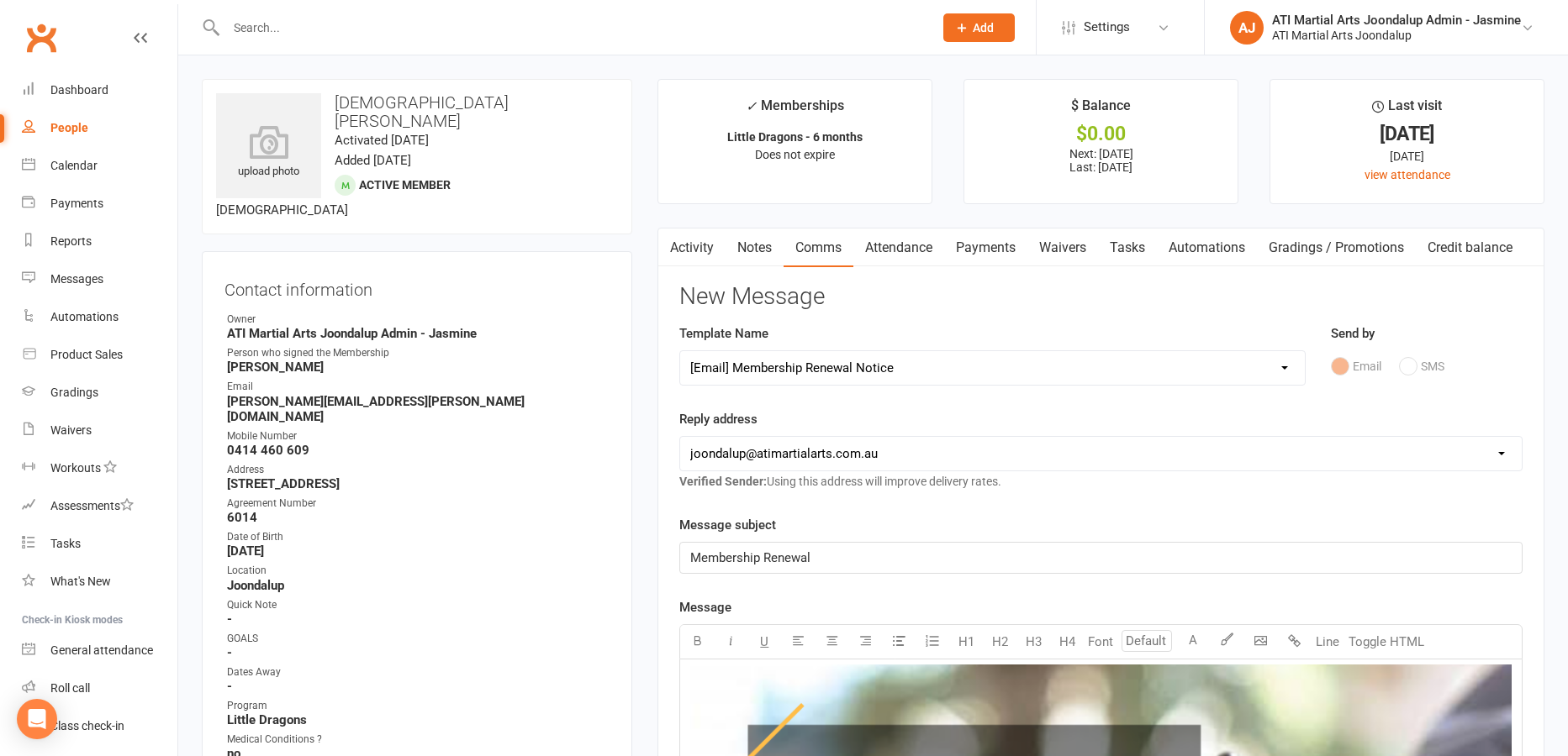
click at [689, 247] on link "Activity" at bounding box center [692, 247] width 68 height 38
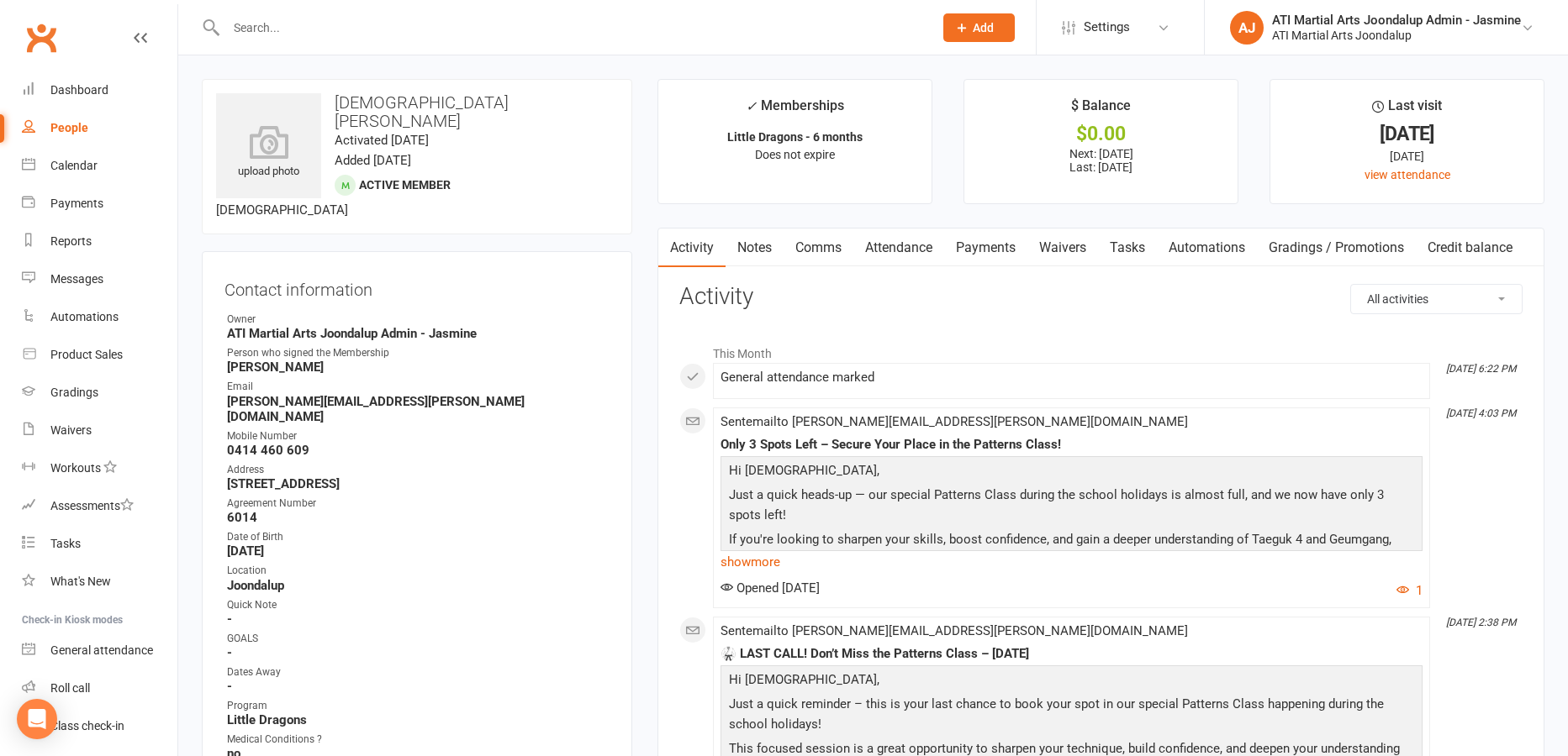
click at [712, 27] on input "text" at bounding box center [571, 27] width 700 height 24
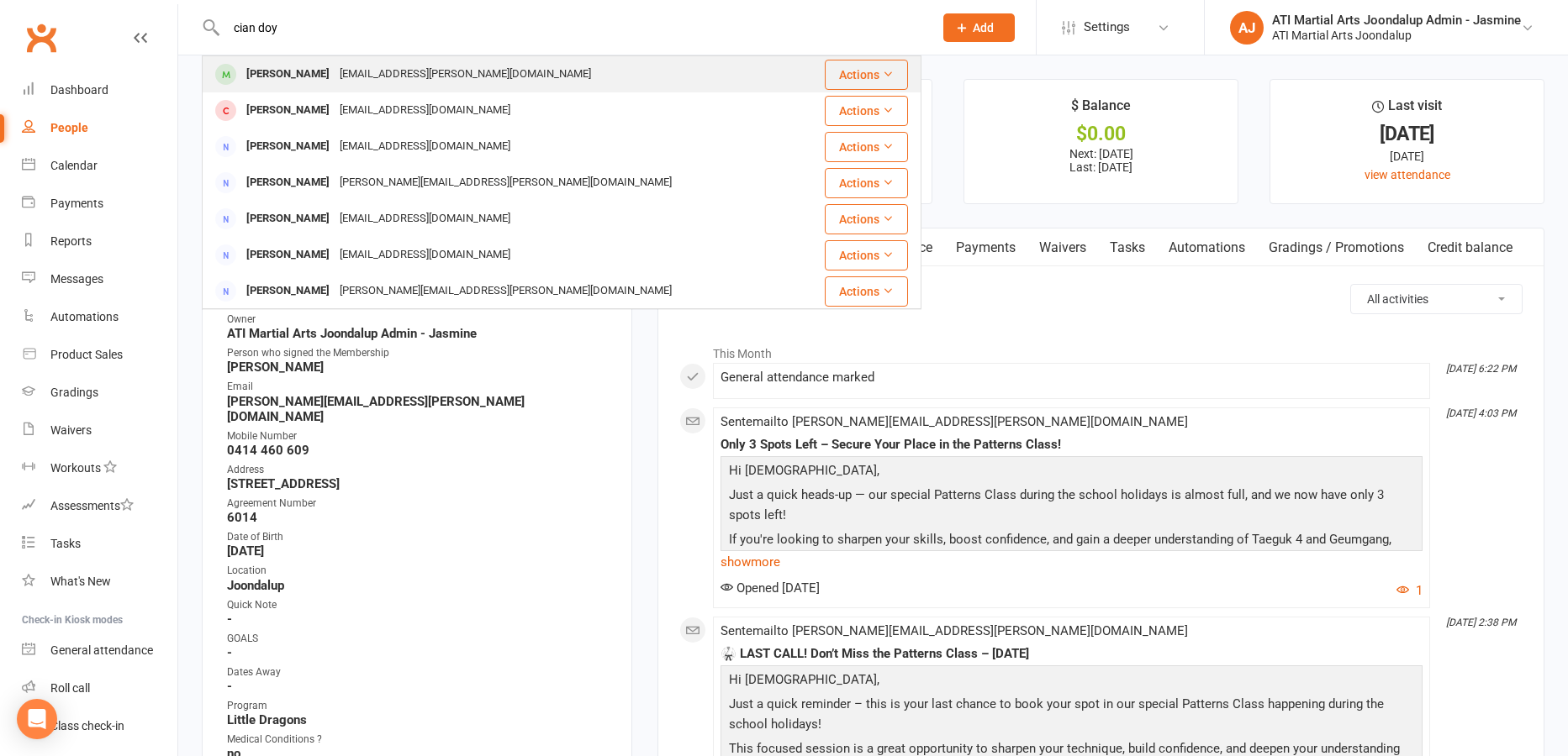
type input "cian doy"
click at [405, 87] on div "Cian Doyle [EMAIL_ADDRESS][PERSON_NAME][DOMAIN_NAME]" at bounding box center [501, 75] width 596 height 35
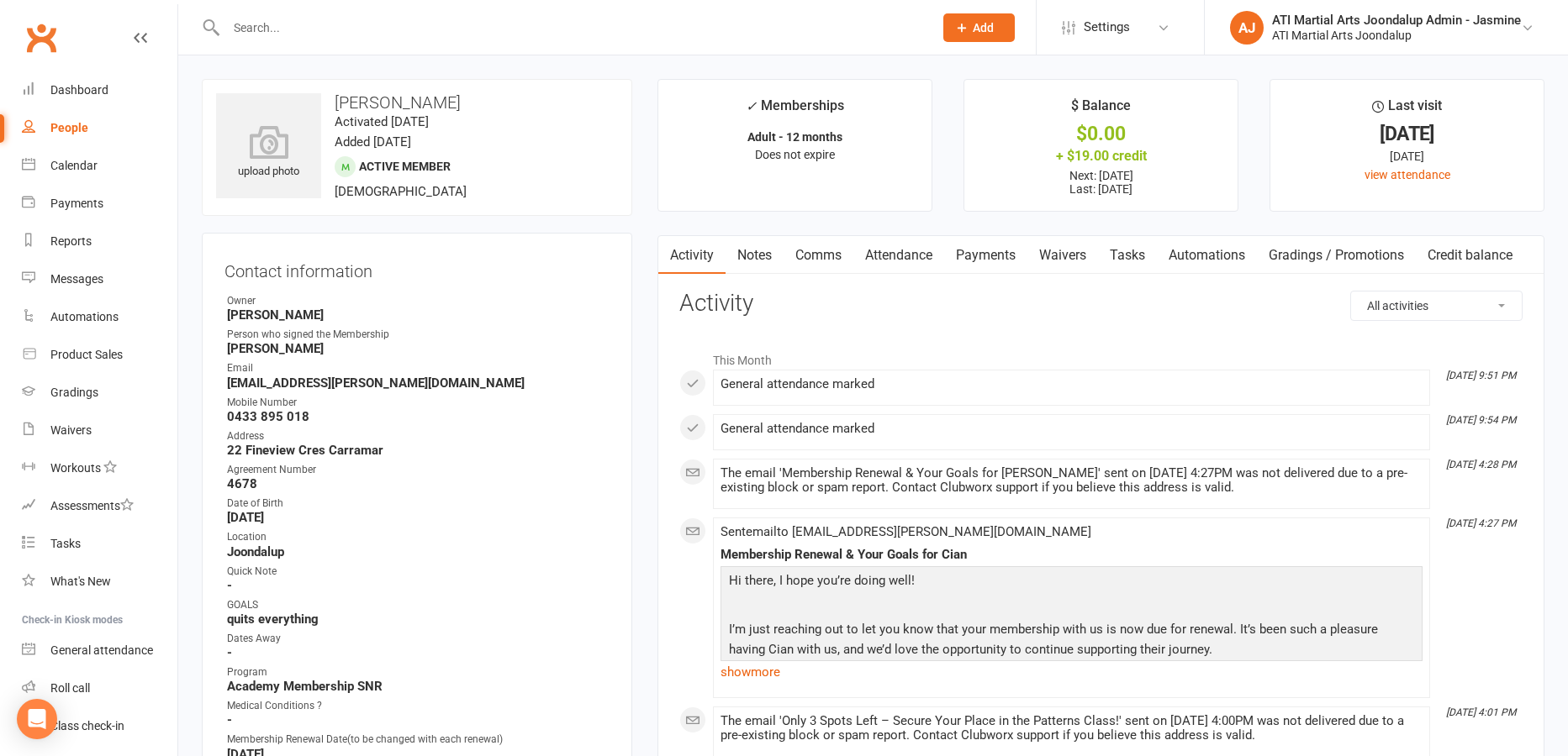
click at [667, 31] on input "text" at bounding box center [571, 27] width 700 height 24
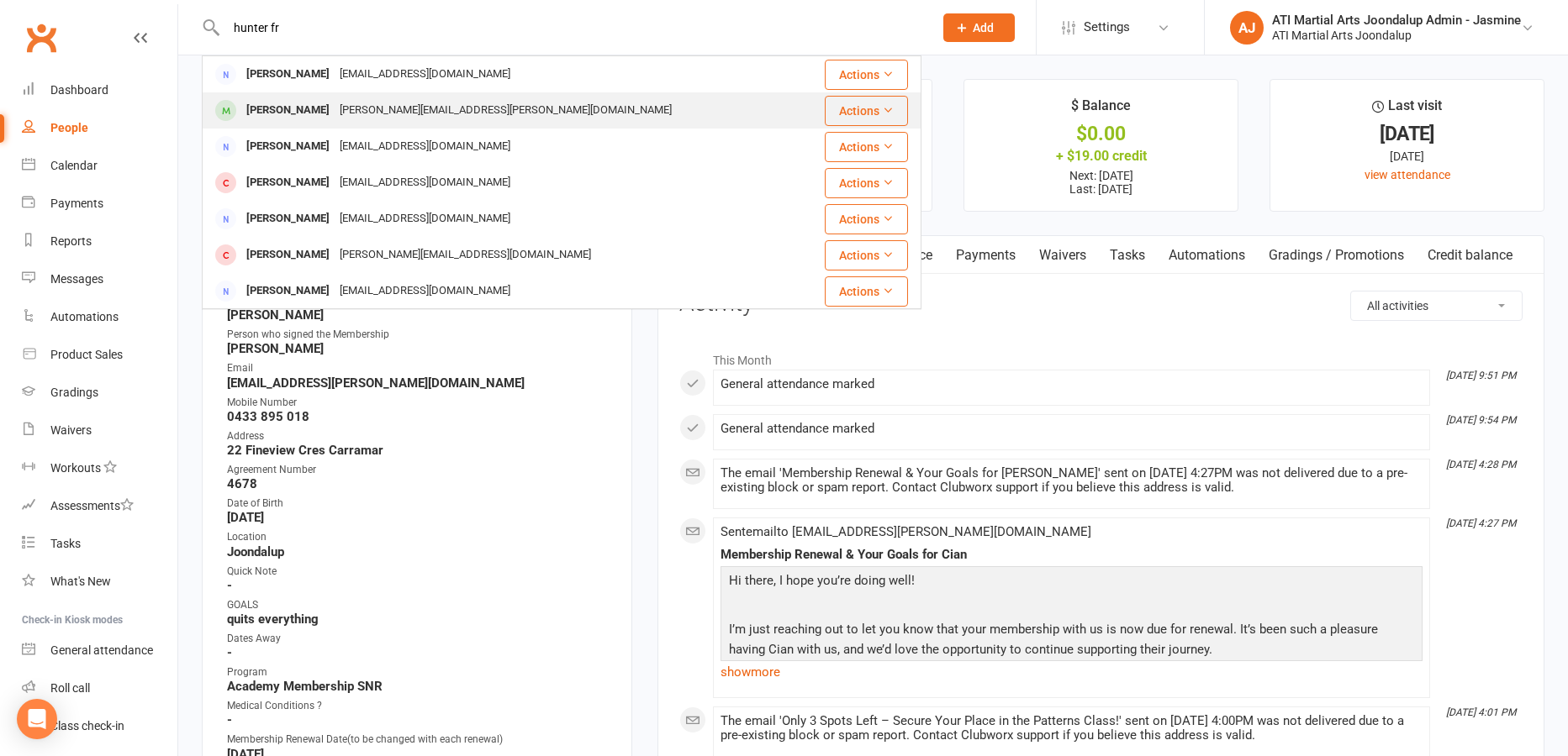
type input "hunter fr"
click at [457, 104] on div "[PERSON_NAME][EMAIL_ADDRESS][PERSON_NAME][DOMAIN_NAME]" at bounding box center [505, 110] width 342 height 25
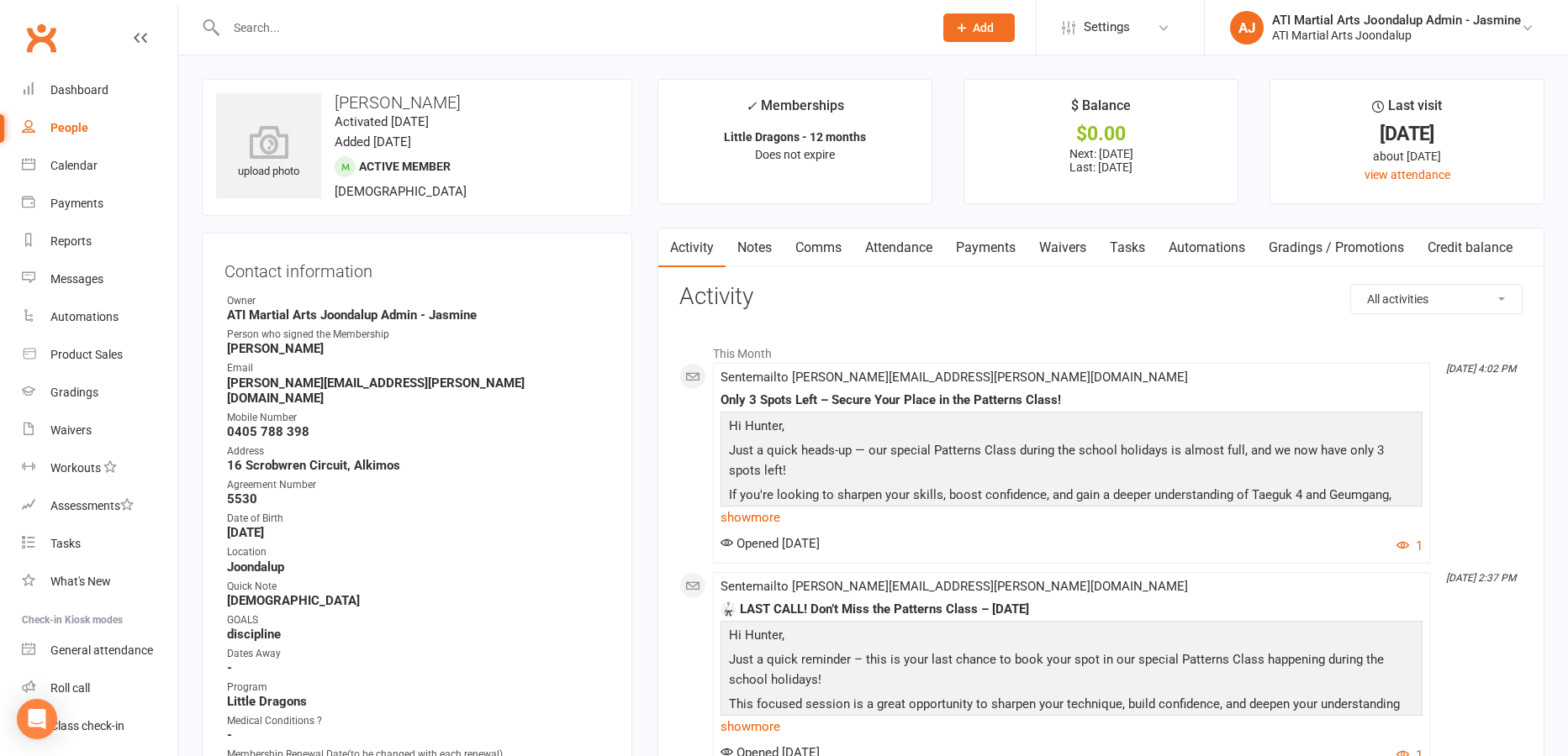
click at [817, 248] on link "Comms" at bounding box center [818, 247] width 69 height 38
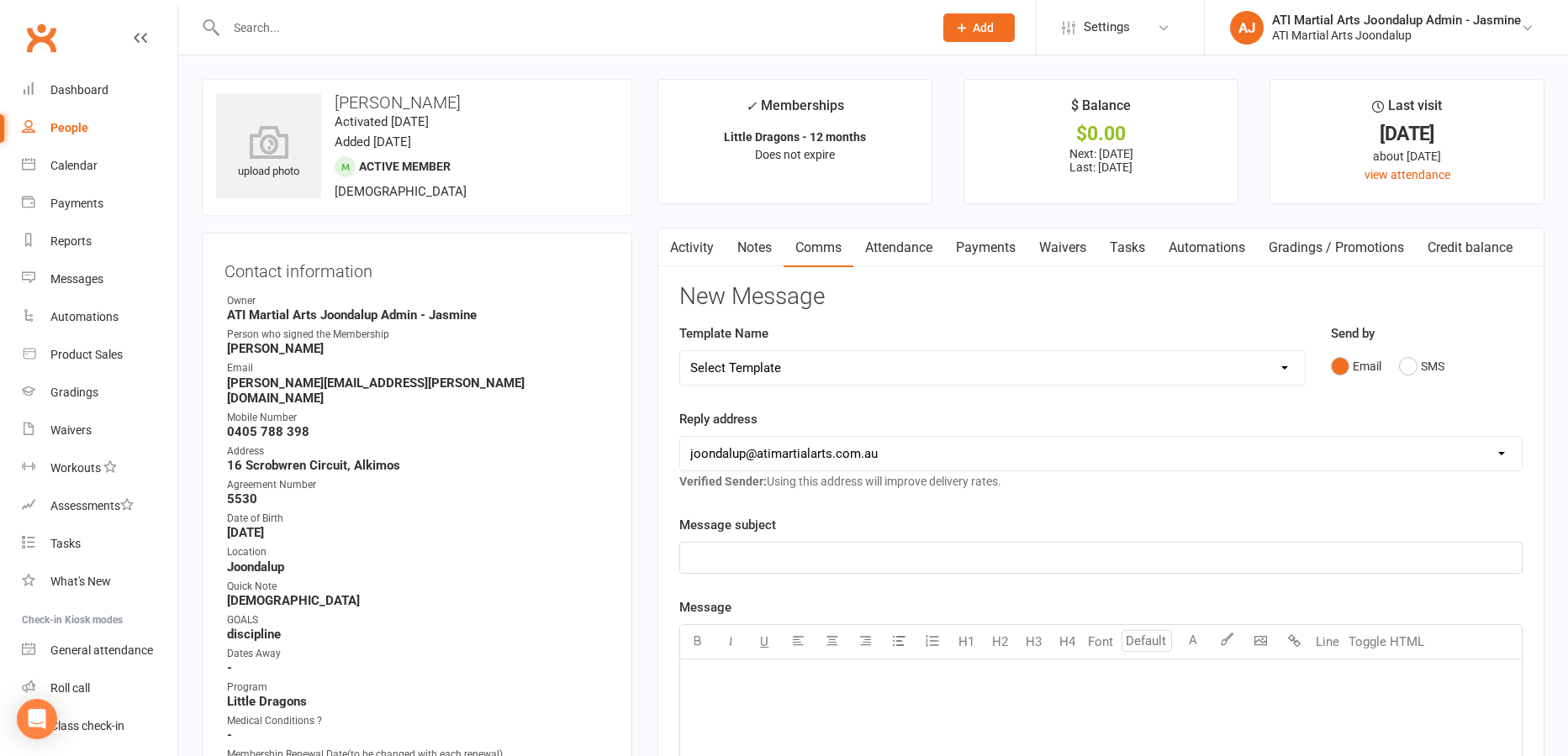
select select "32"
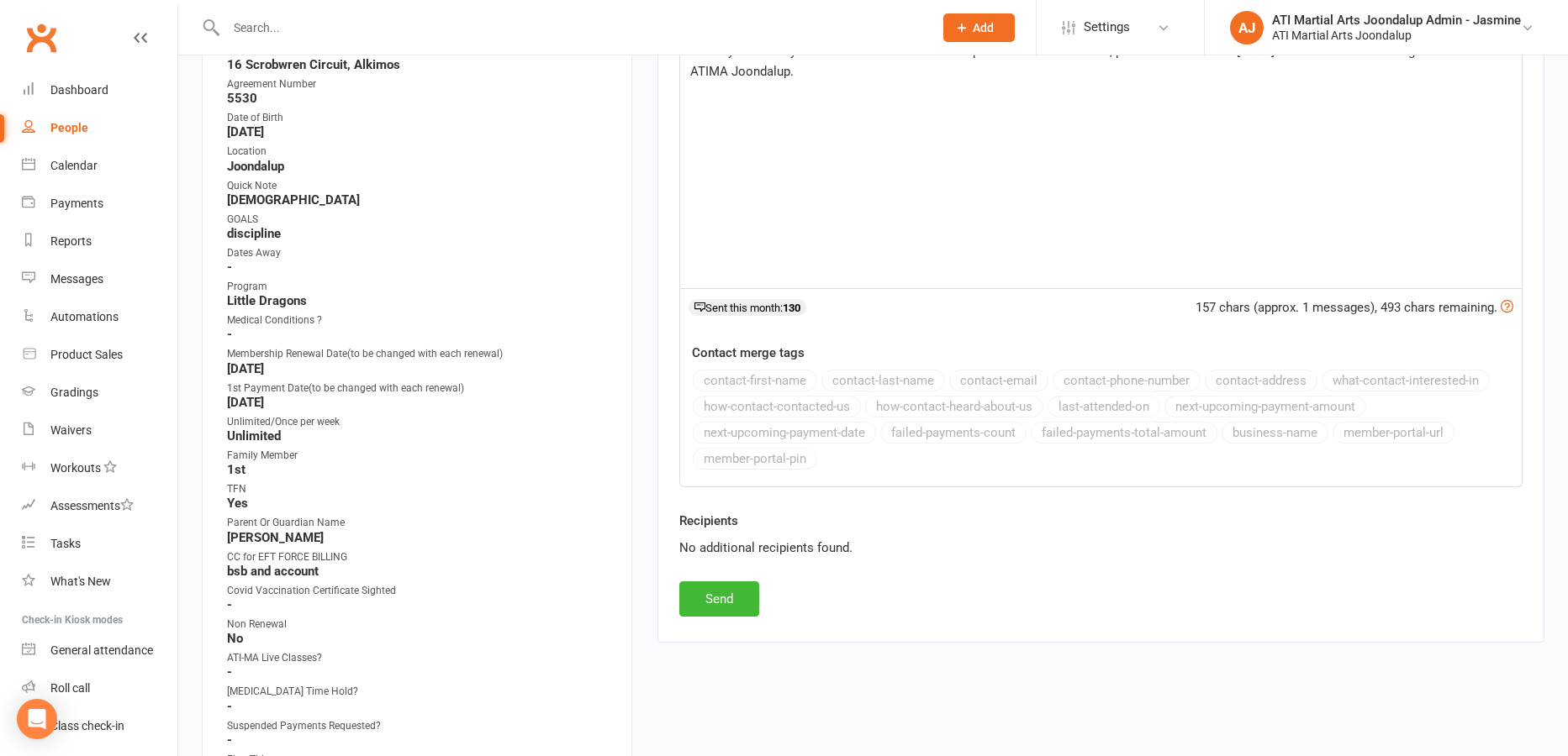
scroll to position [400, 0]
click at [732, 597] on button "Send" at bounding box center [719, 600] width 79 height 36
select select
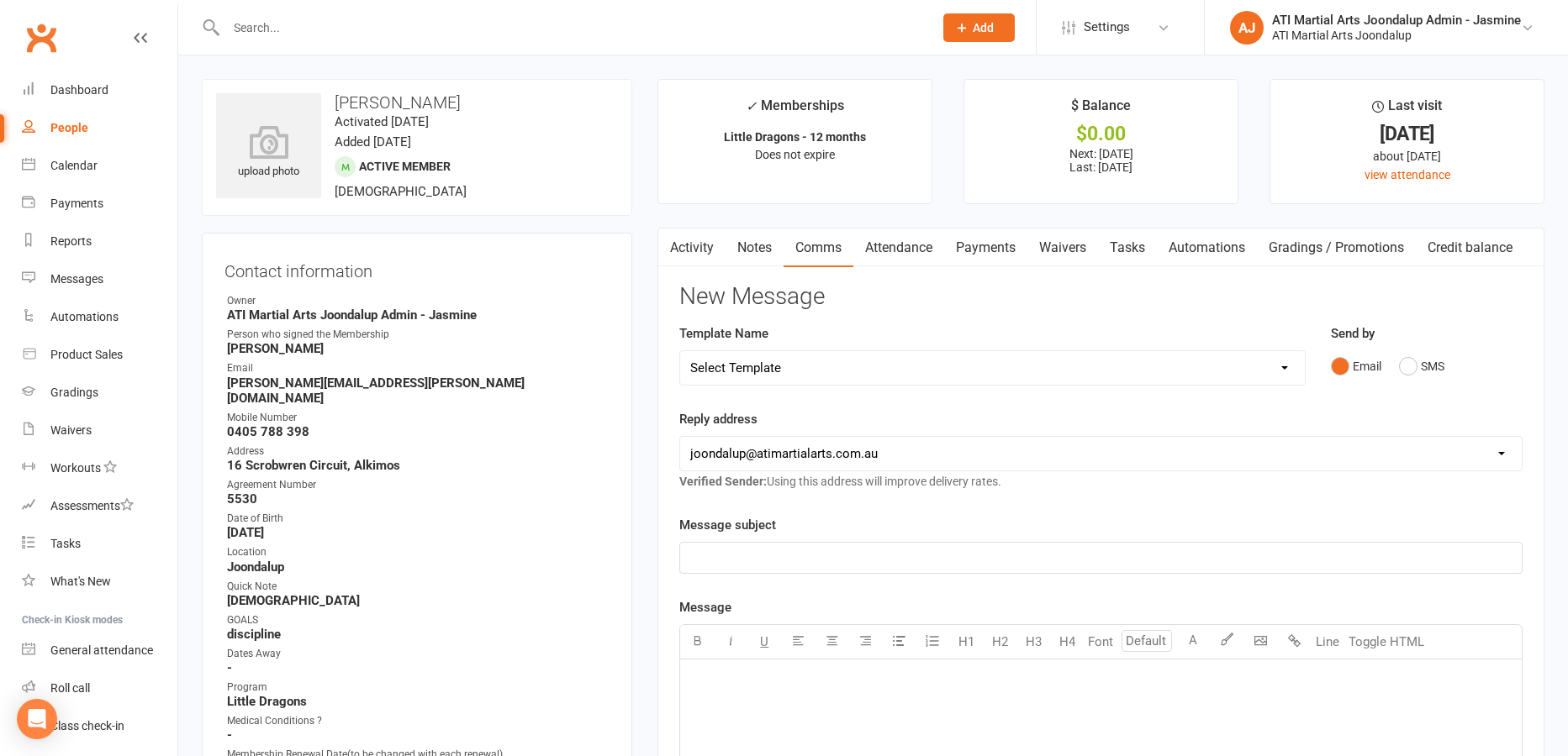
scroll to position [0, 0]
click at [441, 35] on input "text" at bounding box center [571, 27] width 700 height 24
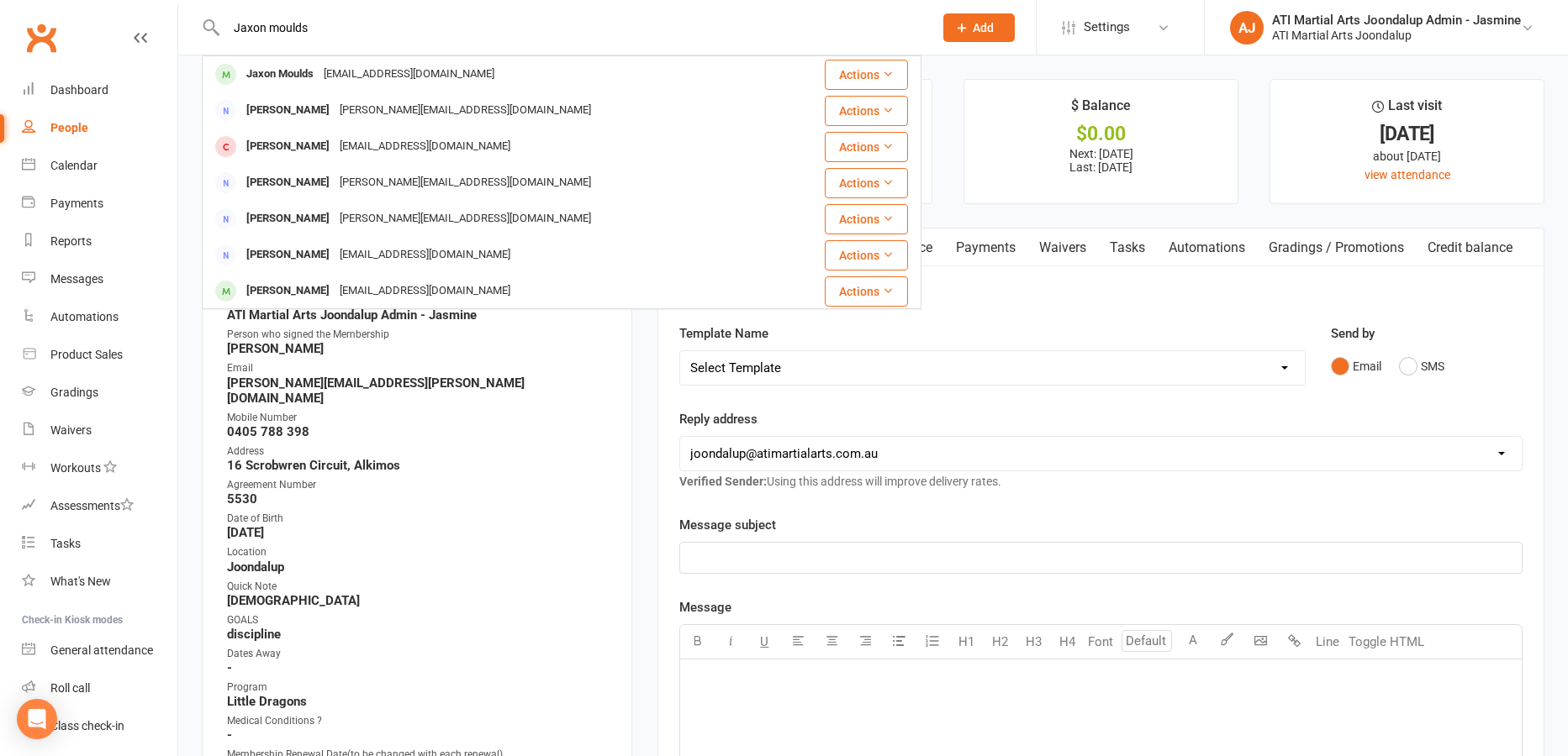
type input "Jaxon Moulds"
drag, startPoint x: 441, startPoint y: 35, endPoint x: 289, endPoint y: 79, distance: 158.2
click at [289, 79] on div "Jaxon Moulds" at bounding box center [279, 74] width 78 height 25
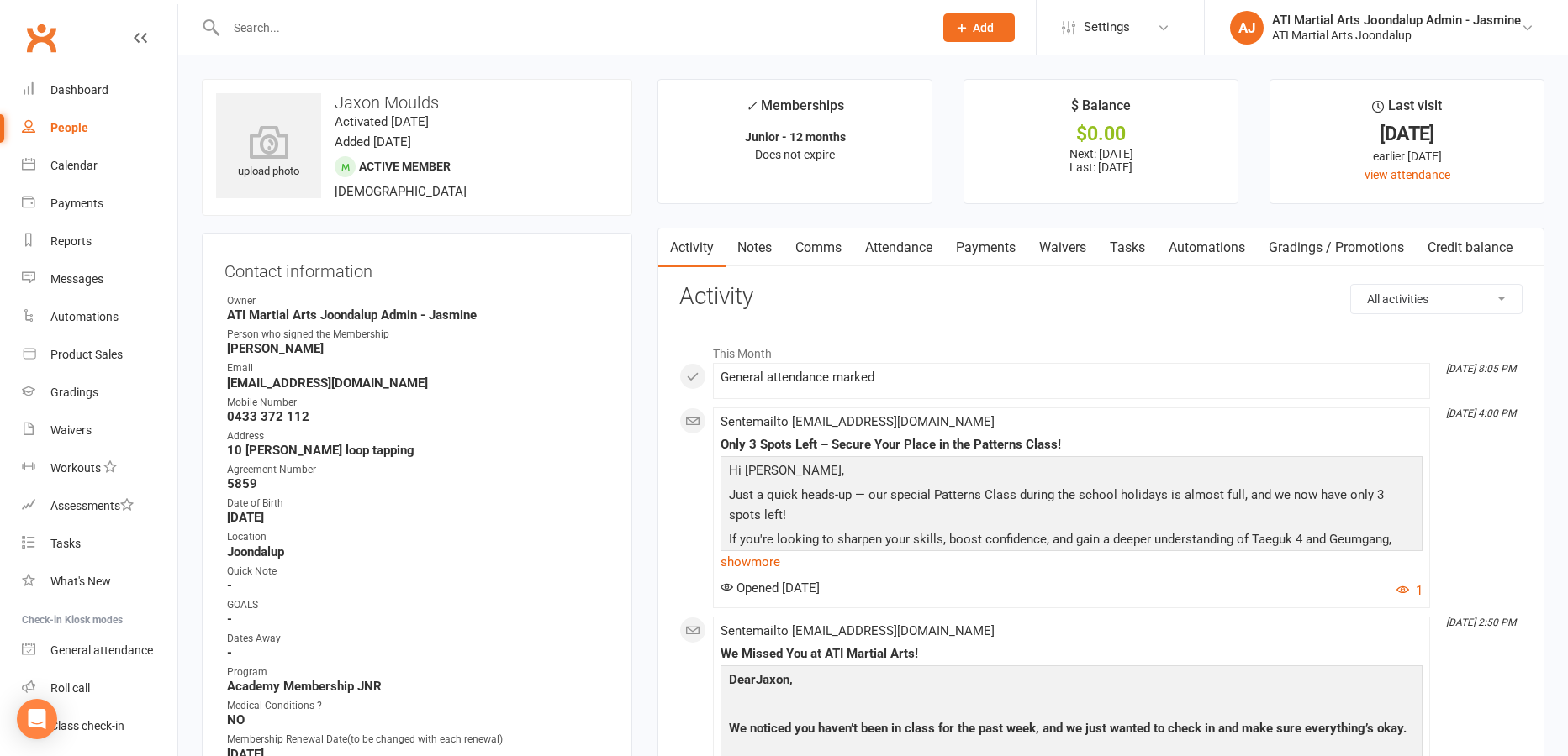
click at [756, 248] on link "Notes" at bounding box center [754, 247] width 58 height 38
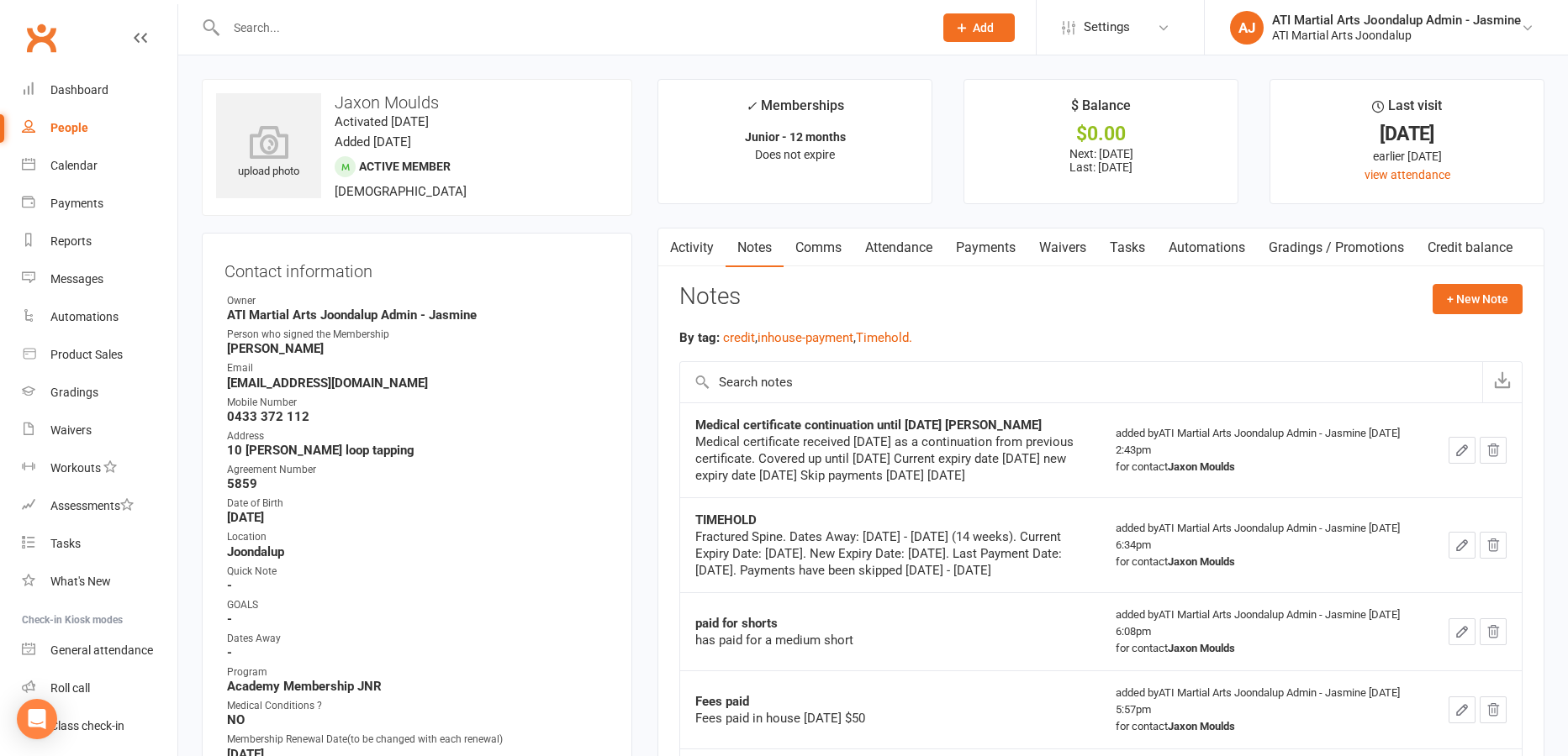
click at [994, 251] on link "Payments" at bounding box center [985, 247] width 83 height 38
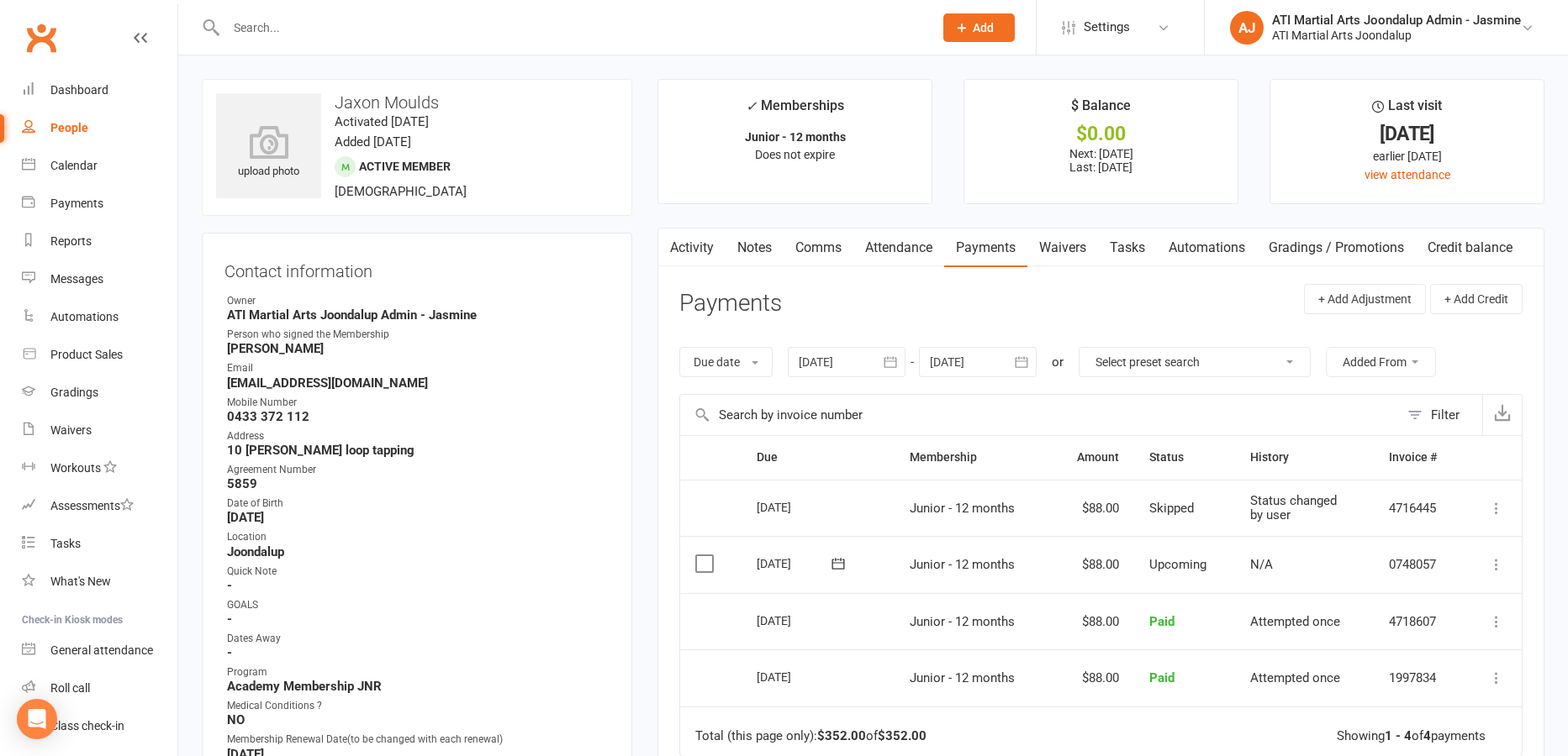
click at [1028, 364] on icon "button" at bounding box center [1021, 362] width 16 height 16
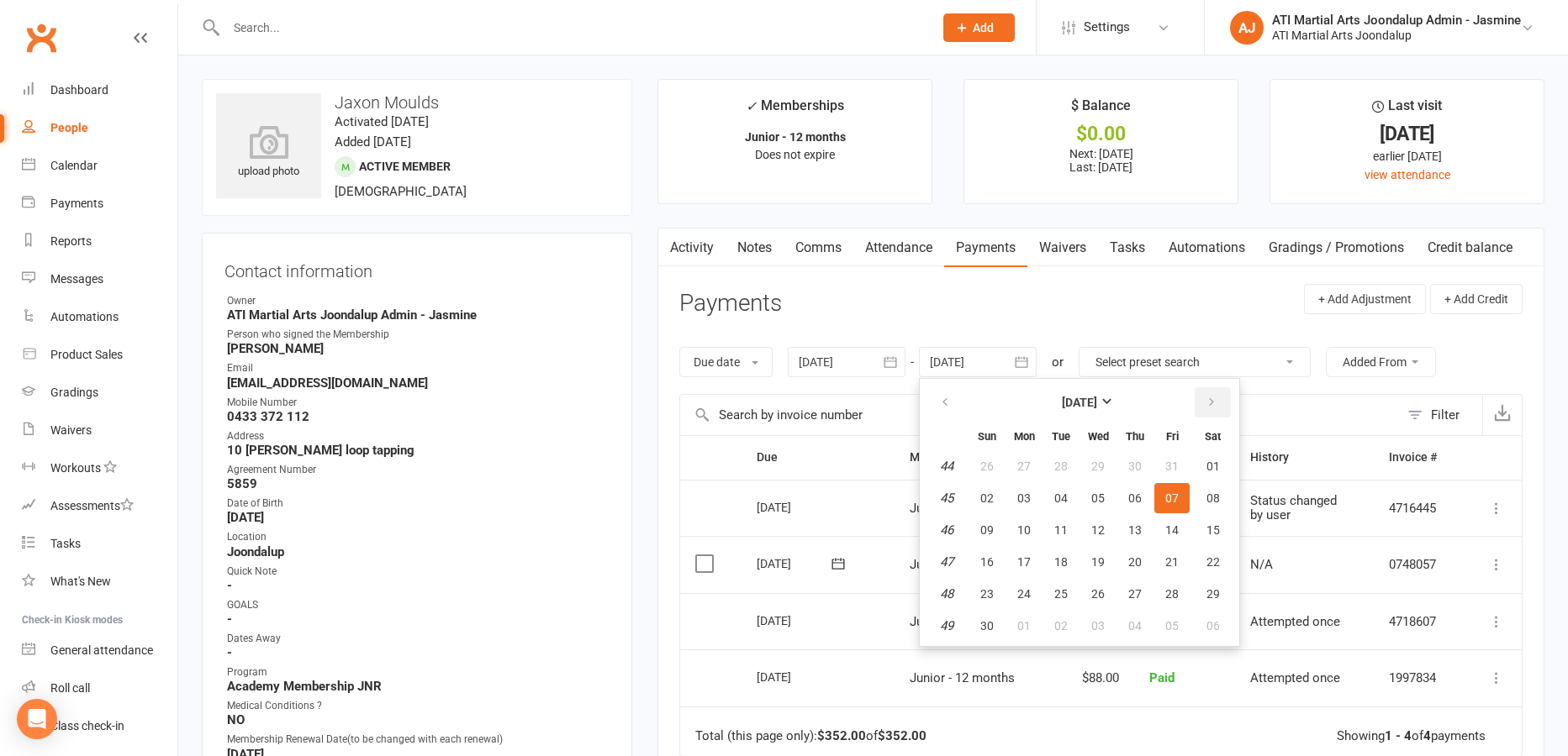
click at [1215, 397] on icon "button" at bounding box center [1211, 403] width 12 height 14
click at [1216, 398] on icon "button" at bounding box center [1211, 403] width 12 height 14
click at [1215, 398] on icon "button" at bounding box center [1211, 403] width 12 height 14
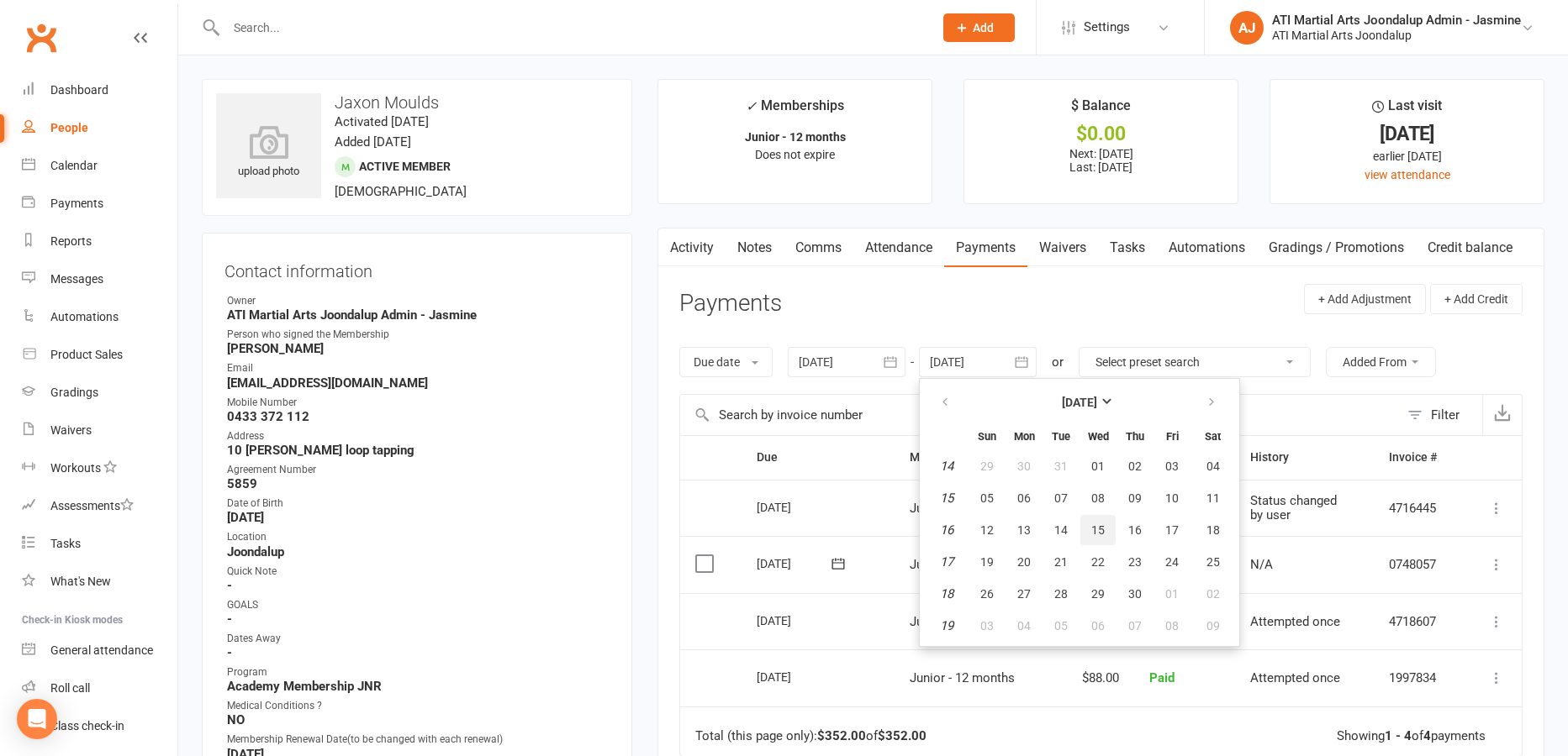
click at [1106, 520] on button "15" at bounding box center [1098, 530] width 36 height 30
type input "[DATE]"
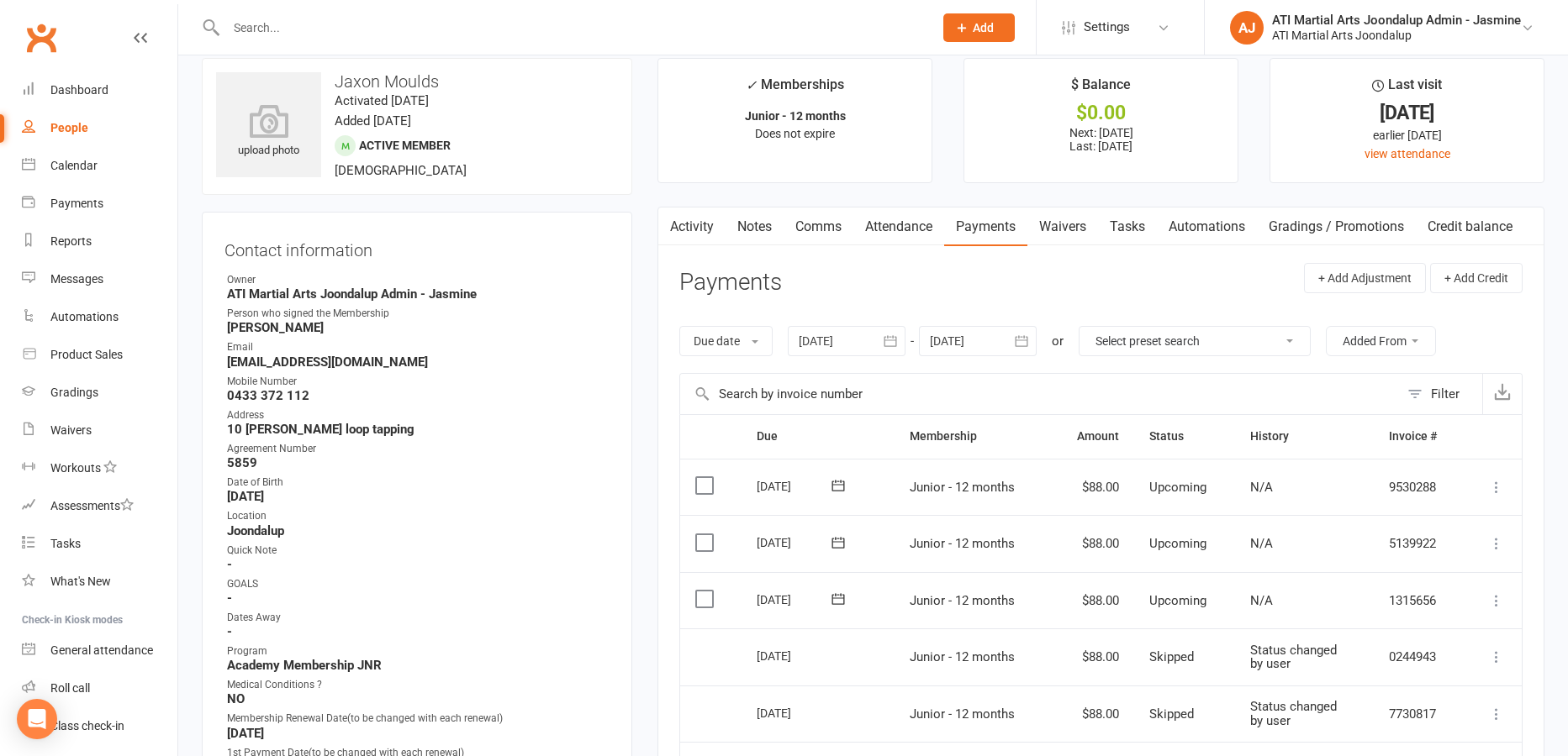
scroll to position [16, 0]
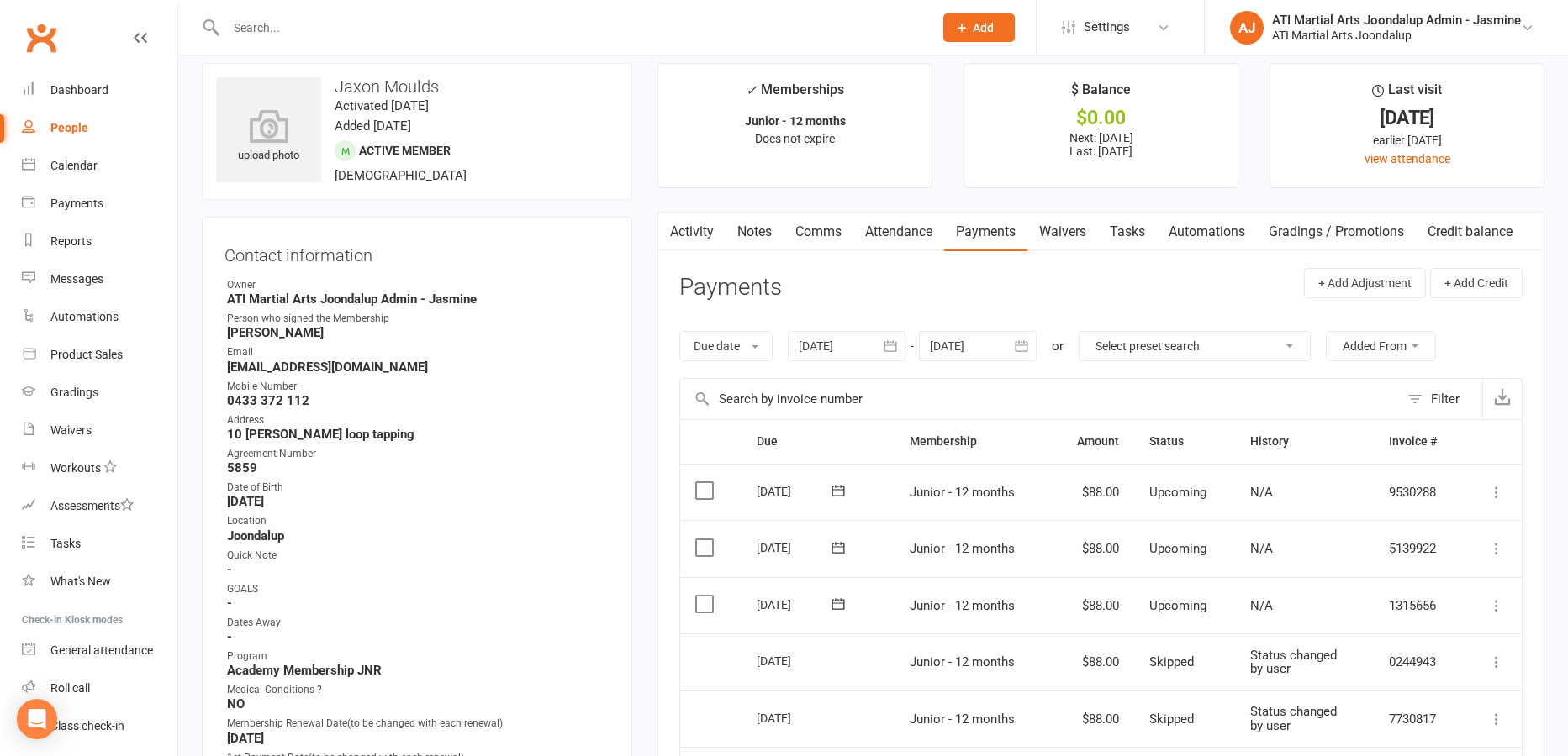
click at [759, 238] on link "Notes" at bounding box center [754, 232] width 58 height 38
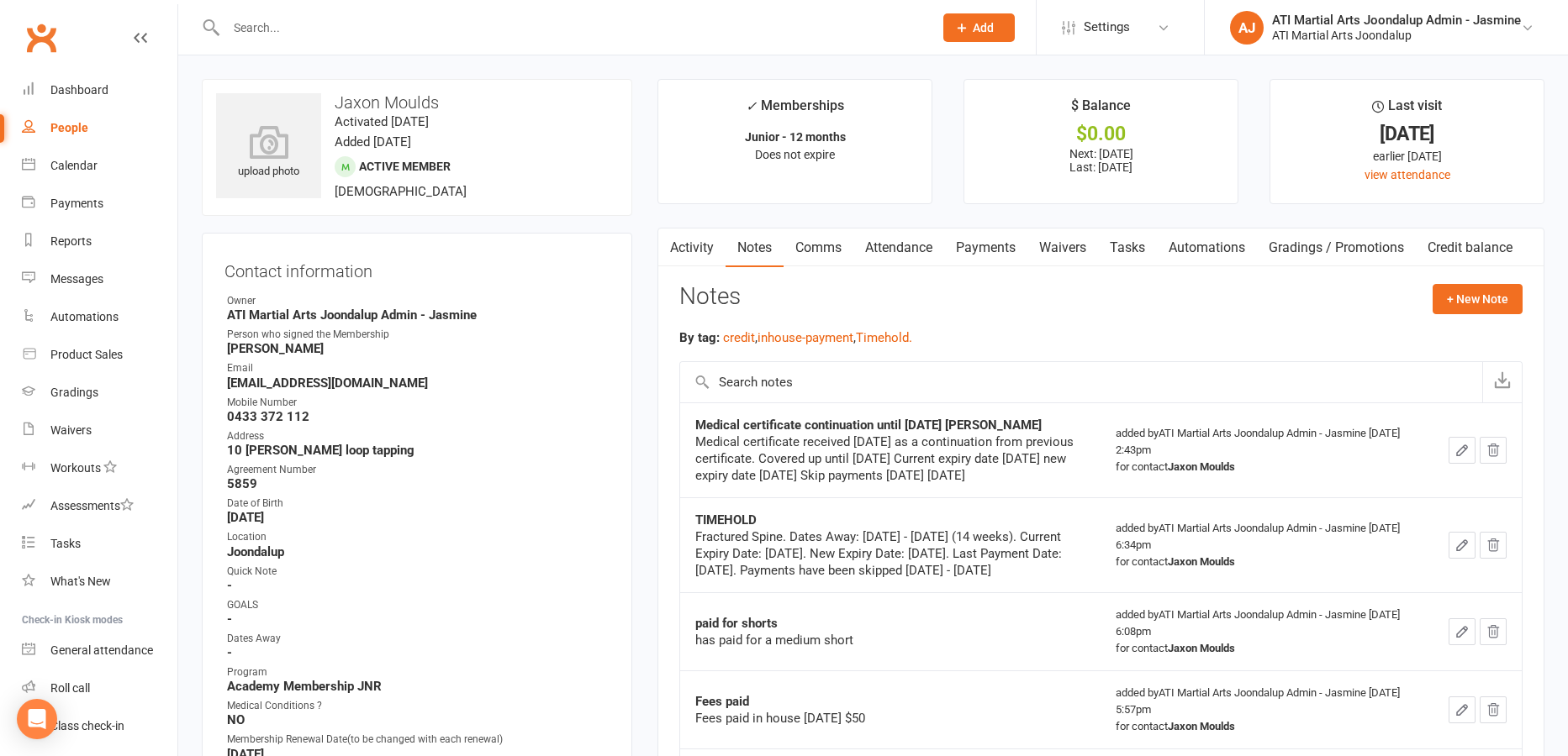
click at [973, 238] on link "Payments" at bounding box center [985, 247] width 83 height 38
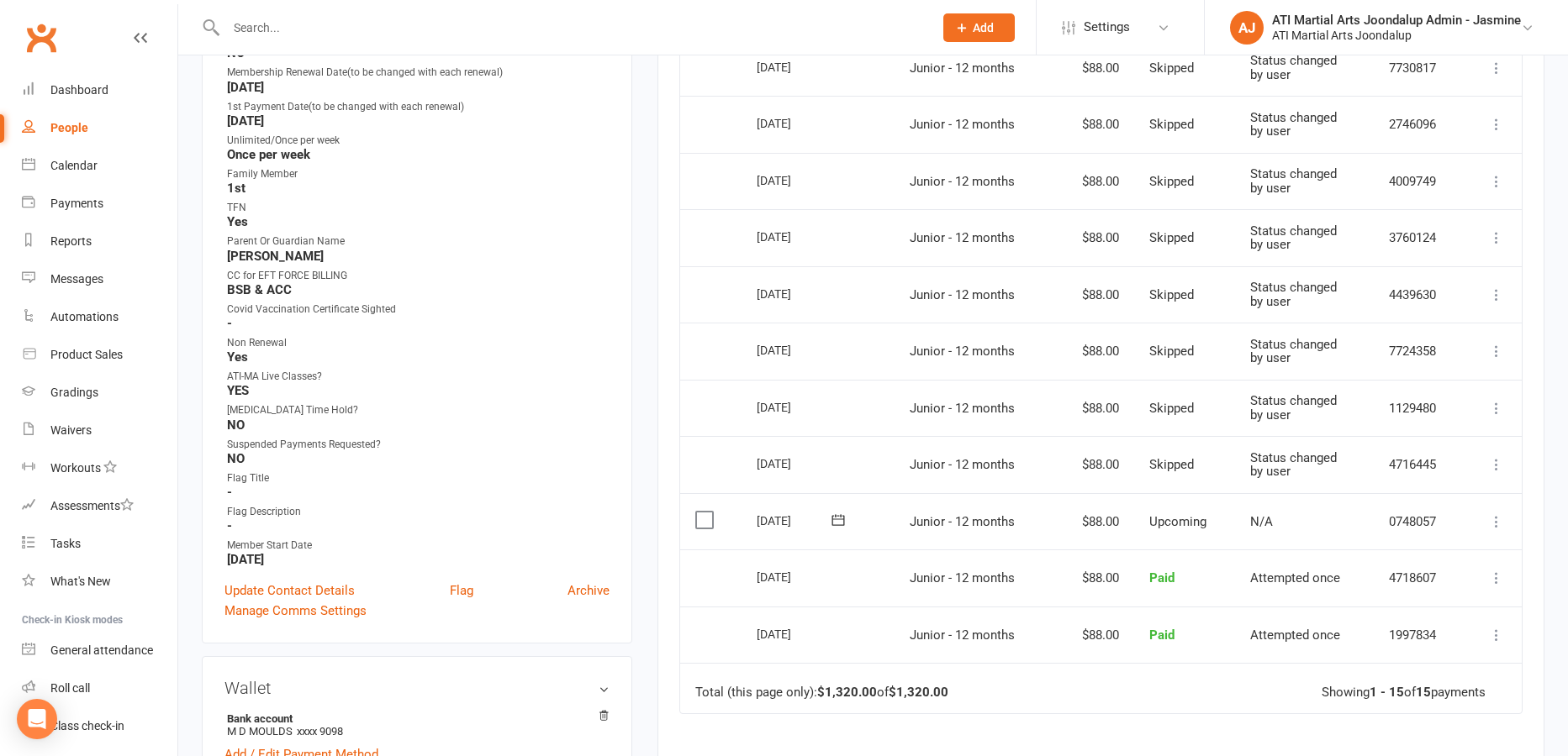
scroll to position [669, 0]
click at [491, 30] on input "text" at bounding box center [571, 27] width 700 height 24
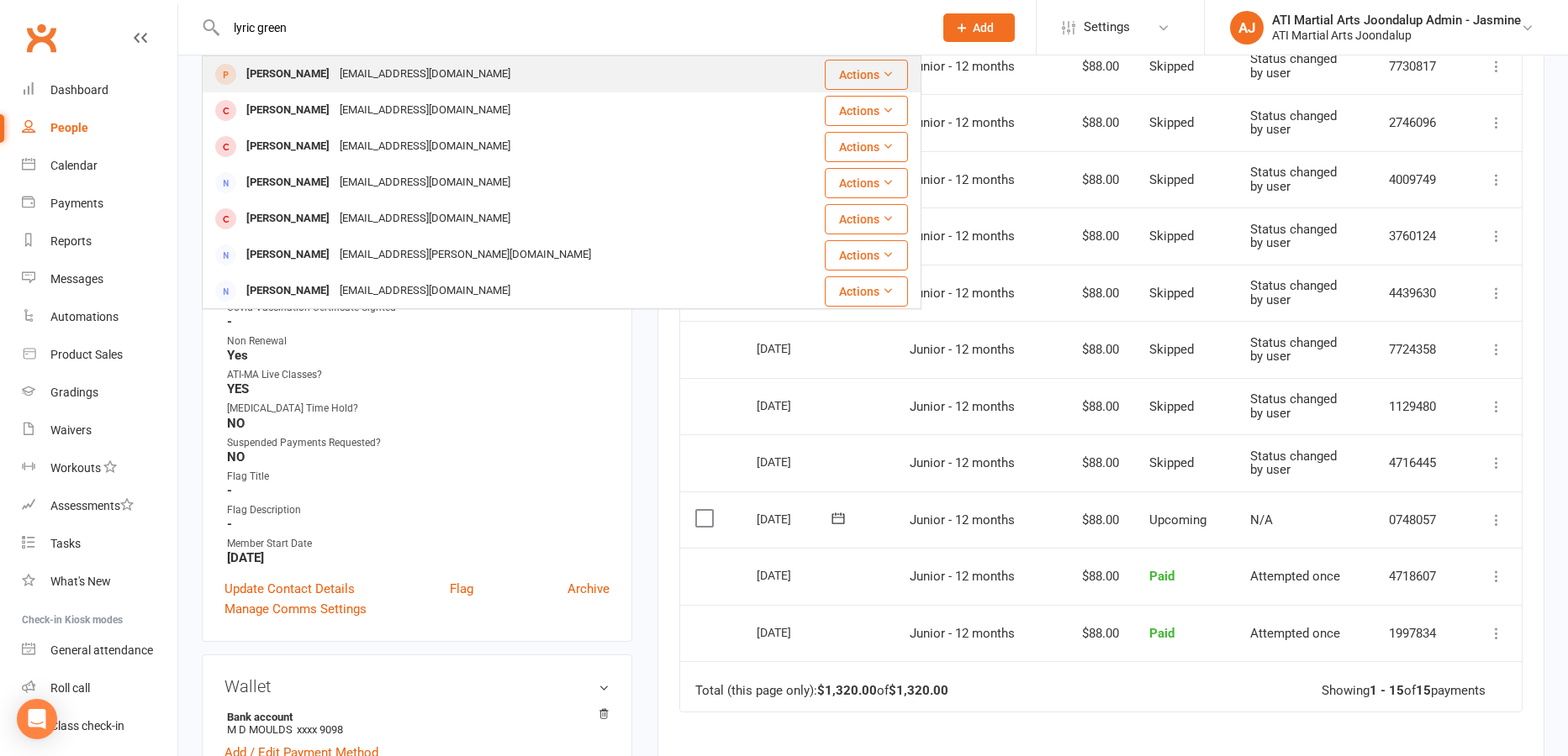
type input "lyric green"
click at [371, 74] on div "[EMAIL_ADDRESS][DOMAIN_NAME]" at bounding box center [425, 74] width 181 height 25
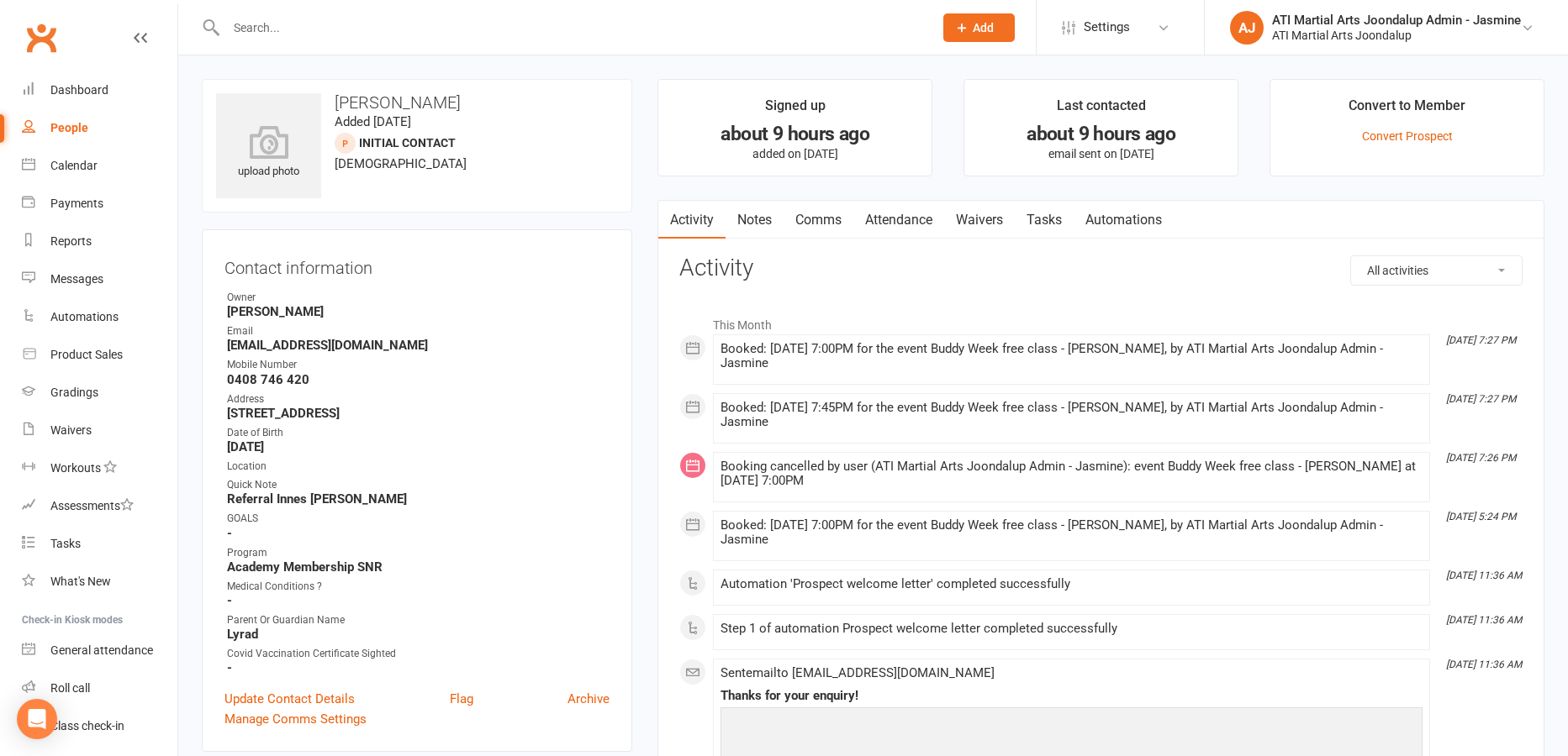
click at [900, 222] on link "Attendance" at bounding box center [898, 220] width 90 height 38
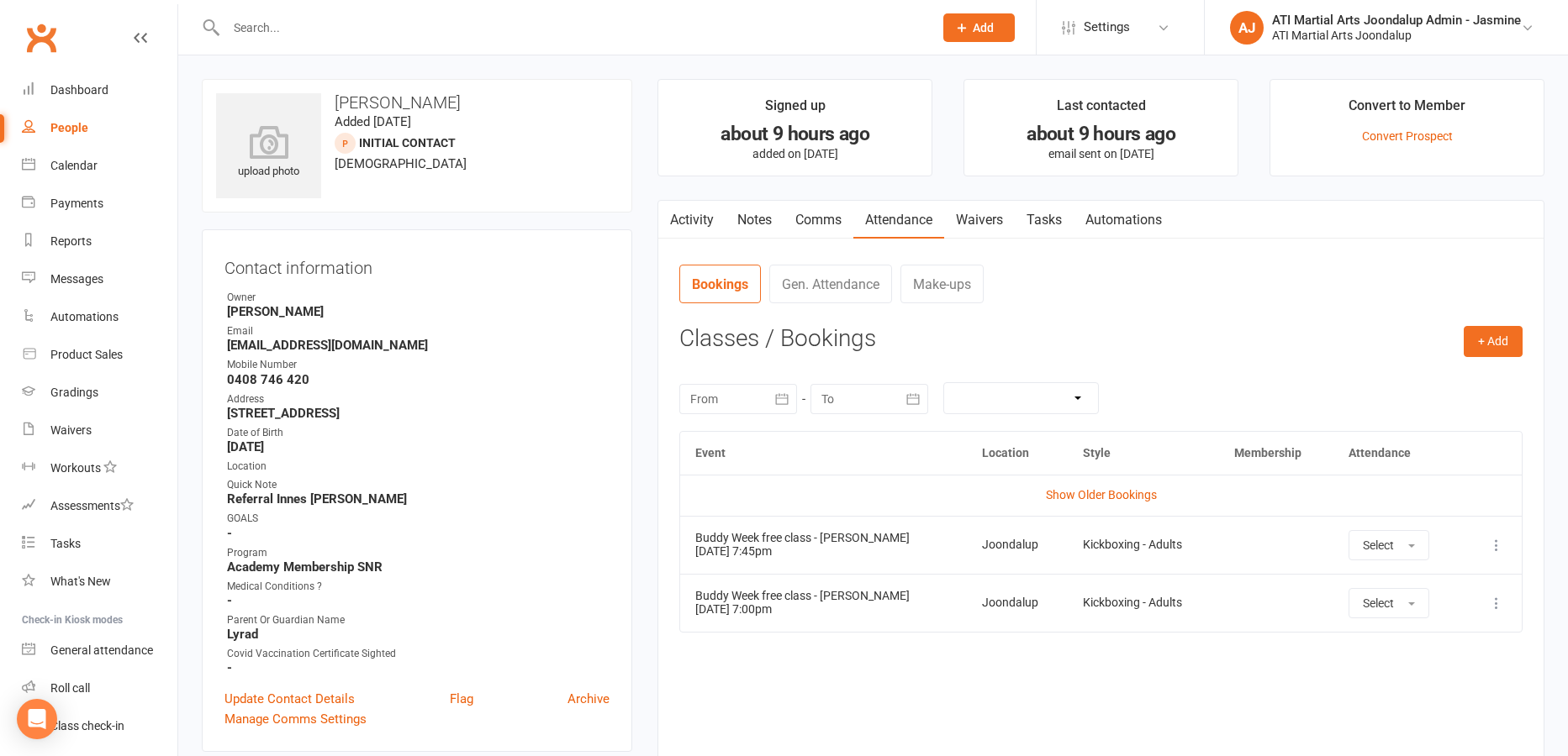
click at [613, 32] on input "text" at bounding box center [571, 27] width 700 height 24
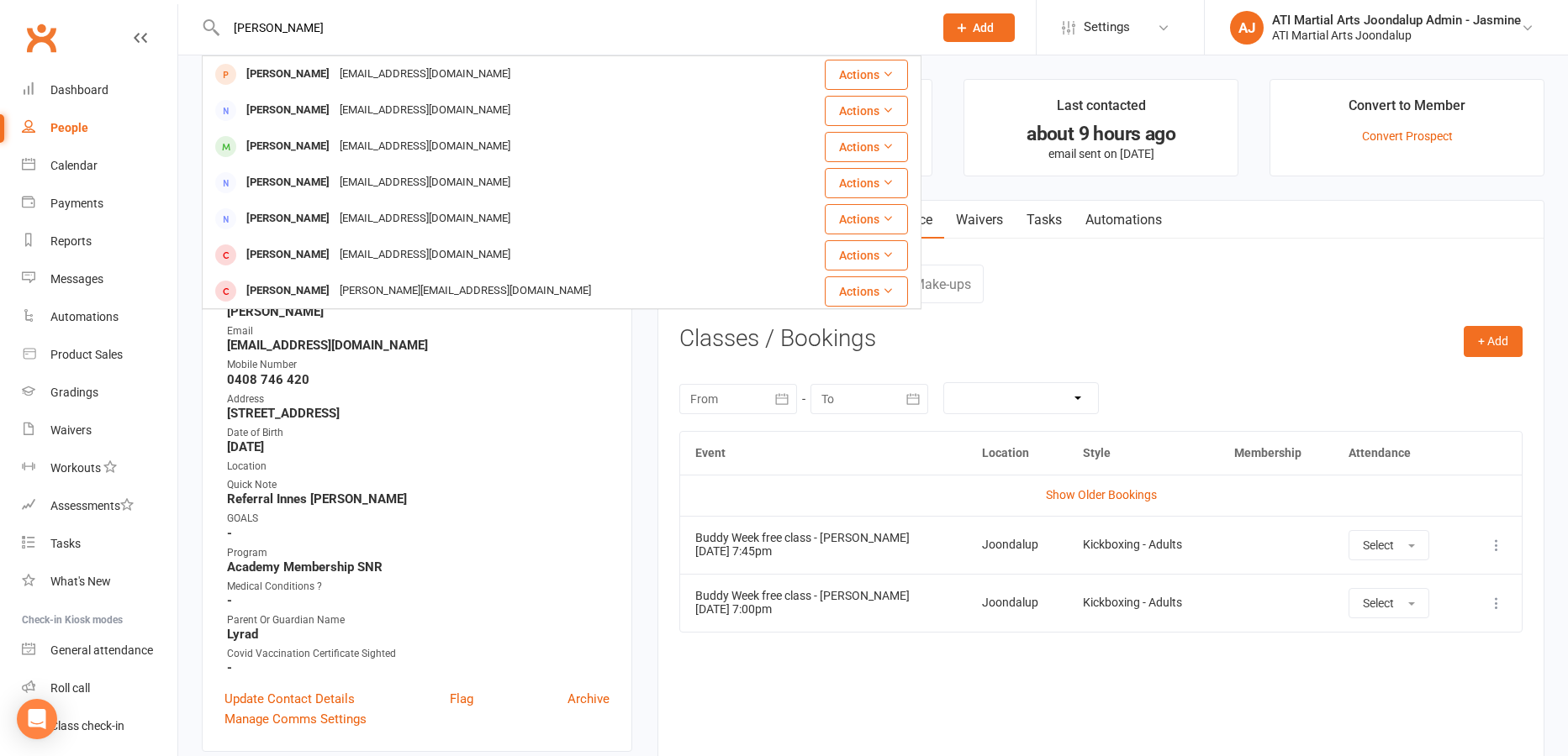
type input "[PERSON_NAME]"
drag, startPoint x: 613, startPoint y: 32, endPoint x: 373, endPoint y: 79, distance: 244.6
click at [373, 79] on div "[EMAIL_ADDRESS][DOMAIN_NAME]" at bounding box center [425, 74] width 181 height 25
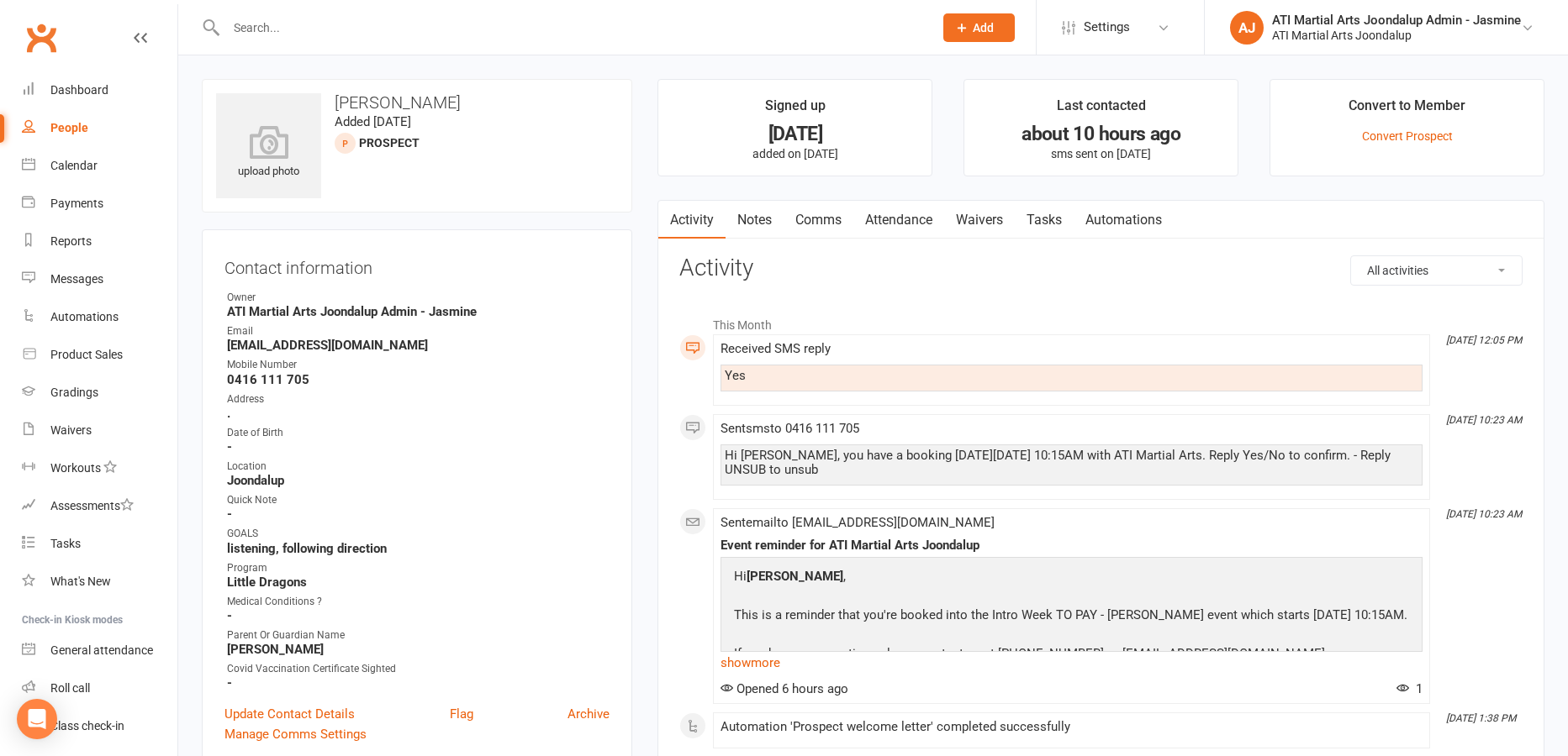
click at [906, 219] on link "Attendance" at bounding box center [898, 220] width 90 height 38
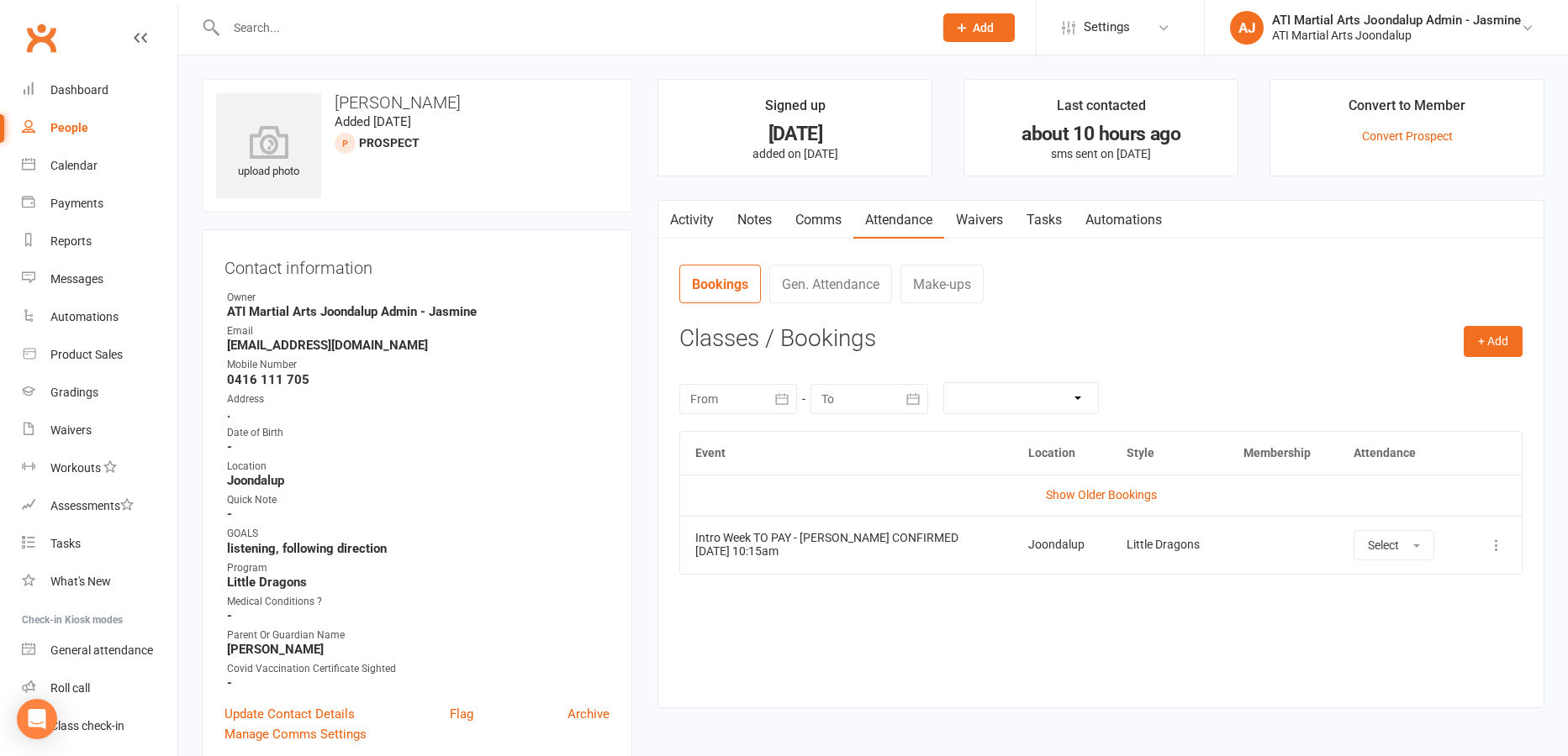
click at [584, 19] on input "text" at bounding box center [571, 27] width 700 height 24
type input "[PERSON_NAME]"
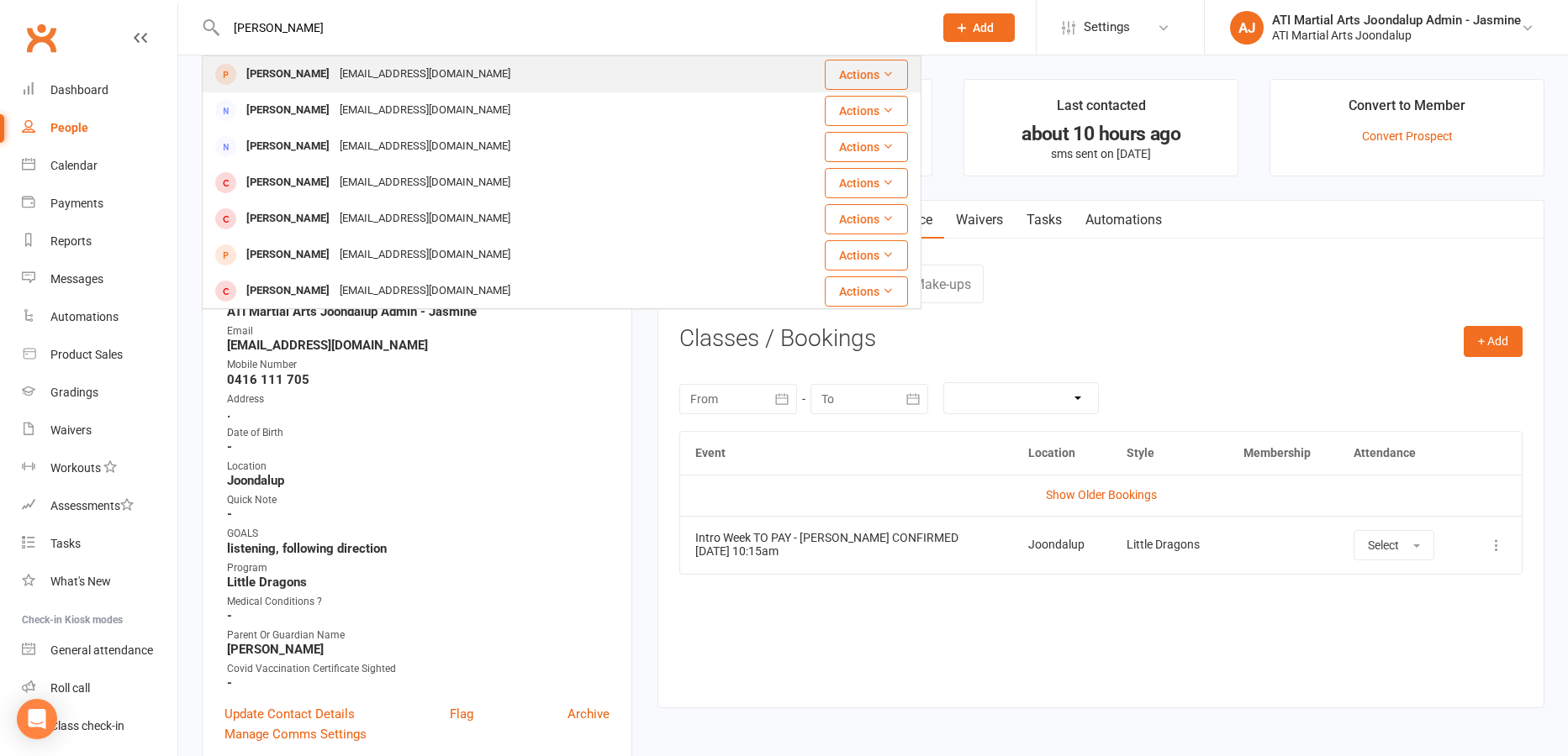
click at [291, 79] on div "[PERSON_NAME]" at bounding box center [288, 74] width 93 height 25
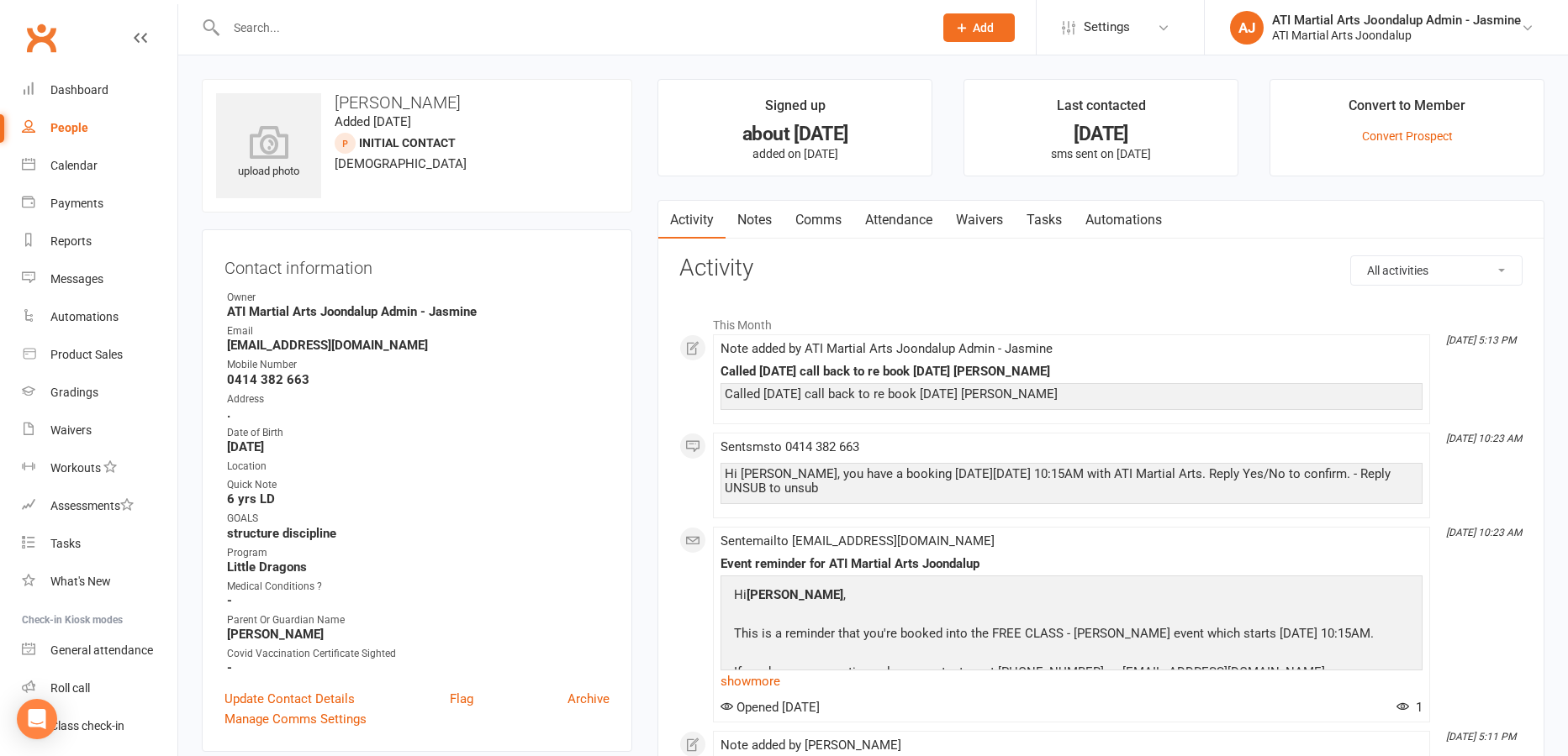
click at [280, 24] on input "text" at bounding box center [571, 27] width 700 height 24
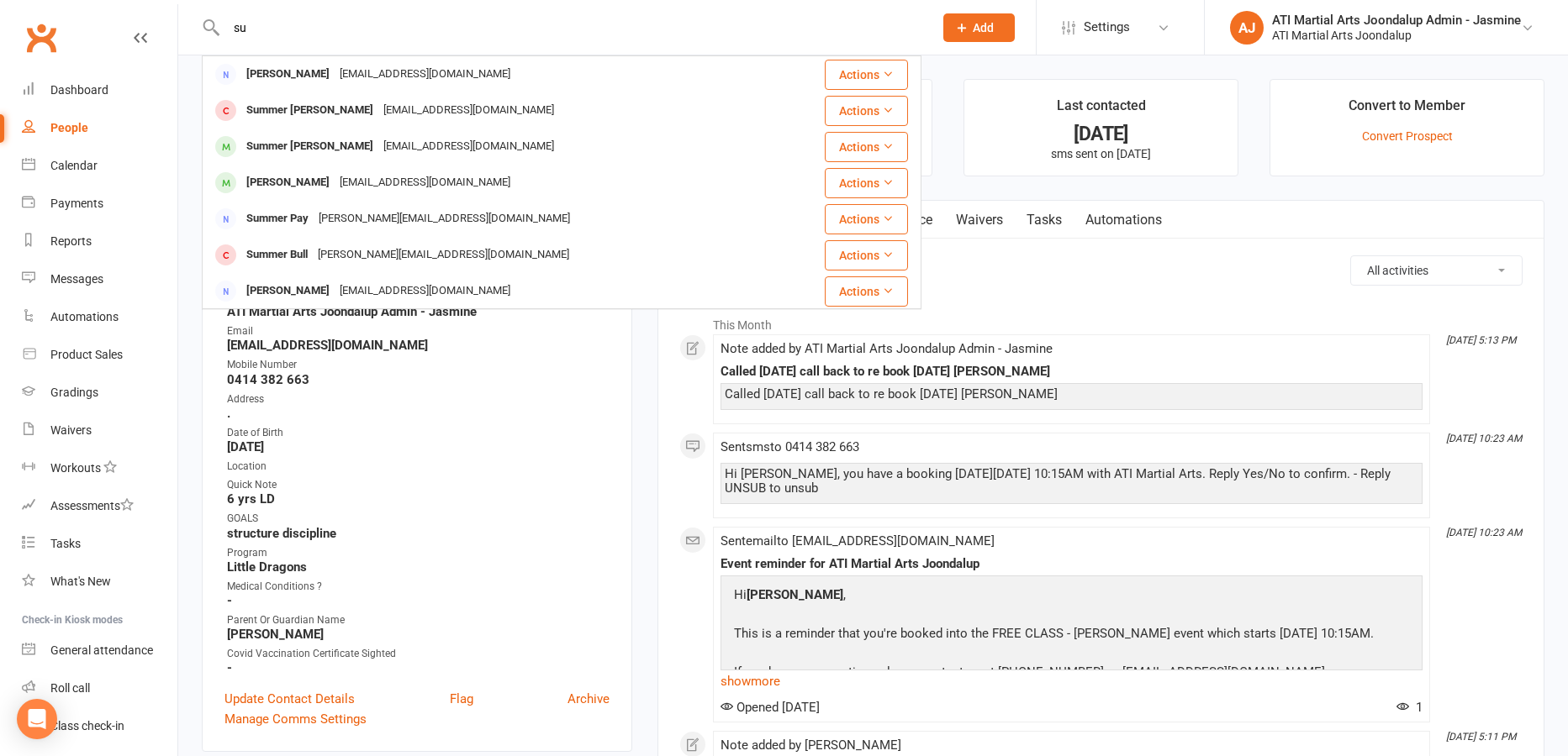
type input "s"
type input "matter"
